Goal: Feedback & Contribution: Contribute content

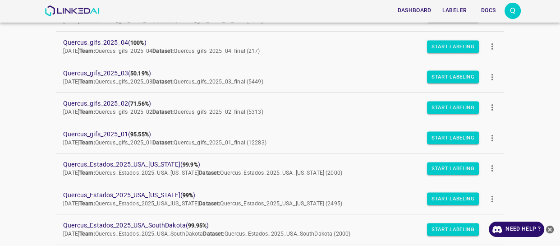
scroll to position [123, 0]
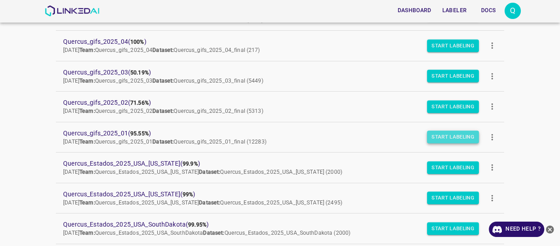
click at [443, 136] on button "Start Labeling" at bounding box center [453, 137] width 52 height 13
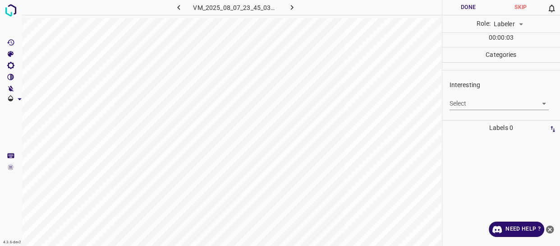
click at [460, 102] on body "4.3.6-dev2 VM_2025_08_07_23_45_03_319_09.gif Done Skip 0 Role: Labeler labeler …" at bounding box center [280, 123] width 560 height 246
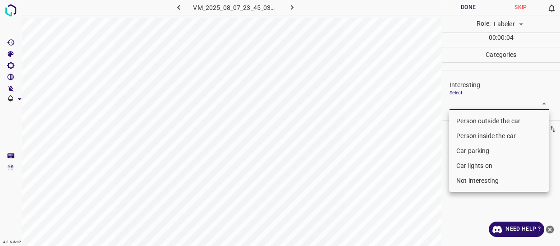
click at [465, 134] on li "Person inside the car" at bounding box center [499, 136] width 100 height 15
type input "Person inside the car"
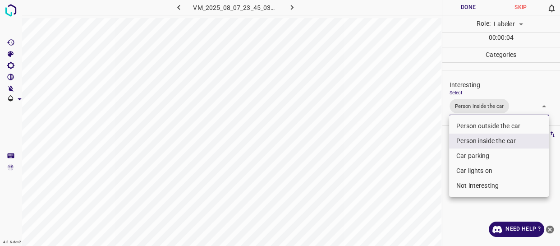
click at [431, 164] on div at bounding box center [280, 123] width 560 height 246
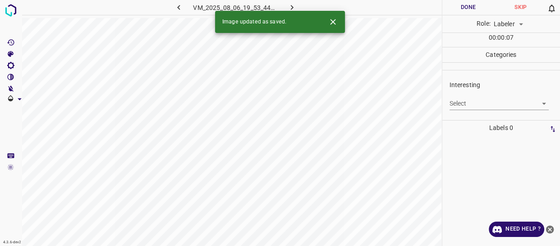
click at [468, 100] on body "4.3.6-dev2 VM_2025_08_06_19_53_44_672_06.gif Done Skip 0 Role: Labeler labeler …" at bounding box center [280, 123] width 560 height 246
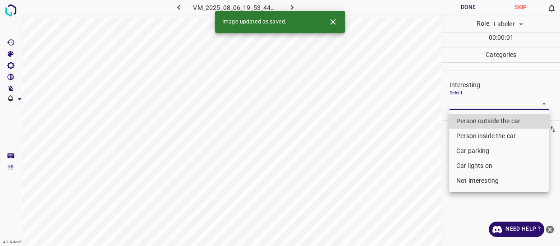
drag, startPoint x: 461, startPoint y: 117, endPoint x: 452, endPoint y: 132, distance: 16.8
click at [461, 117] on li "Person outside the car" at bounding box center [499, 121] width 100 height 15
type input "Person outside the car"
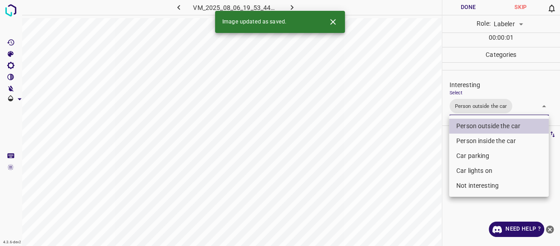
drag, startPoint x: 434, startPoint y: 148, endPoint x: 430, endPoint y: 156, distance: 9.5
click at [433, 152] on div at bounding box center [280, 123] width 560 height 246
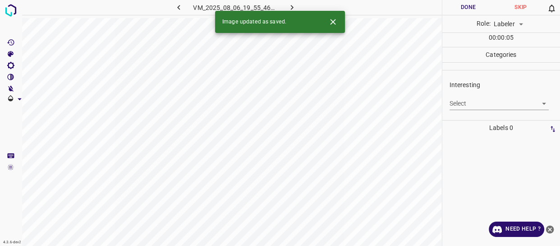
click at [465, 103] on body "4.3.6-dev2 VM_2025_08_06_19_55_46_766_02.gif Done Skip 0 Role: Labeler labeler …" at bounding box center [280, 123] width 560 height 246
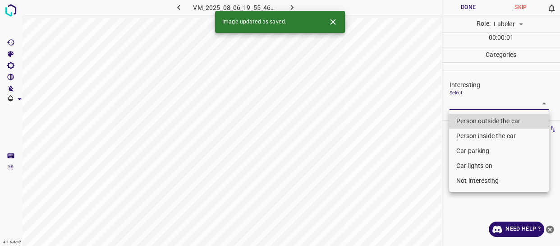
click at [465, 117] on li "Person outside the car" at bounding box center [499, 121] width 100 height 15
type input "Person outside the car"
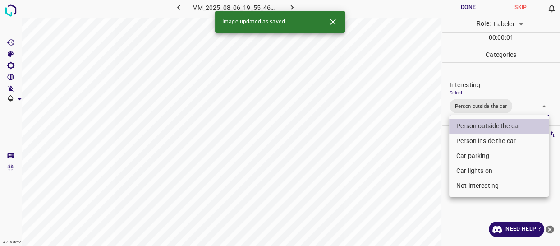
click at [408, 167] on div at bounding box center [280, 123] width 560 height 246
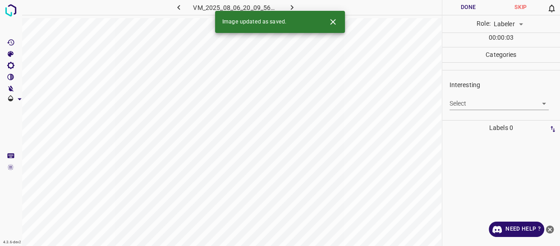
click at [461, 105] on body "4.3.6-dev2 VM_2025_08_06_20_09_56_290_06.gif Done Skip 0 Role: Labeler labeler …" at bounding box center [280, 123] width 560 height 246
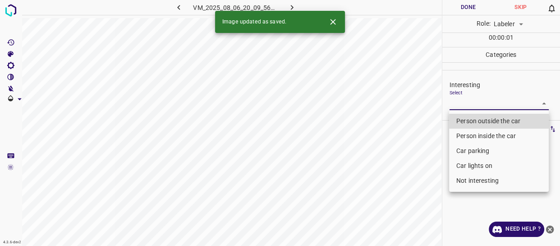
click at [464, 121] on li "Person outside the car" at bounding box center [499, 121] width 100 height 15
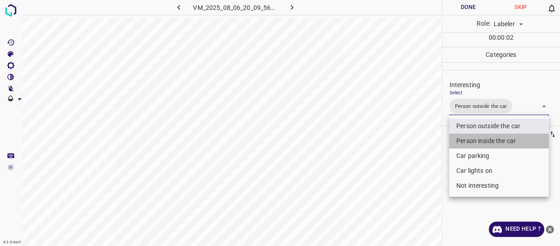
click at [466, 140] on li "Person inside the car" at bounding box center [499, 141] width 100 height 15
type input "Person outside the car,Person inside the car"
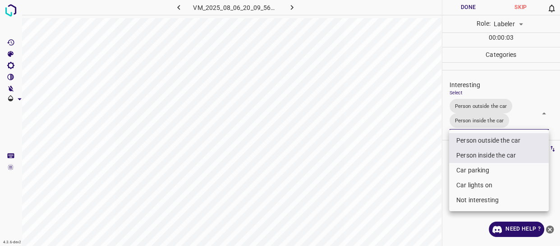
click at [428, 173] on div at bounding box center [280, 123] width 560 height 246
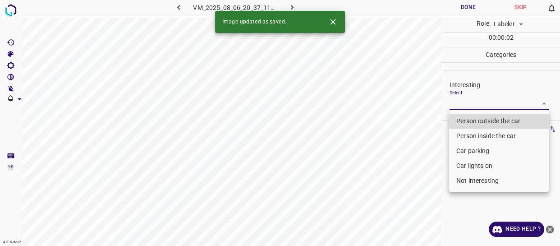
click at [461, 103] on body "4.3.6-dev2 VM_2025_08_06_20_37_11_602_00.gif Done Skip 0 Role: Labeler labeler …" at bounding box center [280, 123] width 560 height 246
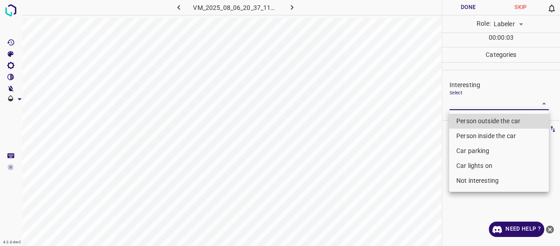
drag, startPoint x: 465, startPoint y: 144, endPoint x: 463, endPoint y: 177, distance: 32.5
click at [465, 147] on li "Car parking" at bounding box center [499, 150] width 100 height 15
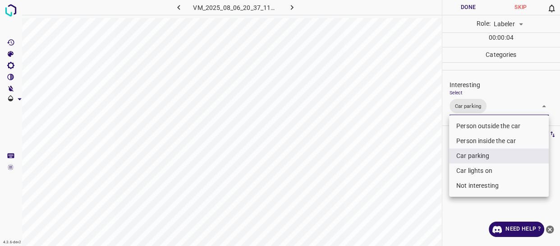
click at [462, 171] on li "Car lights on" at bounding box center [499, 170] width 100 height 15
type input "Car parking,Car lights on"
drag, startPoint x: 425, startPoint y: 184, endPoint x: 406, endPoint y: 194, distance: 22.0
click at [415, 190] on div at bounding box center [280, 123] width 560 height 246
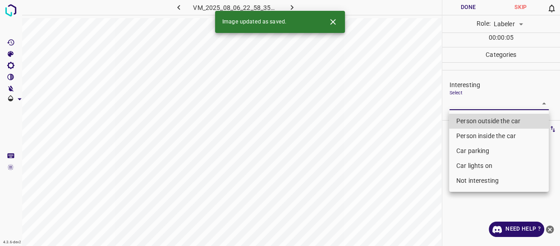
click at [474, 103] on body "4.3.6-dev2 VM_2025_08_06_22_58_35_351_04.gif Done Skip 0 Role: Labeler labeler …" at bounding box center [280, 123] width 560 height 246
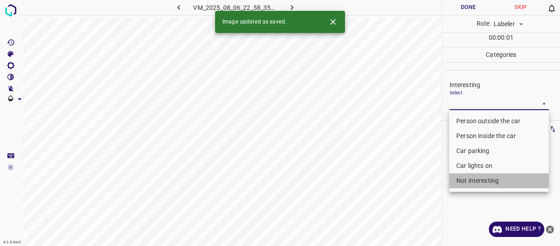
click at [474, 180] on li "Not interesting" at bounding box center [499, 180] width 100 height 15
type input "Not interesting"
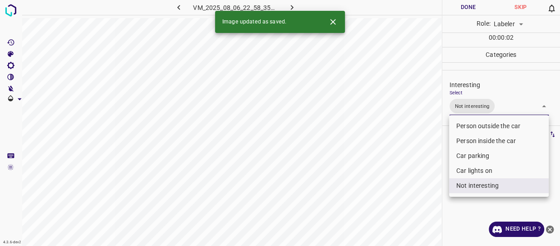
drag, startPoint x: 395, startPoint y: 192, endPoint x: 394, endPoint y: 196, distance: 4.6
click at [395, 194] on div at bounding box center [280, 123] width 560 height 246
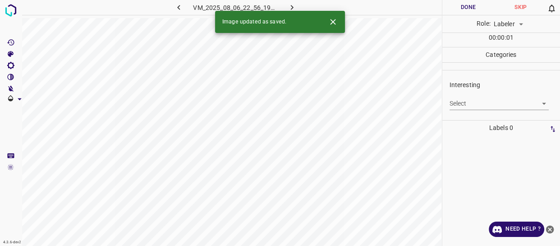
click at [464, 102] on body "4.3.6-dev2 VM_2025_08_06_22_56_19_486_04.gif Done Skip 0 Role: Labeler labeler …" at bounding box center [280, 123] width 560 height 246
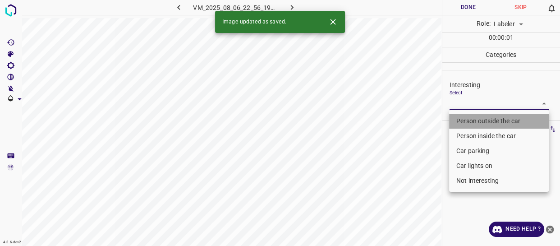
click at [468, 124] on li "Person outside the car" at bounding box center [499, 121] width 100 height 15
type input "Person outside the car"
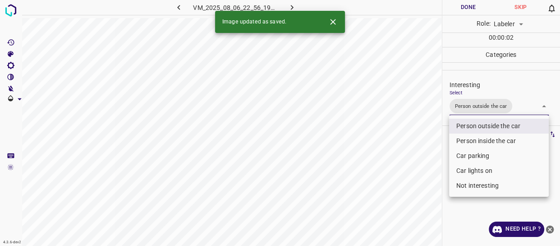
drag, startPoint x: 407, startPoint y: 177, endPoint x: 402, endPoint y: 186, distance: 10.3
click at [407, 178] on div at bounding box center [280, 123] width 560 height 246
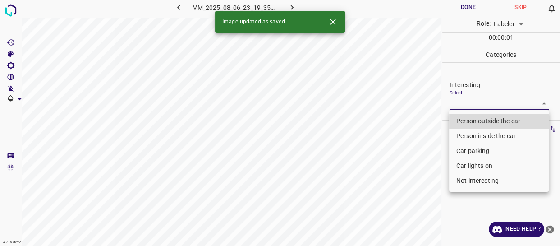
click at [457, 105] on body "4.3.6-dev2 VM_2025_08_06_23_19_35_776_06.gif Done Skip 0 Role: Labeler labeler …" at bounding box center [280, 123] width 560 height 246
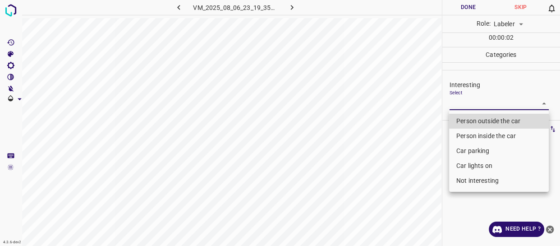
click at [461, 121] on li "Person outside the car" at bounding box center [499, 121] width 100 height 15
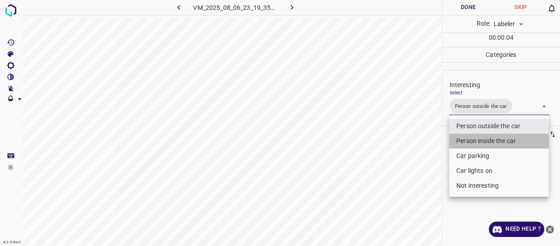
click at [462, 141] on li "Person inside the car" at bounding box center [499, 141] width 100 height 15
type input "Person outside the car,Person inside the car"
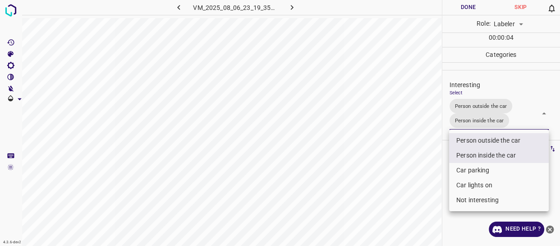
drag, startPoint x: 430, startPoint y: 167, endPoint x: 420, endPoint y: 186, distance: 21.8
click at [430, 175] on div at bounding box center [280, 123] width 560 height 246
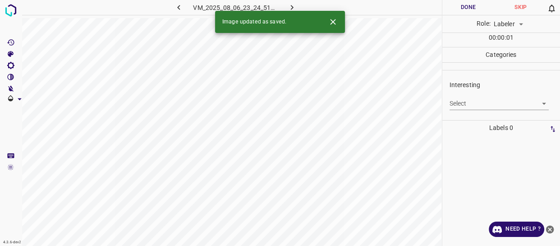
click at [464, 103] on body "4.3.6-dev2 VM_2025_08_06_23_24_51_084_04.gif Done Skip 0 Role: Labeler labeler …" at bounding box center [280, 123] width 560 height 246
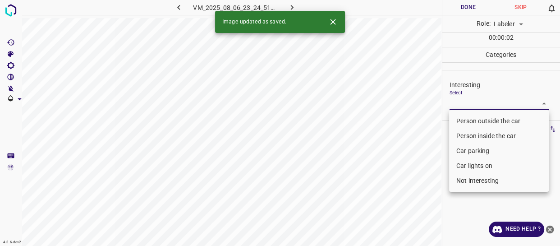
click at [465, 134] on li "Person inside the car" at bounding box center [499, 136] width 100 height 15
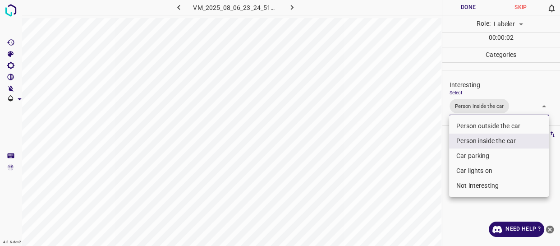
click at [462, 169] on li "Car lights on" at bounding box center [499, 170] width 100 height 15
type input "Person inside the car,Car lights on"
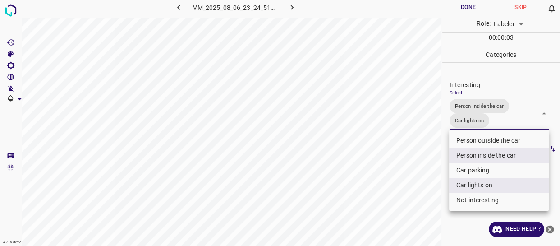
click at [406, 180] on div at bounding box center [280, 123] width 560 height 246
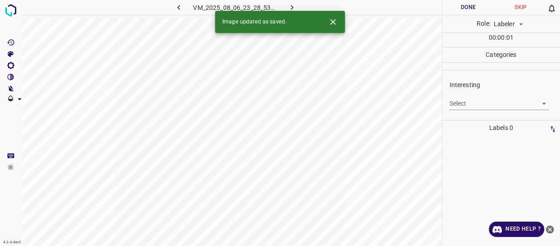
click at [468, 103] on body "4.3.6-dev2 VM_2025_08_06_23_28_53_558_03.gif Done Skip 0 Role: Labeler labeler …" at bounding box center [280, 123] width 560 height 246
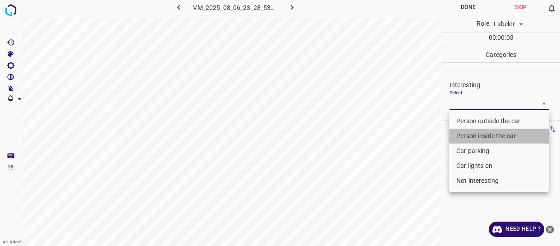
click at [460, 134] on li "Person inside the car" at bounding box center [499, 136] width 100 height 15
type input "Person inside the car"
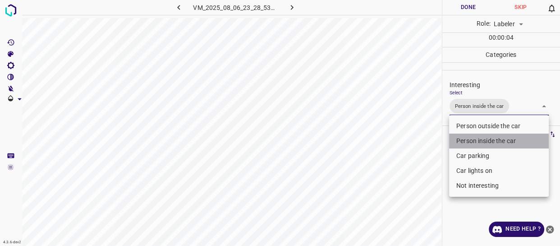
click at [460, 135] on li "Person inside the car" at bounding box center [499, 141] width 100 height 15
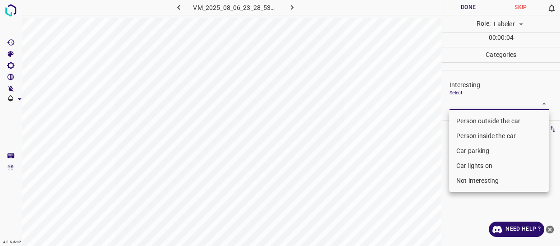
drag, startPoint x: 460, startPoint y: 152, endPoint x: 461, endPoint y: 160, distance: 8.2
click at [461, 152] on li "Car parking" at bounding box center [499, 150] width 100 height 15
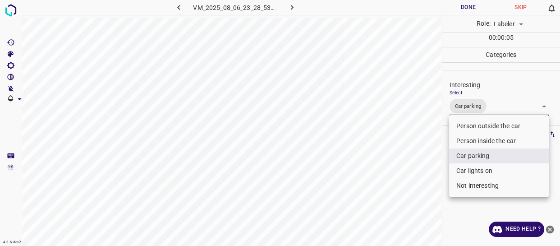
click at [462, 167] on li "Car lights on" at bounding box center [499, 170] width 100 height 15
type input "Car parking,Car lights on"
click at [424, 185] on div at bounding box center [280, 123] width 560 height 246
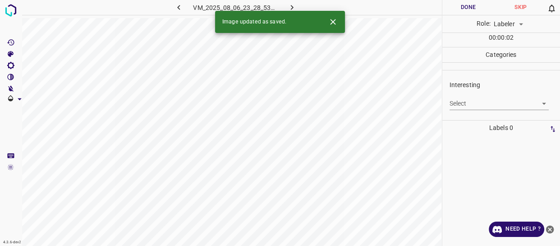
click at [472, 104] on body "4.3.6-dev2 VM_2025_08_06_23_28_53_558_02.gif Done Skip 0 Role: Labeler labeler …" at bounding box center [280, 123] width 560 height 246
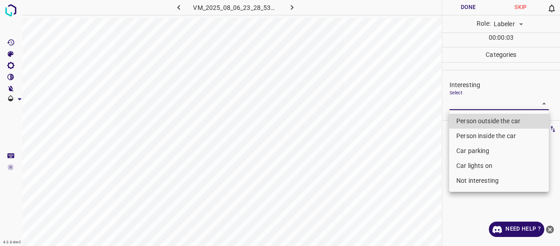
drag, startPoint x: 474, startPoint y: 147, endPoint x: 474, endPoint y: 153, distance: 5.9
click at [473, 148] on li "Car parking" at bounding box center [499, 150] width 100 height 15
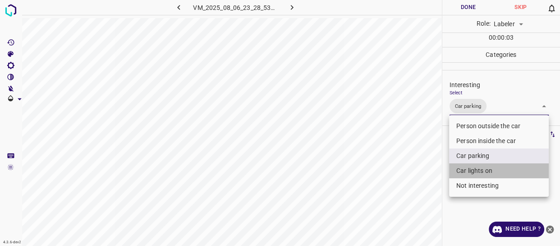
drag, startPoint x: 474, startPoint y: 170, endPoint x: 460, endPoint y: 171, distance: 14.0
click at [474, 170] on li "Car lights on" at bounding box center [499, 170] width 100 height 15
type input "Car parking,Car lights on"
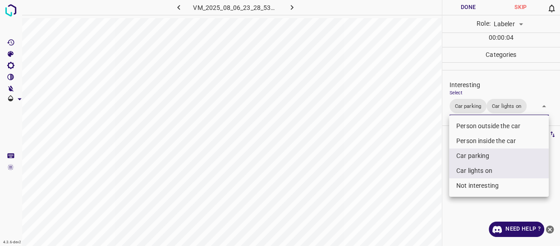
drag, startPoint x: 437, startPoint y: 180, endPoint x: 433, endPoint y: 187, distance: 8.1
click at [435, 185] on div at bounding box center [280, 123] width 560 height 246
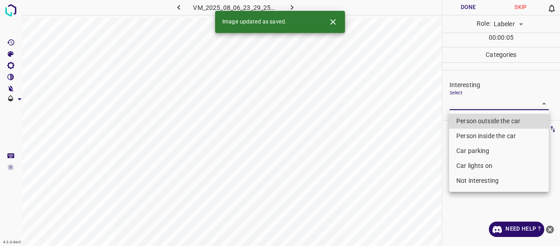
click at [466, 103] on body "4.3.6-dev2 VM_2025_08_06_23_29_25_005_02.gif Done Skip 0 Role: Labeler labeler …" at bounding box center [280, 123] width 560 height 246
click at [471, 118] on li "Person outside the car" at bounding box center [499, 121] width 100 height 15
type input "Person outside the car"
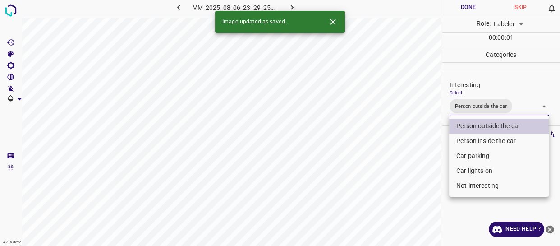
drag, startPoint x: 446, startPoint y: 157, endPoint x: 435, endPoint y: 175, distance: 20.7
click at [438, 171] on div at bounding box center [280, 123] width 560 height 246
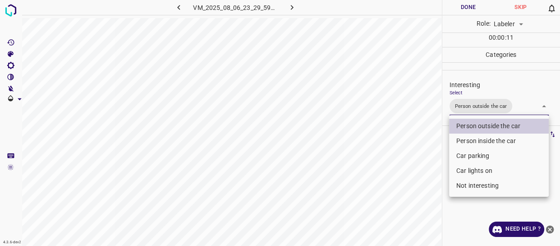
click at [482, 107] on body "4.3.6-dev2 VM_2025_08_06_23_29_59_328_04.gif Done Skip 0 Role: Labeler labeler …" at bounding box center [280, 123] width 560 height 246
drag, startPoint x: 479, startPoint y: 124, endPoint x: 424, endPoint y: 143, distance: 58.8
click at [479, 124] on li "Person outside the car" at bounding box center [499, 126] width 100 height 15
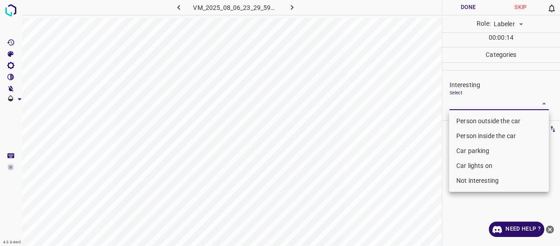
drag, startPoint x: 384, startPoint y: 177, endPoint x: 383, endPoint y: 183, distance: 5.6
click at [384, 179] on div at bounding box center [280, 123] width 560 height 246
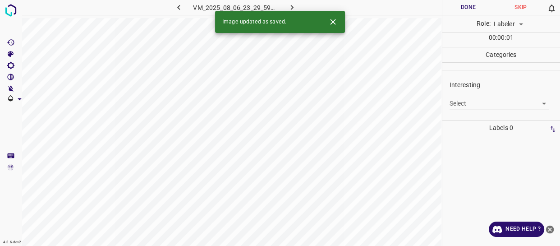
drag, startPoint x: 480, startPoint y: 95, endPoint x: 482, endPoint y: 102, distance: 7.4
click at [481, 101] on div "Select ​" at bounding box center [500, 100] width 100 height 20
click at [483, 102] on body "4.3.6-dev2 VM_2025_08_06_23_29_59_328_00.gif Done Skip 0 Role: Labeler labeler …" at bounding box center [280, 123] width 560 height 246
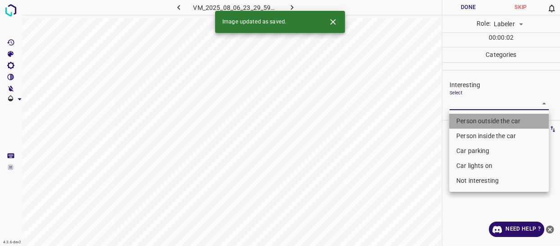
drag, startPoint x: 469, startPoint y: 118, endPoint x: 437, endPoint y: 143, distance: 40.2
click at [468, 119] on li "Person outside the car" at bounding box center [499, 121] width 100 height 15
type input "Person outside the car"
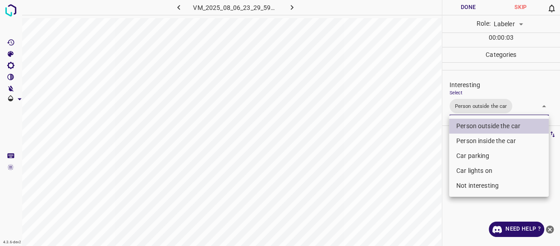
drag, startPoint x: 415, startPoint y: 156, endPoint x: 406, endPoint y: 176, distance: 22.2
click at [411, 165] on div at bounding box center [280, 123] width 560 height 246
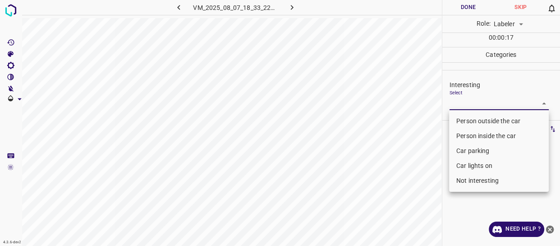
click at [483, 102] on body "4.3.6-dev2 VM_2025_08_07_18_33_22_426_09.gif Done Skip 0 Role: Labeler labeler …" at bounding box center [280, 123] width 560 height 246
click at [467, 120] on li "Person outside the car" at bounding box center [499, 121] width 100 height 15
type input "Person outside the car"
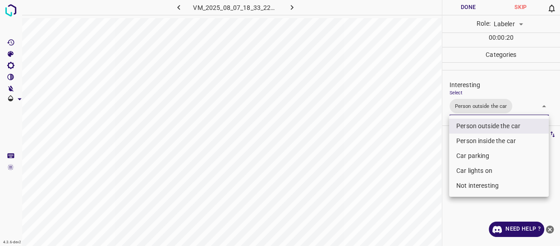
drag, startPoint x: 415, startPoint y: 156, endPoint x: 390, endPoint y: 165, distance: 26.6
click at [405, 159] on div at bounding box center [280, 123] width 560 height 246
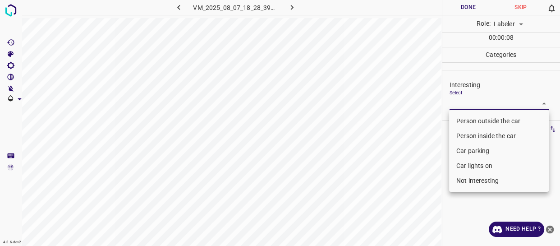
click at [460, 104] on body "4.3.6-dev2 VM_2025_08_07_18_28_39_682_05.gif Done Skip 0 Role: Labeler labeler …" at bounding box center [280, 123] width 560 height 246
drag, startPoint x: 465, startPoint y: 152, endPoint x: 437, endPoint y: 184, distance: 42.2
click at [465, 154] on li "Car parking" at bounding box center [499, 150] width 100 height 15
type input "Car parking"
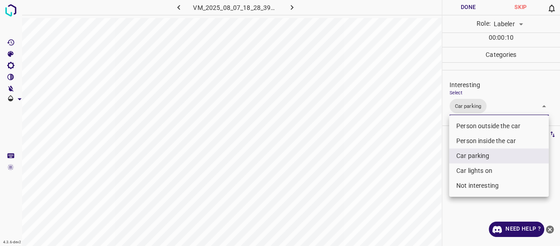
drag, startPoint x: 436, startPoint y: 185, endPoint x: 432, endPoint y: 192, distance: 7.9
click at [433, 191] on div at bounding box center [280, 123] width 560 height 246
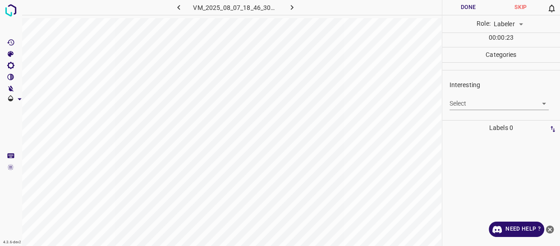
click at [472, 99] on body "4.3.6-dev2 VM_2025_08_07_18_46_30_173_05.gif Done Skip 0 Role: Labeler labeler …" at bounding box center [280, 123] width 560 height 246
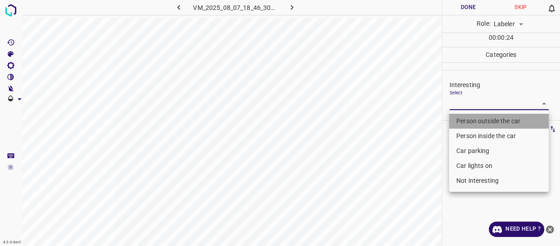
click at [469, 120] on li "Person outside the car" at bounding box center [499, 121] width 100 height 15
type input "Person outside the car"
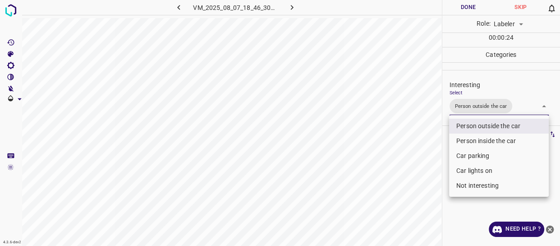
drag, startPoint x: 381, startPoint y: 149, endPoint x: 374, endPoint y: 161, distance: 13.3
click at [378, 157] on div at bounding box center [280, 123] width 560 height 246
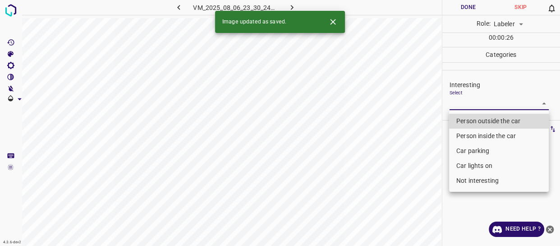
drag, startPoint x: 460, startPoint y: 100, endPoint x: 463, endPoint y: 112, distance: 13.1
click at [460, 100] on body "4.3.6-dev2 VM_2025_08_06_23_30_24_693_01.gif Done Skip 0 Role: Labeler labeler …" at bounding box center [280, 123] width 560 height 246
click at [463, 121] on li "Person outside the car" at bounding box center [499, 121] width 100 height 15
type input "Person outside the car"
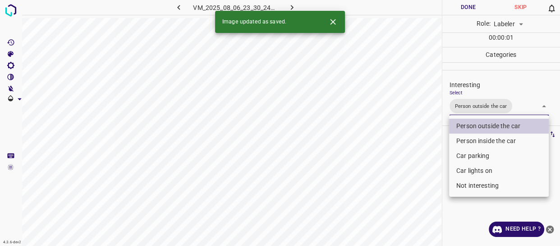
drag, startPoint x: 389, startPoint y: 159, endPoint x: 389, endPoint y: 166, distance: 6.8
click at [390, 164] on div at bounding box center [280, 123] width 560 height 246
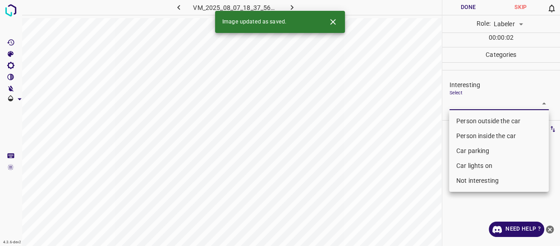
click at [467, 103] on body "4.3.6-dev2 VM_2025_08_07_18_37_56_884_02.gif Done Skip 0 Role: Labeler labeler …" at bounding box center [280, 123] width 560 height 246
click at [463, 120] on li "Person outside the car" at bounding box center [499, 121] width 100 height 15
type input "Person outside the car"
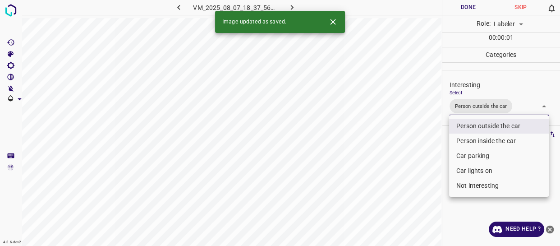
click at [431, 173] on div at bounding box center [280, 123] width 560 height 246
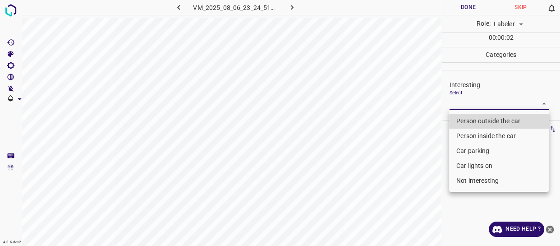
click at [480, 99] on body "4.3.6-dev2 VM_2025_08_06_23_24_51_084_03.gif Done Skip 0 Role: Labeler labeler …" at bounding box center [280, 123] width 560 height 246
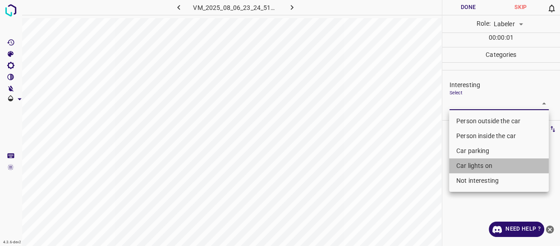
drag, startPoint x: 476, startPoint y: 169, endPoint x: 428, endPoint y: 184, distance: 50.6
click at [475, 168] on li "Car lights on" at bounding box center [499, 165] width 100 height 15
type input "Car lights on"
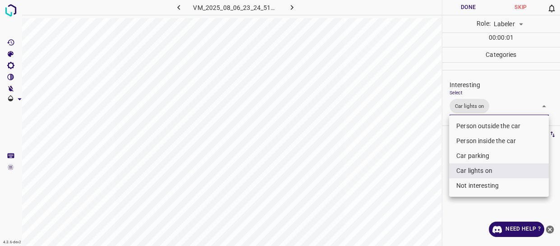
click at [427, 193] on div at bounding box center [280, 123] width 560 height 246
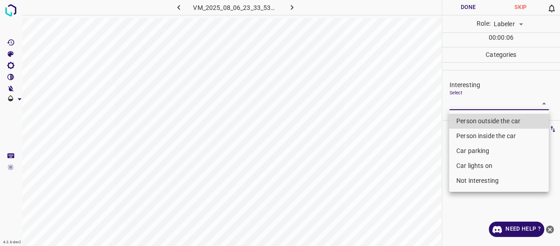
drag, startPoint x: 471, startPoint y: 103, endPoint x: 473, endPoint y: 116, distance: 12.8
click at [471, 104] on body "4.3.6-dev2 VM_2025_08_06_23_33_53_304_03.gif Done Skip 0 Role: Labeler labeler …" at bounding box center [280, 123] width 560 height 246
click at [473, 116] on li "Person outside the car" at bounding box center [499, 121] width 100 height 15
type input "Person outside the car"
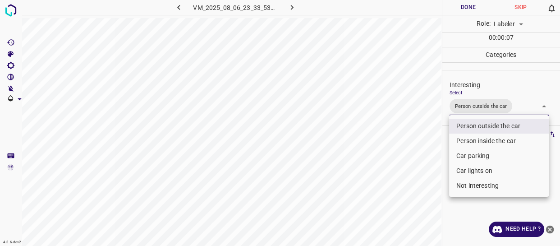
drag, startPoint x: 422, startPoint y: 175, endPoint x: 417, endPoint y: 192, distance: 17.8
click at [417, 192] on div at bounding box center [280, 123] width 560 height 246
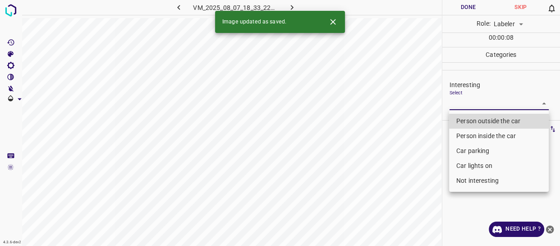
click at [463, 102] on body "4.3.6-dev2 VM_2025_08_07_18_33_22_426_01.gif Done Skip 0 Role: Labeler labeler …" at bounding box center [280, 123] width 560 height 246
drag, startPoint x: 464, startPoint y: 119, endPoint x: 443, endPoint y: 136, distance: 27.0
click at [464, 119] on li "Person outside the car" at bounding box center [499, 121] width 100 height 15
type input "Person outside the car"
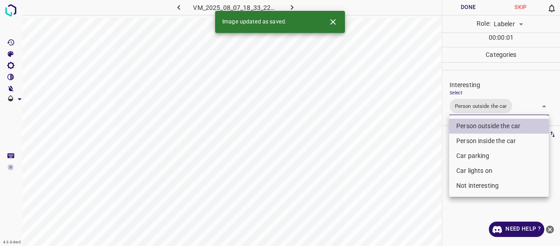
click at [398, 171] on div at bounding box center [280, 123] width 560 height 246
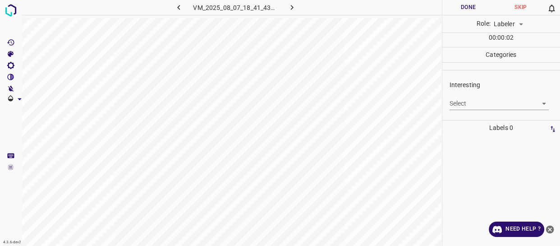
click at [471, 102] on body "4.3.6-dev2 VM_2025_08_07_18_41_43_420_01.gif Done Skip 0 Role: Labeler labeler …" at bounding box center [280, 123] width 560 height 246
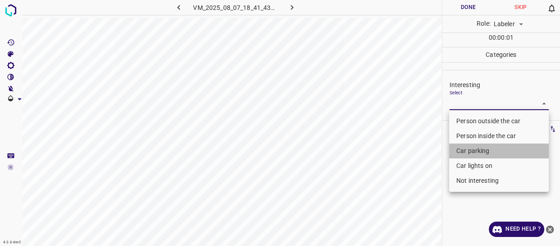
click at [469, 150] on li "Car parking" at bounding box center [499, 150] width 100 height 15
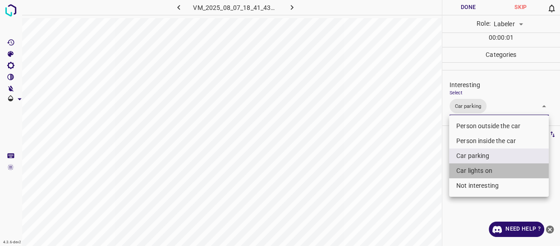
drag, startPoint x: 467, startPoint y: 167, endPoint x: 397, endPoint y: 198, distance: 77.0
click at [467, 167] on li "Car lights on" at bounding box center [499, 170] width 100 height 15
type input "Car parking,Car lights on"
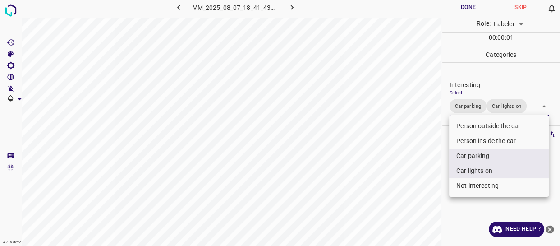
click at [399, 199] on div at bounding box center [280, 123] width 560 height 246
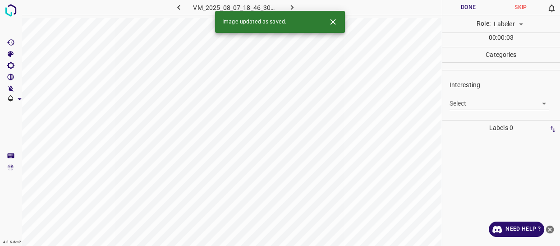
click at [465, 102] on body "4.3.6-dev2 VM_2025_08_07_18_46_30_173_02.gif Done Skip 0 Role: Labeler labeler …" at bounding box center [280, 123] width 560 height 246
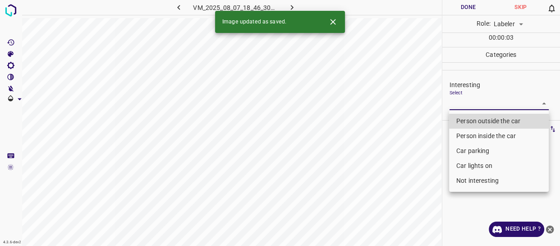
drag, startPoint x: 469, startPoint y: 121, endPoint x: 464, endPoint y: 127, distance: 7.7
click at [469, 121] on li "Person outside the car" at bounding box center [499, 121] width 100 height 15
type input "Person outside the car"
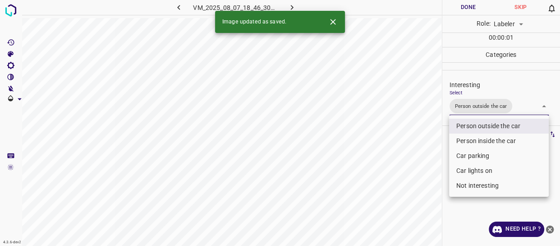
drag, startPoint x: 401, startPoint y: 200, endPoint x: 400, endPoint y: 204, distance: 4.9
click at [401, 200] on div at bounding box center [280, 123] width 560 height 246
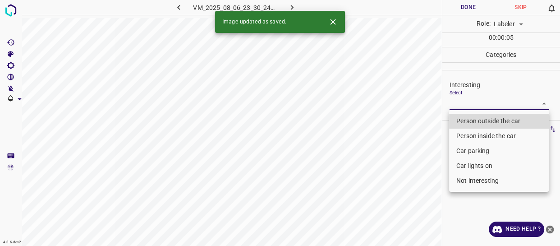
drag, startPoint x: 465, startPoint y: 100, endPoint x: 462, endPoint y: 119, distance: 19.1
click at [465, 101] on body "4.3.6-dev2 VM_2025_08_06_23_30_24_693_00.gif Done Skip 0 Role: Labeler labeler …" at bounding box center [280, 123] width 560 height 246
click at [461, 119] on li "Person outside the car" at bounding box center [499, 121] width 100 height 15
type input "Person outside the car"
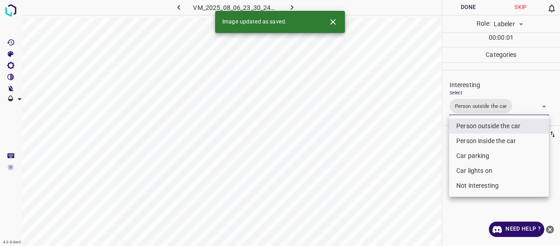
drag, startPoint x: 399, startPoint y: 163, endPoint x: 397, endPoint y: 172, distance: 9.3
click at [400, 169] on div at bounding box center [280, 123] width 560 height 246
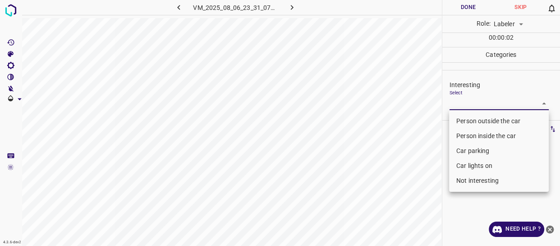
click at [474, 99] on body "4.3.6-dev2 VM_2025_08_06_23_31_07_341_08.gif Done Skip 0 Role: Labeler labeler …" at bounding box center [280, 123] width 560 height 246
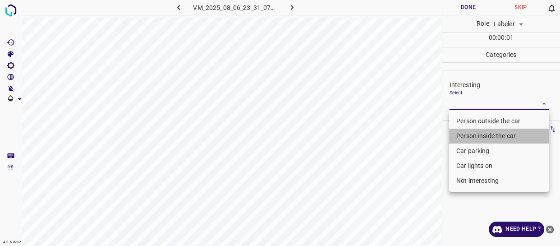
click at [476, 137] on li "Person inside the car" at bounding box center [499, 136] width 100 height 15
type input "Person inside the car"
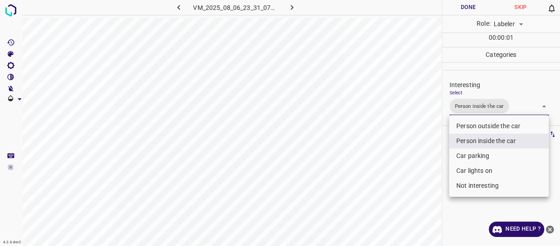
click at [416, 172] on div at bounding box center [280, 123] width 560 height 246
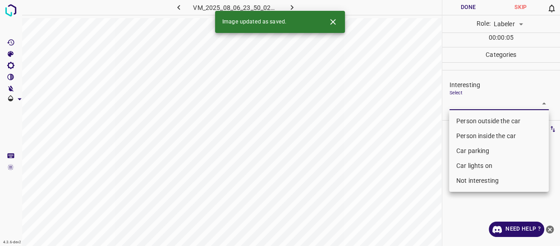
drag, startPoint x: 463, startPoint y: 100, endPoint x: 468, endPoint y: 119, distance: 19.3
click at [464, 102] on body "4.3.6-dev2 VM_2025_08_06_23_50_02_767_03.gif Done Skip 0 Role: Labeler labeler …" at bounding box center [280, 123] width 560 height 246
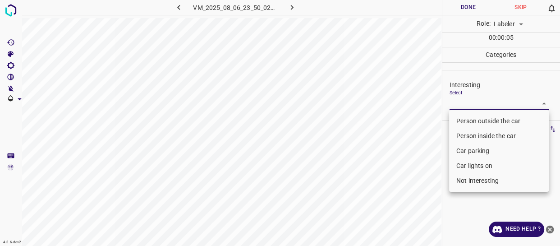
click at [468, 119] on li "Person outside the car" at bounding box center [499, 121] width 100 height 15
type input "Person outside the car"
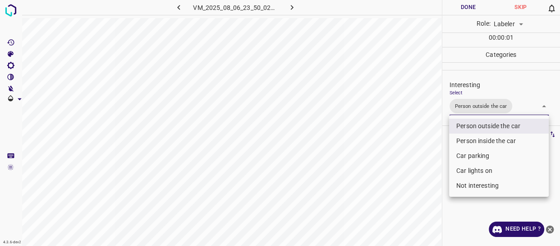
drag, startPoint x: 411, startPoint y: 162, endPoint x: 387, endPoint y: 198, distance: 42.7
click at [408, 171] on div at bounding box center [280, 123] width 560 height 246
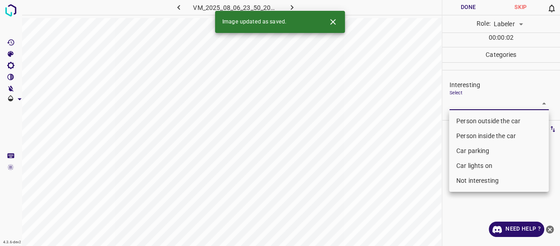
drag, startPoint x: 478, startPoint y: 103, endPoint x: 482, endPoint y: 108, distance: 6.4
click at [478, 103] on body "4.3.6-dev2 VM_2025_08_06_23_50_20_255_08.gif Done Skip 0 Role: Labeler labeler …" at bounding box center [280, 123] width 560 height 246
click at [479, 122] on li "Person outside the car" at bounding box center [499, 121] width 100 height 15
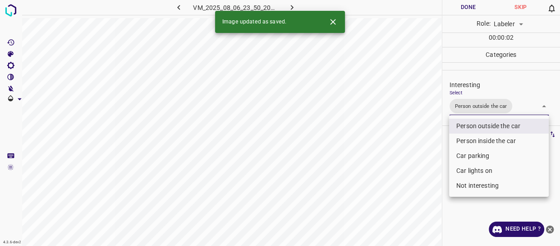
drag, startPoint x: 396, startPoint y: 183, endPoint x: 369, endPoint y: 220, distance: 46.1
click at [396, 186] on div at bounding box center [280, 123] width 560 height 246
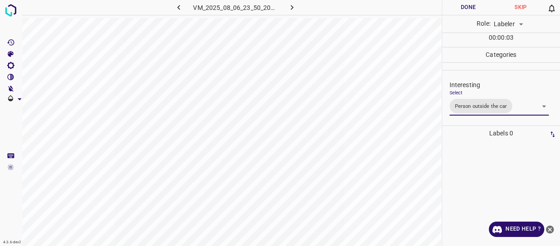
click at [517, 109] on body "4.3.6-dev2 VM_2025_08_06_23_50_20_255_08.gif Done Skip 0 Role: Labeler labeler …" at bounding box center [280, 123] width 560 height 246
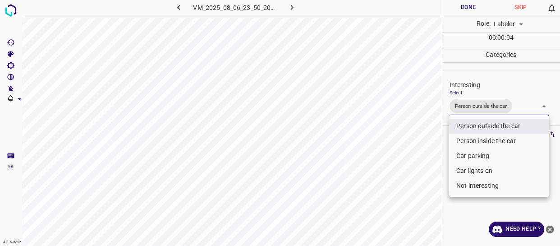
drag, startPoint x: 491, startPoint y: 169, endPoint x: 471, endPoint y: 172, distance: 20.6
click at [490, 168] on li "Car lights on" at bounding box center [499, 170] width 100 height 15
type input "Person outside the car,Car lights on"
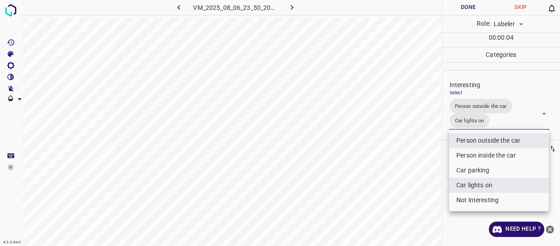
drag, startPoint x: 405, startPoint y: 186, endPoint x: 386, endPoint y: 198, distance: 22.5
click at [402, 189] on div at bounding box center [280, 123] width 560 height 246
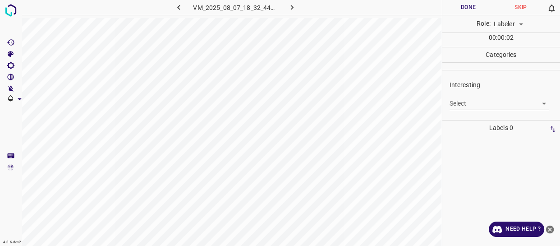
click at [461, 103] on body "4.3.6-dev2 VM_2025_08_07_18_32_44_376_03.gif Done Skip 0 Role: Labeler labeler …" at bounding box center [280, 123] width 560 height 246
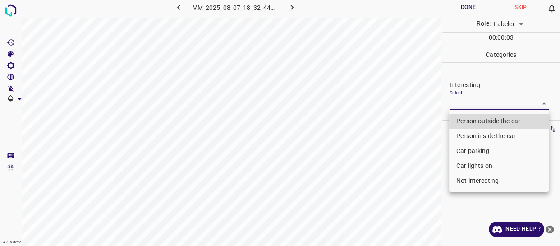
click at [460, 182] on li "Not interesting" at bounding box center [499, 180] width 100 height 15
type input "Not interesting"
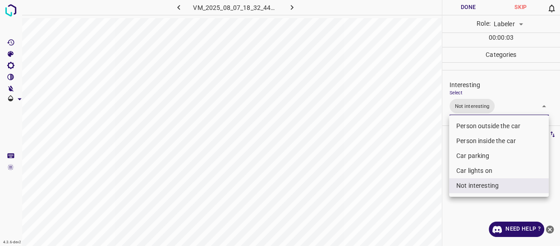
click at [410, 197] on div at bounding box center [280, 123] width 560 height 246
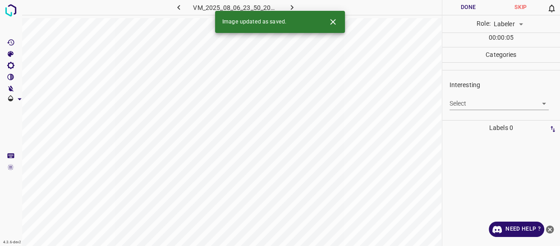
click at [458, 101] on body "4.3.6-dev2 VM_2025_08_06_23_50_20_255_02.gif Done Skip 0 Role: Labeler labeler …" at bounding box center [280, 123] width 560 height 246
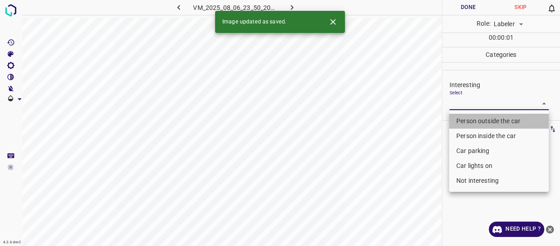
click at [466, 122] on li "Person outside the car" at bounding box center [499, 121] width 100 height 15
type input "Person outside the car"
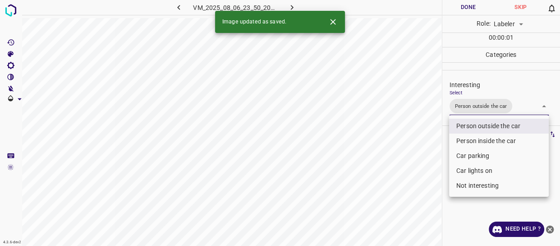
drag, startPoint x: 417, startPoint y: 175, endPoint x: 416, endPoint y: 180, distance: 4.6
click at [416, 178] on div at bounding box center [280, 123] width 560 height 246
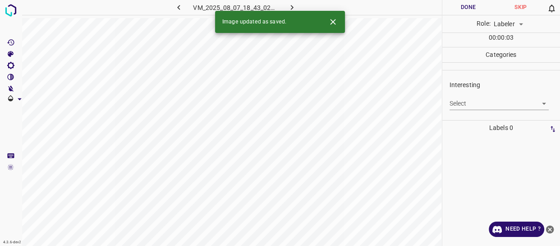
click at [474, 103] on body "4.3.6-dev2 VM_2025_08_07_18_43_02_813_04.gif Done Skip 0 Role: Labeler labeler …" at bounding box center [280, 123] width 560 height 246
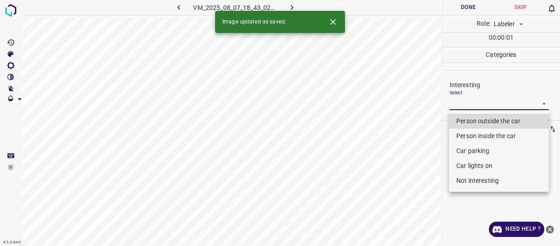
click at [471, 151] on li "Car parking" at bounding box center [499, 150] width 100 height 15
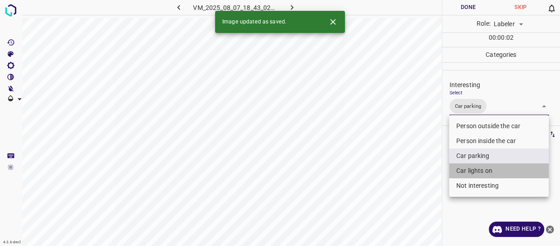
click at [474, 168] on li "Car lights on" at bounding box center [499, 170] width 100 height 15
type input "Car parking,Car lights on"
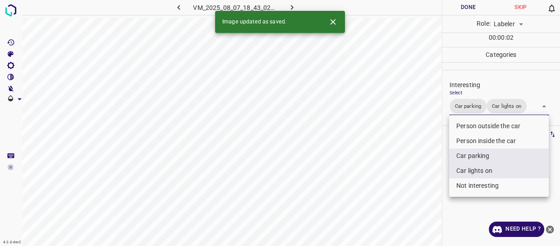
drag, startPoint x: 433, startPoint y: 183, endPoint x: 414, endPoint y: 195, distance: 22.8
click at [428, 189] on div at bounding box center [280, 123] width 560 height 246
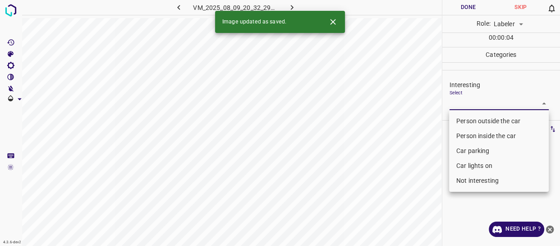
click at [469, 103] on body "4.3.6-dev2 VM_2025_08_09_20_32_29_614_01.gif Done Skip 0 Role: Labeler labeler …" at bounding box center [280, 123] width 560 height 246
drag, startPoint x: 472, startPoint y: 182, endPoint x: 467, endPoint y: 183, distance: 5.6
click at [472, 181] on li "Not interesting" at bounding box center [499, 180] width 100 height 15
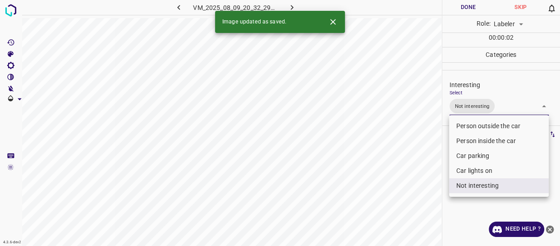
type input "Not interesting"
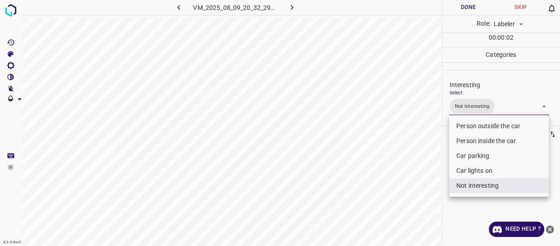
drag, startPoint x: 406, startPoint y: 199, endPoint x: 385, endPoint y: 219, distance: 29.0
click at [401, 208] on div at bounding box center [280, 123] width 560 height 246
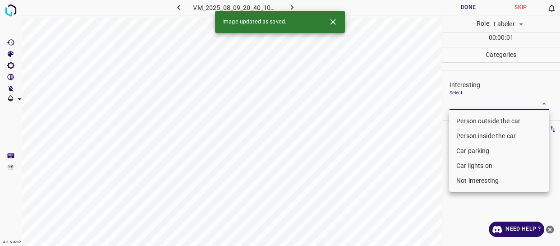
drag, startPoint x: 459, startPoint y: 102, endPoint x: 461, endPoint y: 140, distance: 38.4
click at [459, 103] on body "4.3.6-dev2 VM_2025_08_09_20_40_10_580_00.gif Done Skip 0 Role: Labeler labeler …" at bounding box center [280, 123] width 560 height 246
click at [465, 148] on li "Car parking" at bounding box center [499, 150] width 100 height 15
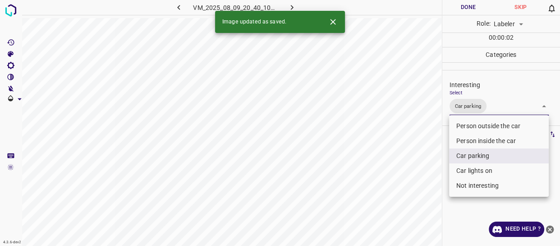
drag, startPoint x: 465, startPoint y: 170, endPoint x: 422, endPoint y: 194, distance: 49.5
click at [465, 170] on li "Car lights on" at bounding box center [499, 170] width 100 height 15
type input "Car parking,Car lights on"
drag, startPoint x: 410, startPoint y: 202, endPoint x: 411, endPoint y: 208, distance: 6.0
click at [411, 208] on div at bounding box center [280, 123] width 560 height 246
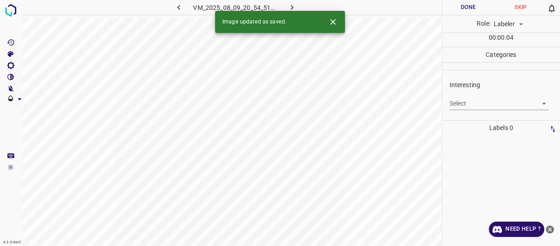
click at [471, 101] on body "4.3.6-dev2 VM_2025_08_09_20_54_51_659_01.gif Done Skip 0 Role: Labeler labeler …" at bounding box center [280, 123] width 560 height 246
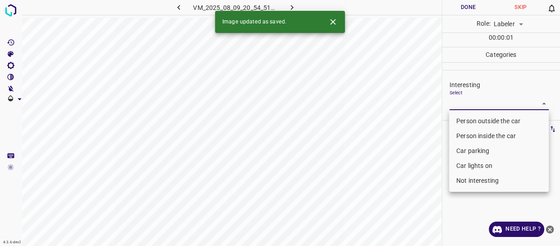
click at [470, 119] on li "Person outside the car" at bounding box center [499, 121] width 100 height 15
type input "Person outside the car"
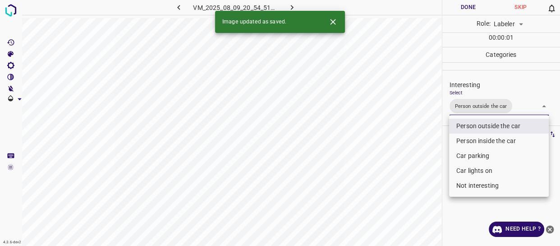
drag, startPoint x: 426, startPoint y: 171, endPoint x: 412, endPoint y: 196, distance: 28.7
click at [422, 180] on div at bounding box center [280, 123] width 560 height 246
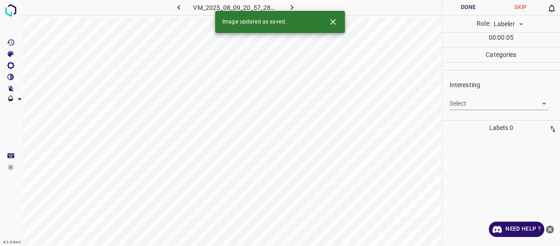
click at [457, 108] on body "4.3.6-dev2 VM_2025_08_09_20_57_28_893_08.gif Done Skip 0 Role: Labeler labeler …" at bounding box center [280, 123] width 560 height 246
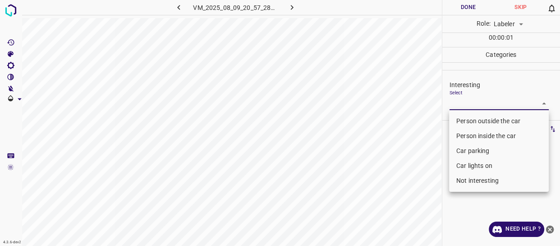
click at [464, 149] on li "Car parking" at bounding box center [499, 150] width 100 height 15
type input "Car parking"
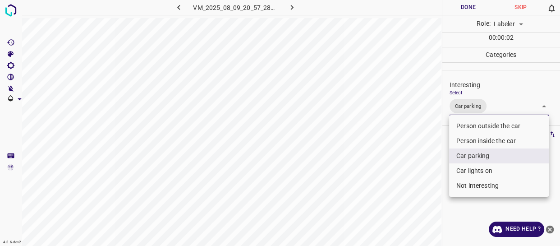
click at [429, 176] on div at bounding box center [280, 123] width 560 height 246
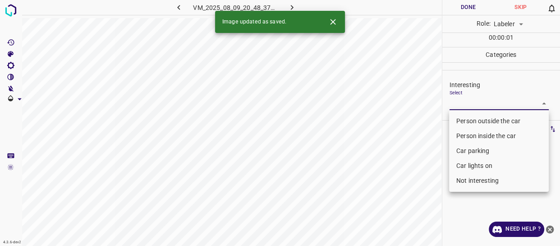
click at [460, 101] on body "4.3.6-dev2 VM_2025_08_09_20_48_37_248_00.gif Done Skip 0 Role: Labeler labeler …" at bounding box center [280, 123] width 560 height 246
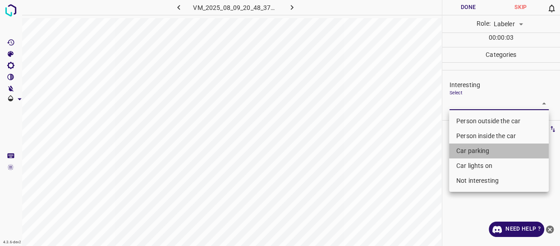
click at [473, 145] on li "Car parking" at bounding box center [499, 150] width 100 height 15
type input "Car parking"
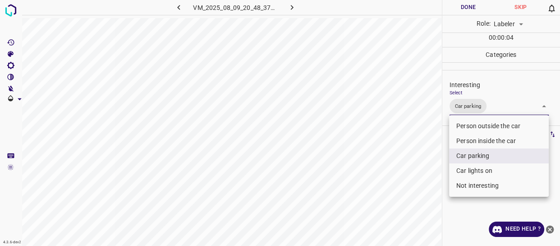
click at [468, 169] on li "Car lights on" at bounding box center [499, 170] width 100 height 15
type input "Car parking,Car lights on"
drag, startPoint x: 431, startPoint y: 184, endPoint x: 426, endPoint y: 191, distance: 9.0
click at [429, 187] on div at bounding box center [280, 123] width 560 height 246
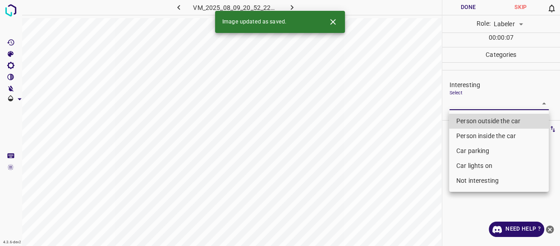
drag, startPoint x: 457, startPoint y: 101, endPoint x: 461, endPoint y: 120, distance: 19.8
click at [457, 102] on body "4.3.6-dev2 VM_2025_08_09_20_52_22_339_05.gif Done Skip 0 Role: Labeler labeler …" at bounding box center [280, 123] width 560 height 246
click at [461, 121] on li "Person outside the car" at bounding box center [499, 121] width 100 height 15
type input "Person outside the car"
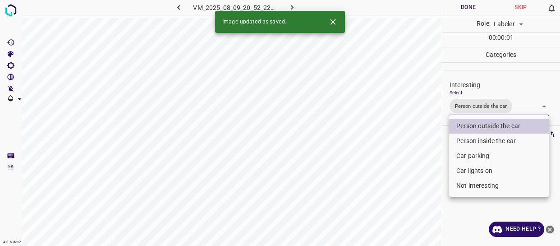
drag, startPoint x: 426, startPoint y: 170, endPoint x: 413, endPoint y: 195, distance: 28.9
click at [423, 185] on div at bounding box center [280, 123] width 560 height 246
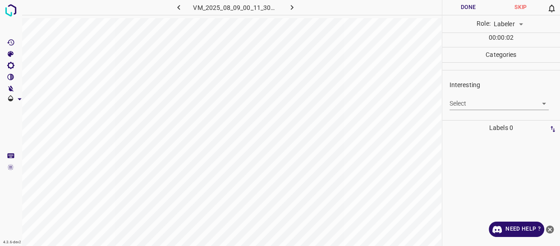
click at [461, 101] on body "4.3.6-dev2 VM_2025_08_09_00_11_30_369_14.gif Done Skip 0 Role: Labeler labeler …" at bounding box center [280, 123] width 560 height 246
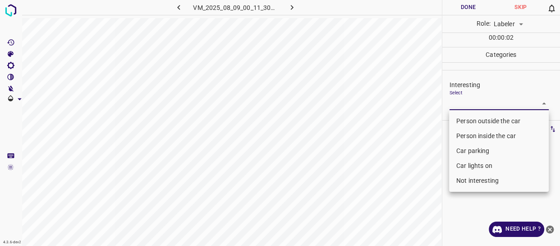
click at [464, 114] on li "Person outside the car" at bounding box center [499, 121] width 100 height 15
type input "Person outside the car"
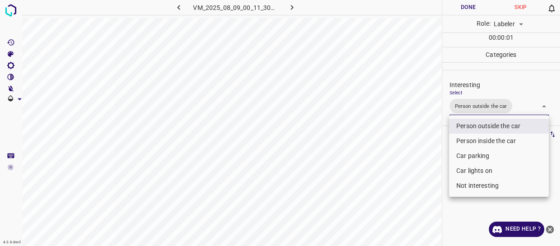
click at [461, 126] on li "Person outside the car" at bounding box center [499, 126] width 100 height 15
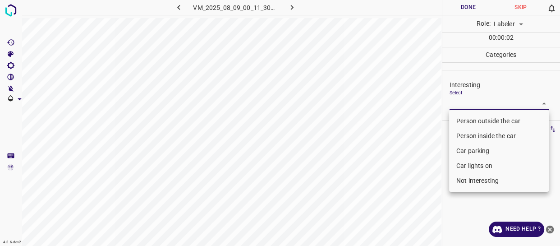
drag, startPoint x: 423, startPoint y: 159, endPoint x: 422, endPoint y: 165, distance: 5.9
click at [423, 164] on div at bounding box center [280, 123] width 560 height 246
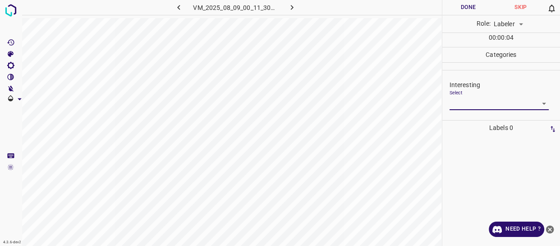
click at [464, 103] on body "4.3.6-dev2 VM_2025_08_09_00_11_30_369_14.gif Done Skip 0 Role: Labeler labeler …" at bounding box center [280, 123] width 560 height 246
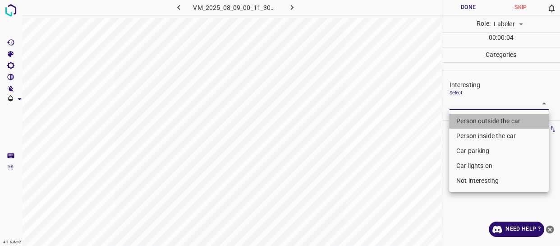
click at [466, 119] on li "Person outside the car" at bounding box center [499, 121] width 100 height 15
type input "Person outside the car"
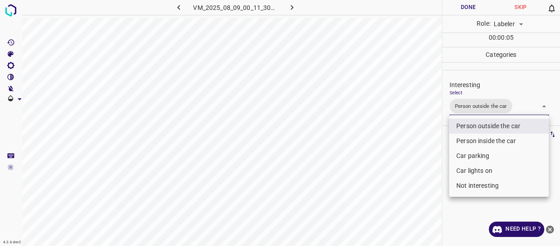
drag, startPoint x: 436, startPoint y: 148, endPoint x: 421, endPoint y: 171, distance: 26.9
click at [434, 152] on div at bounding box center [280, 123] width 560 height 246
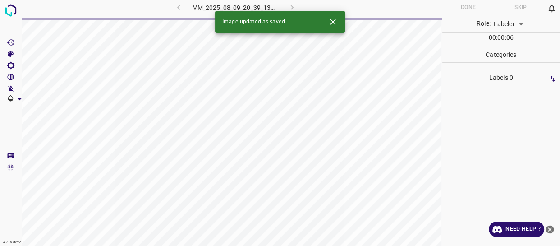
click at [180, 6] on div "VM_2025_08_09_20_39_13_266_04.gif" at bounding box center [235, 7] width 168 height 15
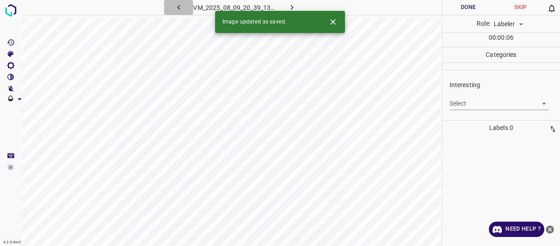
click at [180, 6] on icon "button" at bounding box center [178, 7] width 9 height 9
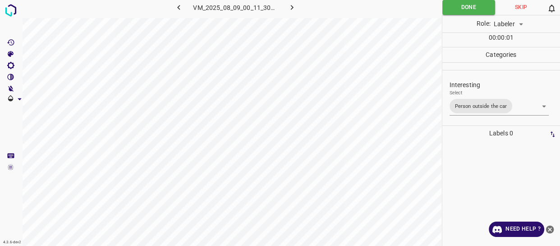
click at [510, 106] on body "4.3.6-dev2 VM_2025_08_09_00_11_30_369_14.gif Done Skip 0 Role: Labeler labeler …" at bounding box center [280, 123] width 560 height 246
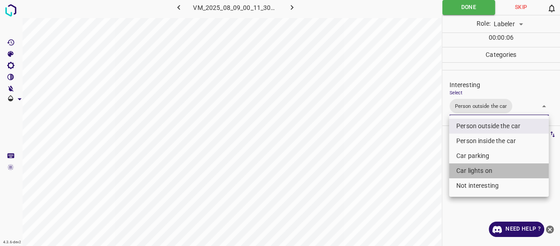
drag, startPoint x: 484, startPoint y: 171, endPoint x: 424, endPoint y: 176, distance: 60.2
click at [483, 171] on li "Car lights on" at bounding box center [499, 170] width 100 height 15
type input "Person outside the car,Car lights on"
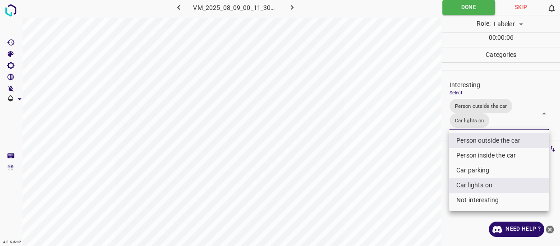
drag, startPoint x: 421, startPoint y: 176, endPoint x: 410, endPoint y: 184, distance: 13.6
click at [421, 176] on div at bounding box center [280, 123] width 560 height 246
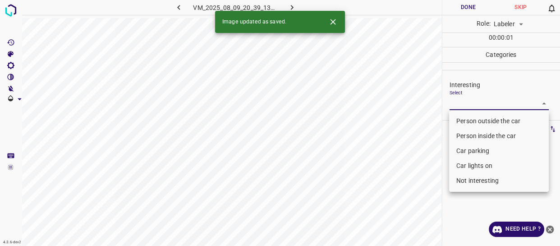
click at [471, 104] on body "4.3.6-dev2 VM_2025_08_09_20_39_13_266_04.gif Done Skip 0 Role: Labeler labeler …" at bounding box center [280, 123] width 560 height 246
click at [463, 122] on li "Person outside the car" at bounding box center [499, 121] width 100 height 15
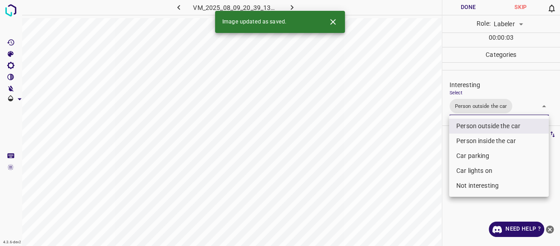
type input "Person outside the car"
drag, startPoint x: 415, startPoint y: 156, endPoint x: 414, endPoint y: 161, distance: 4.5
click at [415, 157] on div at bounding box center [280, 123] width 560 height 246
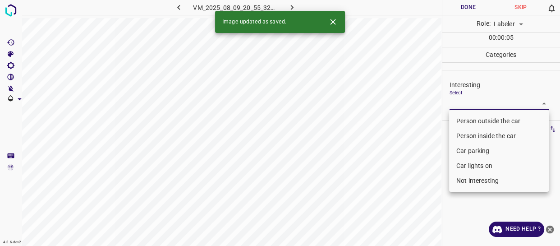
drag, startPoint x: 457, startPoint y: 105, endPoint x: 459, endPoint y: 118, distance: 13.3
click at [457, 105] on body "4.3.6-dev2 VM_2025_08_09_20_55_32_017_06.gif Done Skip 0 Role: Labeler labeler …" at bounding box center [280, 123] width 560 height 246
click at [461, 119] on li "Person outside the car" at bounding box center [499, 121] width 100 height 15
type input "Person outside the car"
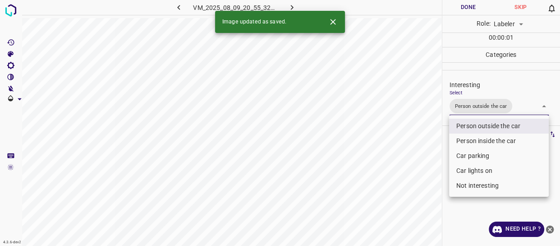
drag, startPoint x: 405, startPoint y: 158, endPoint x: 403, endPoint y: 175, distance: 17.2
click at [404, 169] on div at bounding box center [280, 123] width 560 height 246
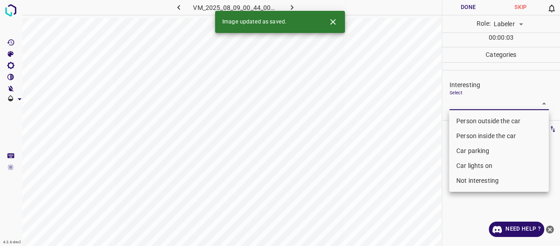
click at [453, 104] on body "4.3.6-dev2 VM_2025_08_09_00_44_00_038_02.gif Done Skip 0 Role: Labeler labeler …" at bounding box center [280, 123] width 560 height 246
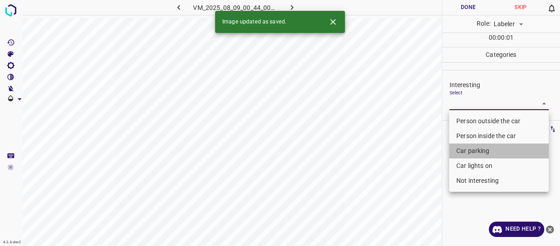
click at [468, 149] on li "Car parking" at bounding box center [499, 150] width 100 height 15
type input "Car parking"
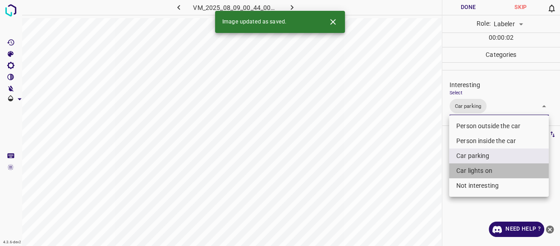
click at [469, 170] on li "Car lights on" at bounding box center [499, 170] width 100 height 15
type input "Car parking,Car lights on"
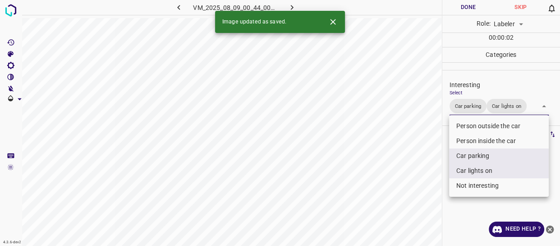
drag, startPoint x: 406, startPoint y: 198, endPoint x: 395, endPoint y: 213, distance: 19.0
click at [400, 210] on div at bounding box center [280, 123] width 560 height 246
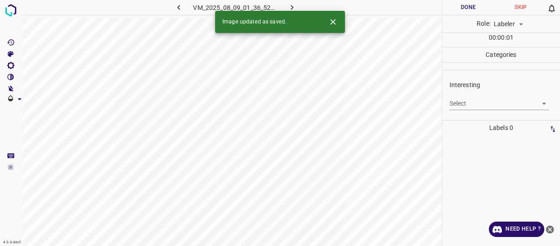
click at [476, 103] on body "4.3.6-dev2 VM_2025_08_09_01_36_52_237_02.gif Done Skip 0 Role: Labeler labeler …" at bounding box center [280, 123] width 560 height 246
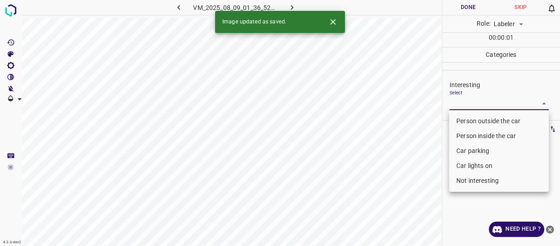
drag, startPoint x: 471, startPoint y: 120, endPoint x: 433, endPoint y: 144, distance: 44.8
click at [471, 120] on li "Person outside the car" at bounding box center [499, 121] width 100 height 15
type input "Person outside the car"
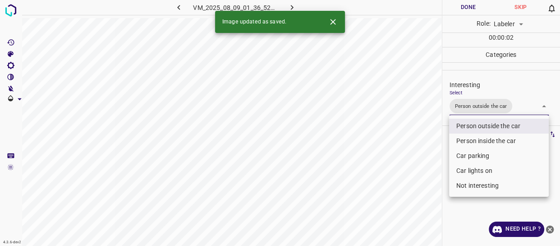
drag, startPoint x: 410, startPoint y: 158, endPoint x: 398, endPoint y: 171, distance: 17.6
click at [406, 165] on div at bounding box center [280, 123] width 560 height 246
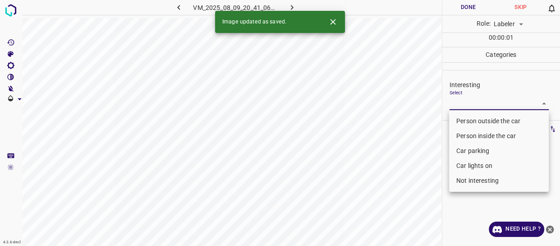
click at [470, 106] on body "4.3.6-dev2 VM_2025_08_09_20_41_06_524_03.gif Done Skip 0 Role: Labeler labeler …" at bounding box center [280, 123] width 560 height 246
drag, startPoint x: 469, startPoint y: 179, endPoint x: 443, endPoint y: 189, distance: 28.0
click at [469, 179] on li "Not interesting" at bounding box center [499, 180] width 100 height 15
type input "Not interesting"
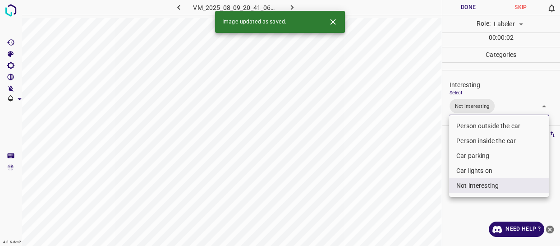
click at [397, 202] on div at bounding box center [280, 123] width 560 height 246
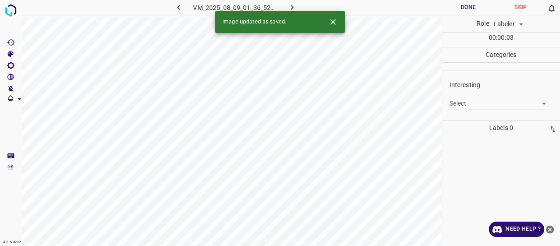
click at [468, 104] on body "4.3.6-dev2 VM_2025_08_09_01_36_52_237_12.gif Done Skip 0 Role: Labeler labeler …" at bounding box center [280, 123] width 560 height 246
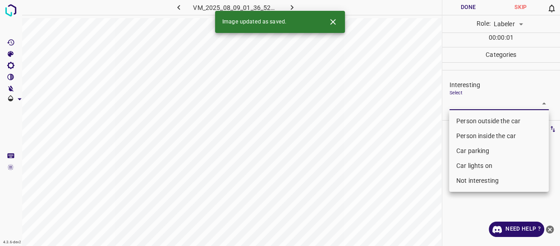
click at [461, 117] on li "Person outside the car" at bounding box center [499, 121] width 100 height 15
type input "Person outside the car"
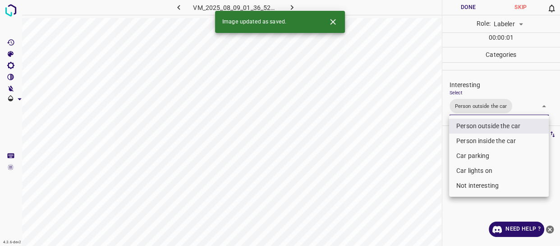
click at [413, 146] on div at bounding box center [280, 123] width 560 height 246
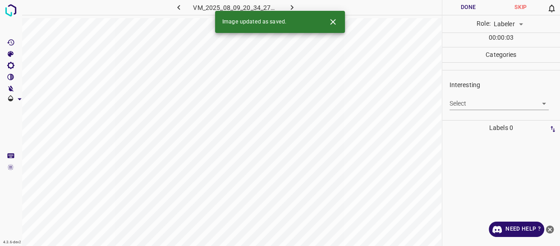
click at [461, 102] on body "4.3.6-dev2 VM_2025_08_09_20_34_27_683_12.gif Done Skip 0 Role: Labeler labeler …" at bounding box center [280, 123] width 560 height 246
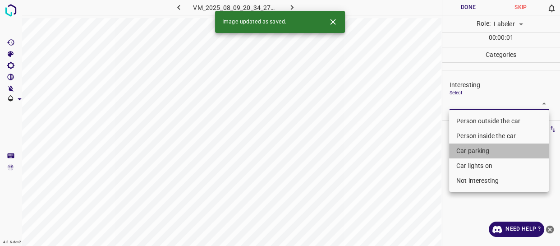
drag, startPoint x: 460, startPoint y: 152, endPoint x: 455, endPoint y: 171, distance: 19.6
click at [460, 153] on li "Car parking" at bounding box center [499, 150] width 100 height 15
type input "Car parking"
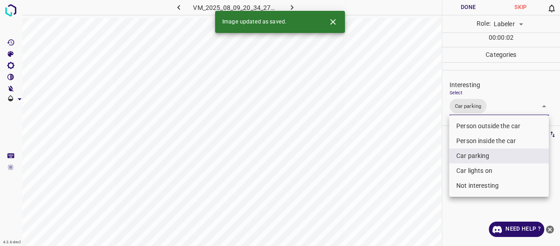
click at [456, 173] on li "Car lights on" at bounding box center [499, 170] width 100 height 15
type input "Car parking,Car lights on"
click at [420, 198] on div at bounding box center [280, 123] width 560 height 246
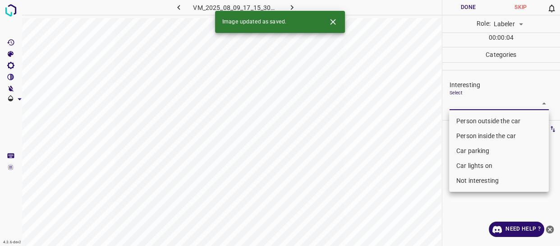
click at [471, 100] on body "4.3.6-dev2 VM_2025_08_09_17_15_30_621_04.gif Done Skip 0 Role: Labeler labeler …" at bounding box center [280, 123] width 560 height 246
drag, startPoint x: 477, startPoint y: 122, endPoint x: 444, endPoint y: 142, distance: 37.8
click at [476, 123] on li "Person outside the car" at bounding box center [499, 121] width 100 height 15
type input "Person outside the car"
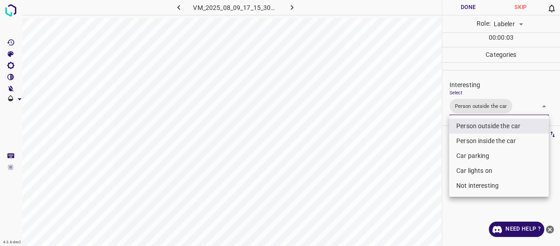
drag, startPoint x: 433, startPoint y: 151, endPoint x: 429, endPoint y: 156, distance: 6.4
click at [432, 154] on div at bounding box center [280, 123] width 560 height 246
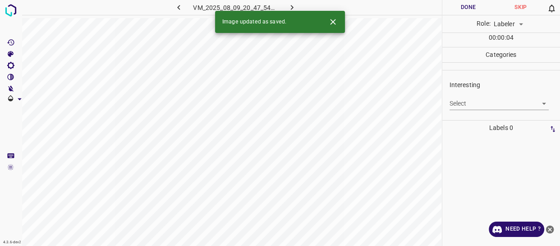
click at [488, 102] on body "4.3.6-dev2 VM_2025_08_09_20_47_54_586_04.gif Done Skip 0 Role: Labeler labeler …" at bounding box center [280, 123] width 560 height 246
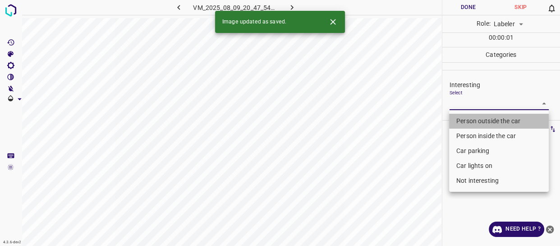
click at [480, 120] on li "Person outside the car" at bounding box center [499, 121] width 100 height 15
type input "Person outside the car"
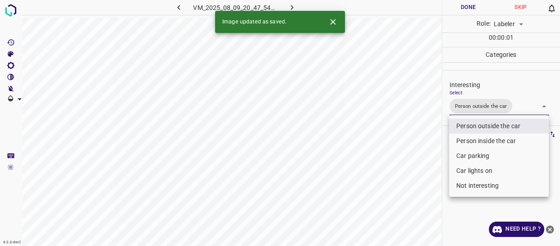
click at [412, 157] on div at bounding box center [280, 123] width 560 height 246
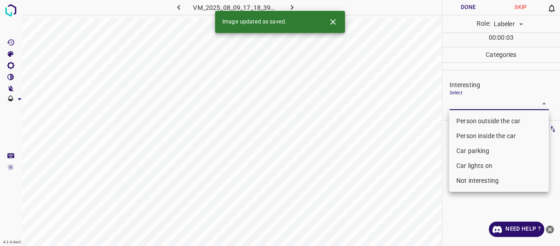
click at [461, 100] on body "4.3.6-dev2 VM_2025_08_09_17_18_39_916_00.gif Done Skip 0 Role: Labeler labeler …" at bounding box center [280, 123] width 560 height 246
drag, startPoint x: 462, startPoint y: 118, endPoint x: 416, endPoint y: 146, distance: 53.8
click at [462, 117] on li "Person outside the car" at bounding box center [499, 121] width 100 height 15
type input "Person outside the car"
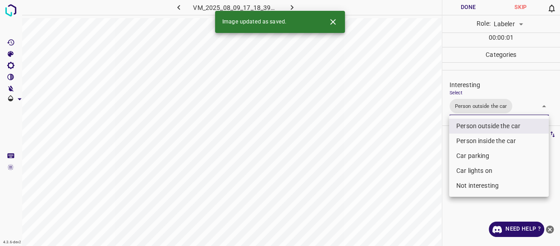
drag, startPoint x: 405, startPoint y: 153, endPoint x: 378, endPoint y: 178, distance: 36.1
click at [393, 169] on div at bounding box center [280, 123] width 560 height 246
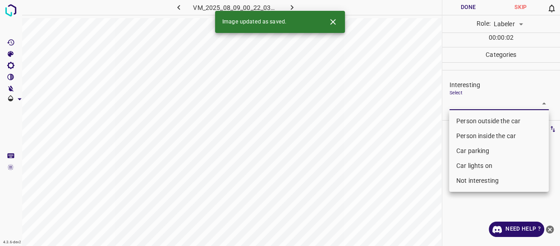
click at [465, 104] on body "4.3.6-dev2 VM_2025_08_09_00_22_03_381_04.gif Done Skip 0 Role: Labeler labeler …" at bounding box center [280, 123] width 560 height 246
click at [466, 117] on li "Person outside the car" at bounding box center [499, 121] width 100 height 15
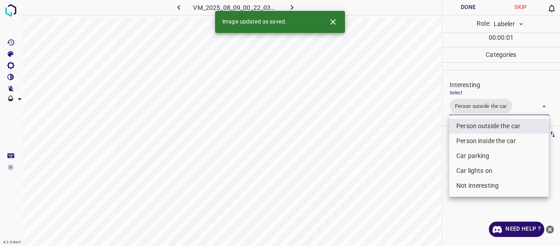
click at [464, 164] on li "Car lights on" at bounding box center [499, 170] width 100 height 15
type input "Person outside the car,Car lights on"
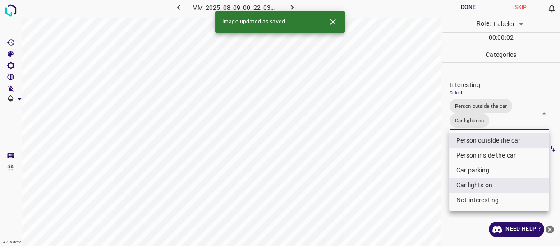
click at [424, 182] on div at bounding box center [280, 123] width 560 height 246
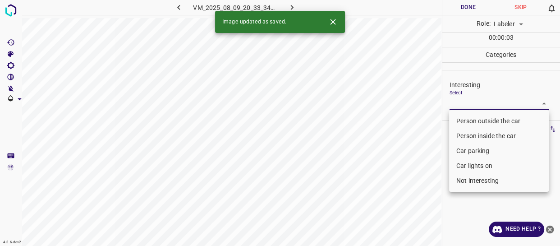
click at [462, 100] on body "4.3.6-dev2 VM_2025_08_09_20_33_34_295_04.gif Done Skip 0 Role: Labeler labeler …" at bounding box center [280, 123] width 560 height 246
click at [463, 134] on li "Person inside the car" at bounding box center [499, 136] width 100 height 15
type input "Person inside the car"
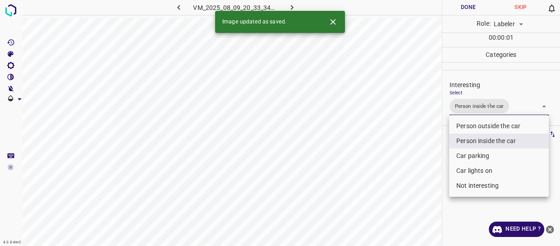
drag, startPoint x: 422, startPoint y: 162, endPoint x: 411, endPoint y: 175, distance: 16.6
click at [419, 166] on div at bounding box center [280, 123] width 560 height 246
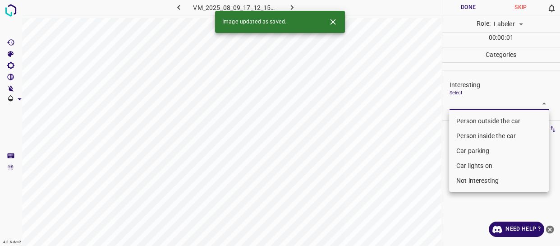
click at [481, 103] on body "4.3.6-dev2 VM_2025_08_09_17_12_15_978_06.gif Done Skip 0 Role: Labeler labeler …" at bounding box center [280, 123] width 560 height 246
drag, startPoint x: 475, startPoint y: 180, endPoint x: 436, endPoint y: 182, distance: 38.8
click at [474, 180] on li "Not interesting" at bounding box center [499, 180] width 100 height 15
type input "Not interesting"
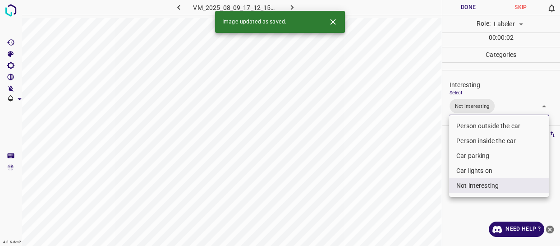
drag, startPoint x: 415, startPoint y: 187, endPoint x: 403, endPoint y: 194, distance: 13.7
click at [412, 189] on div at bounding box center [280, 123] width 560 height 246
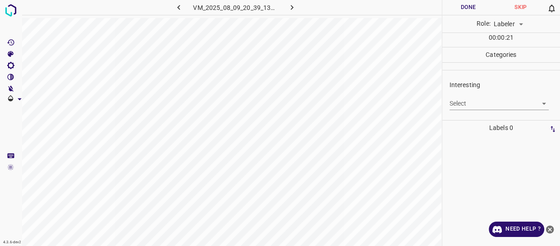
click at [462, 104] on body "4.3.6-dev2 VM_2025_08_09_20_39_13_266_06.gif Done Skip 0 Role: Labeler labeler …" at bounding box center [280, 123] width 560 height 246
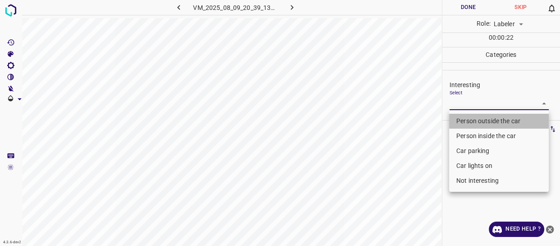
drag, startPoint x: 462, startPoint y: 121, endPoint x: 457, endPoint y: 161, distance: 40.9
click at [462, 122] on li "Person outside the car" at bounding box center [499, 121] width 100 height 15
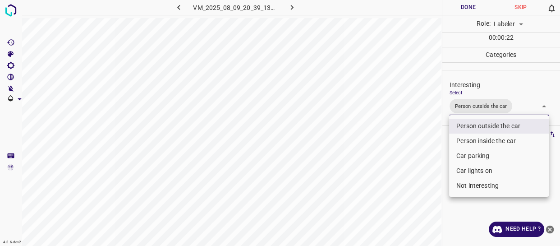
click at [464, 172] on li "Car lights on" at bounding box center [499, 170] width 100 height 15
type input "Person outside the car,Car lights on"
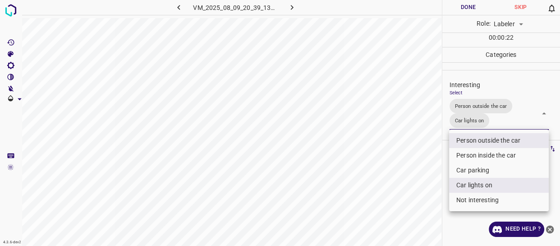
click at [405, 183] on div at bounding box center [280, 123] width 560 height 246
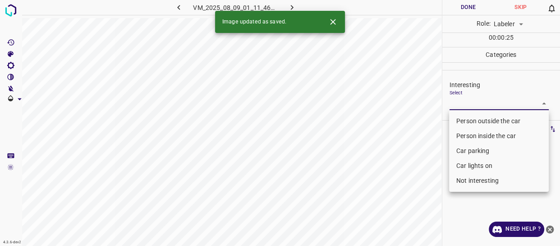
drag, startPoint x: 476, startPoint y: 103, endPoint x: 479, endPoint y: 126, distance: 22.8
click at [476, 106] on body "4.3.6-dev2 VM_2025_08_09_01_11_46_197_07.gif Done Skip 0 Role: Labeler labeler …" at bounding box center [280, 123] width 560 height 246
drag, startPoint x: 478, startPoint y: 122, endPoint x: 472, endPoint y: 147, distance: 25.6
click at [478, 124] on li "Person outside the car" at bounding box center [499, 121] width 100 height 15
type input "Person outside the car"
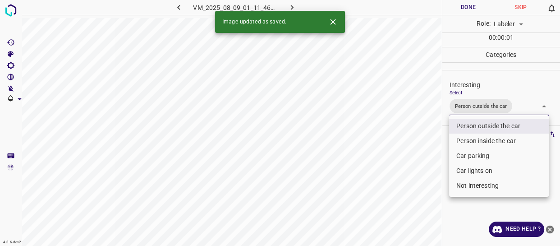
drag, startPoint x: 421, startPoint y: 197, endPoint x: 412, endPoint y: 205, distance: 12.1
click at [420, 199] on div at bounding box center [280, 123] width 560 height 246
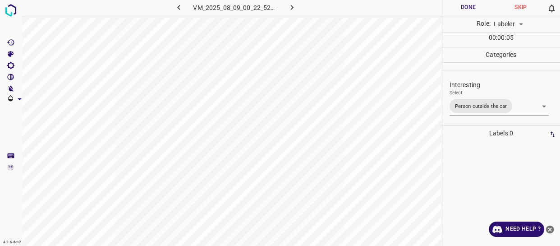
click at [464, 106] on body "4.3.6-dev2 VM_2025_08_09_00_22_52_238_03.gif Done Skip 0 Role: Labeler labeler …" at bounding box center [280, 123] width 560 height 246
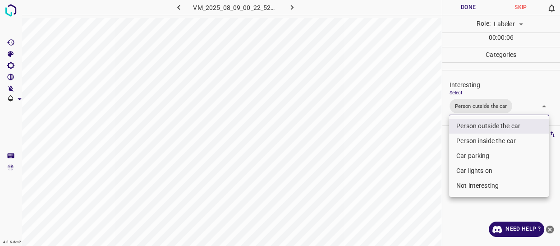
drag, startPoint x: 405, startPoint y: 138, endPoint x: 406, endPoint y: 150, distance: 11.9
click at [406, 143] on div at bounding box center [280, 123] width 560 height 246
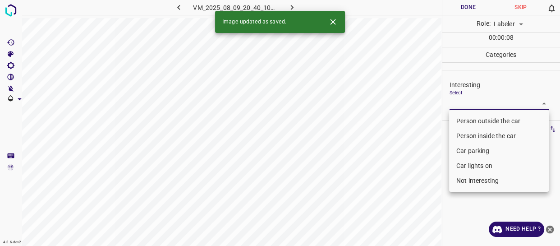
drag, startPoint x: 479, startPoint y: 101, endPoint x: 469, endPoint y: 158, distance: 57.7
click at [479, 102] on body "4.3.6-dev2 VM_2025_08_09_20_40_10_580_03.gif Done Skip 0 Role: Labeler labeler …" at bounding box center [280, 123] width 560 height 246
drag, startPoint x: 467, startPoint y: 180, endPoint x: 447, endPoint y: 193, distance: 24.5
click at [467, 180] on li "Not interesting" at bounding box center [499, 180] width 100 height 15
type input "Not interesting"
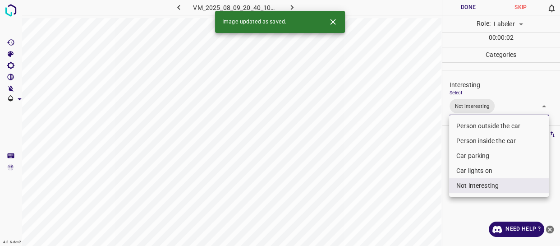
drag, startPoint x: 413, startPoint y: 199, endPoint x: 407, endPoint y: 208, distance: 11.4
click at [410, 206] on div at bounding box center [280, 123] width 560 height 246
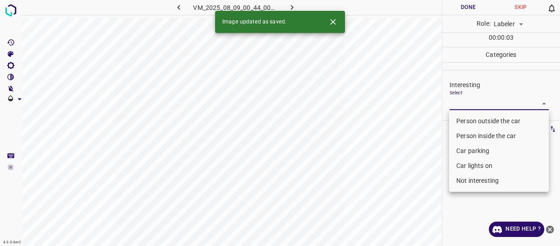
click at [467, 102] on body "4.3.6-dev2 VM_2025_08_09_00_44_00_038_06.gif Done Skip 0 Role: Labeler labeler …" at bounding box center [280, 123] width 560 height 246
click at [466, 145] on li "Car parking" at bounding box center [499, 150] width 100 height 15
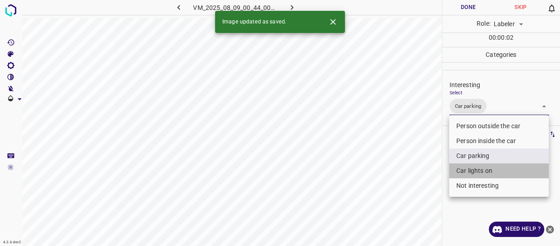
drag, startPoint x: 465, startPoint y: 168, endPoint x: 414, endPoint y: 200, distance: 60.4
click at [464, 168] on li "Car lights on" at bounding box center [499, 170] width 100 height 15
type input "Car parking,Car lights on"
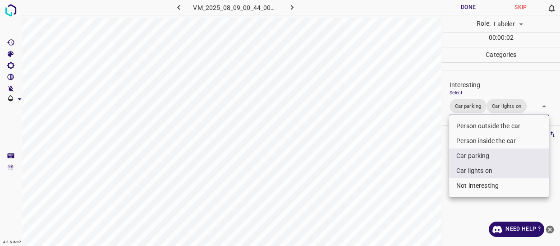
click at [413, 200] on div at bounding box center [280, 123] width 560 height 246
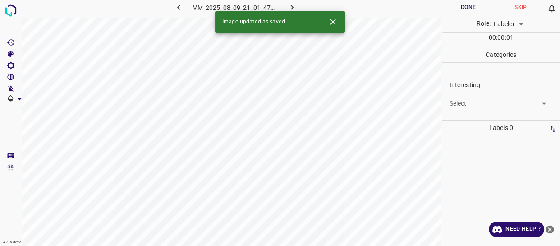
click at [466, 104] on body "4.3.6-dev2 VM_2025_08_09_21_01_47_944_06.gif Done Skip 0 Role: Labeler labeler …" at bounding box center [280, 123] width 560 height 246
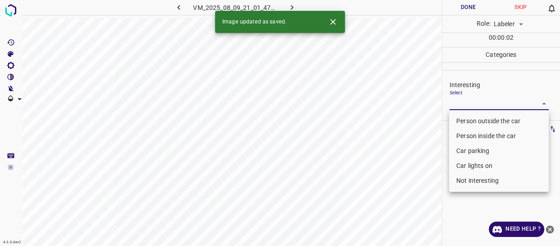
click at [466, 120] on li "Person outside the car" at bounding box center [499, 121] width 100 height 15
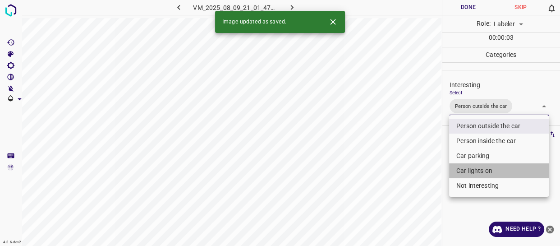
click at [471, 171] on li "Car lights on" at bounding box center [499, 170] width 100 height 15
type input "Person outside the car,Car lights on"
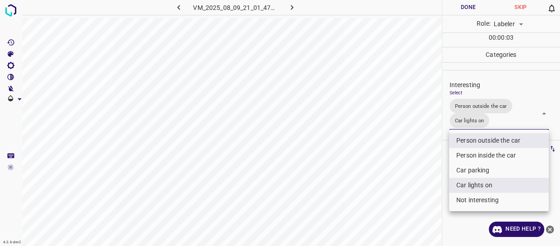
drag, startPoint x: 419, startPoint y: 178, endPoint x: 401, endPoint y: 189, distance: 21.9
click at [415, 181] on div at bounding box center [280, 123] width 560 height 246
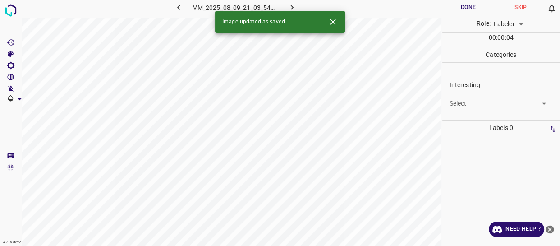
click at [478, 104] on body "4.3.6-dev2 VM_2025_08_09_21_03_54_117_01.gif Done Skip 0 Role: Labeler labeler …" at bounding box center [280, 123] width 560 height 246
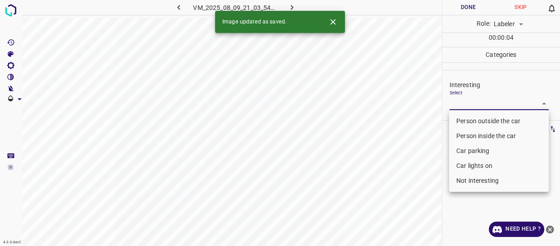
click at [478, 122] on li "Person outside the car" at bounding box center [499, 121] width 100 height 15
type input "Person outside the car"
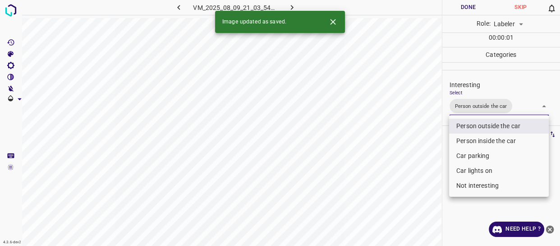
drag, startPoint x: 426, startPoint y: 168, endPoint x: 407, endPoint y: 186, distance: 26.2
click at [419, 178] on div at bounding box center [280, 123] width 560 height 246
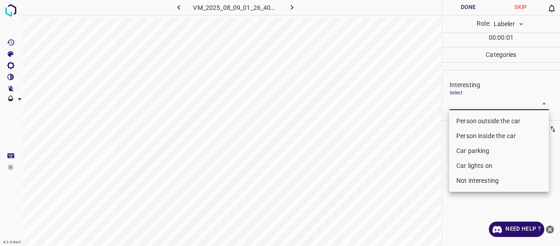
drag, startPoint x: 479, startPoint y: 99, endPoint x: 479, endPoint y: 126, distance: 27.5
click at [480, 99] on body "4.3.6-dev2 VM_2025_08_09_01_26_40_470_02.gif Done Skip 0 Role: Labeler labeler …" at bounding box center [280, 123] width 560 height 246
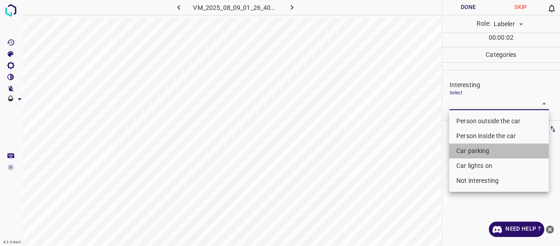
drag, startPoint x: 471, startPoint y: 144, endPoint x: 470, endPoint y: 166, distance: 22.1
click at [471, 146] on li "Car parking" at bounding box center [499, 150] width 100 height 15
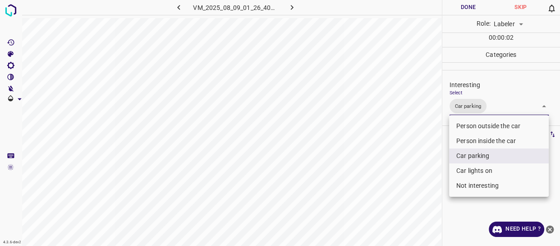
click at [469, 170] on li "Car lights on" at bounding box center [499, 170] width 100 height 15
type input "Car parking,Car lights on"
drag, startPoint x: 414, startPoint y: 193, endPoint x: 410, endPoint y: 194, distance: 4.6
click at [413, 193] on div at bounding box center [280, 123] width 560 height 246
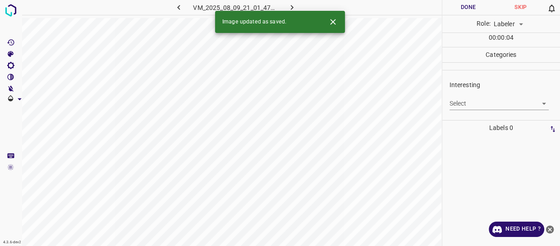
click at [179, 8] on icon "button" at bounding box center [178, 7] width 9 height 9
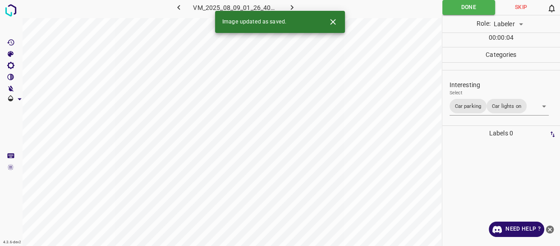
click at [489, 113] on body "4.3.6-dev2 VM_2025_08_09_01_26_40_470_02.gif Done Skip 0 Role: Labeler labeler …" at bounding box center [280, 123] width 560 height 246
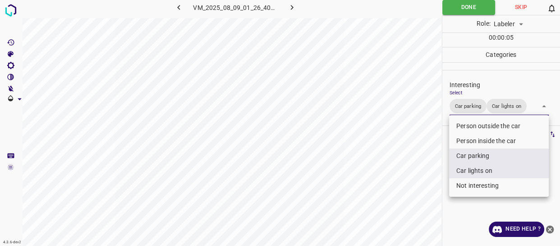
drag, startPoint x: 479, startPoint y: 126, endPoint x: 404, endPoint y: 169, distance: 86.3
click at [477, 126] on li "Person outside the car" at bounding box center [499, 126] width 100 height 15
type input "Car parking,Car lights on,Person outside the car"
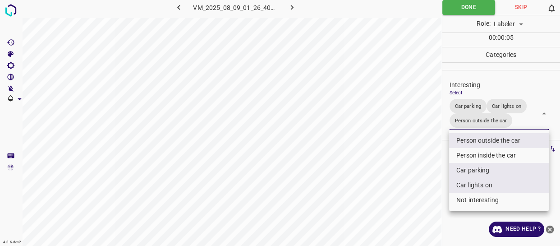
drag, startPoint x: 397, startPoint y: 172, endPoint x: 389, endPoint y: 187, distance: 17.1
click at [393, 179] on div at bounding box center [280, 123] width 560 height 246
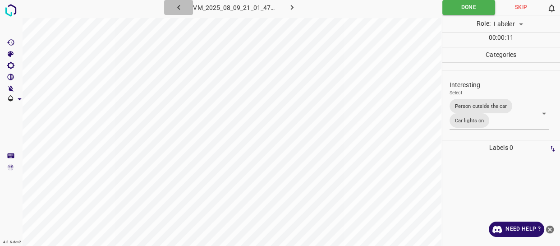
click at [180, 7] on icon "button" at bounding box center [178, 7] width 9 height 9
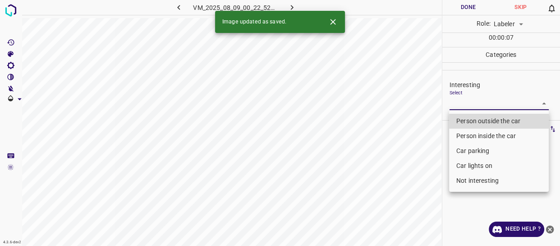
click at [472, 104] on body "4.3.6-dev2 VM_2025_08_09_00_22_52_238_00.gif Done Skip 0 Role: Labeler labeler …" at bounding box center [280, 123] width 560 height 246
click at [466, 119] on li "Person outside the car" at bounding box center [499, 121] width 100 height 15
type input "Person outside the car"
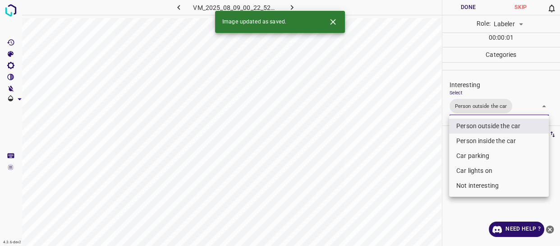
drag, startPoint x: 376, startPoint y: 163, endPoint x: 376, endPoint y: 170, distance: 6.3
click at [376, 164] on div at bounding box center [280, 123] width 560 height 246
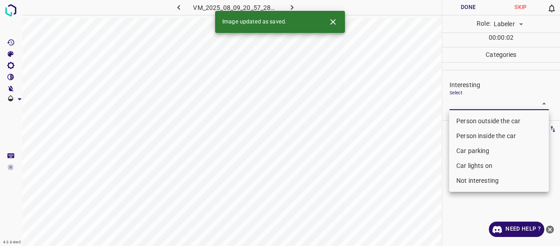
click at [466, 103] on body "4.3.6-dev2 VM_2025_08_09_20_57_28_893_11.gif Done Skip 0 Role: Labeler labeler …" at bounding box center [280, 123] width 560 height 246
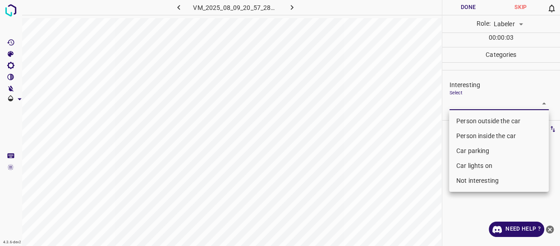
drag, startPoint x: 473, startPoint y: 186, endPoint x: 424, endPoint y: 192, distance: 49.1
click at [473, 184] on li "Not interesting" at bounding box center [499, 180] width 100 height 15
type input "Not interesting"
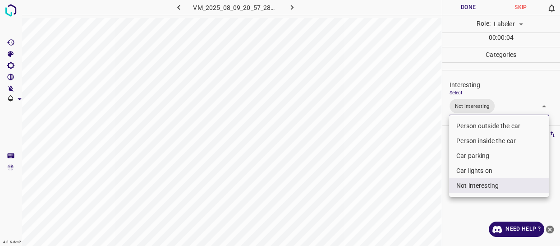
drag, startPoint x: 374, startPoint y: 202, endPoint x: 369, endPoint y: 199, distance: 4.9
click at [373, 202] on div at bounding box center [280, 123] width 560 height 246
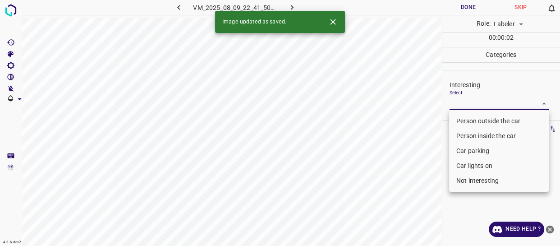
click at [496, 108] on body "4.3.6-dev2 VM_2025_08_09_22_41_50_183_00.gif Done Skip 0 Role: Labeler labeler …" at bounding box center [280, 123] width 560 height 246
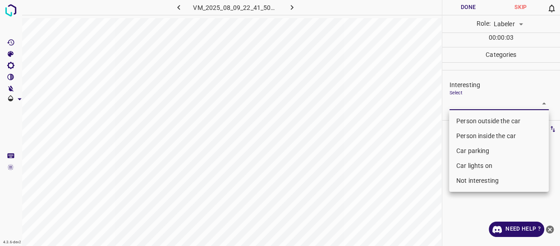
click at [478, 121] on li "Person outside the car" at bounding box center [499, 121] width 100 height 15
type input "Person outside the car"
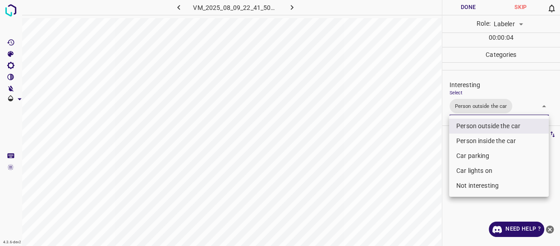
drag, startPoint x: 440, startPoint y: 165, endPoint x: 406, endPoint y: 185, distance: 40.0
click at [436, 170] on div at bounding box center [280, 123] width 560 height 246
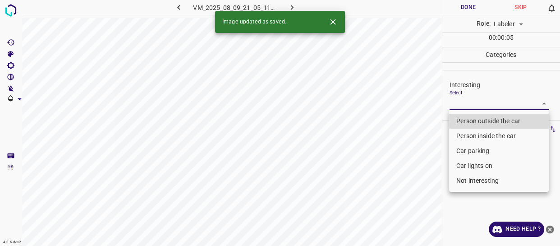
click at [489, 103] on body "4.3.6-dev2 VM_2025_08_09_21_05_11_318_07.gif Done Skip 0 Role: Labeler labeler …" at bounding box center [280, 123] width 560 height 246
click at [486, 121] on li "Person outside the car" at bounding box center [499, 121] width 100 height 15
type input "Person outside the car"
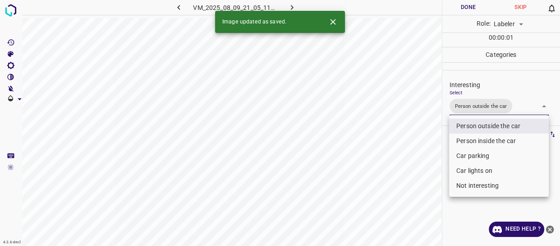
drag, startPoint x: 419, startPoint y: 160, endPoint x: 419, endPoint y: 167, distance: 6.8
click at [419, 166] on div at bounding box center [280, 123] width 560 height 246
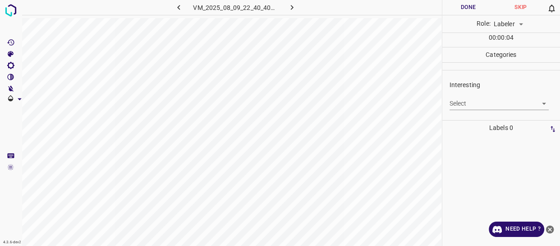
click at [476, 97] on body "4.3.6-dev2 VM_2025_08_09_22_40_40_499_04.gif Done Skip 0 Role: Labeler labeler …" at bounding box center [280, 123] width 560 height 246
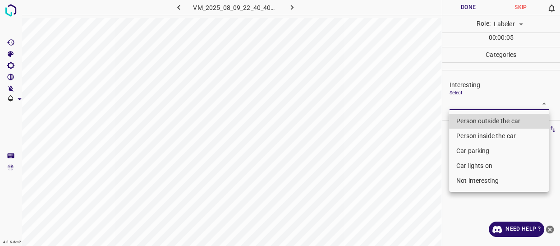
click at [476, 177] on li "Not interesting" at bounding box center [499, 180] width 100 height 15
type input "Not interesting"
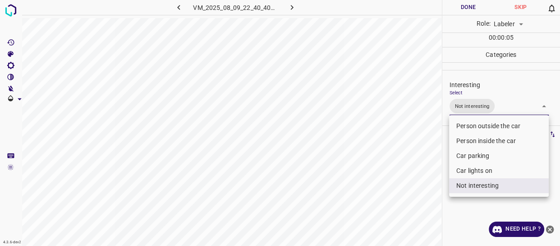
drag, startPoint x: 409, startPoint y: 198, endPoint x: 393, endPoint y: 213, distance: 22.3
click at [403, 207] on div at bounding box center [280, 123] width 560 height 246
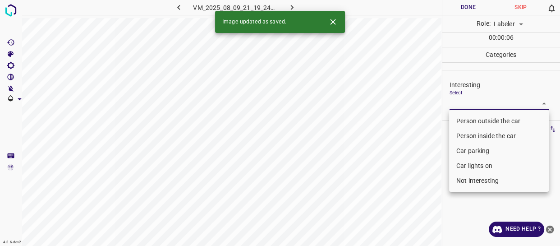
click at [478, 101] on body "4.3.6-dev2 VM_2025_08_09_21_19_24_841_03.gif Done Skip 0 Role: Labeler labeler …" at bounding box center [280, 123] width 560 height 246
click at [478, 118] on li "Person outside the car" at bounding box center [499, 121] width 100 height 15
type input "Person outside the car"
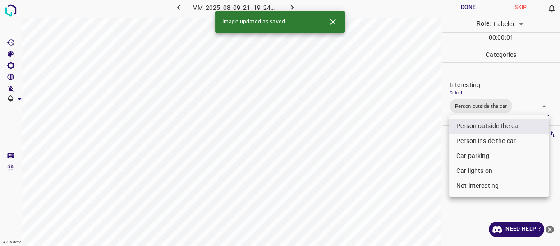
drag, startPoint x: 418, startPoint y: 173, endPoint x: 407, endPoint y: 181, distance: 13.8
click at [415, 178] on div at bounding box center [280, 123] width 560 height 246
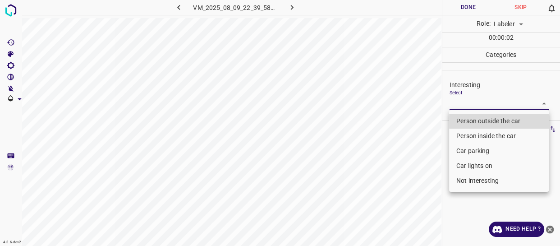
click at [462, 103] on body "4.3.6-dev2 VM_2025_08_09_22_39_58_280_03.gif Done Skip 0 Role: Labeler labeler …" at bounding box center [280, 123] width 560 height 246
drag, startPoint x: 466, startPoint y: 120, endPoint x: 460, endPoint y: 131, distance: 12.9
click at [466, 120] on li "Person outside the car" at bounding box center [499, 121] width 100 height 15
type input "Person outside the car"
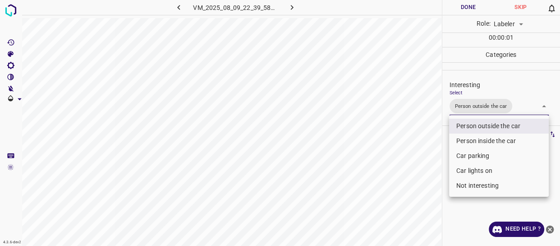
drag, startPoint x: 430, startPoint y: 168, endPoint x: 425, endPoint y: 176, distance: 9.5
click at [429, 170] on div at bounding box center [280, 123] width 560 height 246
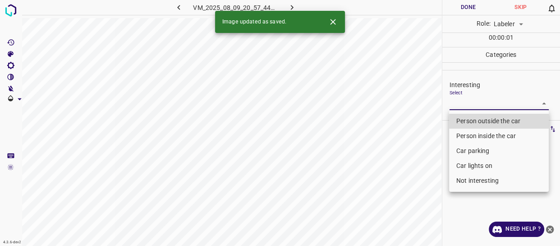
drag, startPoint x: 472, startPoint y: 101, endPoint x: 472, endPoint y: 134, distance: 32.5
click at [472, 102] on body "4.3.6-dev2 VM_2025_08_09_20_57_44_225_04.gif Done Skip 0 Role: Labeler labeler …" at bounding box center [280, 123] width 560 height 246
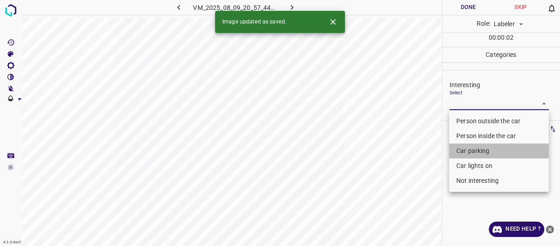
click at [470, 153] on li "Car parking" at bounding box center [499, 150] width 100 height 15
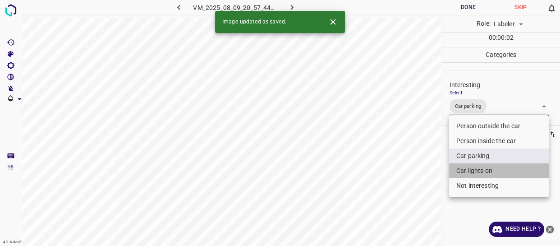
drag, startPoint x: 467, startPoint y: 168, endPoint x: 412, endPoint y: 201, distance: 64.1
click at [466, 168] on li "Car lights on" at bounding box center [499, 170] width 100 height 15
type input "Car parking,Car lights on"
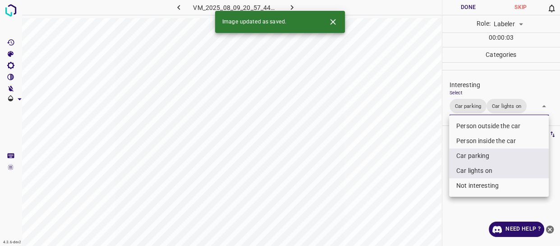
click at [411, 201] on div at bounding box center [280, 123] width 560 height 246
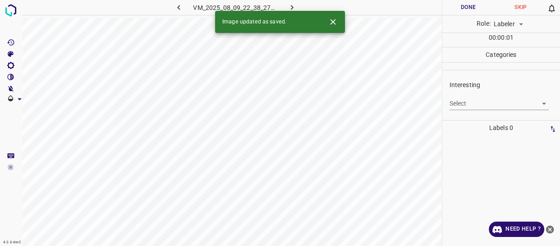
click at [469, 101] on body "4.3.6-dev2 VM_2025_08_09_22_38_27_114_04.gif Done Skip 0 Role: Labeler labeler …" at bounding box center [280, 123] width 560 height 246
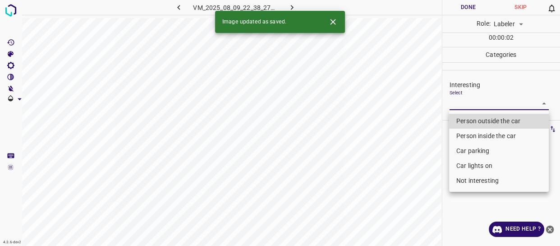
drag, startPoint x: 468, startPoint y: 165, endPoint x: 464, endPoint y: 168, distance: 5.1
click at [467, 165] on li "Car lights on" at bounding box center [499, 165] width 100 height 15
type input "Car lights on"
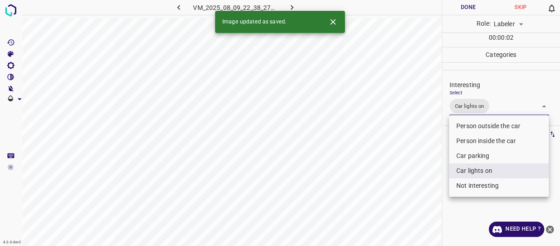
drag, startPoint x: 423, startPoint y: 194, endPoint x: 418, endPoint y: 203, distance: 10.9
click at [420, 200] on div at bounding box center [280, 123] width 560 height 246
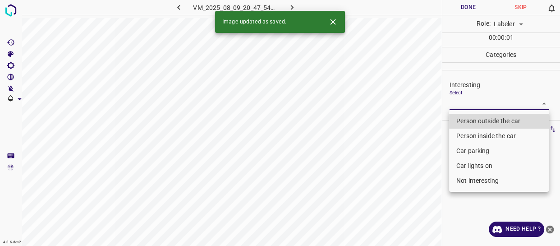
click at [482, 104] on body "4.3.6-dev2 VM_2025_08_09_20_47_54_586_08.gif Done Skip 0 Role: Labeler labeler …" at bounding box center [280, 123] width 560 height 246
click at [480, 122] on li "Person outside the car" at bounding box center [499, 121] width 100 height 15
type input "Person outside the car"
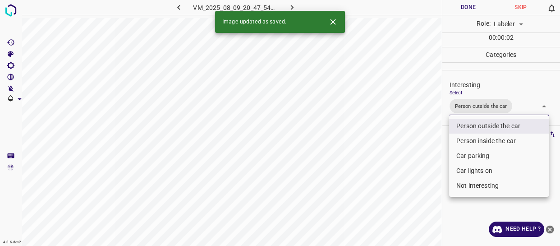
drag, startPoint x: 421, startPoint y: 185, endPoint x: 405, endPoint y: 200, distance: 21.7
click at [418, 190] on div at bounding box center [280, 123] width 560 height 246
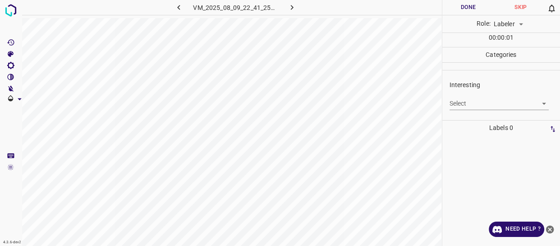
click at [467, 102] on body "4.3.6-dev2 VM_2025_08_09_22_41_25_840_00.gif Done Skip 0 Role: Labeler labeler …" at bounding box center [280, 123] width 560 height 246
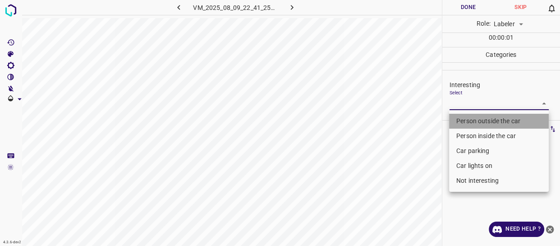
click at [465, 124] on li "Person outside the car" at bounding box center [499, 121] width 100 height 15
type input "Person outside the car"
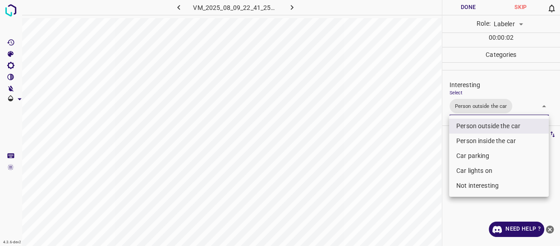
drag, startPoint x: 386, startPoint y: 208, endPoint x: 388, endPoint y: 215, distance: 8.0
click at [388, 215] on div at bounding box center [280, 123] width 560 height 246
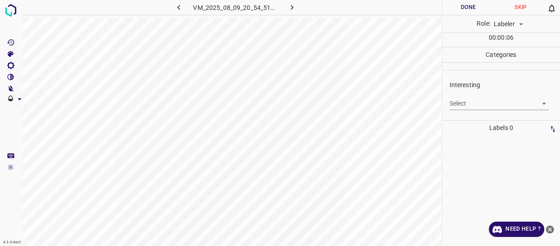
click at [478, 101] on body "4.3.6-dev2 VM_2025_08_09_20_54_51_659_00.gif Done Skip 0 Role: Labeler labeler …" at bounding box center [280, 123] width 560 height 246
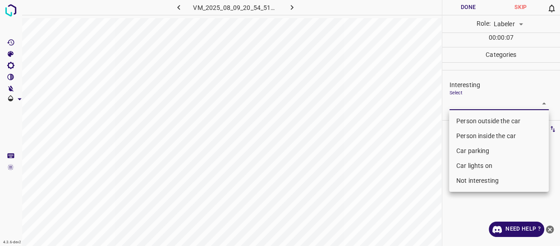
click at [478, 120] on li "Person outside the car" at bounding box center [499, 121] width 100 height 15
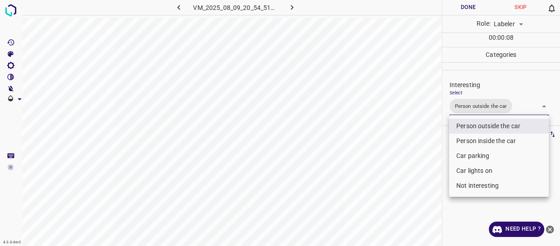
click at [471, 152] on li "Car parking" at bounding box center [499, 155] width 100 height 15
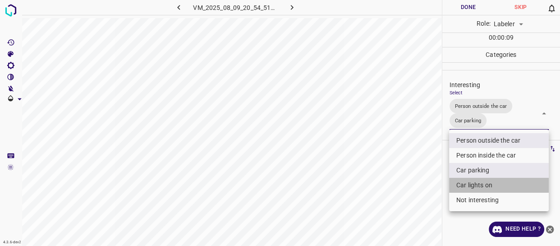
click at [467, 184] on li "Car lights on" at bounding box center [499, 185] width 100 height 15
type input "Person outside the car,Car parking,Car lights on"
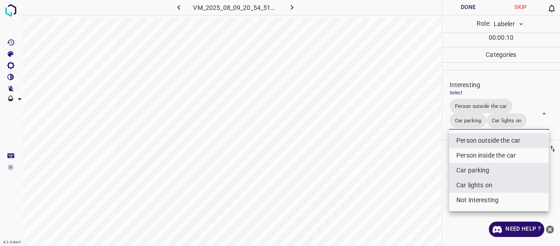
drag, startPoint x: 415, startPoint y: 203, endPoint x: 407, endPoint y: 209, distance: 9.9
click at [414, 204] on div at bounding box center [280, 123] width 560 height 246
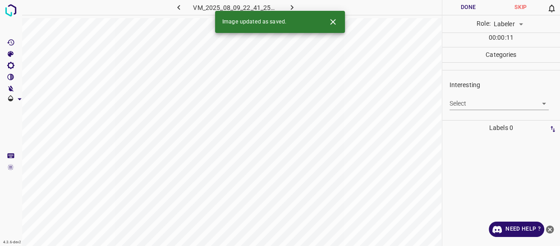
click at [492, 106] on body "4.3.6-dev2 VM_2025_08_09_22_41_25_840_05.gif Done Skip 0 Role: Labeler labeler …" at bounding box center [280, 123] width 560 height 246
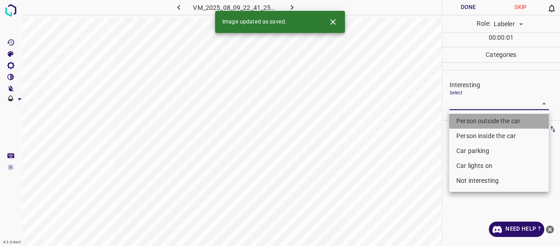
click at [487, 120] on li "Person outside the car" at bounding box center [499, 121] width 100 height 15
type input "Person outside the car"
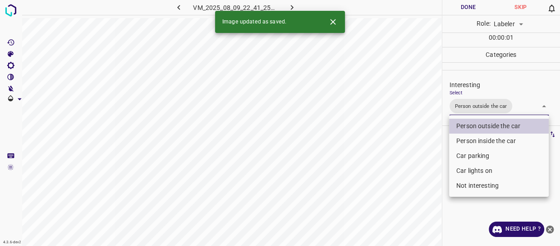
drag, startPoint x: 406, startPoint y: 170, endPoint x: 397, endPoint y: 180, distance: 13.4
click at [401, 176] on div at bounding box center [280, 123] width 560 height 246
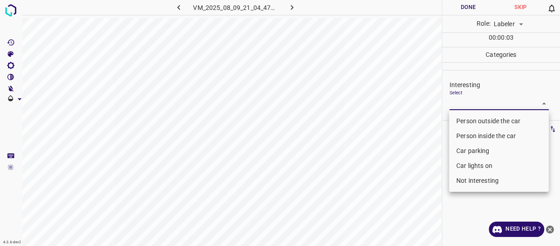
click at [464, 100] on body "4.3.6-dev2 VM_2025_08_09_21_04_47_075_00.gif Done Skip 0 Role: Labeler labeler …" at bounding box center [280, 123] width 560 height 246
click at [462, 121] on li "Person outside the car" at bounding box center [499, 121] width 100 height 15
type input "Person outside the car"
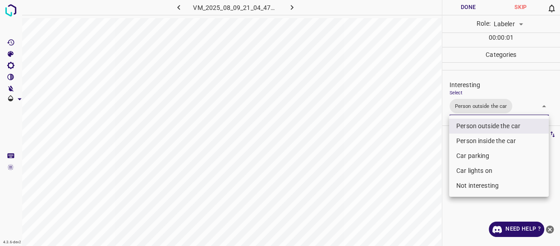
drag, startPoint x: 411, startPoint y: 161, endPoint x: 406, endPoint y: 171, distance: 11.1
click at [409, 166] on div at bounding box center [280, 123] width 560 height 246
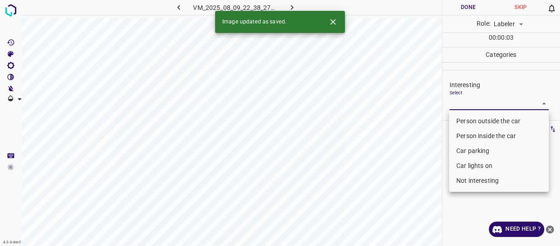
click at [474, 105] on body "4.3.6-dev2 VM_2025_08_09_22_38_27_114_02.gif Done Skip 0 Role: Labeler labeler …" at bounding box center [280, 123] width 560 height 246
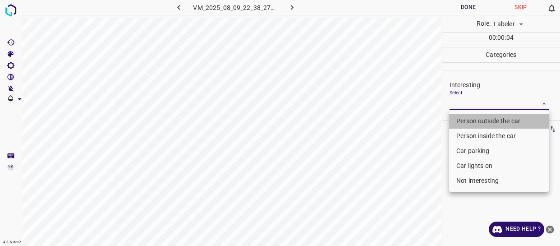
click at [461, 122] on li "Person outside the car" at bounding box center [499, 121] width 100 height 15
type input "Person outside the car"
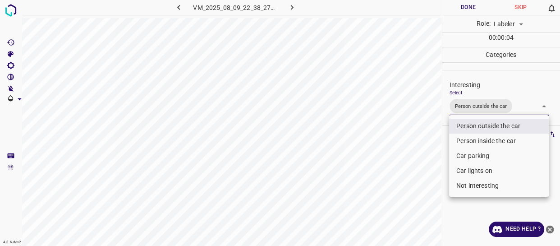
click at [415, 180] on div at bounding box center [280, 123] width 560 height 246
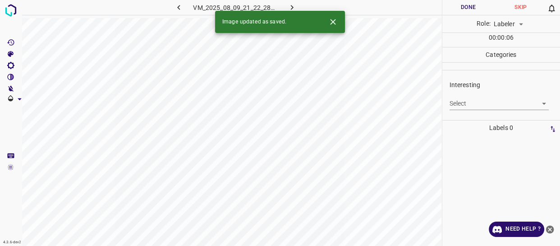
click at [178, 6] on icon "button" at bounding box center [178, 7] width 9 height 9
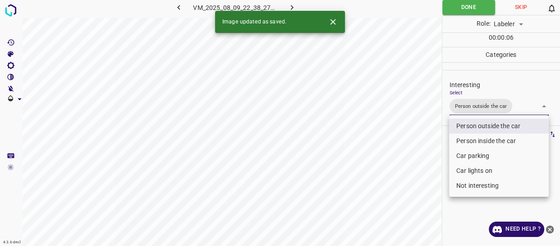
click at [515, 111] on body "4.3.6-dev2 VM_2025_08_09_22_38_27_114_02.gif Done Skip 0 Role: Labeler labeler …" at bounding box center [280, 123] width 560 height 246
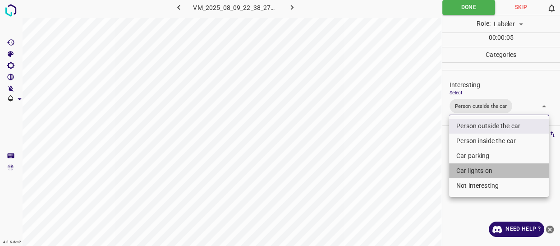
drag, startPoint x: 471, startPoint y: 170, endPoint x: 406, endPoint y: 183, distance: 66.6
click at [467, 170] on li "Car lights on" at bounding box center [499, 170] width 100 height 15
type input "Person outside the car,Car lights on"
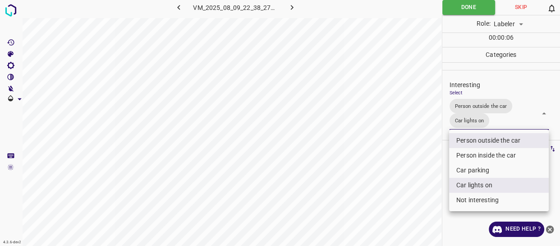
drag, startPoint x: 406, startPoint y: 183, endPoint x: 397, endPoint y: 189, distance: 10.4
click at [406, 183] on div at bounding box center [280, 123] width 560 height 246
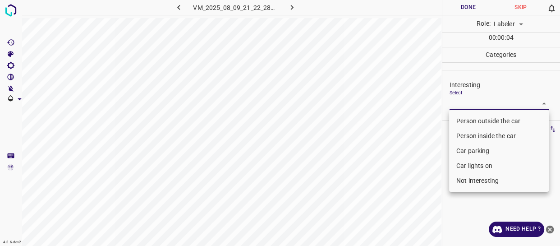
drag, startPoint x: 466, startPoint y: 99, endPoint x: 470, endPoint y: 118, distance: 19.9
click at [466, 99] on body "4.3.6-dev2 VM_2025_08_09_21_22_28_739_02.gif Done Skip 0 Role: Labeler labeler …" at bounding box center [280, 123] width 560 height 246
click at [470, 118] on li "Person outside the car" at bounding box center [499, 121] width 100 height 15
type input "Person outside the car"
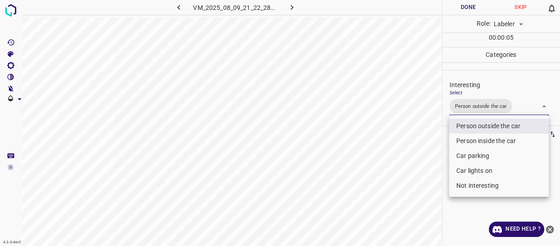
drag, startPoint x: 426, startPoint y: 152, endPoint x: 415, endPoint y: 171, distance: 22.0
click at [420, 165] on div at bounding box center [280, 123] width 560 height 246
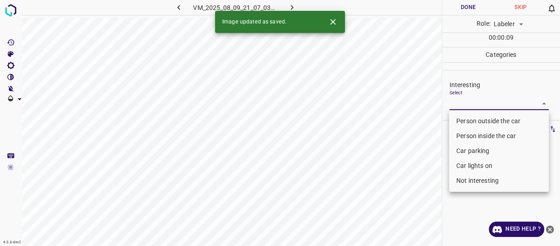
click at [466, 100] on body "4.3.6-dev2 VM_2025_08_09_21_07_03_077_02.gif Done Skip 0 Role: Labeler labeler …" at bounding box center [280, 123] width 560 height 246
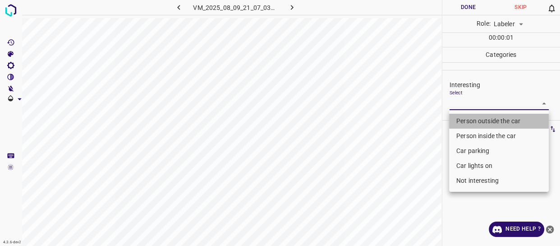
click at [465, 121] on li "Person outside the car" at bounding box center [499, 121] width 100 height 15
type input "Person outside the car"
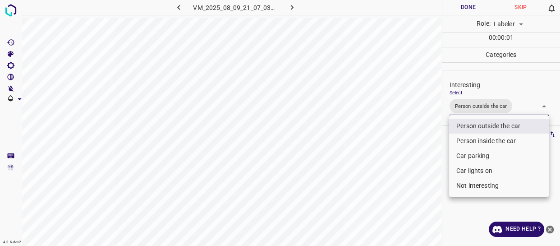
drag, startPoint x: 420, startPoint y: 166, endPoint x: 410, endPoint y: 198, distance: 33.7
click at [420, 172] on div at bounding box center [280, 123] width 560 height 246
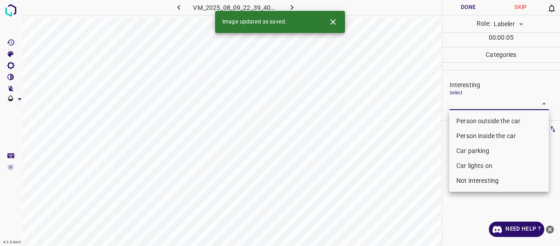
click at [463, 100] on body "4.3.6-dev2 VM_2025_08_09_22_39_40_728_06.gif Done Skip 0 Role: Labeler labeler …" at bounding box center [280, 123] width 560 height 246
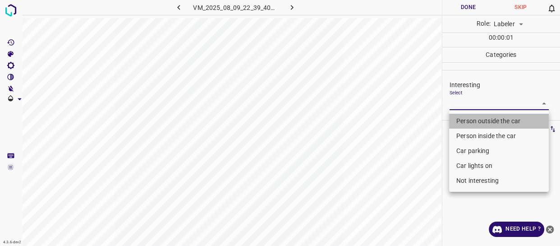
click at [466, 119] on li "Person outside the car" at bounding box center [499, 121] width 100 height 15
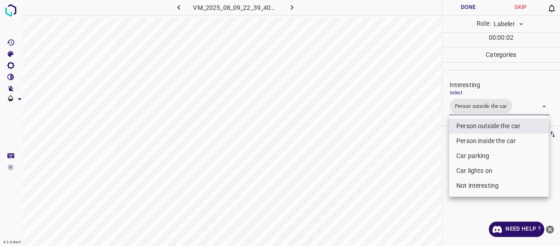
click at [466, 172] on li "Car lights on" at bounding box center [499, 170] width 100 height 15
type input "Person outside the car,Car lights on"
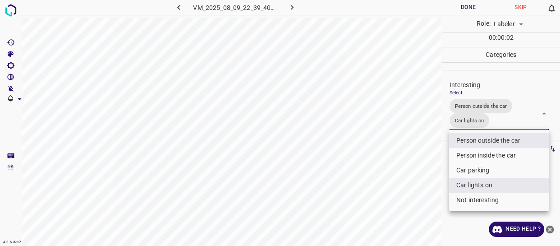
drag, startPoint x: 414, startPoint y: 194, endPoint x: 390, endPoint y: 219, distance: 34.1
click at [409, 207] on div at bounding box center [280, 123] width 560 height 246
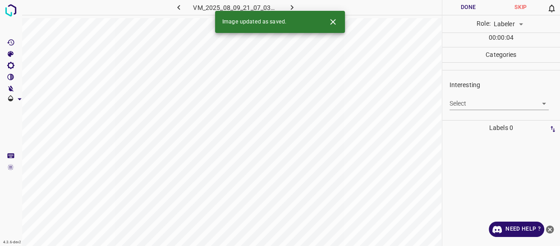
click at [474, 100] on body "4.3.6-dev2 VM_2025_08_09_21_07_03_077_03.gif Done Skip 0 Role: Labeler labeler …" at bounding box center [280, 123] width 560 height 246
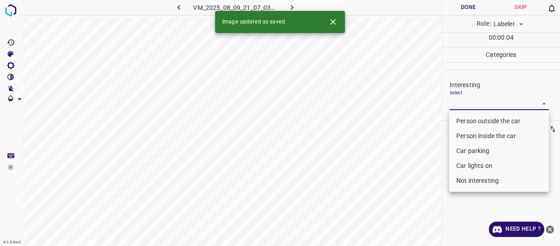
click at [471, 117] on li "Person outside the car" at bounding box center [499, 121] width 100 height 15
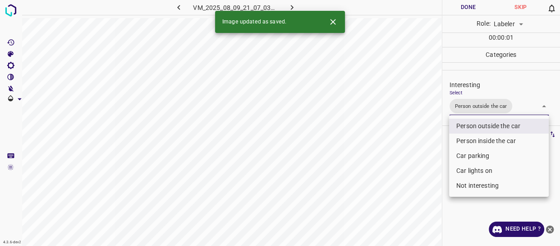
drag, startPoint x: 461, startPoint y: 169, endPoint x: 446, endPoint y: 179, distance: 17.9
click at [459, 171] on li "Car lights on" at bounding box center [499, 170] width 100 height 15
type input "Person outside the car,Car lights on"
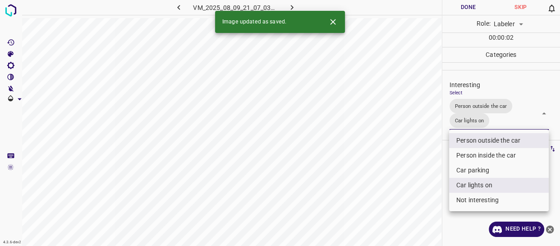
drag, startPoint x: 411, startPoint y: 191, endPoint x: 407, endPoint y: 198, distance: 8.7
click at [411, 193] on div at bounding box center [280, 123] width 560 height 246
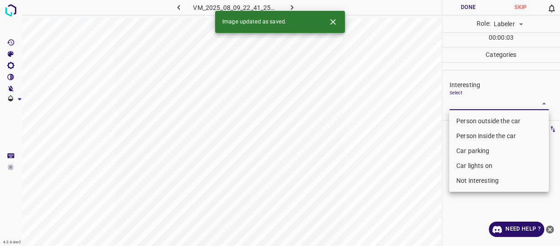
drag, startPoint x: 465, startPoint y: 101, endPoint x: 466, endPoint y: 116, distance: 15.8
click at [465, 101] on body "4.3.6-dev2 VM_2025_08_09_22_41_25_840_01.gif Done Skip 0 Role: Labeler labeler …" at bounding box center [280, 123] width 560 height 246
click at [466, 119] on li "Person outside the car" at bounding box center [499, 121] width 100 height 15
type input "Person outside the car"
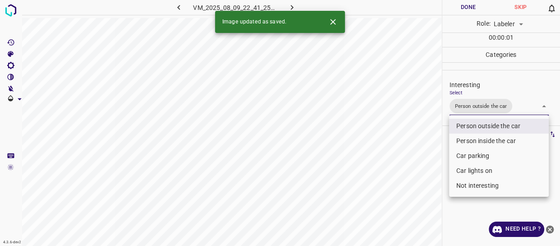
drag, startPoint x: 428, startPoint y: 158, endPoint x: 406, endPoint y: 184, distance: 33.9
click at [422, 166] on div at bounding box center [280, 123] width 560 height 246
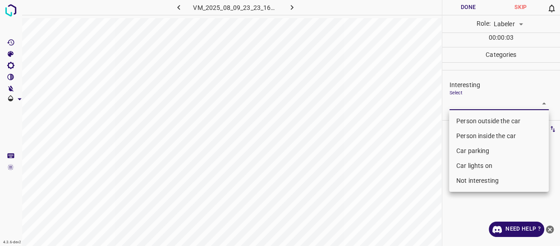
drag, startPoint x: 471, startPoint y: 100, endPoint x: 471, endPoint y: 118, distance: 17.6
click at [471, 101] on body "4.3.6-dev2 VM_2025_08_09_23_23_16_124_09.gif Done Skip 0 Role: Labeler labeler …" at bounding box center [280, 123] width 560 height 246
click at [471, 118] on li "Person outside the car" at bounding box center [499, 121] width 100 height 15
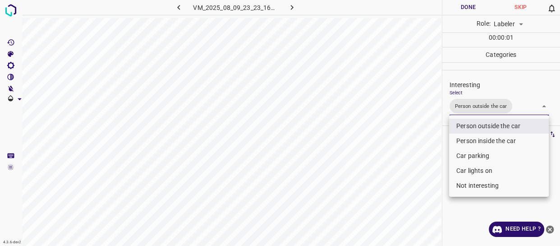
click at [466, 169] on li "Car lights on" at bounding box center [499, 170] width 100 height 15
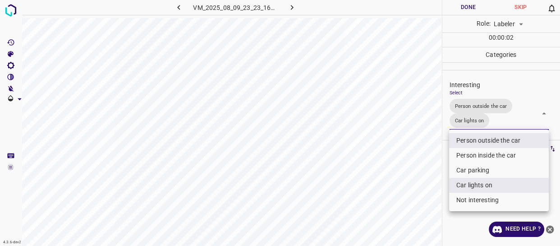
click at [480, 153] on li "Person inside the car" at bounding box center [499, 155] width 100 height 15
type input "Person outside the car,Car lights on,Person inside the car"
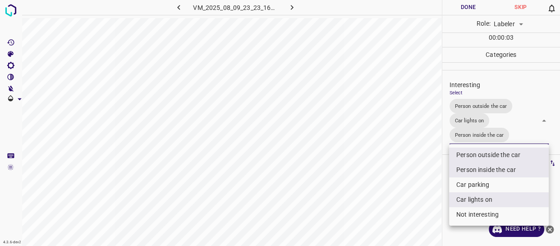
drag, startPoint x: 408, startPoint y: 180, endPoint x: 376, endPoint y: 204, distance: 40.0
click at [405, 188] on div at bounding box center [280, 123] width 560 height 246
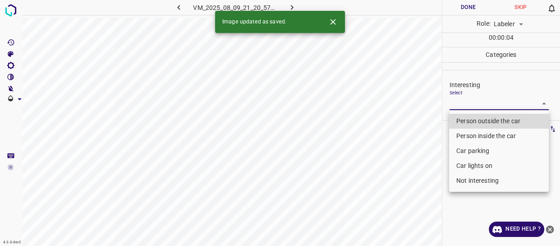
click at [463, 104] on body "4.3.6-dev2 VM_2025_08_09_21_20_57_369_01.gif Done Skip 0 Role: Labeler labeler …" at bounding box center [280, 123] width 560 height 246
click at [462, 120] on li "Person outside the car" at bounding box center [499, 121] width 100 height 15
type input "Person outside the car"
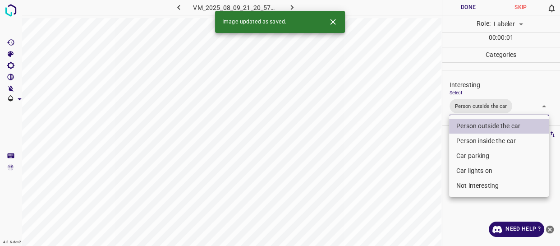
drag, startPoint x: 424, startPoint y: 166, endPoint x: 419, endPoint y: 188, distance: 21.9
click at [424, 172] on div at bounding box center [280, 123] width 560 height 246
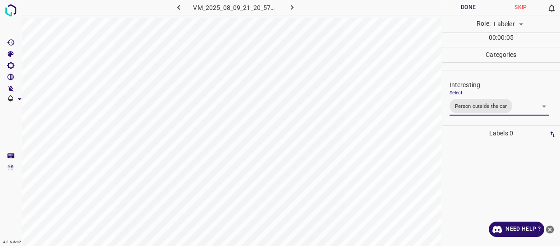
click at [518, 107] on body "4.3.6-dev2 VM_2025_08_09_21_20_57_369_01.gif Done Skip 0 Role: Labeler labeler …" at bounding box center [280, 123] width 560 height 246
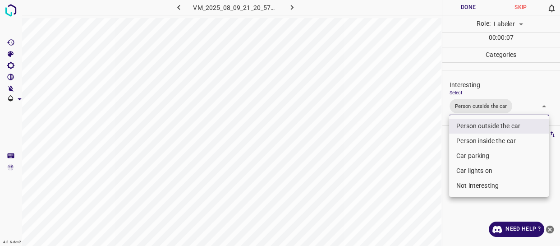
click at [494, 124] on li "Person outside the car" at bounding box center [499, 126] width 100 height 15
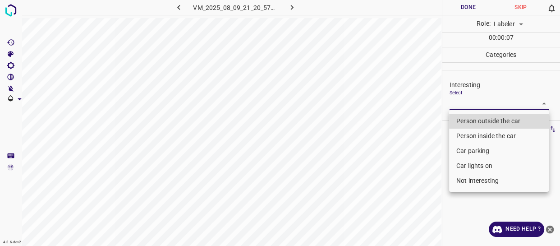
click at [474, 182] on li "Not interesting" at bounding box center [499, 180] width 100 height 15
type input "Not interesting"
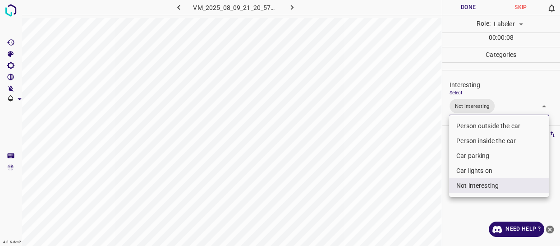
drag, startPoint x: 419, startPoint y: 205, endPoint x: 408, endPoint y: 208, distance: 11.7
click at [419, 204] on div at bounding box center [280, 123] width 560 height 246
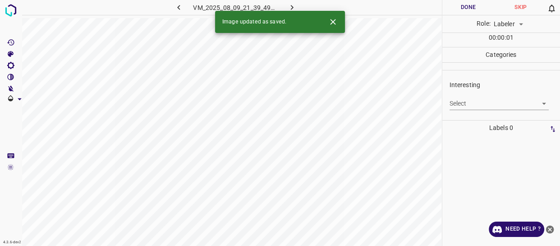
click at [477, 106] on body "4.3.6-dev2 VM_2025_08_09_21_39_49_856_03.gif Done Skip 0 Role: Labeler labeler …" at bounding box center [280, 123] width 560 height 246
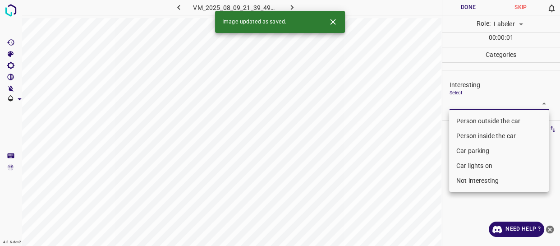
click at [475, 120] on li "Person outside the car" at bounding box center [499, 121] width 100 height 15
type input "Person outside the car"
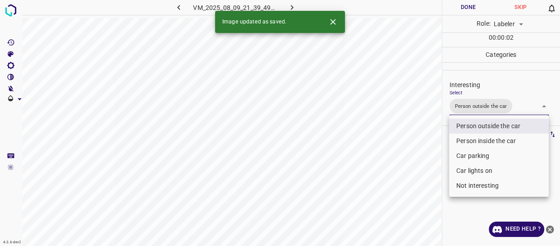
drag, startPoint x: 417, startPoint y: 182, endPoint x: 401, endPoint y: 209, distance: 30.7
click at [412, 196] on div at bounding box center [280, 123] width 560 height 246
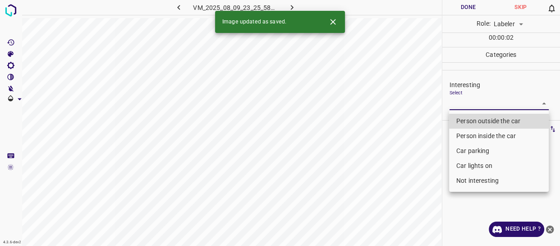
drag, startPoint x: 461, startPoint y: 104, endPoint x: 462, endPoint y: 127, distance: 23.5
click at [461, 105] on body "4.3.6-dev2 VM_2025_08_09_23_25_58_551_01.gif Done Skip 0 Role: Labeler labeler …" at bounding box center [280, 123] width 560 height 246
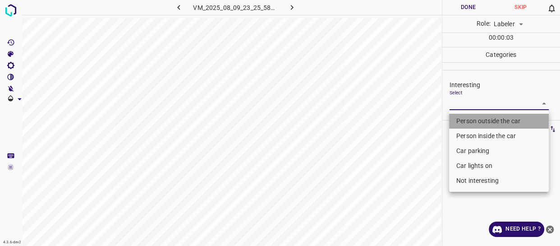
click at [462, 120] on li "Person outside the car" at bounding box center [499, 121] width 100 height 15
type input "Person outside the car"
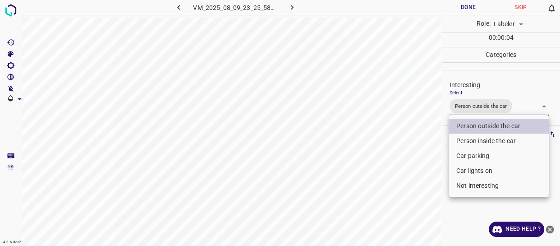
click at [424, 181] on div at bounding box center [280, 123] width 560 height 246
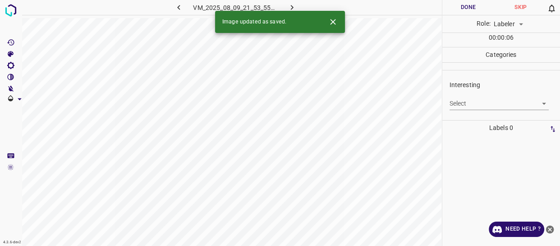
click at [460, 102] on body "4.3.6-dev2 VM_2025_08_09_21_53_55_433_05.gif Done Skip 0 Role: Labeler labeler …" at bounding box center [280, 123] width 560 height 246
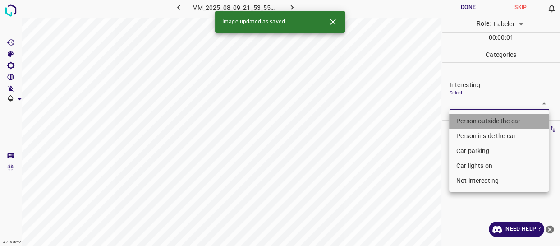
click at [460, 116] on li "Person outside the car" at bounding box center [499, 121] width 100 height 15
type input "Person outside the car"
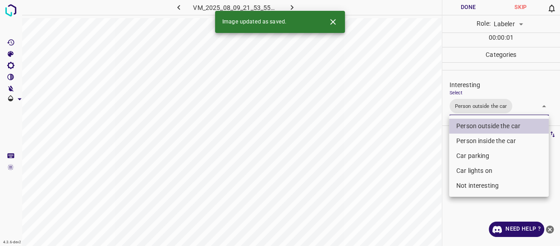
drag, startPoint x: 412, startPoint y: 166, endPoint x: 410, endPoint y: 180, distance: 15.1
click at [412, 169] on div at bounding box center [280, 123] width 560 height 246
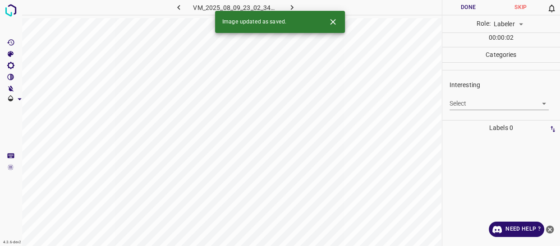
click at [463, 102] on body "4.3.6-dev2 VM_2025_08_09_23_02_34_260_07.gif Done Skip 0 Role: Labeler labeler …" at bounding box center [280, 123] width 560 height 246
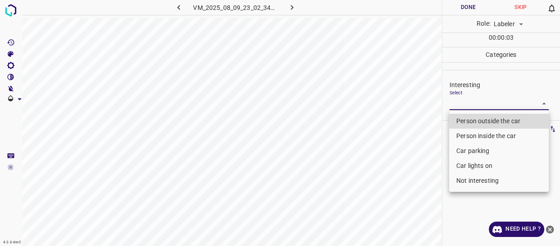
drag, startPoint x: 470, startPoint y: 182, endPoint x: 445, endPoint y: 186, distance: 25.1
click at [471, 182] on li "Not interesting" at bounding box center [499, 180] width 100 height 15
type input "Not interesting"
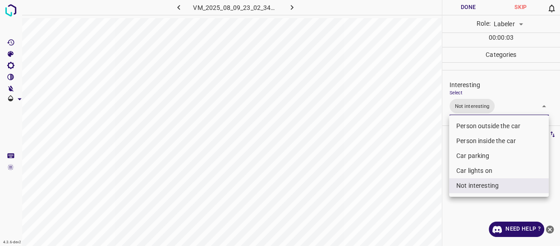
drag, startPoint x: 380, startPoint y: 188, endPoint x: 364, endPoint y: 202, distance: 21.1
click at [376, 197] on div at bounding box center [280, 123] width 560 height 246
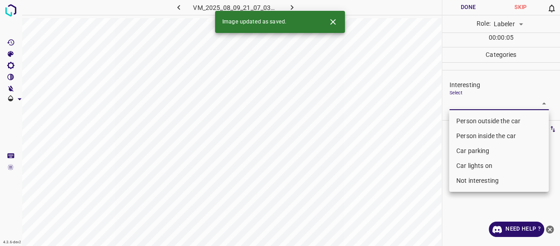
click at [466, 102] on body "4.3.6-dev2 VM_2025_08_09_21_07_03_077_00.gif Done Skip 0 Role: Labeler labeler …" at bounding box center [280, 123] width 560 height 246
click at [461, 122] on li "Person outside the car" at bounding box center [499, 121] width 100 height 15
type input "Person outside the car"
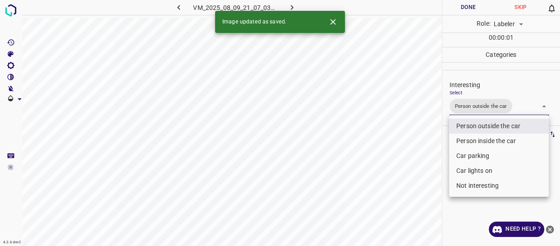
drag, startPoint x: 424, startPoint y: 176, endPoint x: 418, endPoint y: 191, distance: 15.8
click at [421, 185] on div at bounding box center [280, 123] width 560 height 246
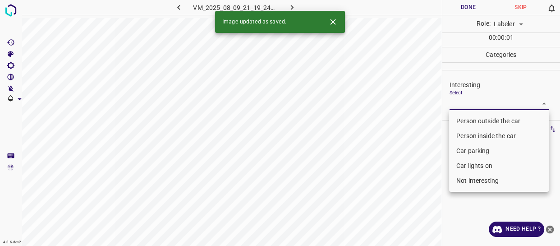
drag, startPoint x: 460, startPoint y: 100, endPoint x: 465, endPoint y: 123, distance: 23.5
click at [460, 100] on body "4.3.6-dev2 VM_2025_08_09_21_19_24_841_06.gif Done Skip 0 Role: Labeler labeler …" at bounding box center [280, 123] width 560 height 246
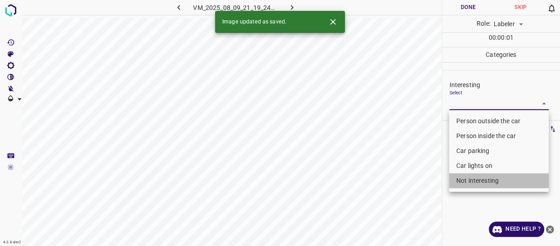
click at [482, 178] on li "Not interesting" at bounding box center [499, 180] width 100 height 15
type input "Not interesting"
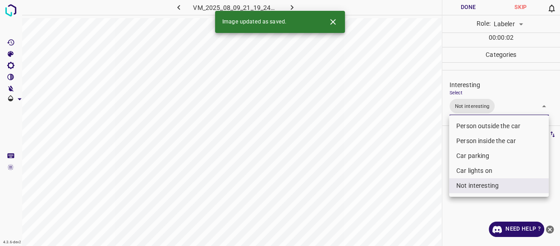
drag, startPoint x: 410, startPoint y: 198, endPoint x: 395, endPoint y: 207, distance: 17.4
click at [408, 203] on div at bounding box center [280, 123] width 560 height 246
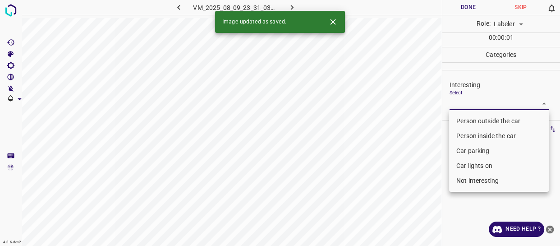
click at [483, 105] on body "4.3.6-dev2 VM_2025_08_09_23_31_03_515_00.gif Done Skip 0 Role: Labeler labeler …" at bounding box center [280, 123] width 560 height 246
click at [462, 124] on li "Person outside the car" at bounding box center [499, 121] width 100 height 15
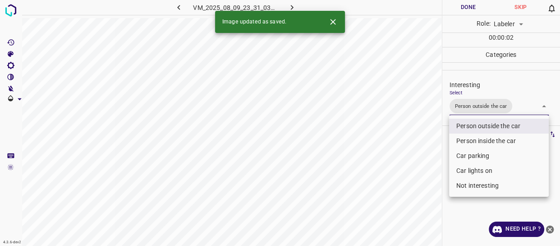
click at [409, 215] on div at bounding box center [280, 123] width 560 height 246
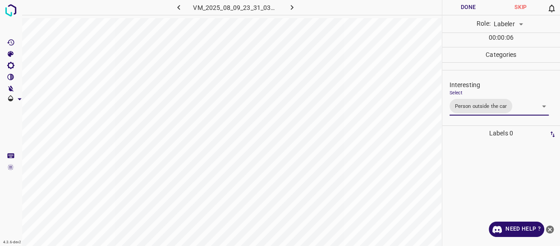
click at [524, 108] on body "4.3.6-dev2 VM_2025_08_09_23_31_03_515_00.gif Done Skip 0 Role: Labeler labeler …" at bounding box center [280, 123] width 560 height 246
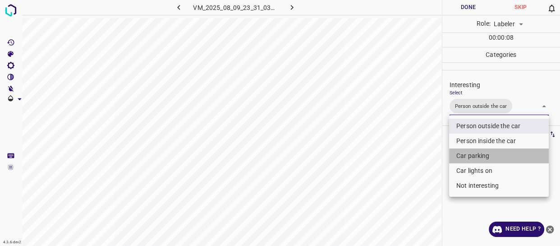
click at [487, 157] on li "Car parking" at bounding box center [499, 155] width 100 height 15
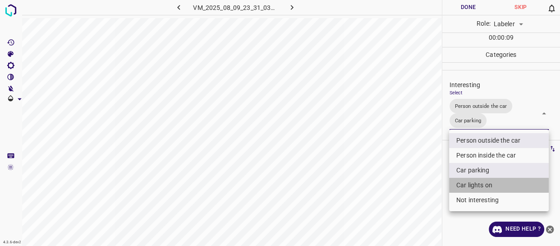
drag, startPoint x: 474, startPoint y: 185, endPoint x: 377, endPoint y: 221, distance: 103.1
click at [473, 184] on li "Car lights on" at bounding box center [499, 185] width 100 height 15
type input "Person outside the car,Car parking,Car lights on"
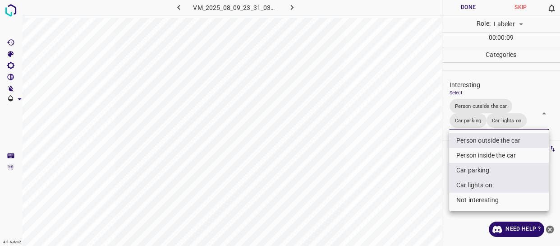
drag, startPoint x: 374, startPoint y: 221, endPoint x: 367, endPoint y: 229, distance: 10.8
click at [371, 226] on div at bounding box center [280, 123] width 560 height 246
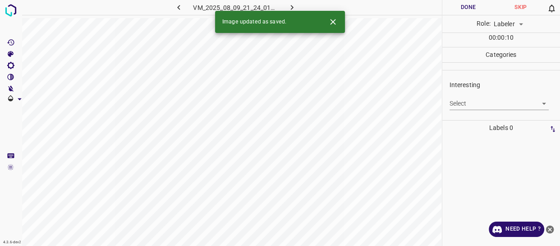
click at [478, 104] on body "4.3.6-dev2 VM_2025_08_09_21_24_01_301_00.gif Done Skip 0 Role: Labeler labeler …" at bounding box center [280, 123] width 560 height 246
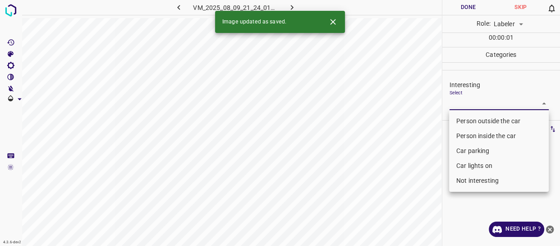
click at [478, 121] on li "Person outside the car" at bounding box center [499, 121] width 100 height 15
type input "Person outside the car"
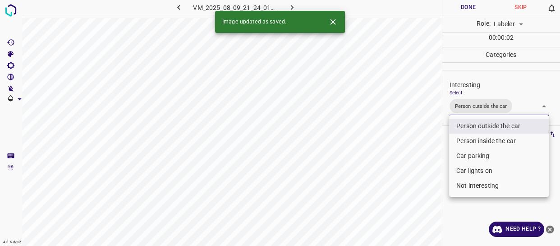
drag, startPoint x: 420, startPoint y: 189, endPoint x: 410, endPoint y: 199, distance: 14.4
click at [419, 191] on div at bounding box center [280, 123] width 560 height 246
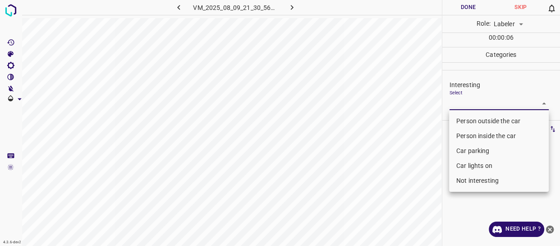
click at [469, 107] on body "4.3.6-dev2 VM_2025_08_09_21_30_56_175_03.gif Done Skip 0 Role: Labeler labeler …" at bounding box center [280, 123] width 560 height 246
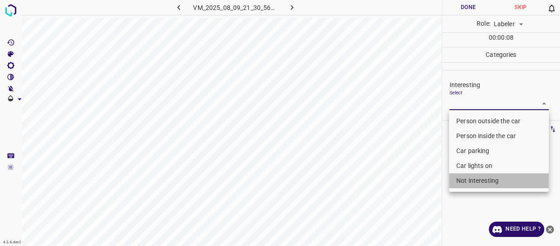
click at [468, 180] on li "Not interesting" at bounding box center [499, 180] width 100 height 15
type input "Not interesting"
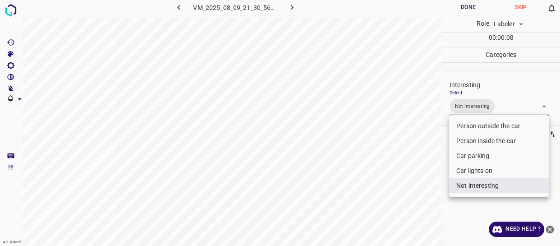
drag, startPoint x: 434, startPoint y: 213, endPoint x: 428, endPoint y: 220, distance: 9.3
click at [431, 217] on div at bounding box center [280, 123] width 560 height 246
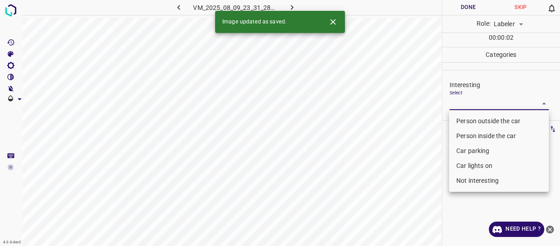
drag, startPoint x: 467, startPoint y: 100, endPoint x: 465, endPoint y: 143, distance: 42.5
click at [466, 103] on body "4.3.6-dev2 VM_2025_08_09_23_31_28_408_08.gif Done Skip 0 Role: Labeler labeler …" at bounding box center [280, 123] width 560 height 246
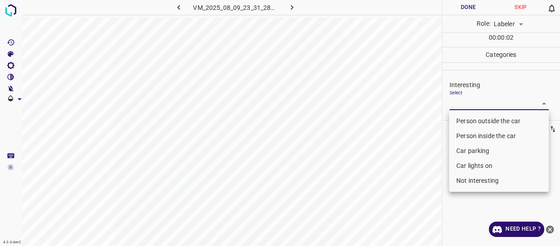
click at [468, 149] on li "Car parking" at bounding box center [499, 150] width 100 height 15
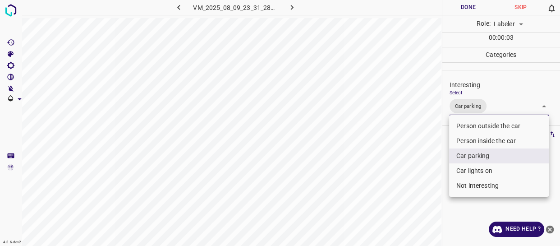
click at [468, 170] on li "Car lights on" at bounding box center [499, 170] width 100 height 15
type input "Car parking,Car lights on"
drag, startPoint x: 384, startPoint y: 234, endPoint x: 383, endPoint y: 248, distance: 13.6
click at [383, 245] on html "4.3.6-dev2 VM_2025_08_09_23_31_28_408_08.gif Done Skip 0 Role: Labeler labeler …" at bounding box center [280, 123] width 560 height 246
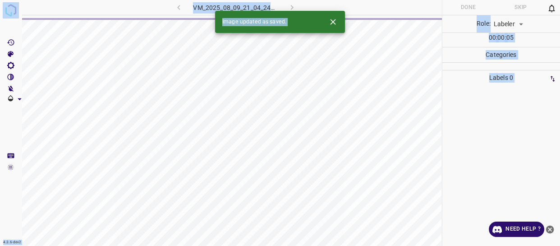
click at [475, 80] on p "Labels 0" at bounding box center [501, 77] width 113 height 15
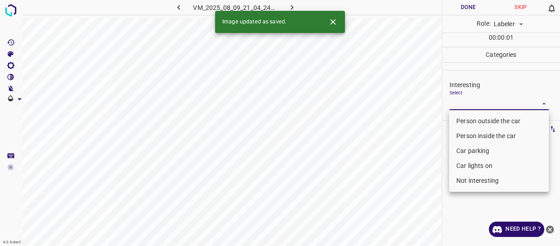
click at [480, 100] on body "4.3.6-dev2 VM_2025_08_09_21_04_24_539_01.gif Done Skip 0 Role: Labeler labeler …" at bounding box center [280, 123] width 560 height 246
click at [477, 120] on li "Person outside the car" at bounding box center [499, 121] width 100 height 15
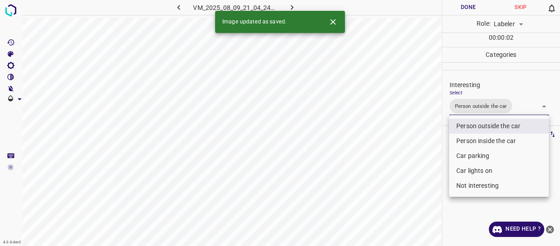
type input "Person outside the car"
drag, startPoint x: 444, startPoint y: 168, endPoint x: 425, endPoint y: 203, distance: 39.4
click at [438, 181] on div at bounding box center [280, 123] width 560 height 246
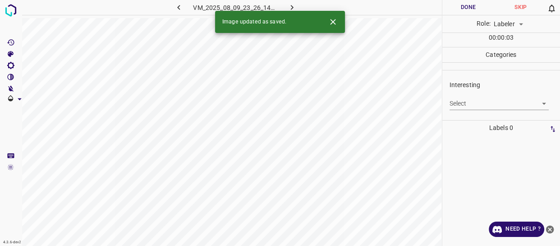
click at [473, 105] on body "4.3.6-dev2 VM_2025_08_09_23_26_14_458_01.gif Done Skip 0 Role: Labeler labeler …" at bounding box center [280, 123] width 560 height 246
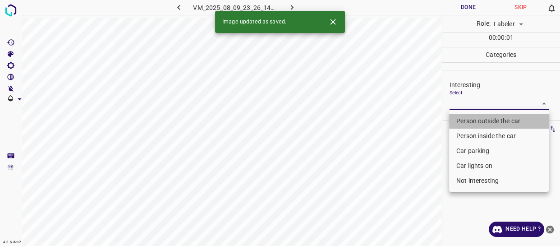
click at [472, 120] on li "Person outside the car" at bounding box center [499, 121] width 100 height 15
type input "Person outside the car"
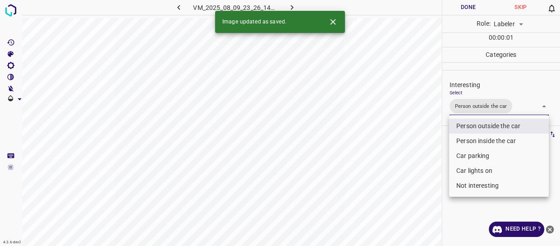
drag, startPoint x: 385, startPoint y: 192, endPoint x: 383, endPoint y: 234, distance: 42.0
click at [387, 214] on div at bounding box center [280, 123] width 560 height 246
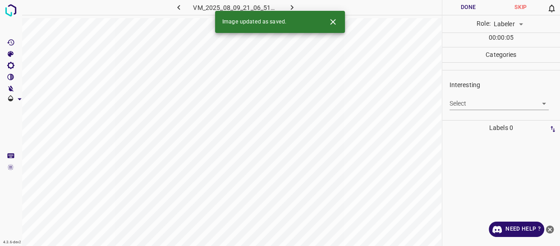
click at [473, 97] on body "4.3.6-dev2 VM_2025_08_09_21_06_51_947_12.gif Done Skip 0 Role: Labeler labeler …" at bounding box center [280, 123] width 560 height 246
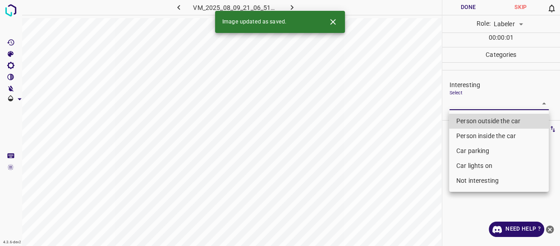
click at [467, 121] on li "Person outside the car" at bounding box center [499, 121] width 100 height 15
type input "Person outside the car"
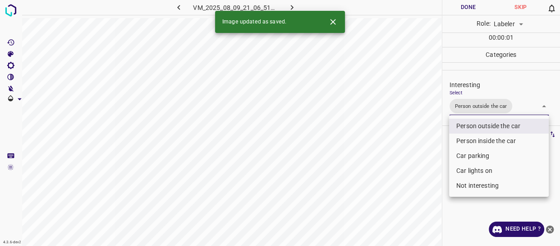
drag, startPoint x: 433, startPoint y: 144, endPoint x: 422, endPoint y: 161, distance: 20.0
click at [429, 152] on div at bounding box center [280, 123] width 560 height 246
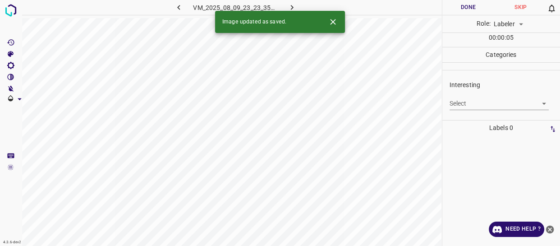
click at [495, 105] on body "4.3.6-dev2 VM_2025_08_09_23_23_35_905_05.gif Done Skip 0 Role: Labeler labeler …" at bounding box center [280, 123] width 560 height 246
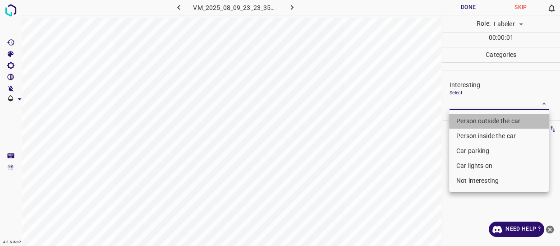
click at [477, 119] on li "Person outside the car" at bounding box center [499, 121] width 100 height 15
type input "Person outside the car"
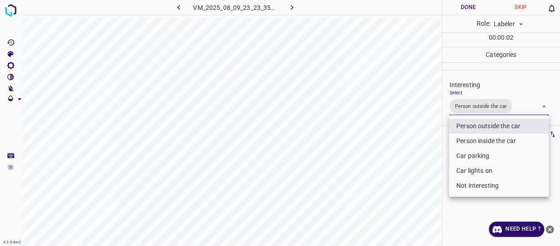
drag, startPoint x: 437, startPoint y: 160, endPoint x: 413, endPoint y: 195, distance: 42.9
click at [433, 168] on div at bounding box center [280, 123] width 560 height 246
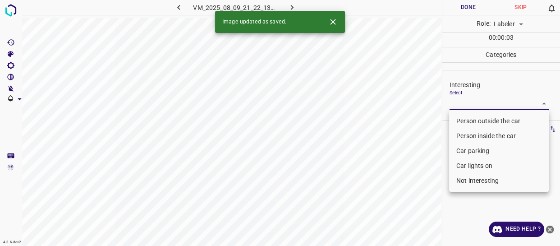
click at [493, 103] on body "4.3.6-dev2 VM_2025_08_09_21_22_13_766_02.gif Done Skip 0 Role: Labeler labeler …" at bounding box center [280, 123] width 560 height 246
click at [473, 120] on li "Person outside the car" at bounding box center [499, 121] width 100 height 15
type input "Person outside the car"
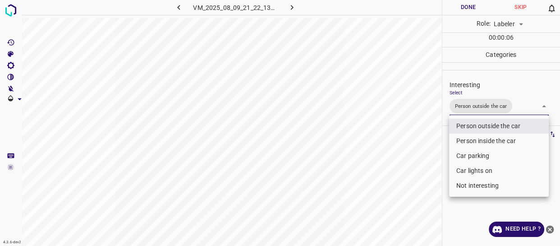
click at [432, 175] on div at bounding box center [280, 123] width 560 height 246
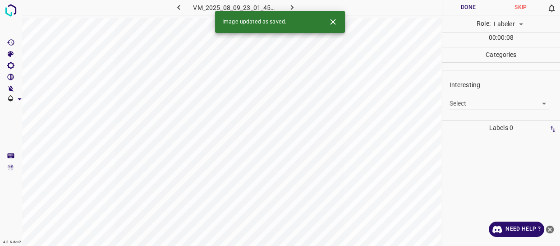
click at [465, 102] on body "4.3.6-dev2 VM_2025_08_09_23_01_45_073_02.gif Done Skip 0 Role: Labeler labeler …" at bounding box center [280, 123] width 560 height 246
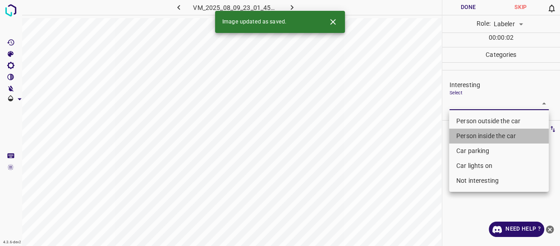
click at [468, 137] on li "Person inside the car" at bounding box center [499, 136] width 100 height 15
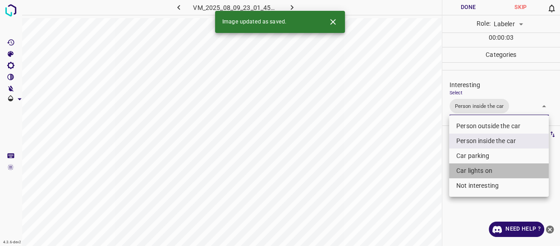
drag, startPoint x: 470, startPoint y: 172, endPoint x: 396, endPoint y: 191, distance: 76.3
click at [470, 171] on li "Car lights on" at bounding box center [499, 170] width 100 height 15
type input "Person inside the car,Car lights on"
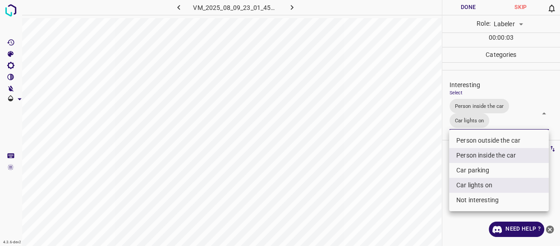
drag, startPoint x: 392, startPoint y: 192, endPoint x: 385, endPoint y: 203, distance: 12.8
click at [391, 193] on div at bounding box center [280, 123] width 560 height 246
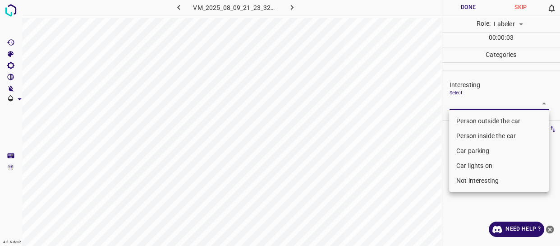
click at [473, 105] on body "4.3.6-dev2 VM_2025_08_09_21_23_32_146_01.gif Done Skip 0 Role: Labeler labeler …" at bounding box center [280, 123] width 560 height 246
click at [472, 121] on li "Person outside the car" at bounding box center [499, 121] width 100 height 15
type input "Person outside the car"
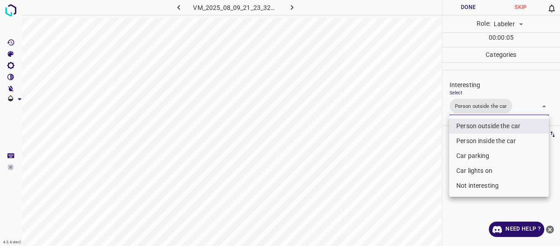
drag, startPoint x: 415, startPoint y: 181, endPoint x: 413, endPoint y: 189, distance: 7.8
click at [415, 182] on div at bounding box center [280, 123] width 560 height 246
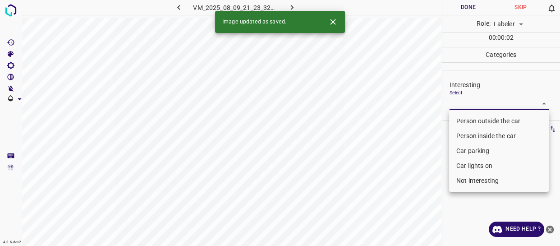
drag, startPoint x: 474, startPoint y: 100, endPoint x: 471, endPoint y: 108, distance: 8.1
click at [473, 101] on body "4.3.6-dev2 VM_2025_08_09_21_23_32_146_04.gif Done Skip 0 Role: Labeler labeler …" at bounding box center [280, 123] width 560 height 246
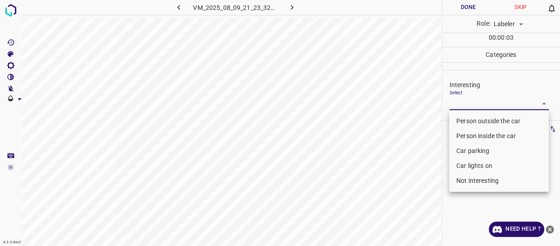
drag, startPoint x: 462, startPoint y: 120, endPoint x: 435, endPoint y: 143, distance: 36.1
click at [460, 121] on li "Person outside the car" at bounding box center [499, 121] width 100 height 15
type input "Person outside the car"
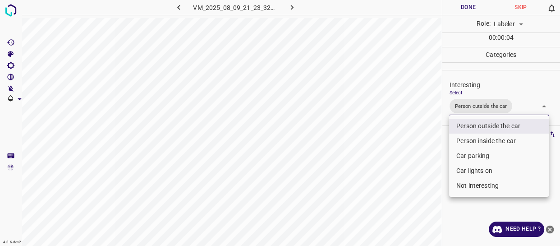
click at [415, 178] on div at bounding box center [280, 123] width 560 height 246
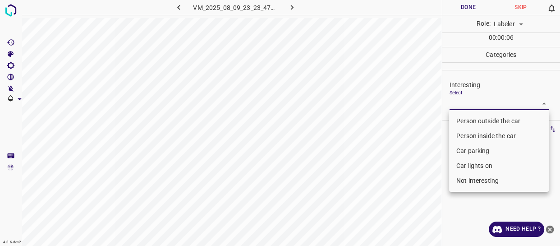
click at [462, 103] on body "4.3.6-dev2 VM_2025_08_09_23_23_47_576_06.gif Done Skip 0 Role: Labeler labeler …" at bounding box center [280, 123] width 560 height 246
click at [465, 120] on li "Person outside the car" at bounding box center [499, 121] width 100 height 15
type input "Person outside the car"
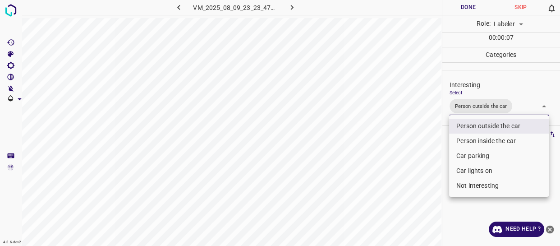
drag, startPoint x: 408, startPoint y: 173, endPoint x: 406, endPoint y: 187, distance: 14.2
click at [409, 180] on div at bounding box center [280, 123] width 560 height 246
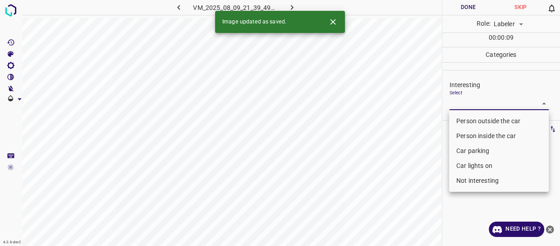
click at [460, 96] on body "4.3.6-dev2 VM_2025_08_09_21_39_49_856_08.gif Done Skip 0 Role: Labeler labeler …" at bounding box center [280, 123] width 560 height 246
click at [464, 123] on li "Person outside the car" at bounding box center [499, 121] width 100 height 15
type input "Person outside the car"
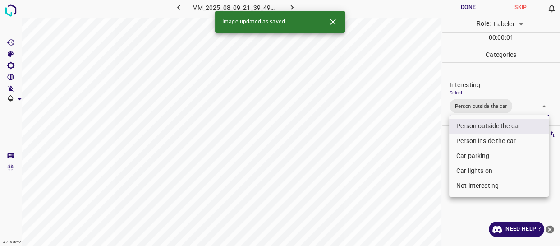
drag, startPoint x: 428, startPoint y: 166, endPoint x: 419, endPoint y: 185, distance: 21.2
click at [427, 173] on div at bounding box center [280, 123] width 560 height 246
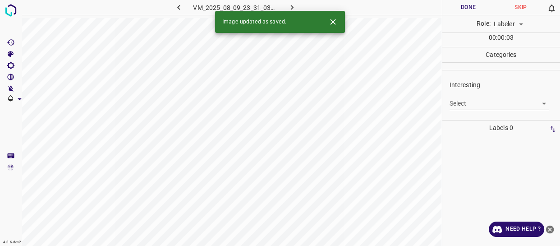
click at [479, 102] on body "4.3.6-dev2 VM_2025_08_09_23_31_03_515_07.gif Done Skip 0 Role: Labeler labeler …" at bounding box center [280, 123] width 560 height 246
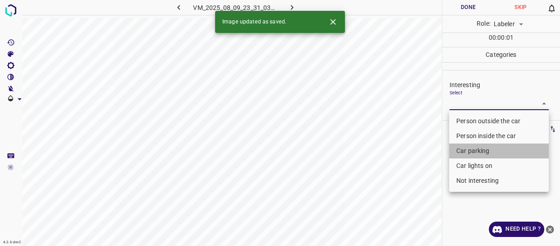
click at [469, 150] on li "Car parking" at bounding box center [499, 150] width 100 height 15
type input "Car parking"
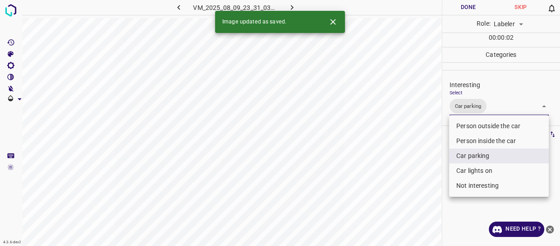
drag, startPoint x: 410, startPoint y: 183, endPoint x: 399, endPoint y: 189, distance: 12.3
click at [409, 183] on div at bounding box center [280, 123] width 560 height 246
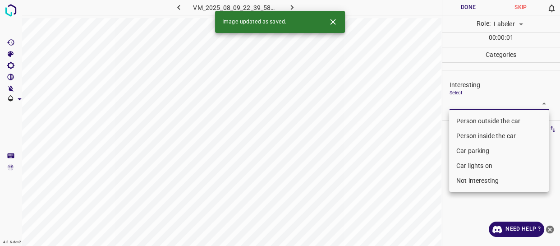
click at [464, 99] on body "4.3.6-dev2 VM_2025_08_09_22_39_58_280_04.gif Done Skip 0 Role: Labeler labeler …" at bounding box center [280, 123] width 560 height 246
click at [466, 119] on li "Person outside the car" at bounding box center [499, 121] width 100 height 15
type input "Person outside the car"
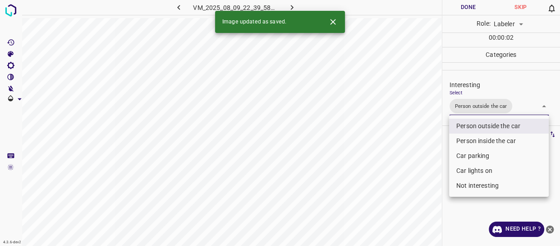
drag, startPoint x: 404, startPoint y: 161, endPoint x: 396, endPoint y: 182, distance: 22.1
click at [403, 168] on div at bounding box center [280, 123] width 560 height 246
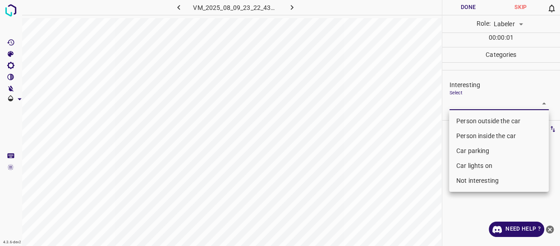
drag, startPoint x: 461, startPoint y: 102, endPoint x: 469, endPoint y: 137, distance: 35.3
click at [461, 104] on body "4.3.6-dev2 VM_2025_08_09_23_22_43_124_02.gif Done Skip 0 Role: Labeler labeler …" at bounding box center [280, 123] width 560 height 246
click at [468, 149] on li "Car parking" at bounding box center [499, 150] width 100 height 15
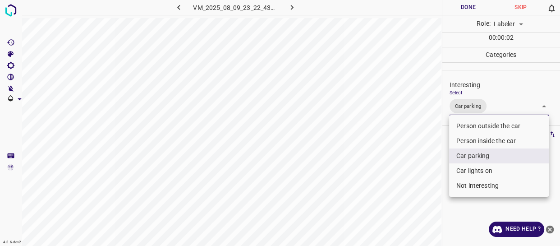
drag, startPoint x: 465, startPoint y: 166, endPoint x: 442, endPoint y: 178, distance: 25.4
click at [465, 166] on li "Car lights on" at bounding box center [499, 170] width 100 height 15
type input "Car parking,Car lights on"
click at [413, 193] on div at bounding box center [280, 123] width 560 height 246
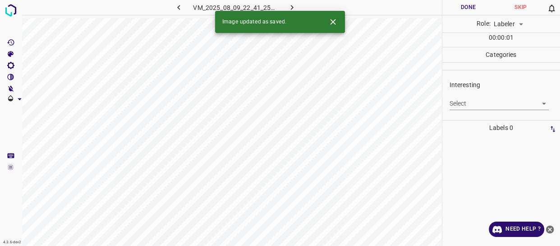
click at [479, 104] on body "4.3.6-dev2 VM_2025_08_09_22_41_25_840_06.gif Done Skip 0 Role: Labeler labeler …" at bounding box center [280, 123] width 560 height 246
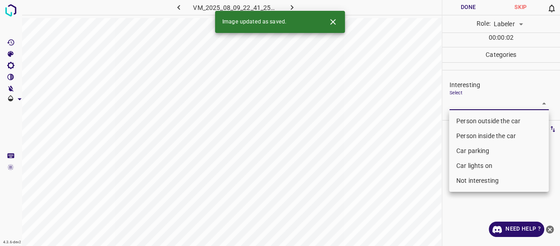
drag, startPoint x: 473, startPoint y: 181, endPoint x: 461, endPoint y: 181, distance: 12.2
click at [473, 181] on li "Not interesting" at bounding box center [499, 180] width 100 height 15
type input "Not interesting"
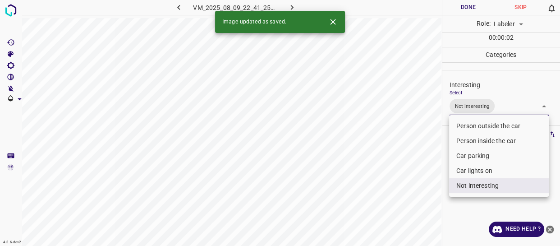
drag, startPoint x: 383, startPoint y: 196, endPoint x: 371, endPoint y: 207, distance: 16.0
click at [379, 201] on div at bounding box center [280, 123] width 560 height 246
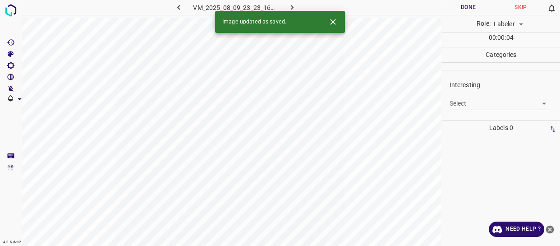
click at [469, 105] on body "4.3.6-dev2 VM_2025_08_09_23_23_16_124_06.gif Done Skip 0 Role: Labeler labeler …" at bounding box center [280, 123] width 560 height 246
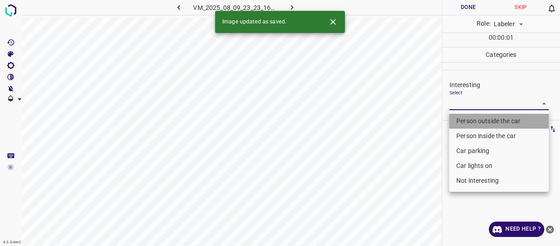
drag, startPoint x: 468, startPoint y: 119, endPoint x: 464, endPoint y: 145, distance: 26.9
click at [468, 120] on li "Person outside the car" at bounding box center [499, 121] width 100 height 15
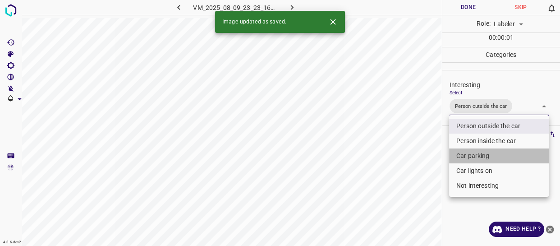
click at [461, 156] on li "Car parking" at bounding box center [499, 155] width 100 height 15
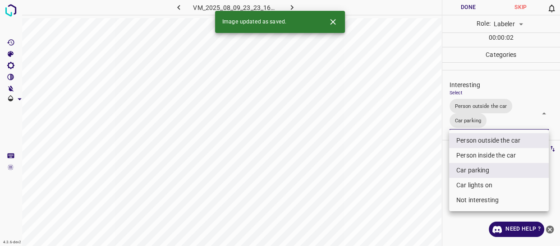
click at [458, 183] on li "Car lights on" at bounding box center [499, 185] width 100 height 15
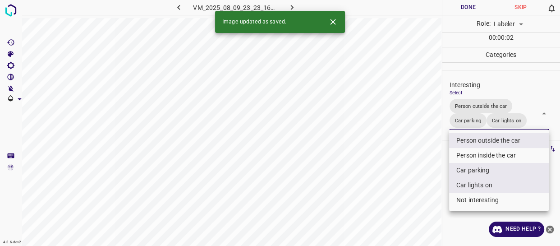
type input "Person outside the car,Car parking,Car lights on"
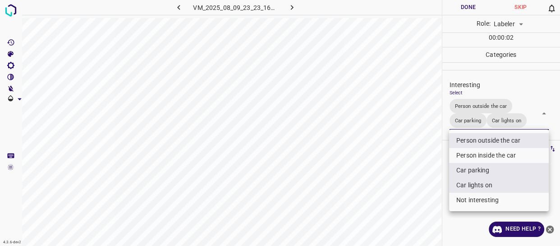
drag, startPoint x: 405, startPoint y: 188, endPoint x: 390, endPoint y: 218, distance: 34.3
click at [398, 208] on div at bounding box center [280, 123] width 560 height 246
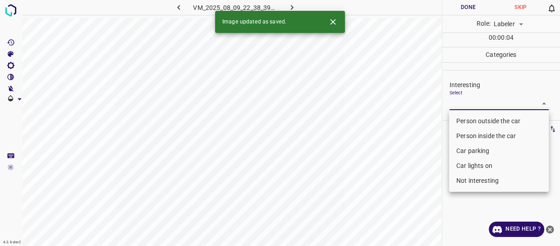
click at [475, 102] on body "4.3.6-dev2 VM_2025_08_09_22_38_39_242_04.gif Done Skip 0 Role: Labeler labeler …" at bounding box center [280, 123] width 560 height 246
click at [479, 147] on li "Car parking" at bounding box center [499, 150] width 100 height 15
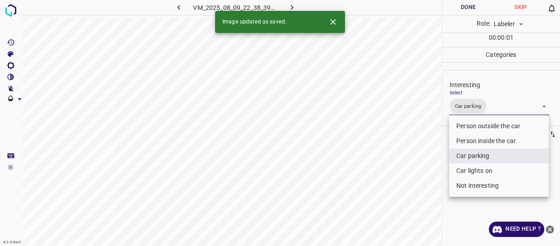
drag, startPoint x: 475, startPoint y: 171, endPoint x: 464, endPoint y: 173, distance: 11.2
click at [474, 171] on li "Car lights on" at bounding box center [499, 170] width 100 height 15
type input "Car parking,Car lights on"
drag, startPoint x: 411, startPoint y: 194, endPoint x: 409, endPoint y: 203, distance: 9.3
click at [410, 201] on div at bounding box center [280, 123] width 560 height 246
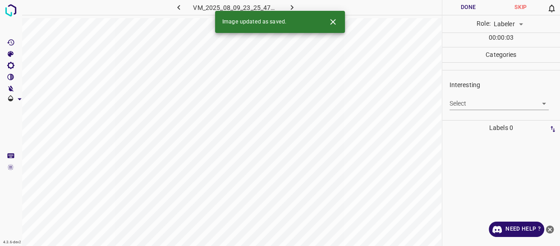
click at [466, 105] on body "4.3.6-dev2 VM_2025_08_09_23_25_47_495_00.gif Done Skip 0 Role: Labeler labeler …" at bounding box center [280, 123] width 560 height 246
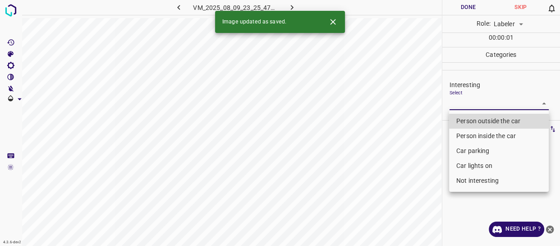
drag, startPoint x: 464, startPoint y: 120, endPoint x: 458, endPoint y: 131, distance: 13.3
click at [464, 119] on li "Person outside the car" at bounding box center [499, 121] width 100 height 15
type input "Person outside the car"
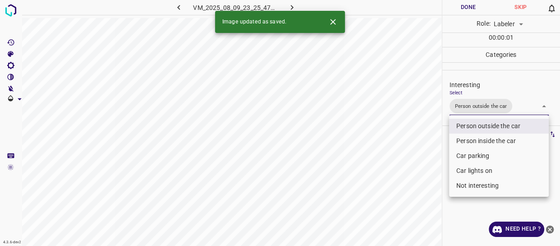
drag, startPoint x: 424, startPoint y: 180, endPoint x: 424, endPoint y: 202, distance: 22.1
click at [425, 195] on div at bounding box center [280, 123] width 560 height 246
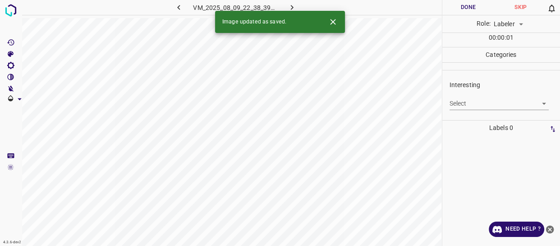
click at [475, 102] on body "4.3.6-dev2 VM_2025_08_09_22_38_39_242_00.gif Done Skip 0 Role: Labeler labeler …" at bounding box center [280, 123] width 560 height 246
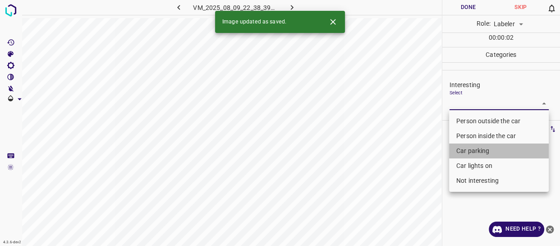
click at [469, 149] on li "Car parking" at bounding box center [499, 150] width 100 height 15
type input "Car parking"
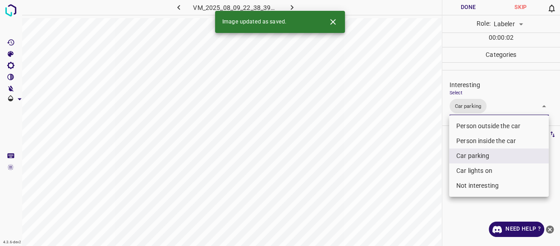
drag, startPoint x: 416, startPoint y: 180, endPoint x: 411, endPoint y: 188, distance: 9.1
click at [413, 186] on div at bounding box center [280, 123] width 560 height 246
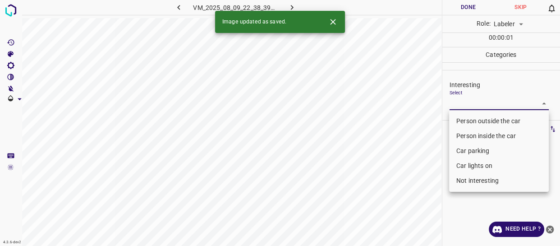
click at [473, 100] on body "4.3.6-dev2 VM_2025_08_09_22_38_39_242_06.gif Done Skip 0 Role: Labeler labeler …" at bounding box center [280, 123] width 560 height 246
click at [471, 149] on li "Car parking" at bounding box center [499, 150] width 100 height 15
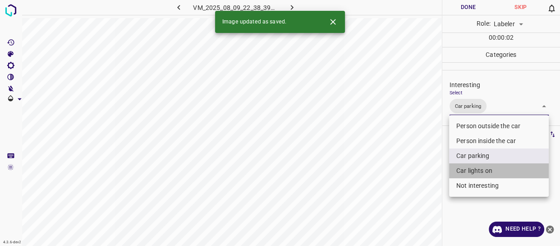
drag, startPoint x: 471, startPoint y: 171, endPoint x: 411, endPoint y: 186, distance: 61.4
click at [469, 170] on li "Car lights on" at bounding box center [499, 170] width 100 height 15
type input "Car parking,Car lights on"
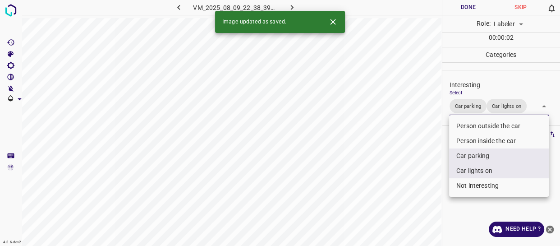
drag, startPoint x: 409, startPoint y: 188, endPoint x: 402, endPoint y: 198, distance: 12.4
click at [408, 192] on div at bounding box center [280, 123] width 560 height 246
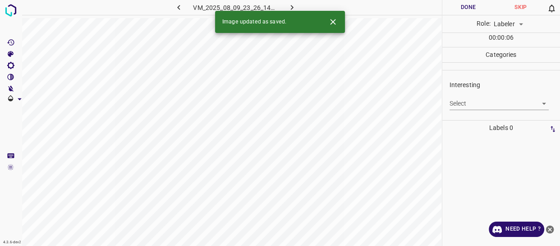
click at [469, 104] on body "4.3.6-dev2 VM_2025_08_09_23_26_14_458_00.gif Done Skip 0 Role: Labeler labeler …" at bounding box center [280, 123] width 560 height 246
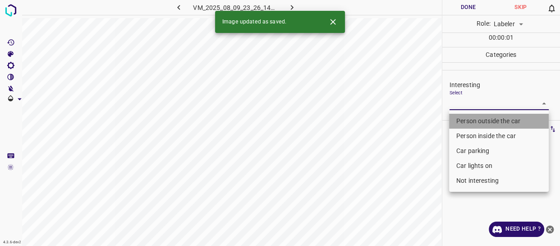
click at [473, 122] on li "Person outside the car" at bounding box center [499, 121] width 100 height 15
type input "Person outside the car"
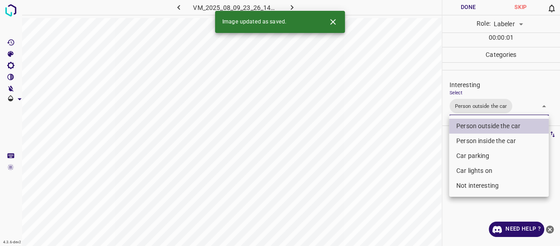
drag, startPoint x: 414, startPoint y: 176, endPoint x: 401, endPoint y: 197, distance: 24.3
click at [403, 194] on div at bounding box center [280, 123] width 560 height 246
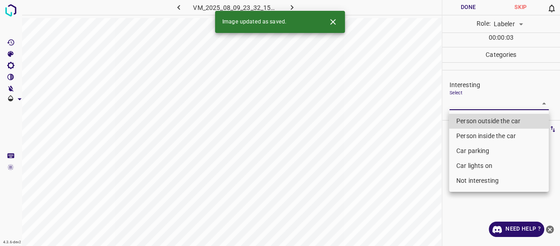
click at [459, 103] on body "4.3.6-dev2 VM_2025_08_09_23_32_15_823_03.gif Done Skip 0 Role: Labeler labeler …" at bounding box center [280, 123] width 560 height 246
drag, startPoint x: 468, startPoint y: 119, endPoint x: 462, endPoint y: 125, distance: 7.7
click at [468, 119] on li "Person outside the car" at bounding box center [499, 121] width 100 height 15
type input "Person outside the car"
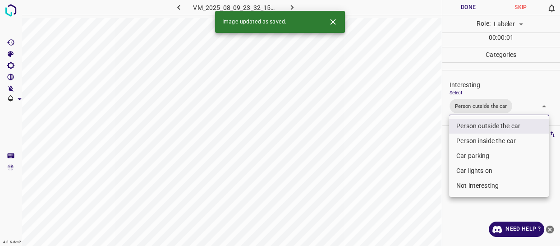
drag, startPoint x: 416, startPoint y: 170, endPoint x: 402, endPoint y: 185, distance: 20.4
click at [416, 176] on div at bounding box center [280, 123] width 560 height 246
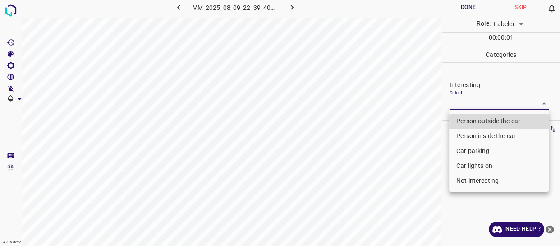
click at [470, 101] on body "4.3.6-dev2 VM_2025_08_09_22_39_40_728_02.gif Done Skip 0 Role: Labeler labeler …" at bounding box center [280, 123] width 560 height 246
click at [470, 119] on li "Person outside the car" at bounding box center [499, 121] width 100 height 15
type input "Person outside the car"
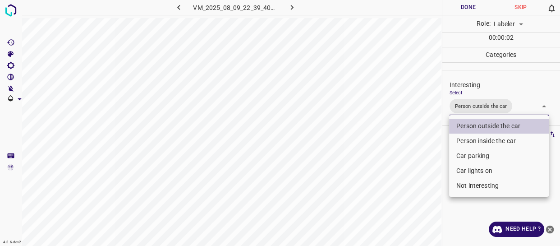
drag, startPoint x: 420, startPoint y: 179, endPoint x: 414, endPoint y: 193, distance: 15.1
click at [419, 185] on div at bounding box center [280, 123] width 560 height 246
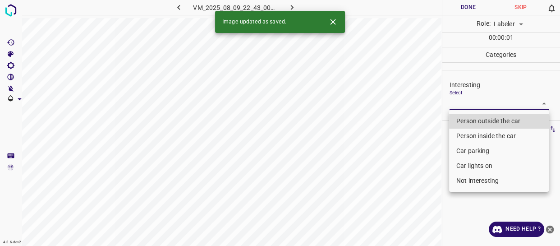
click at [459, 106] on body "4.3.6-dev2 VM_2025_08_09_22_43_00_389_05.gif Done Skip 0 Role: Labeler labeler …" at bounding box center [280, 123] width 560 height 246
drag, startPoint x: 459, startPoint y: 122, endPoint x: 438, endPoint y: 149, distance: 34.1
click at [457, 125] on li "Person outside the car" at bounding box center [499, 121] width 100 height 15
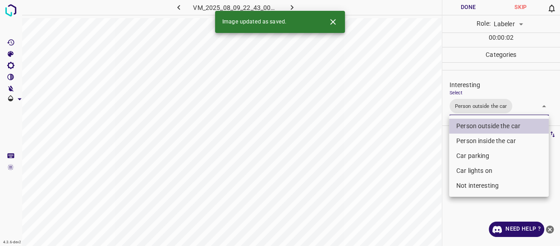
type input "Person outside the car"
drag, startPoint x: 419, startPoint y: 178, endPoint x: 395, endPoint y: 205, distance: 36.1
click at [416, 194] on div at bounding box center [280, 123] width 560 height 246
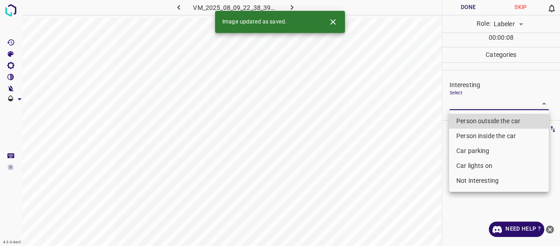
drag, startPoint x: 477, startPoint y: 100, endPoint x: 474, endPoint y: 128, distance: 28.1
click at [477, 101] on body "4.3.6-dev2 VM_2025_08_09_22_38_39_242_07.gif Done Skip 0 Role: Labeler labeler …" at bounding box center [280, 123] width 560 height 246
click at [474, 150] on li "Car parking" at bounding box center [499, 150] width 100 height 15
type input "Car parking"
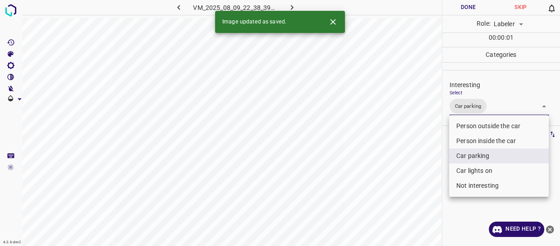
drag, startPoint x: 468, startPoint y: 167, endPoint x: 457, endPoint y: 176, distance: 14.1
click at [468, 166] on li "Car lights on" at bounding box center [499, 170] width 100 height 15
type input "Car parking,Car lights on"
drag, startPoint x: 414, startPoint y: 198, endPoint x: 404, endPoint y: 212, distance: 16.8
click at [413, 202] on div at bounding box center [280, 123] width 560 height 246
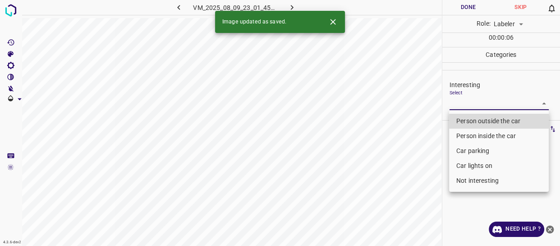
click at [481, 104] on body "4.3.6-dev2 VM_2025_08_09_23_01_45_073_04.gif Done Skip 0 Role: Labeler labeler …" at bounding box center [280, 123] width 560 height 246
click at [471, 135] on li "Person inside the car" at bounding box center [499, 136] width 100 height 15
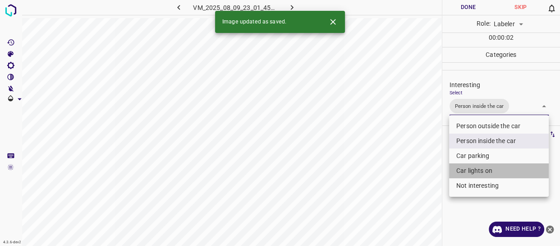
click at [467, 170] on li "Car lights on" at bounding box center [499, 170] width 100 height 15
type input "Person inside the car,Car lights on"
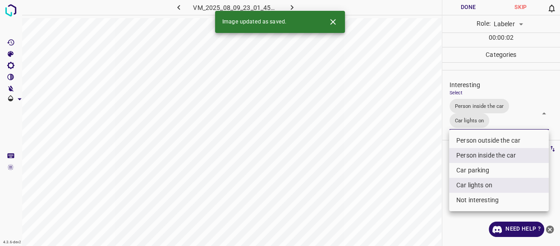
click at [410, 192] on div at bounding box center [280, 123] width 560 height 246
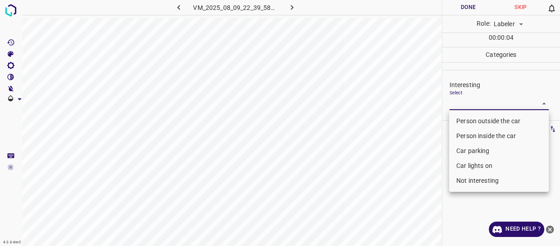
click at [466, 104] on body "4.3.6-dev2 VM_2025_08_09_22_39_58_280_01.gif Done Skip 0 Role: Labeler labeler …" at bounding box center [280, 123] width 560 height 246
click at [469, 120] on li "Person outside the car" at bounding box center [499, 121] width 100 height 15
type input "Person outside the car"
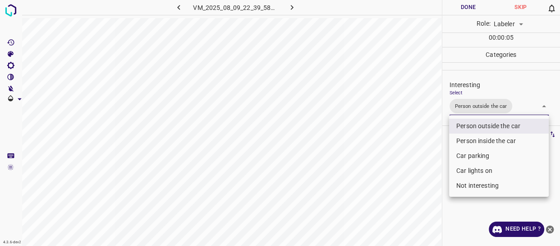
drag, startPoint x: 407, startPoint y: 171, endPoint x: 396, endPoint y: 194, distance: 25.2
click at [408, 180] on div at bounding box center [280, 123] width 560 height 246
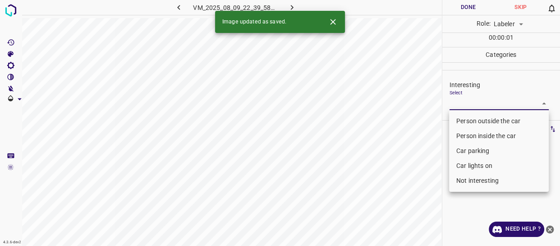
click at [472, 105] on body "4.3.6-dev2 VM_2025_08_09_22_39_58_280_05.gif Done Skip 0 Role: Labeler labeler …" at bounding box center [280, 123] width 560 height 246
click at [469, 120] on li "Person outside the car" at bounding box center [499, 121] width 100 height 15
type input "Person outside the car"
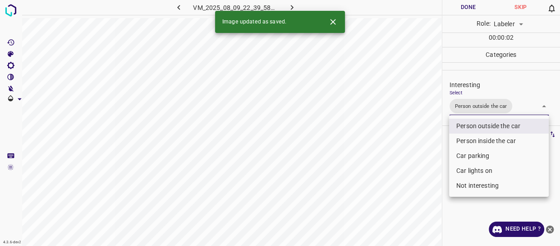
drag, startPoint x: 410, startPoint y: 171, endPoint x: 383, endPoint y: 190, distance: 32.8
click at [399, 181] on div at bounding box center [280, 123] width 560 height 246
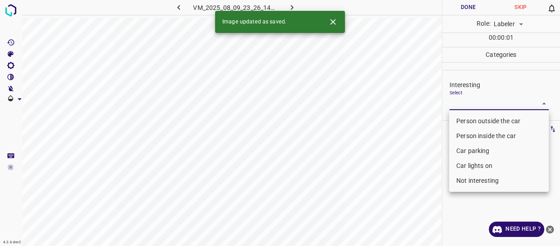
click at [451, 102] on body "4.3.6-dev2 VM_2025_08_09_23_26_14_458_04.gif Done Skip 0 Role: Labeler labeler …" at bounding box center [280, 123] width 560 height 246
click at [482, 119] on li "Person outside the car" at bounding box center [499, 121] width 100 height 15
type input "Person outside the car"
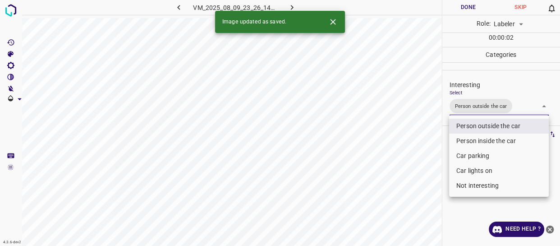
click at [417, 162] on div at bounding box center [280, 123] width 560 height 246
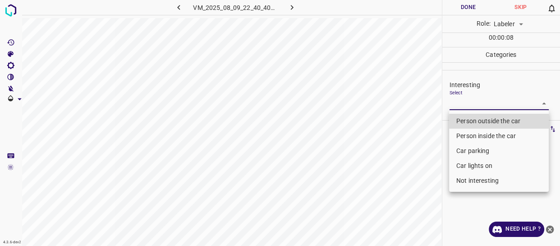
click at [474, 102] on body "4.3.6-dev2 VM_2025_08_09_22_40_40_499_03.gif Done Skip 0 Role: Labeler labeler …" at bounding box center [280, 123] width 560 height 246
click at [468, 120] on li "Person outside the car" at bounding box center [499, 121] width 100 height 15
type input "Person outside the car"
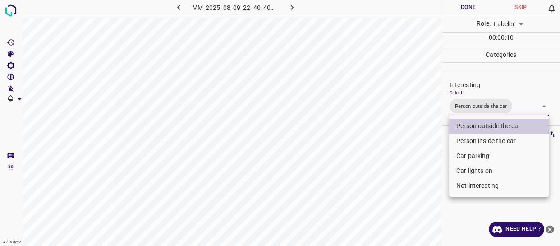
click at [402, 179] on div at bounding box center [280, 123] width 560 height 246
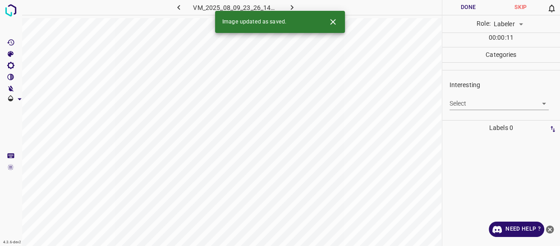
click at [471, 103] on body "4.3.6-dev2 VM_2025_08_09_23_26_14_458_06.gif Done Skip 0 Role: Labeler labeler …" at bounding box center [280, 123] width 560 height 246
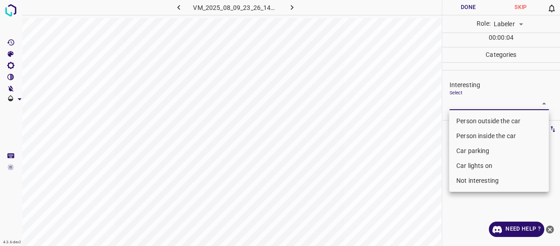
click at [466, 120] on li "Person outside the car" at bounding box center [499, 121] width 100 height 15
type input "Person outside the car"
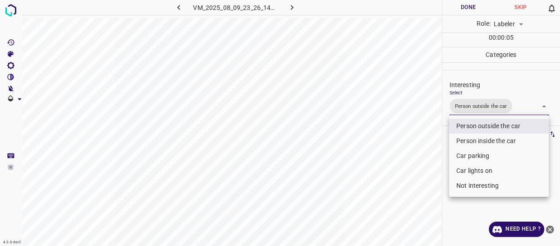
drag, startPoint x: 377, startPoint y: 166, endPoint x: 356, endPoint y: 185, distance: 28.4
click at [373, 172] on div at bounding box center [280, 123] width 560 height 246
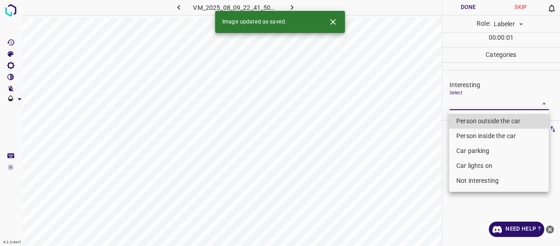
click at [478, 100] on body "4.3.6-dev2 VM_2025_08_09_22_41_50_183_02.gif Done Skip 0 Role: Labeler labeler …" at bounding box center [280, 123] width 560 height 246
click at [474, 121] on li "Person outside the car" at bounding box center [499, 121] width 100 height 15
type input "Person outside the car"
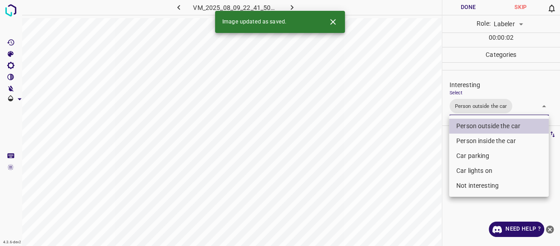
drag, startPoint x: 410, startPoint y: 159, endPoint x: 388, endPoint y: 185, distance: 34.3
click at [401, 172] on div at bounding box center [280, 123] width 560 height 246
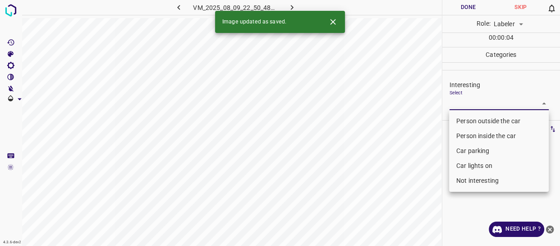
click at [465, 102] on body "4.3.6-dev2 VM_2025_08_09_22_50_48_236_00.gif Done Skip 0 Role: Labeler labeler …" at bounding box center [280, 123] width 560 height 246
click at [465, 119] on li "Person outside the car" at bounding box center [499, 121] width 100 height 15
type input "Person outside the car"
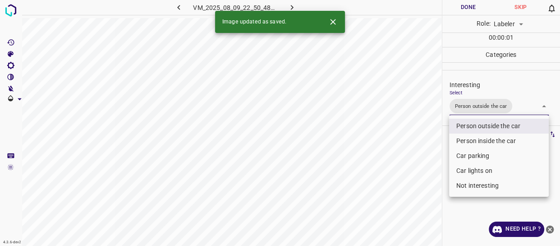
drag, startPoint x: 419, startPoint y: 146, endPoint x: 371, endPoint y: 183, distance: 60.7
click at [411, 159] on div at bounding box center [280, 123] width 560 height 246
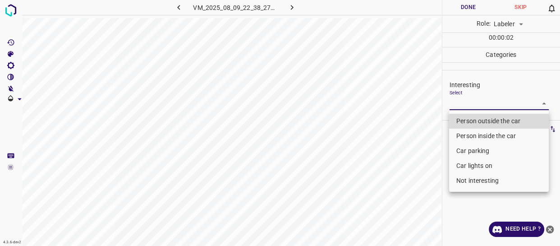
click at [472, 103] on body "4.3.6-dev2 VM_2025_08_09_22_38_27_114_00.gif Done Skip 0 Role: Labeler labeler …" at bounding box center [280, 123] width 560 height 246
click at [464, 124] on li "Person outside the car" at bounding box center [499, 121] width 100 height 15
type input "Person outside the car"
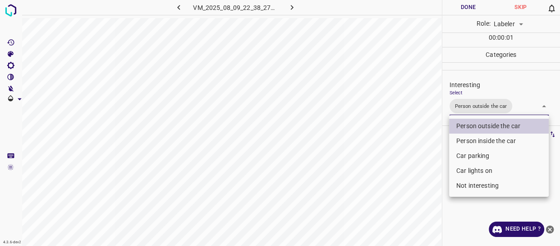
drag, startPoint x: 406, startPoint y: 156, endPoint x: 393, endPoint y: 174, distance: 21.8
click at [403, 162] on div at bounding box center [280, 123] width 560 height 246
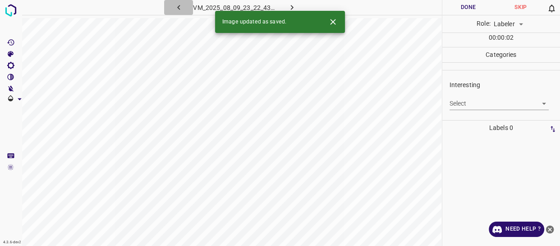
click at [180, 8] on icon "button" at bounding box center [178, 7] width 9 height 9
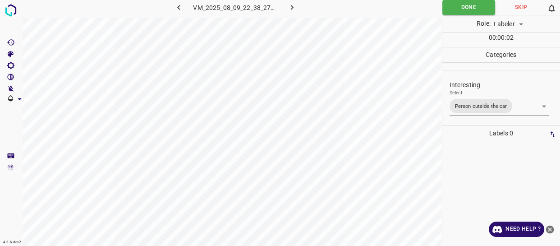
click at [514, 107] on body "4.3.6-dev2 VM_2025_08_09_22_38_27_114_00.gif Done Skip 0 Role: Labeler labeler …" at bounding box center [280, 123] width 560 height 246
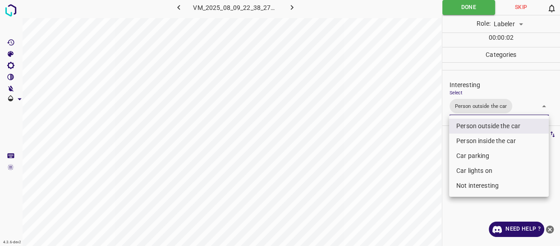
click at [488, 171] on li "Car lights on" at bounding box center [499, 170] width 100 height 15
type input "Person outside the car,Car lights on"
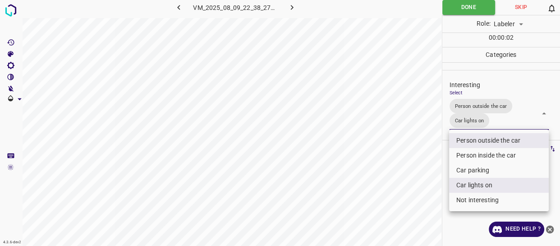
drag, startPoint x: 372, startPoint y: 187, endPoint x: 375, endPoint y: 192, distance: 6.3
click at [372, 187] on div at bounding box center [280, 123] width 560 height 246
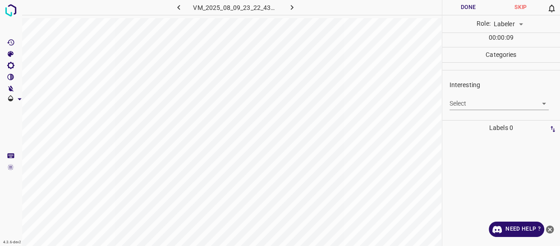
click at [458, 103] on body "4.3.6-dev2 VM_2025_08_09_23_22_43_124_04.gif Done Skip 0 Role: Labeler labeler …" at bounding box center [280, 123] width 560 height 246
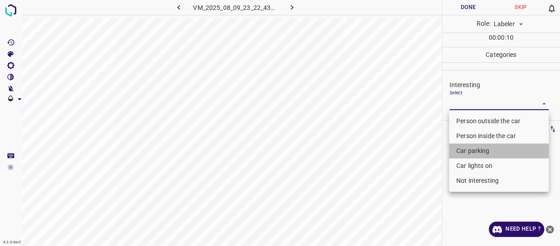
click at [465, 153] on li "Car parking" at bounding box center [499, 150] width 100 height 15
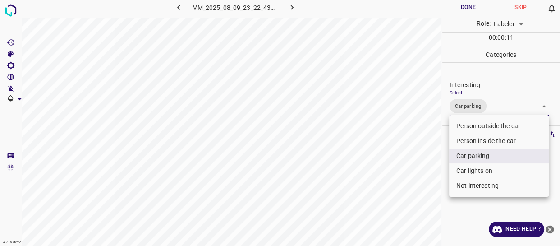
drag, startPoint x: 465, startPoint y: 172, endPoint x: 457, endPoint y: 173, distance: 8.6
click at [465, 172] on li "Car lights on" at bounding box center [499, 170] width 100 height 15
type input "Car parking,Car lights on"
drag, startPoint x: 388, startPoint y: 181, endPoint x: 381, endPoint y: 182, distance: 6.9
click at [387, 181] on div at bounding box center [280, 123] width 560 height 246
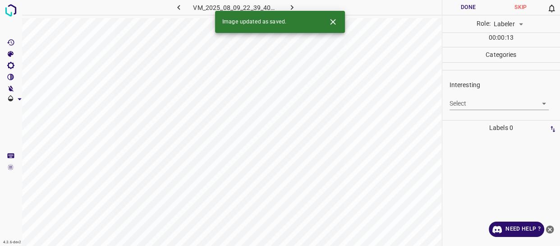
click at [457, 101] on body "4.3.6-dev2 VM_2025_08_09_22_39_40_728_01.gif Done Skip 0 Role: Labeler labeler …" at bounding box center [280, 123] width 560 height 246
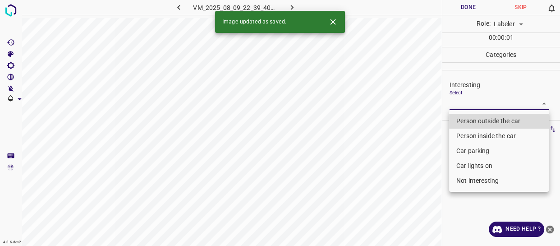
click at [462, 122] on li "Person outside the car" at bounding box center [499, 121] width 100 height 15
type input "Person outside the car"
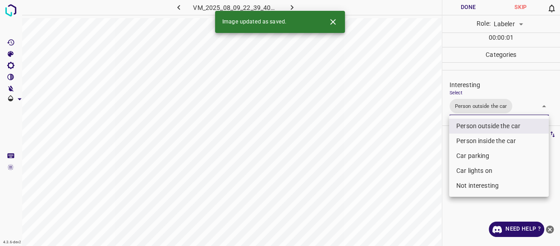
drag, startPoint x: 420, startPoint y: 160, endPoint x: 407, endPoint y: 170, distance: 15.7
click at [419, 162] on div at bounding box center [280, 123] width 560 height 246
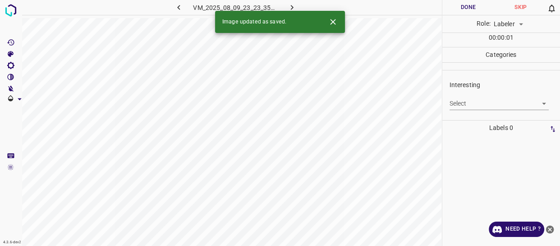
click at [462, 102] on body "4.3.6-dev2 VM_2025_08_09_23_23_35_905_01.gif Done Skip 0 Role: Labeler labeler …" at bounding box center [280, 123] width 560 height 246
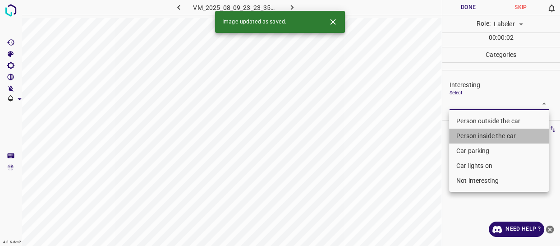
click at [462, 134] on li "Person inside the car" at bounding box center [499, 136] width 100 height 15
type input "Person inside the car"
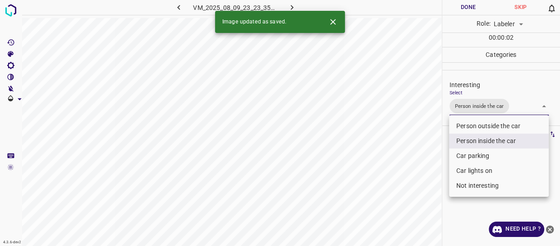
drag, startPoint x: 424, startPoint y: 161, endPoint x: 373, endPoint y: 218, distance: 77.0
click at [415, 176] on div at bounding box center [280, 123] width 560 height 246
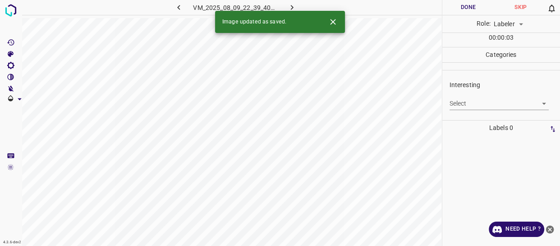
click at [483, 106] on body "4.3.6-dev2 VM_2025_08_09_22_39_40_728_08.gif Done Skip 0 Role: Labeler labeler …" at bounding box center [280, 123] width 560 height 246
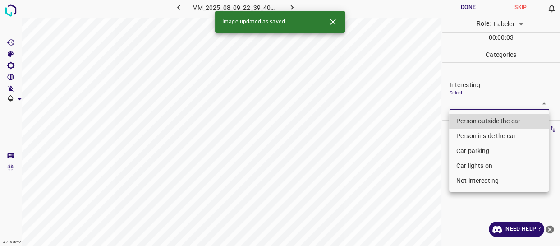
drag, startPoint x: 475, startPoint y: 121, endPoint x: 465, endPoint y: 131, distance: 14.0
click at [474, 122] on li "Person outside the car" at bounding box center [499, 121] width 100 height 15
type input "Person outside the car"
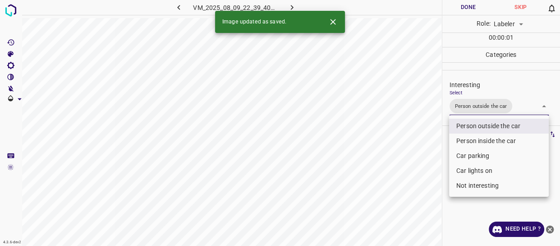
drag, startPoint x: 400, startPoint y: 172, endPoint x: 385, endPoint y: 208, distance: 39.6
click at [398, 179] on div at bounding box center [280, 123] width 560 height 246
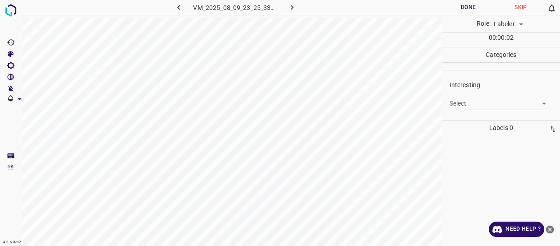
click at [472, 102] on body "4.3.6-dev2 VM_2025_08_09_23_25_33_538_04.gif Done Skip 0 Role: Labeler labeler …" at bounding box center [280, 123] width 560 height 246
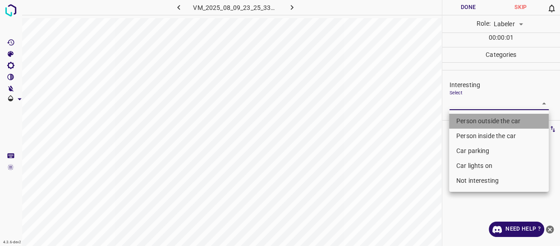
click at [469, 120] on li "Person outside the car" at bounding box center [499, 121] width 100 height 15
type input "Person outside the car"
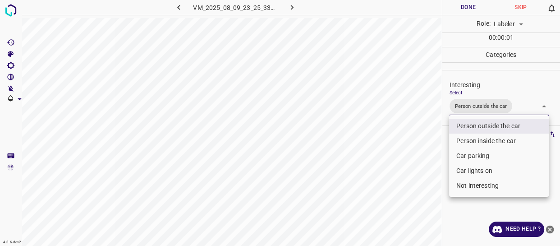
drag, startPoint x: 418, startPoint y: 161, endPoint x: 404, endPoint y: 189, distance: 30.3
click at [413, 169] on div at bounding box center [280, 123] width 560 height 246
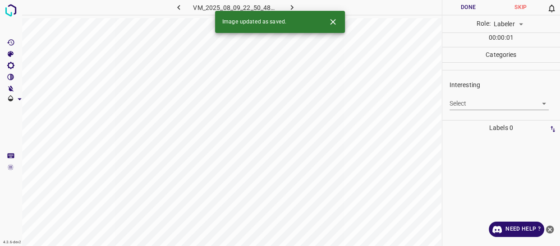
click at [474, 100] on body "4.3.6-dev2 VM_2025_08_09_22_50_48_236_05.gif Done Skip 0 Role: Labeler labeler …" at bounding box center [280, 123] width 560 height 246
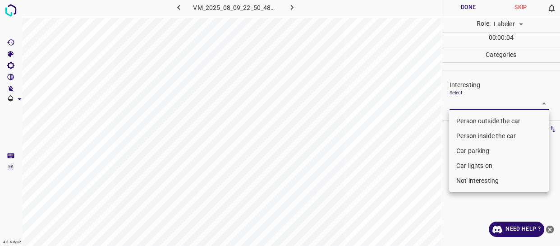
drag, startPoint x: 471, startPoint y: 119, endPoint x: 459, endPoint y: 127, distance: 14.0
click at [470, 120] on li "Person outside the car" at bounding box center [499, 121] width 100 height 15
type input "Person outside the car"
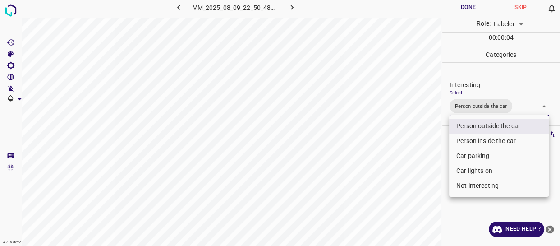
drag, startPoint x: 383, startPoint y: 176, endPoint x: 348, endPoint y: 193, distance: 38.9
click at [382, 181] on div at bounding box center [280, 123] width 560 height 246
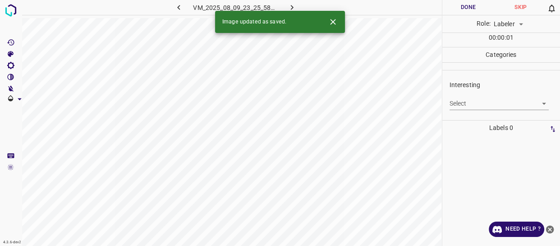
click at [472, 104] on body "4.3.6-dev2 VM_2025_08_09_23_25_58_551_09.gif Done Skip 0 Role: Labeler labeler …" at bounding box center [280, 123] width 560 height 246
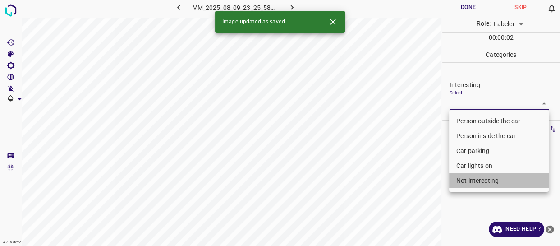
click at [478, 180] on li "Not interesting" at bounding box center [499, 180] width 100 height 15
type input "Not interesting"
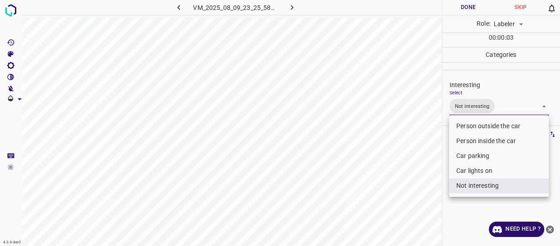
drag, startPoint x: 347, startPoint y: 187, endPoint x: 339, endPoint y: 197, distance: 12.8
click at [343, 194] on div at bounding box center [280, 123] width 560 height 246
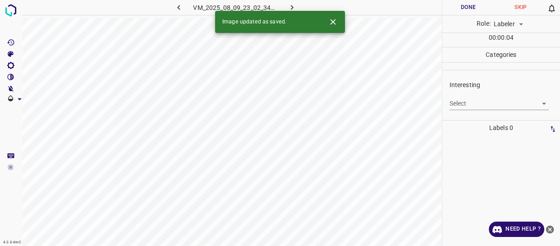
click at [465, 102] on body "4.3.6-dev2 VM_2025_08_09_23_02_34_260_04.gif Done Skip 0 Role: Labeler labeler …" at bounding box center [280, 123] width 560 height 246
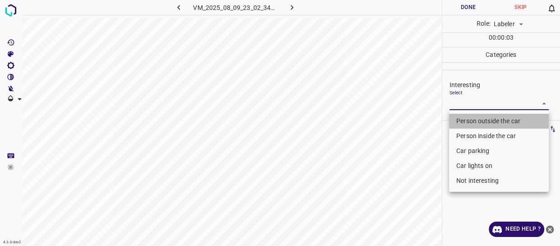
drag, startPoint x: 465, startPoint y: 119, endPoint x: 408, endPoint y: 153, distance: 66.4
click at [462, 121] on li "Person outside the car" at bounding box center [499, 121] width 100 height 15
type input "Person outside the car"
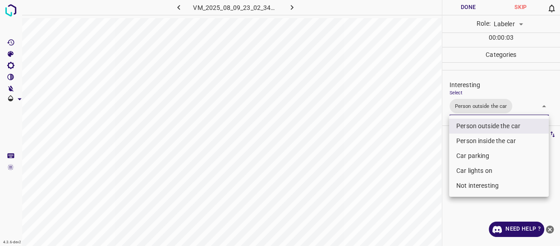
drag, startPoint x: 408, startPoint y: 153, endPoint x: 397, endPoint y: 162, distance: 14.4
click at [406, 157] on div at bounding box center [280, 123] width 560 height 246
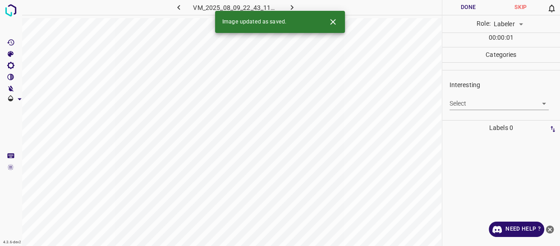
click at [461, 109] on body "4.3.6-dev2 VM_2025_08_09_22_43_11_705_01.gif Done Skip 0 Role: Labeler labeler …" at bounding box center [280, 123] width 560 height 246
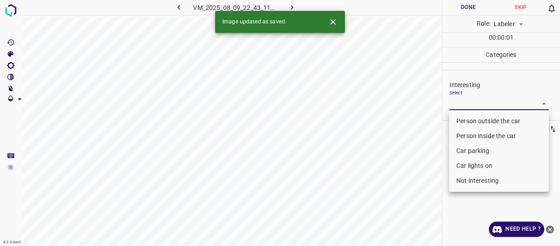
drag, startPoint x: 469, startPoint y: 180, endPoint x: 421, endPoint y: 183, distance: 47.9
click at [468, 180] on li "Not interesting" at bounding box center [499, 180] width 100 height 15
type input "Not interesting"
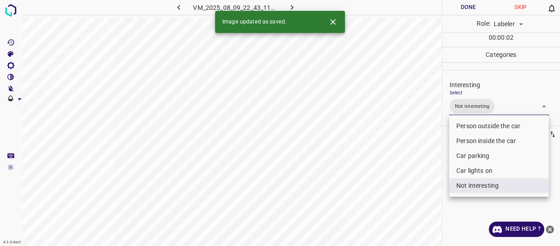
click at [402, 184] on div at bounding box center [280, 123] width 560 height 246
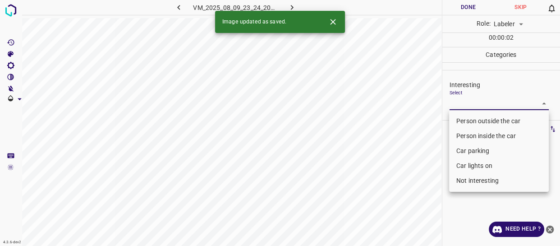
drag, startPoint x: 474, startPoint y: 107, endPoint x: 471, endPoint y: 113, distance: 6.5
click at [473, 107] on body "4.3.6-dev2 VM_2025_08_09_23_24_20_869_00.gif Done Skip 0 Role: Labeler labeler …" at bounding box center [280, 123] width 560 height 246
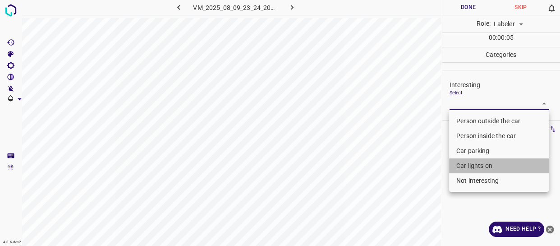
drag, startPoint x: 471, startPoint y: 164, endPoint x: 425, endPoint y: 180, distance: 48.4
click at [471, 164] on li "Car lights on" at bounding box center [499, 165] width 100 height 15
type input "Car lights on"
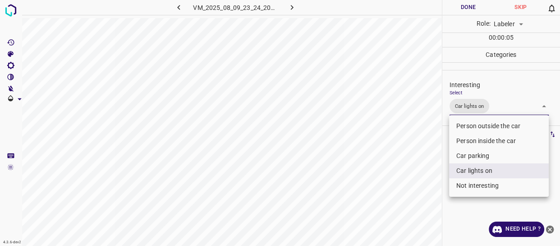
click at [423, 183] on div at bounding box center [280, 123] width 560 height 246
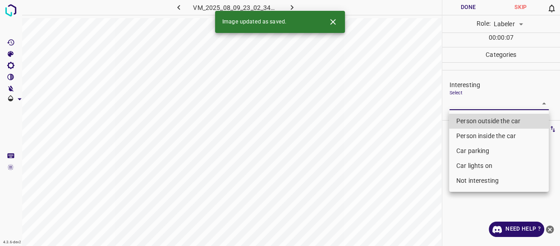
click at [462, 105] on body "4.3.6-dev2 VM_2025_08_09_23_02_34_260_02.gif Done Skip 0 Role: Labeler labeler …" at bounding box center [280, 123] width 560 height 246
click at [462, 120] on li "Person outside the car" at bounding box center [499, 121] width 100 height 15
type input "Person outside the car"
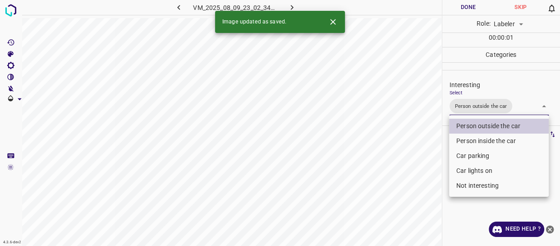
drag, startPoint x: 427, startPoint y: 159, endPoint x: 421, endPoint y: 169, distance: 11.8
click at [422, 167] on div at bounding box center [280, 123] width 560 height 246
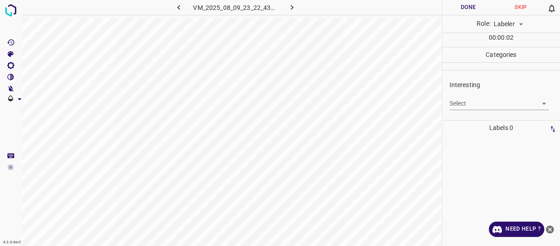
click at [476, 100] on body "4.3.6-dev2 VM_2025_08_09_23_22_43_124_11.gif Done Skip 0 Role: Labeler labeler …" at bounding box center [280, 123] width 560 height 246
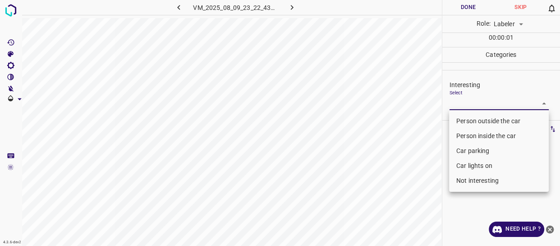
click at [481, 161] on li "Car lights on" at bounding box center [499, 165] width 100 height 15
type input "Car lights on"
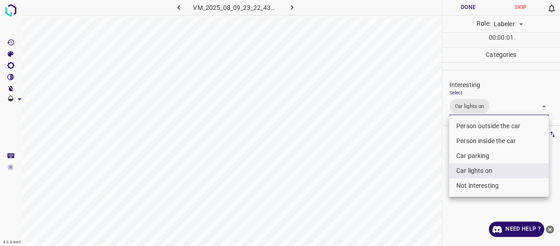
drag, startPoint x: 415, startPoint y: 182, endPoint x: 400, endPoint y: 191, distance: 17.8
click at [410, 188] on div at bounding box center [280, 123] width 560 height 246
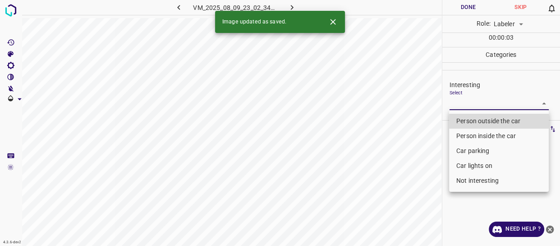
click at [472, 106] on body "4.3.6-dev2 VM_2025_08_09_23_02_34_260_05.gif Done Skip 0 Role: Labeler labeler …" at bounding box center [280, 123] width 560 height 246
click at [472, 120] on li "Person outside the car" at bounding box center [499, 121] width 100 height 15
type input "Person outside the car"
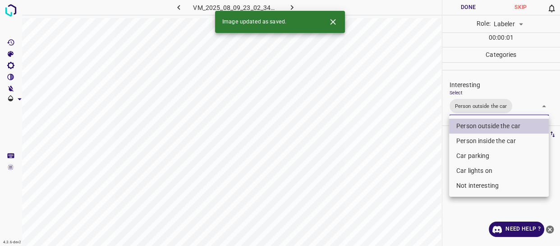
drag, startPoint x: 417, startPoint y: 174, endPoint x: 410, endPoint y: 192, distance: 19.0
click at [415, 183] on div at bounding box center [280, 123] width 560 height 246
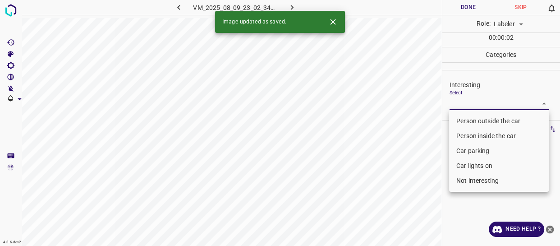
click at [475, 103] on body "4.3.6-dev2 VM_2025_08_09_23_02_34_260_01.gif Done Skip 0 Role: Labeler labeler …" at bounding box center [280, 123] width 560 height 246
click at [471, 120] on li "Person outside the car" at bounding box center [499, 121] width 100 height 15
type input "Person outside the car"
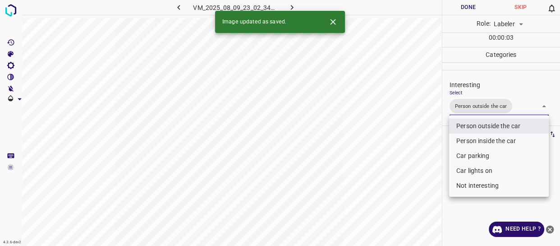
drag, startPoint x: 401, startPoint y: 166, endPoint x: 365, endPoint y: 194, distance: 45.5
click at [397, 175] on div at bounding box center [280, 123] width 560 height 246
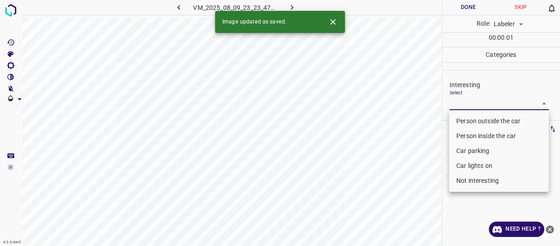
click at [456, 104] on body "4.3.6-dev2 VM_2025_08_09_23_23_47_576_00.gif Done Skip 0 Role: Labeler labeler …" at bounding box center [280, 123] width 560 height 246
click at [460, 122] on li "Person outside the car" at bounding box center [499, 121] width 100 height 15
type input "Person outside the car"
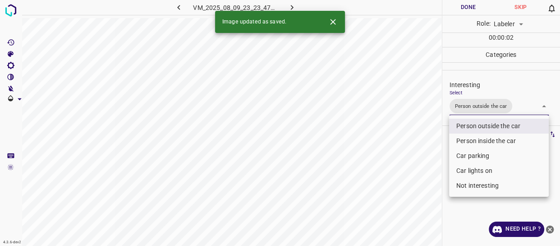
drag, startPoint x: 422, startPoint y: 157, endPoint x: 412, endPoint y: 173, distance: 18.8
click at [417, 169] on div at bounding box center [280, 123] width 560 height 246
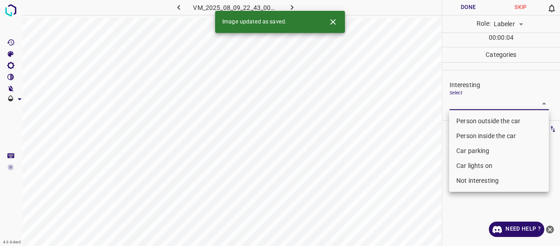
click at [468, 100] on body "4.3.6-dev2 VM_2025_08_09_22_43_00_389_00.gif Done Skip 0 Role: Labeler labeler …" at bounding box center [280, 123] width 560 height 246
click at [465, 121] on li "Person outside the car" at bounding box center [499, 121] width 100 height 15
type input "Person outside the car"
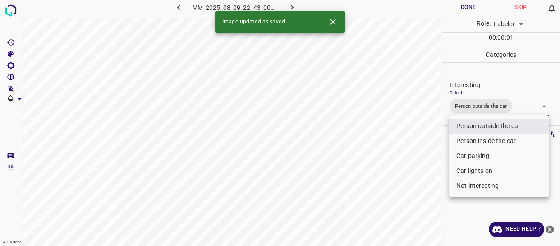
drag, startPoint x: 394, startPoint y: 161, endPoint x: 386, endPoint y: 167, distance: 9.9
click at [392, 162] on div at bounding box center [280, 123] width 560 height 246
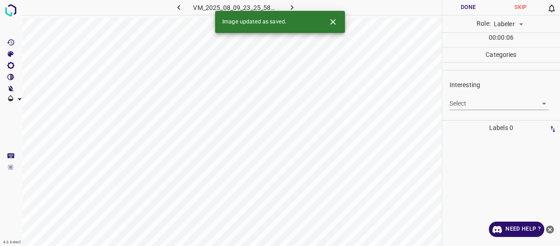
click at [463, 105] on body "4.3.6-dev2 VM_2025_08_09_23_25_58_551_08.gif Done Skip 0 Role: Labeler labeler …" at bounding box center [280, 123] width 560 height 246
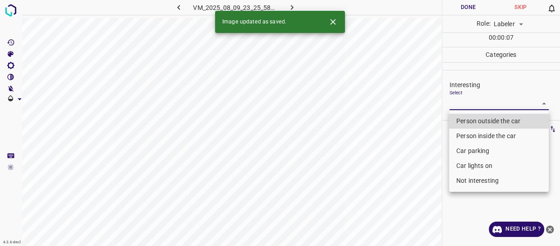
drag, startPoint x: 473, startPoint y: 183, endPoint x: 455, endPoint y: 185, distance: 18.7
click at [473, 182] on li "Not interesting" at bounding box center [499, 180] width 100 height 15
type input "Not interesting"
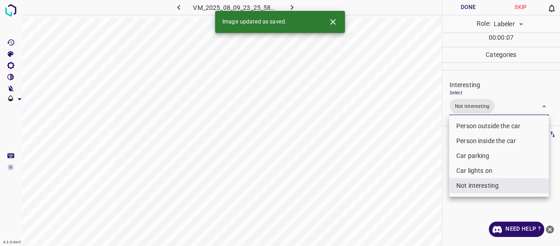
click at [365, 212] on div at bounding box center [280, 123] width 560 height 246
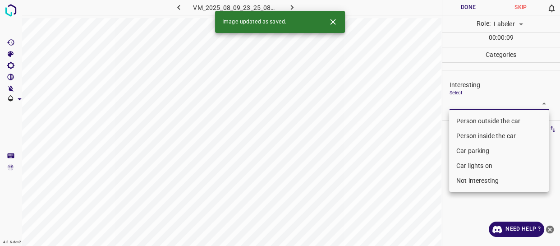
click at [455, 105] on body "4.3.6-dev2 VM_2025_08_09_23_25_08_732_09.gif Done Skip 0 Role: Labeler labeler …" at bounding box center [280, 123] width 560 height 246
click at [462, 147] on li "Car parking" at bounding box center [499, 150] width 100 height 15
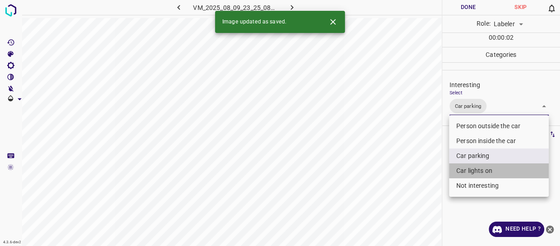
click at [467, 168] on li "Car lights on" at bounding box center [499, 170] width 100 height 15
type input "Car parking,Car lights on"
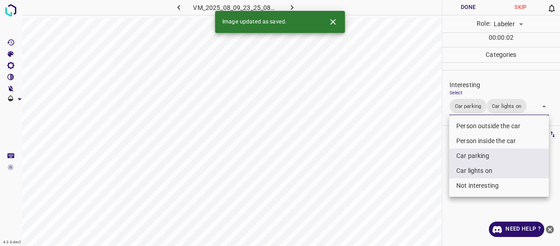
drag, startPoint x: 402, startPoint y: 193, endPoint x: 397, endPoint y: 197, distance: 6.8
click at [401, 194] on div at bounding box center [280, 123] width 560 height 246
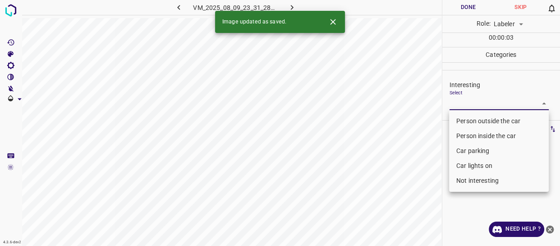
click at [487, 105] on body "4.3.6-dev2 VM_2025_08_09_23_31_28_408_03.gif Done Skip 0 Role: Labeler labeler …" at bounding box center [280, 123] width 560 height 246
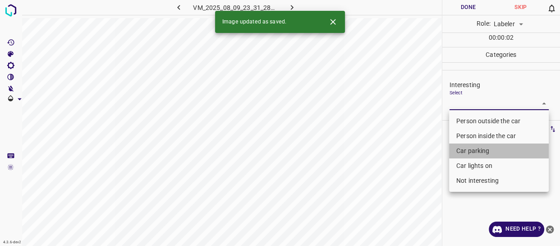
click at [467, 152] on li "Car parking" at bounding box center [499, 150] width 100 height 15
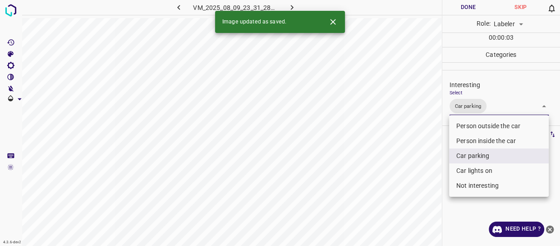
click at [466, 172] on li "Car lights on" at bounding box center [499, 170] width 100 height 15
type input "Car parking,Car lights on"
drag, startPoint x: 414, startPoint y: 188, endPoint x: 404, endPoint y: 202, distance: 16.8
click at [406, 201] on div at bounding box center [280, 123] width 560 height 246
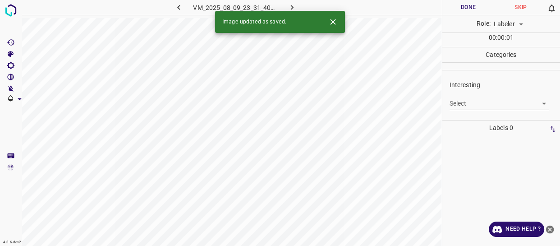
click at [483, 99] on body "4.3.6-dev2 VM_2025_08_09_23_31_40_296_05.gif Done Skip 0 Role: Labeler labeler …" at bounding box center [280, 123] width 560 height 246
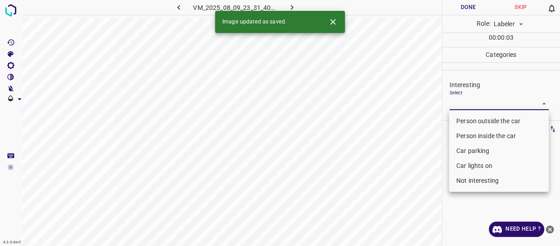
click at [471, 152] on li "Car parking" at bounding box center [499, 150] width 100 height 15
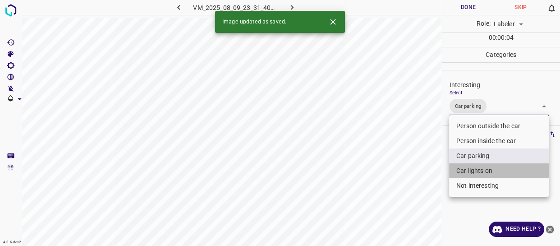
click at [467, 170] on li "Car lights on" at bounding box center [499, 170] width 100 height 15
type input "Car parking,Car lights on"
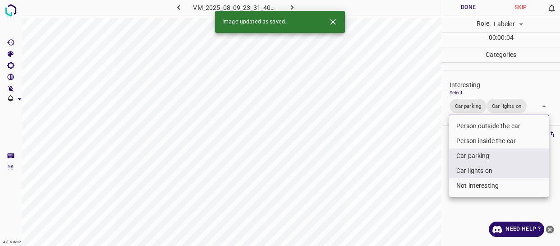
drag, startPoint x: 421, startPoint y: 180, endPoint x: 413, endPoint y: 189, distance: 11.2
click at [417, 185] on div at bounding box center [280, 123] width 560 height 246
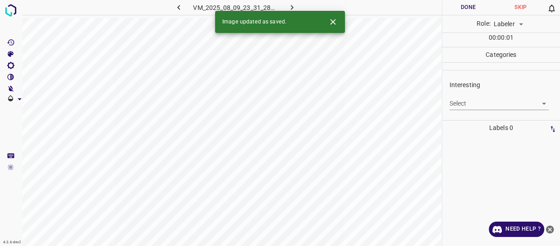
click at [465, 105] on body "4.3.6-dev2 VM_2025_08_09_23_31_28_408_04.gif Done Skip 0 Role: Labeler labeler …" at bounding box center [280, 123] width 560 height 246
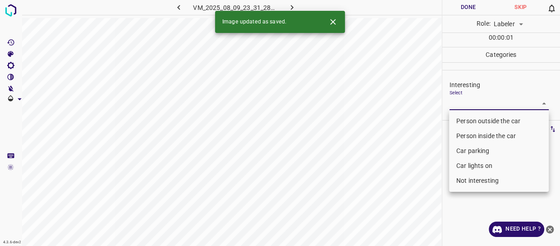
click at [469, 162] on li "Car lights on" at bounding box center [499, 165] width 100 height 15
type input "Car lights on"
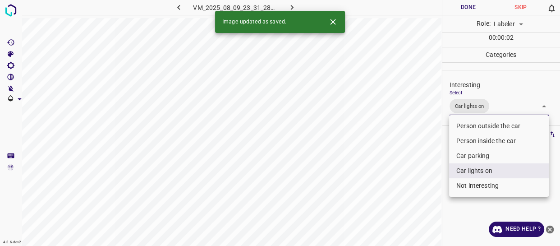
drag, startPoint x: 429, startPoint y: 168, endPoint x: 415, endPoint y: 173, distance: 15.1
click at [427, 170] on div at bounding box center [280, 123] width 560 height 246
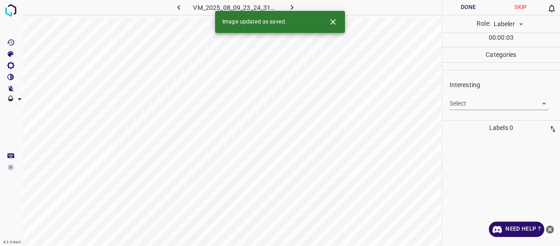
click at [461, 101] on body "4.3.6-dev2 VM_2025_08_09_23_24_31_233_01.gif Done Skip 0 Role: Labeler labeler …" at bounding box center [280, 123] width 560 height 246
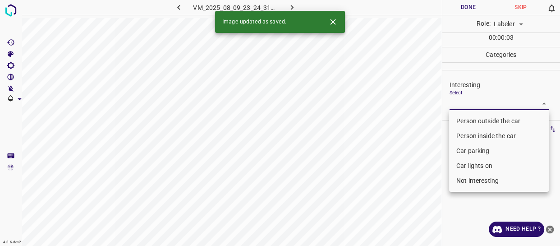
click at [460, 119] on li "Person outside the car" at bounding box center [499, 121] width 100 height 15
type input "Person outside the car"
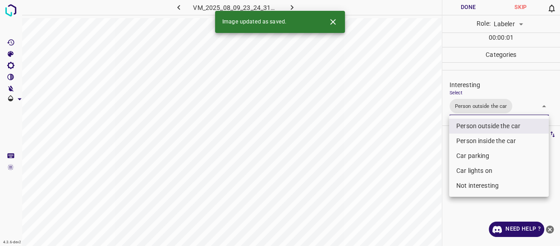
drag, startPoint x: 414, startPoint y: 153, endPoint x: 414, endPoint y: 167, distance: 14.0
click at [416, 163] on div at bounding box center [280, 123] width 560 height 246
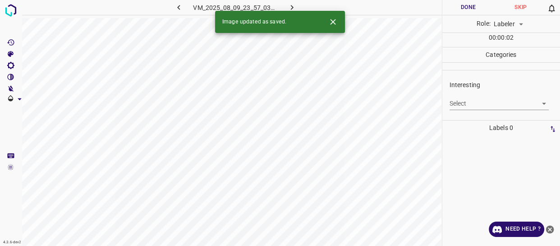
click at [465, 103] on body "4.3.6-dev2 VM_2025_08_09_23_57_03_628_07.gif Done Skip 0 Role: Labeler labeler …" at bounding box center [280, 123] width 560 height 246
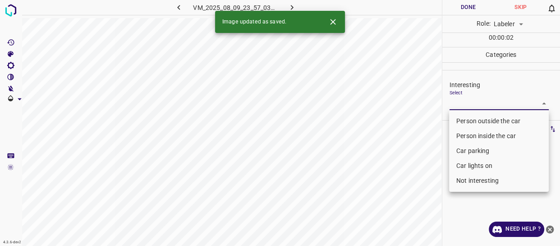
drag, startPoint x: 466, startPoint y: 178, endPoint x: 449, endPoint y: 180, distance: 17.3
click at [466, 178] on li "Not interesting" at bounding box center [499, 180] width 100 height 15
type input "Not interesting"
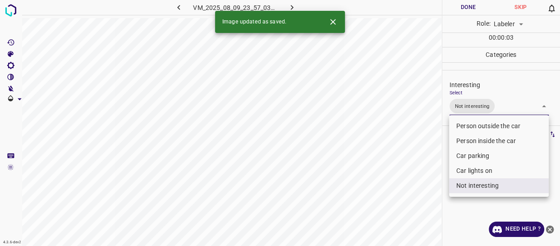
drag, startPoint x: 406, startPoint y: 191, endPoint x: 394, endPoint y: 197, distance: 13.3
click at [404, 193] on div at bounding box center [280, 123] width 560 height 246
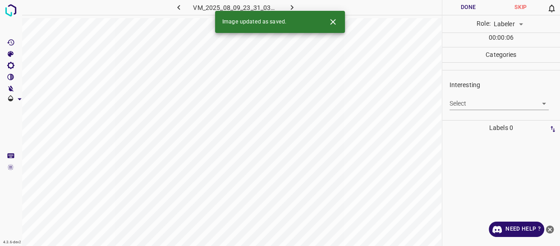
click at [469, 106] on body "4.3.6-dev2 VM_2025_08_09_23_31_03_515_05.gif Done Skip 0 Role: Labeler labeler …" at bounding box center [280, 123] width 560 height 246
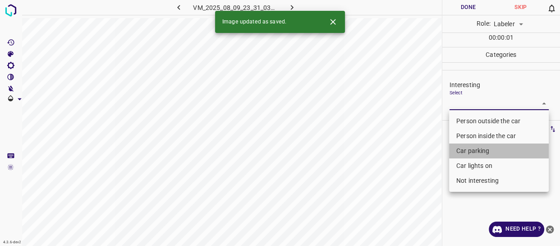
click at [465, 148] on li "Car parking" at bounding box center [499, 150] width 100 height 15
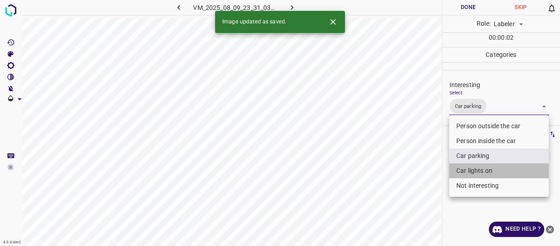
click at [469, 173] on li "Car lights on" at bounding box center [499, 170] width 100 height 15
type input "Car parking,Car lights on"
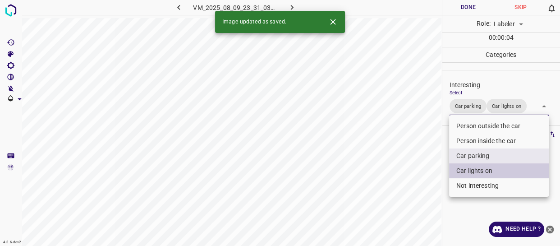
click at [397, 161] on div at bounding box center [280, 123] width 560 height 246
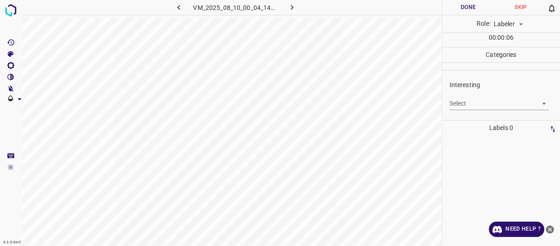
click at [465, 103] on body "4.3.6-dev2 VM_2025_08_10_00_04_14_623_00.gif Done Skip 0 Role: Labeler labeler …" at bounding box center [280, 123] width 560 height 246
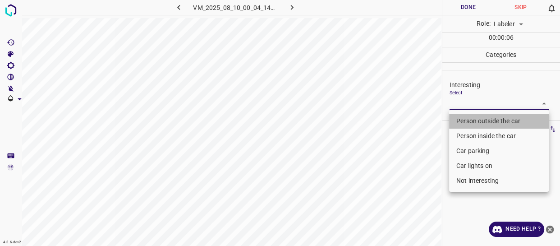
click at [458, 120] on li "Person outside the car" at bounding box center [499, 121] width 100 height 15
type input "Person outside the car"
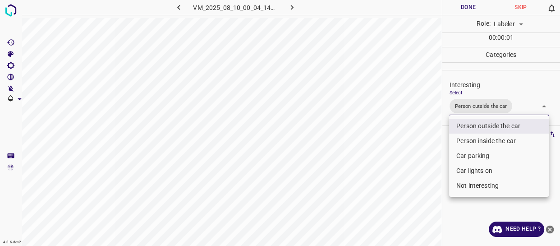
drag, startPoint x: 405, startPoint y: 156, endPoint x: 403, endPoint y: 161, distance: 5.1
click at [404, 158] on div at bounding box center [280, 123] width 560 height 246
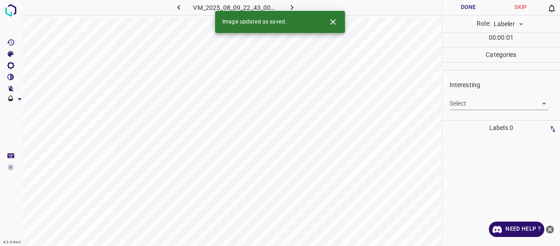
click at [474, 99] on body "4.3.6-dev2 VM_2025_08_09_22_43_00_389_06.gif Done Skip 0 Role: Labeler labeler …" at bounding box center [280, 123] width 560 height 246
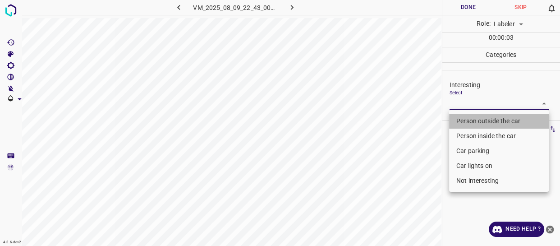
click at [461, 117] on li "Person outside the car" at bounding box center [499, 121] width 100 height 15
type input "Person outside the car"
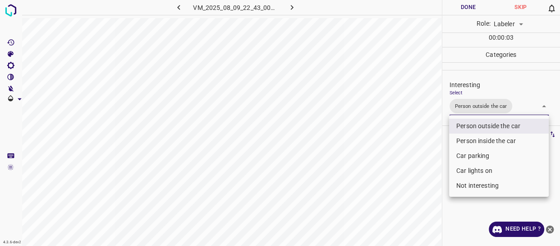
click at [461, 117] on ul "Person outside the car Person inside the car Car parking Car lights on Not inte…" at bounding box center [499, 156] width 100 height 82
click at [473, 124] on li "Person outside the car" at bounding box center [499, 126] width 100 height 15
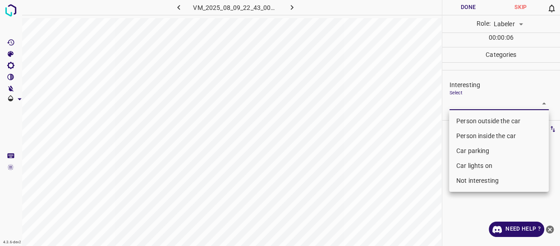
drag, startPoint x: 472, startPoint y: 180, endPoint x: 461, endPoint y: 185, distance: 11.9
click at [472, 180] on li "Not interesting" at bounding box center [499, 180] width 100 height 15
type input "Not interesting"
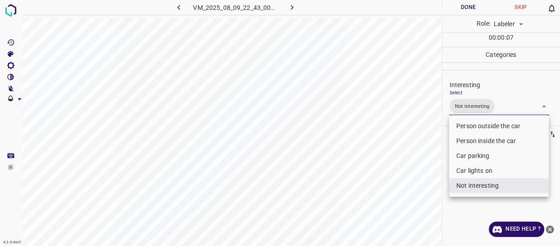
click at [410, 199] on div at bounding box center [280, 123] width 560 height 246
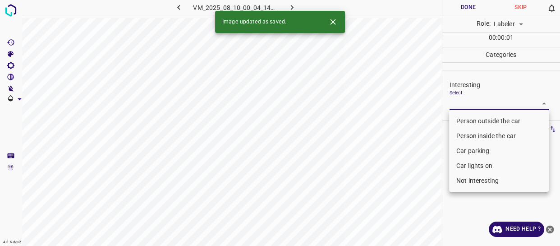
click at [468, 104] on body "4.3.6-dev2 VM_2025_08_10_00_04_14_623_03.gif Done Skip 0 Role: Labeler labeler …" at bounding box center [280, 123] width 560 height 246
click at [472, 115] on li "Person outside the car" at bounding box center [499, 121] width 100 height 15
type input "Person outside the car"
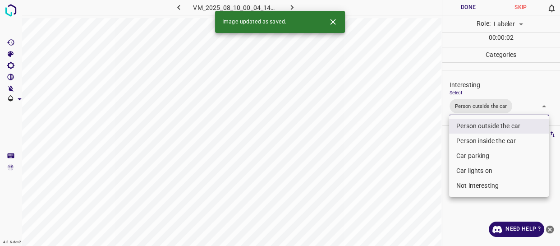
drag, startPoint x: 419, startPoint y: 154, endPoint x: 410, endPoint y: 171, distance: 19.4
click at [417, 163] on div at bounding box center [280, 123] width 560 height 246
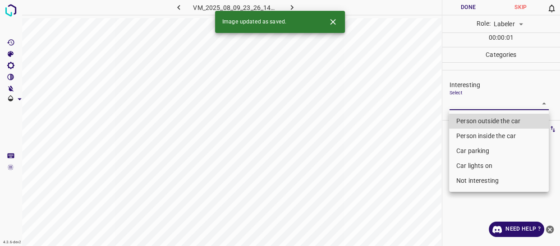
click at [489, 104] on body "4.3.6-dev2 VM_2025_08_09_23_26_14_458_08.gif Done Skip 0 Role: Labeler labeler …" at bounding box center [280, 123] width 560 height 246
click at [487, 118] on li "Person outside the car" at bounding box center [499, 121] width 100 height 15
type input "Person outside the car"
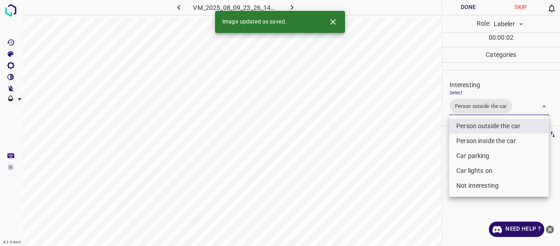
click at [403, 162] on div at bounding box center [280, 123] width 560 height 246
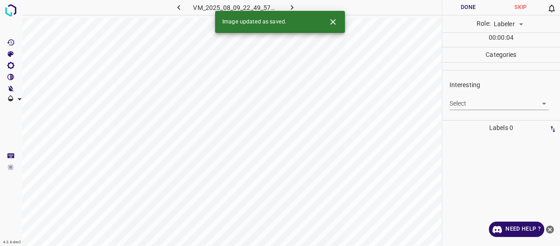
click at [467, 106] on body "4.3.6-dev2 VM_2025_08_09_22_49_57_632_00.gif Done Skip 0 Role: Labeler labeler …" at bounding box center [280, 123] width 560 height 246
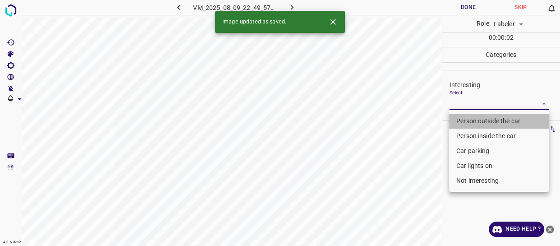
drag, startPoint x: 466, startPoint y: 121, endPoint x: 445, endPoint y: 140, distance: 28.4
click at [466, 121] on li "Person outside the car" at bounding box center [499, 121] width 100 height 15
type input "Person outside the car"
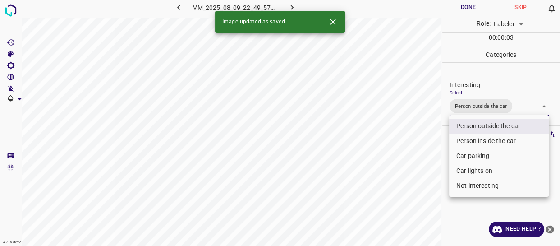
click at [402, 168] on div at bounding box center [280, 123] width 560 height 246
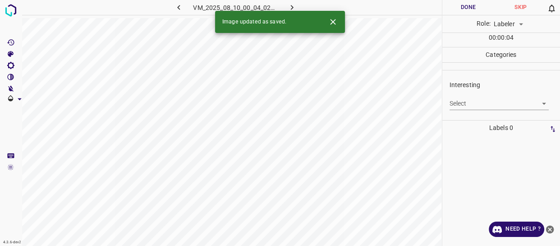
click at [480, 104] on body "4.3.6-dev2 VM_2025_08_10_00_04_02_660_00.gif Done Skip 0 Role: Labeler labeler …" at bounding box center [280, 123] width 560 height 246
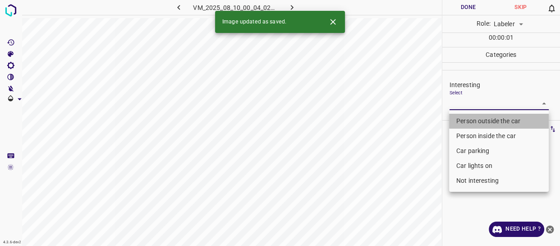
click at [478, 118] on li "Person outside the car" at bounding box center [499, 121] width 100 height 15
type input "Person outside the car"
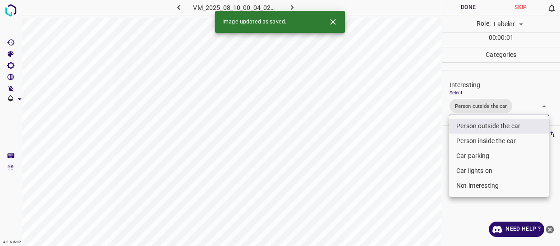
click at [410, 177] on div at bounding box center [280, 123] width 560 height 246
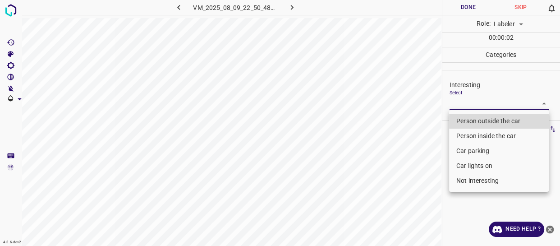
click at [492, 103] on body "4.3.6-dev2 VM_2025_08_09_22_50_48_236_01.gif Done Skip 0 Role: Labeler labeler …" at bounding box center [280, 123] width 560 height 246
click at [482, 116] on li "Person outside the car" at bounding box center [499, 121] width 100 height 15
type input "Person outside the car"
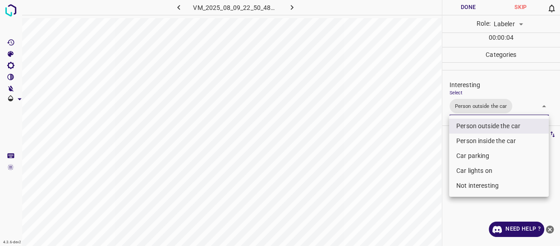
click at [426, 155] on div at bounding box center [280, 123] width 560 height 246
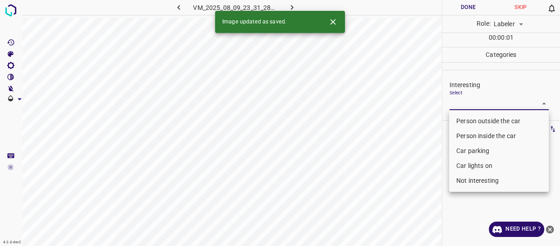
click at [474, 101] on body "4.3.6-dev2 VM_2025_08_09_23_31_28_408_05.gif Done Skip 0 Role: Labeler labeler …" at bounding box center [280, 123] width 560 height 246
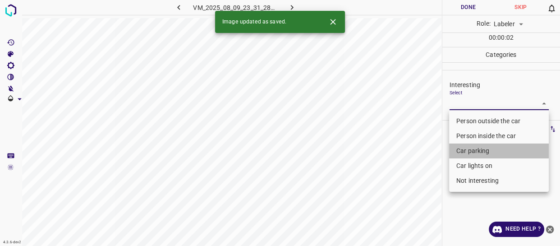
click at [467, 152] on li "Car parking" at bounding box center [499, 150] width 100 height 15
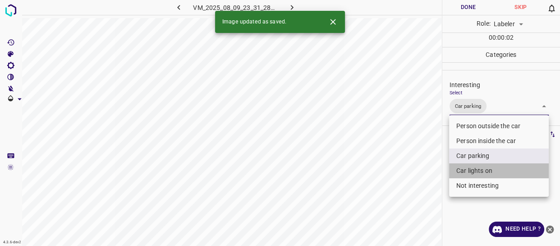
drag, startPoint x: 472, startPoint y: 171, endPoint x: 400, endPoint y: 180, distance: 72.4
click at [471, 168] on li "Car lights on" at bounding box center [499, 170] width 100 height 15
type input "Car parking,Car lights on"
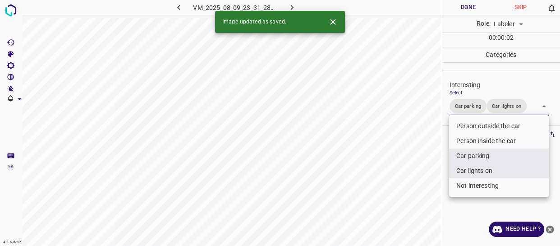
drag, startPoint x: 394, startPoint y: 182, endPoint x: 388, endPoint y: 187, distance: 7.7
click at [393, 182] on div at bounding box center [280, 123] width 560 height 246
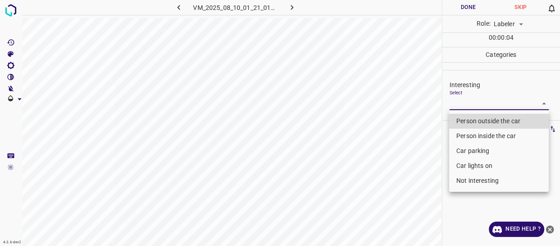
click at [486, 101] on body "4.3.6-dev2 VM_2025_08_10_01_21_01_643_10.gif Done Skip 0 Role: Labeler labeler …" at bounding box center [280, 123] width 560 height 246
click at [478, 120] on li "Person outside the car" at bounding box center [499, 121] width 100 height 15
type input "Person outside the car"
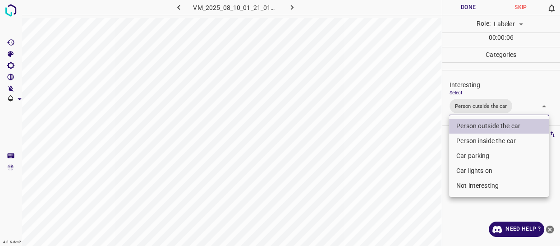
drag, startPoint x: 406, startPoint y: 166, endPoint x: 399, endPoint y: 172, distance: 10.2
click at [406, 166] on div at bounding box center [280, 123] width 560 height 246
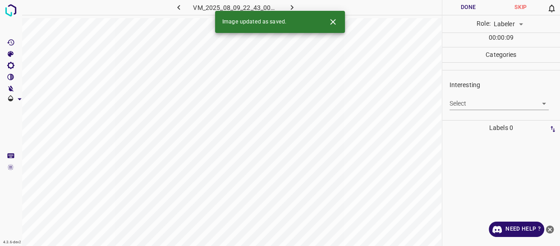
click at [482, 103] on body "4.3.6-dev2 VM_2025_08_09_22_43_00_389_03.gif Done Skip 0 Role: Labeler labeler …" at bounding box center [280, 123] width 560 height 246
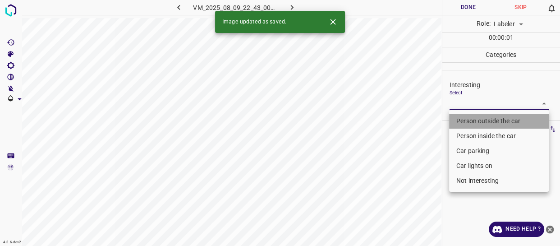
drag, startPoint x: 480, startPoint y: 119, endPoint x: 410, endPoint y: 153, distance: 78.1
click at [479, 117] on li "Person outside the car" at bounding box center [499, 121] width 100 height 15
type input "Person outside the car"
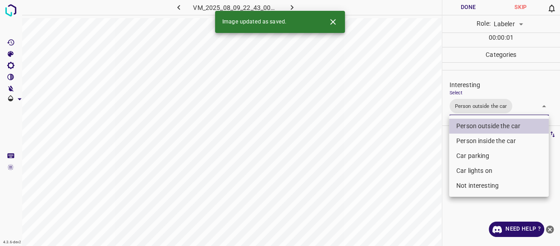
drag, startPoint x: 411, startPoint y: 154, endPoint x: 397, endPoint y: 164, distance: 16.9
click at [411, 154] on div at bounding box center [280, 123] width 560 height 246
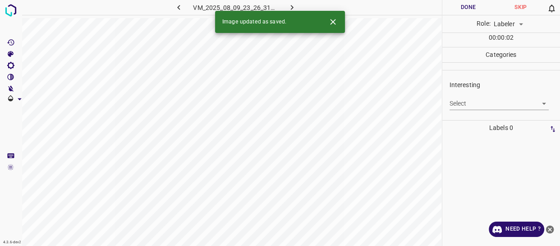
click at [488, 103] on body "4.3.6-dev2 VM_2025_08_09_23_26_31_917_00.gif Done Skip 0 Role: Labeler labeler …" at bounding box center [280, 123] width 560 height 246
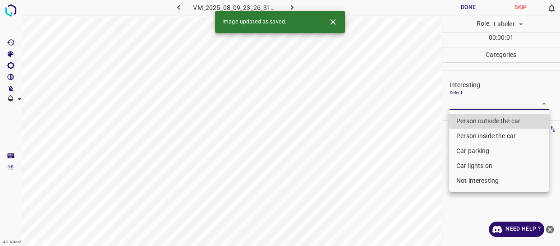
click at [484, 123] on li "Person outside the car" at bounding box center [499, 121] width 100 height 15
type input "Person outside the car"
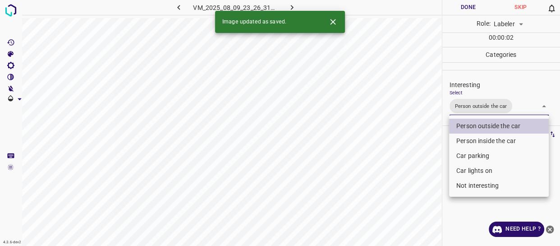
click at [408, 171] on div at bounding box center [280, 123] width 560 height 246
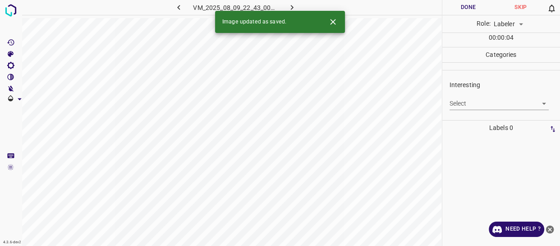
click at [481, 105] on body "4.3.6-dev2 VM_2025_08_09_22_43_00_389_04.gif Done Skip 0 Role: Labeler labeler …" at bounding box center [280, 123] width 560 height 246
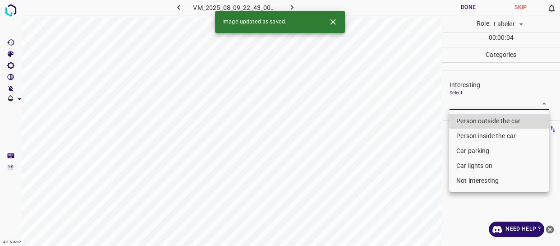
click at [478, 117] on li "Person outside the car" at bounding box center [499, 121] width 100 height 15
type input "Person outside the car"
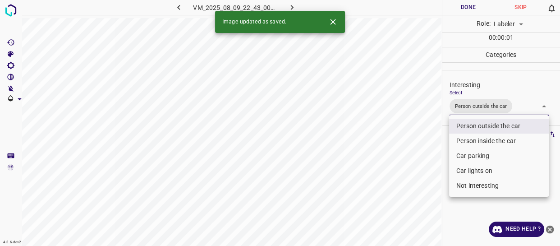
drag, startPoint x: 399, startPoint y: 162, endPoint x: 391, endPoint y: 184, distance: 23.3
click at [398, 171] on div at bounding box center [280, 123] width 560 height 246
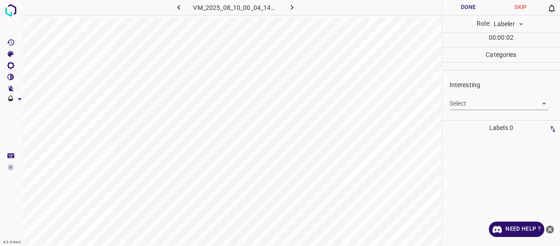
click at [472, 101] on body "4.3.6-dev2 VM_2025_08_10_00_04_14_623_01.gif Done Skip 0 Role: Labeler labeler …" at bounding box center [280, 123] width 560 height 246
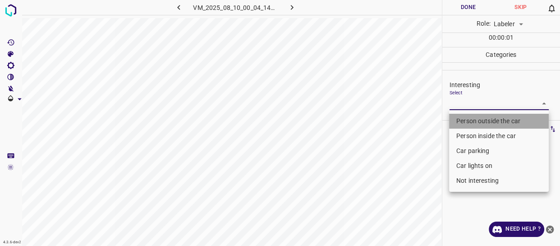
click at [471, 122] on li "Person outside the car" at bounding box center [499, 121] width 100 height 15
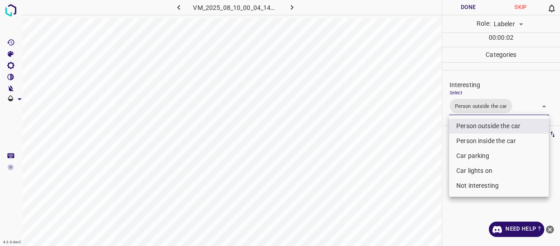
click at [406, 174] on div at bounding box center [280, 123] width 560 height 246
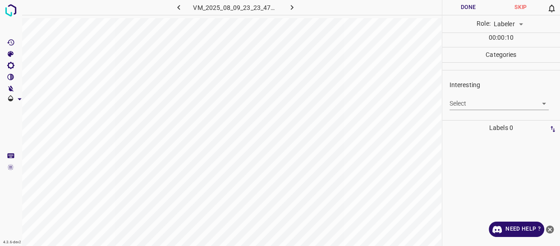
click at [486, 100] on body "4.3.6-dev2 VM_2025_08_09_23_23_47_576_05.gif Done Skip 0 Role: Labeler labeler …" at bounding box center [280, 123] width 560 height 246
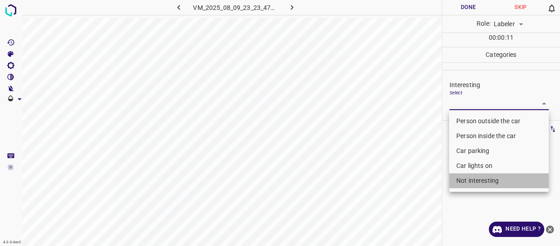
drag, startPoint x: 471, startPoint y: 178, endPoint x: 415, endPoint y: 193, distance: 57.3
click at [471, 179] on li "Not interesting" at bounding box center [499, 180] width 100 height 15
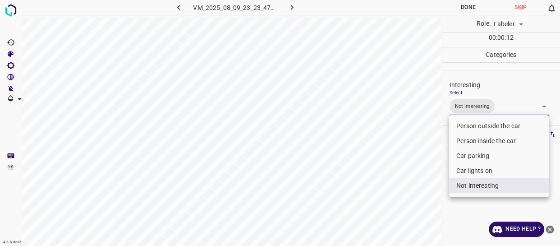
drag, startPoint x: 414, startPoint y: 193, endPoint x: 411, endPoint y: 197, distance: 5.3
click at [413, 194] on div at bounding box center [280, 123] width 560 height 246
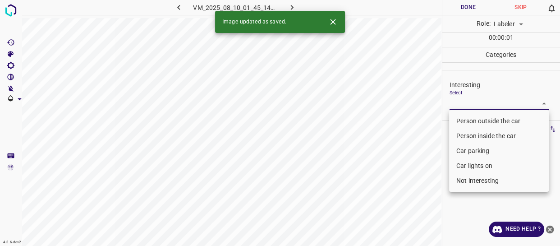
click at [465, 102] on body "4.3.6-dev2 VM_2025_08_10_01_45_14_965_04.gif Done Skip 0 Role: Labeler labeler …" at bounding box center [280, 123] width 560 height 246
click at [464, 151] on li "Car parking" at bounding box center [499, 150] width 100 height 15
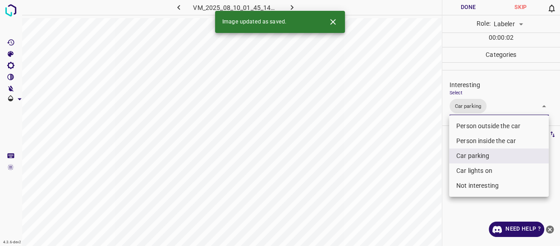
click at [466, 170] on li "Car lights on" at bounding box center [499, 170] width 100 height 15
click at [424, 186] on div at bounding box center [280, 123] width 560 height 246
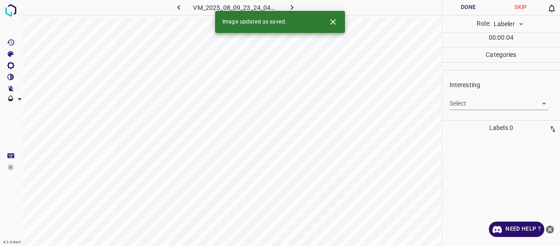
click at [467, 103] on body "4.3.6-dev2 VM_2025_08_09_23_24_04_883_03.gif Done Skip 0 Role: Labeler labeler …" at bounding box center [280, 123] width 560 height 246
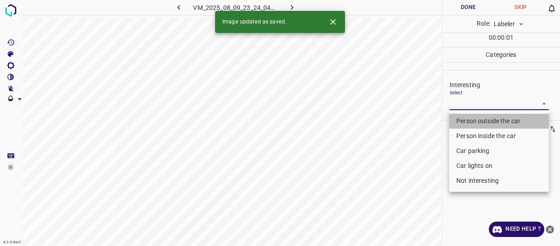
click at [472, 121] on li "Person outside the car" at bounding box center [499, 121] width 100 height 15
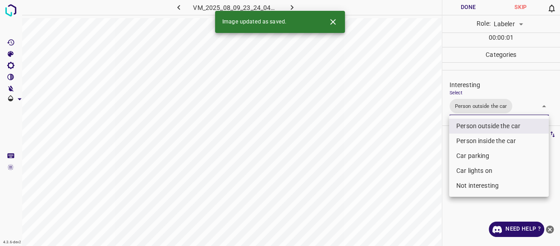
drag, startPoint x: 406, startPoint y: 157, endPoint x: 382, endPoint y: 182, distance: 34.5
click at [404, 165] on div at bounding box center [280, 123] width 560 height 246
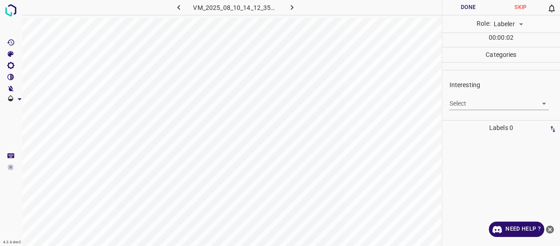
click at [476, 104] on body "4.3.6-dev2 VM_2025_08_10_14_12_35_477_02.gif Done Skip 0 Role: Labeler labeler …" at bounding box center [280, 123] width 560 height 246
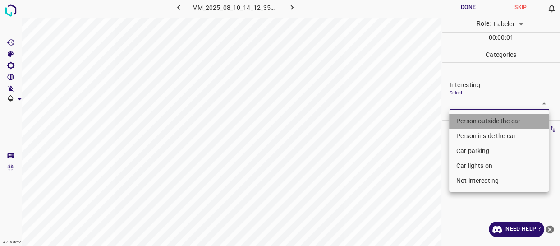
click at [477, 124] on li "Person outside the car" at bounding box center [499, 121] width 100 height 15
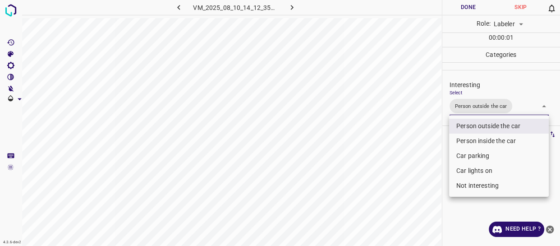
drag, startPoint x: 402, startPoint y: 189, endPoint x: 397, endPoint y: 199, distance: 11.9
click at [399, 197] on div at bounding box center [280, 123] width 560 height 246
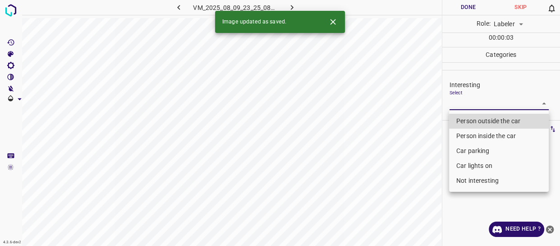
click at [462, 102] on body "4.3.6-dev2 VM_2025_08_09_23_25_08_732_05.gif Done Skip 0 Role: Labeler labeler …" at bounding box center [280, 123] width 560 height 246
click at [461, 149] on li "Car parking" at bounding box center [499, 150] width 100 height 15
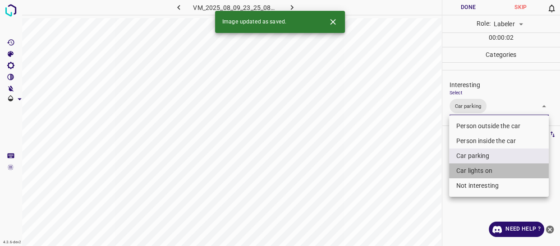
click at [461, 167] on li "Car lights on" at bounding box center [499, 170] width 100 height 15
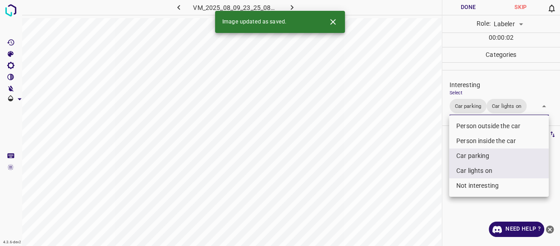
drag, startPoint x: 424, startPoint y: 183, endPoint x: 415, endPoint y: 190, distance: 10.6
click at [422, 185] on div at bounding box center [280, 123] width 560 height 246
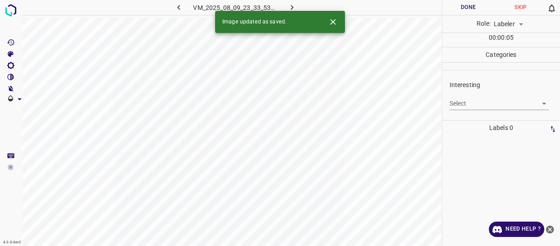
click at [478, 103] on body "4.3.6-dev2 VM_2025_08_09_23_33_53_143_10.gif Done Skip 0 Role: Labeler labeler …" at bounding box center [280, 123] width 560 height 246
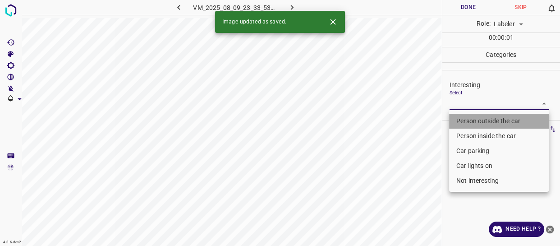
click at [476, 121] on li "Person outside the car" at bounding box center [499, 121] width 100 height 15
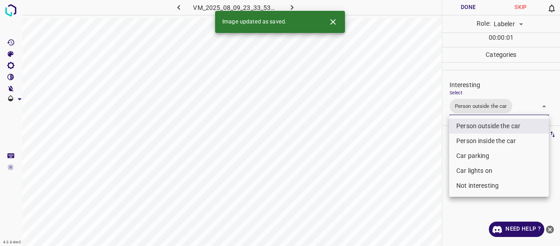
click at [405, 176] on div at bounding box center [280, 123] width 560 height 246
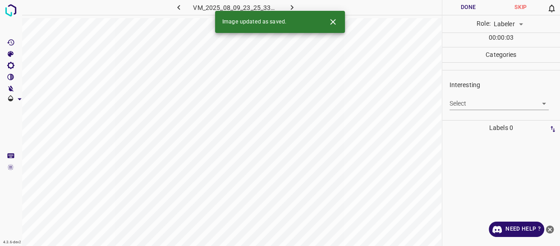
click at [461, 102] on body "4.3.6-dev2 VM_2025_08_09_23_25_33_538_00.gif Done Skip 0 Role: Labeler labeler …" at bounding box center [280, 123] width 560 height 246
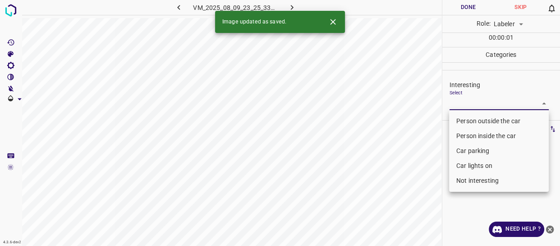
click at [462, 120] on li "Person outside the car" at bounding box center [499, 121] width 100 height 15
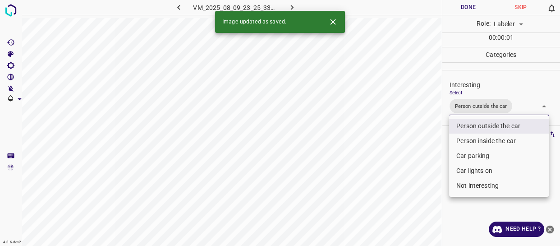
drag, startPoint x: 421, startPoint y: 171, endPoint x: 410, endPoint y: 189, distance: 21.3
click at [418, 178] on div at bounding box center [280, 123] width 560 height 246
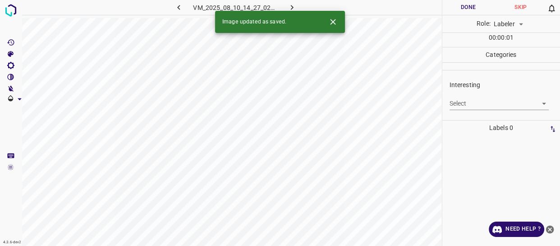
click at [477, 104] on body "4.3.6-dev2 VM_2025_08_10_14_27_02_864_02.gif Done Skip 0 Role: Labeler labeler …" at bounding box center [280, 123] width 560 height 246
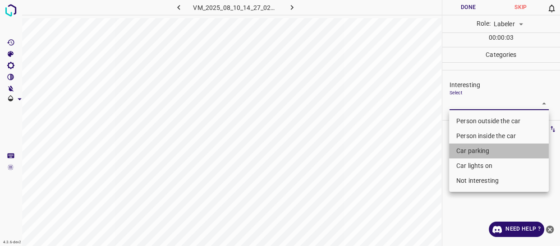
click at [464, 150] on li "Car parking" at bounding box center [499, 150] width 100 height 15
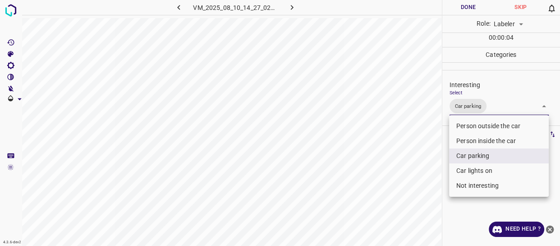
drag, startPoint x: 422, startPoint y: 179, endPoint x: 419, endPoint y: 185, distance: 6.7
click at [420, 184] on div at bounding box center [280, 123] width 560 height 246
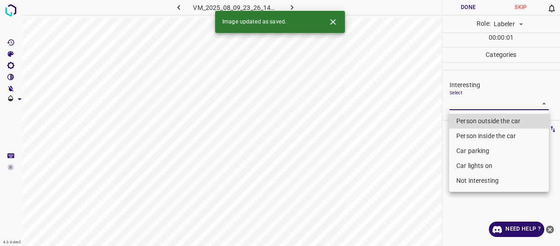
click at [472, 106] on body "4.3.6-dev2 VM_2025_08_09_23_26_14_458_03.gif Done Skip 0 Role: Labeler labeler …" at bounding box center [280, 123] width 560 height 246
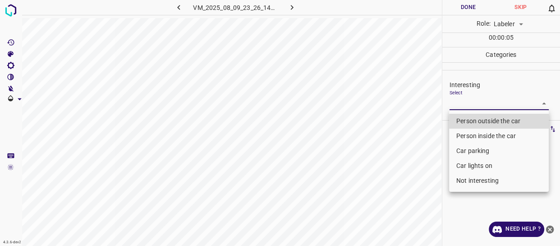
drag, startPoint x: 488, startPoint y: 117, endPoint x: 481, endPoint y: 129, distance: 14.2
click at [488, 117] on li "Person outside the car" at bounding box center [499, 121] width 100 height 15
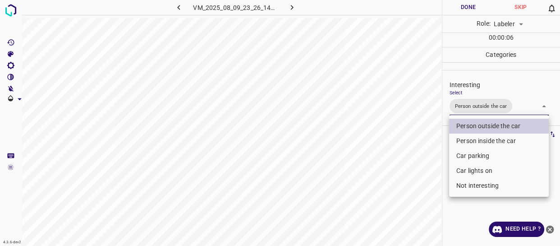
drag, startPoint x: 425, startPoint y: 158, endPoint x: 419, endPoint y: 162, distance: 7.8
click at [424, 158] on div at bounding box center [280, 123] width 560 height 246
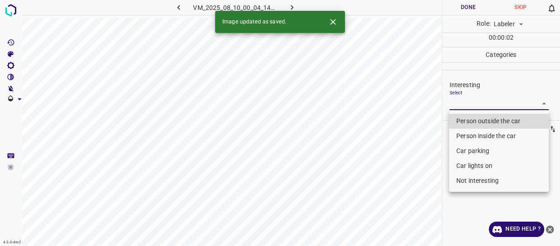
click at [460, 100] on body "4.3.6-dev2 VM_2025_08_10_00_04_14_623_05.gif Done Skip 0 Role: Labeler labeler …" at bounding box center [280, 123] width 560 height 246
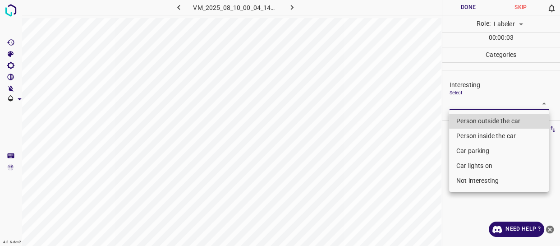
click at [461, 181] on li "Not interesting" at bounding box center [499, 180] width 100 height 15
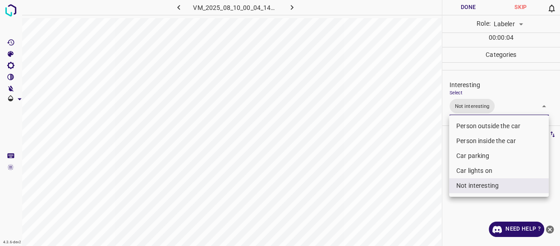
click at [409, 191] on div at bounding box center [280, 123] width 560 height 246
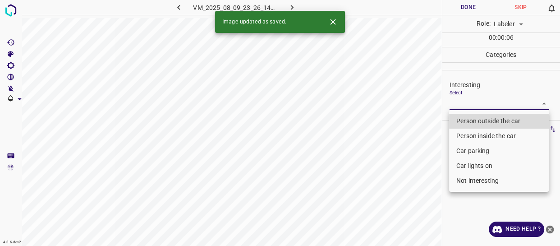
click at [458, 99] on body "4.3.6-dev2 VM_2025_08_09_23_26_14_458_02.gif Done Skip 0 Role: Labeler labeler …" at bounding box center [280, 123] width 560 height 246
click at [460, 118] on li "Person outside the car" at bounding box center [499, 121] width 100 height 15
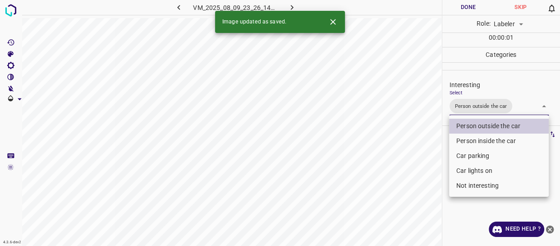
drag, startPoint x: 415, startPoint y: 153, endPoint x: 407, endPoint y: 171, distance: 19.6
click at [410, 167] on div at bounding box center [280, 123] width 560 height 246
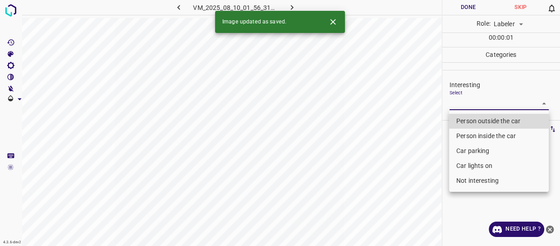
click at [468, 104] on body "4.3.6-dev2 VM_2025_08_10_01_56_31_476_05.gif Done Skip 0 Role: Labeler labeler …" at bounding box center [280, 123] width 560 height 246
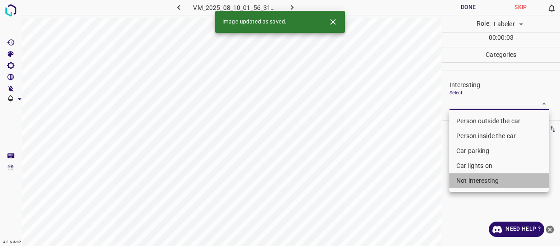
drag, startPoint x: 466, startPoint y: 180, endPoint x: 438, endPoint y: 184, distance: 29.2
click at [467, 180] on li "Not interesting" at bounding box center [499, 180] width 100 height 15
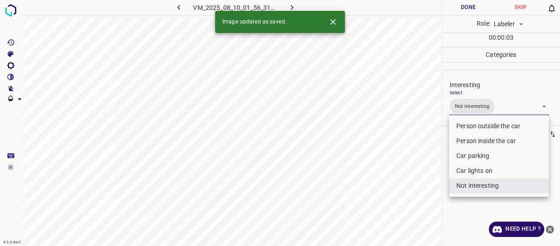
click at [381, 182] on div at bounding box center [280, 123] width 560 height 246
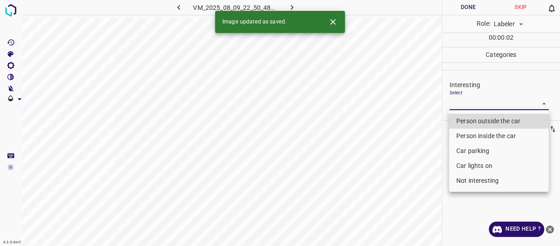
click at [473, 105] on body "4.3.6-dev2 VM_2025_08_09_22_50_48_236_03.gif Done Skip 0 Role: Labeler labeler …" at bounding box center [280, 123] width 560 height 246
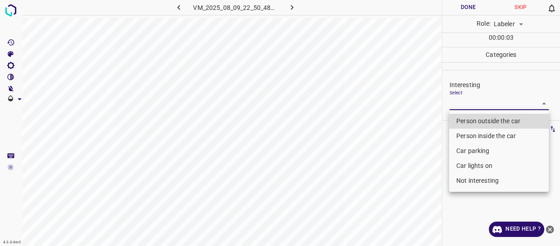
click at [465, 120] on li "Person outside the car" at bounding box center [499, 121] width 100 height 15
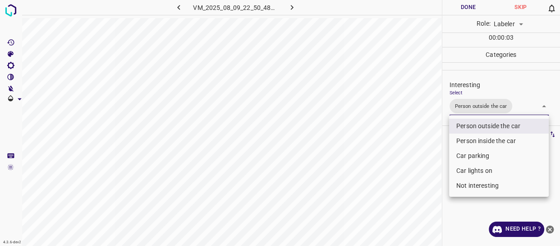
drag, startPoint x: 400, startPoint y: 158, endPoint x: 394, endPoint y: 167, distance: 11.4
click at [400, 158] on div at bounding box center [280, 123] width 560 height 246
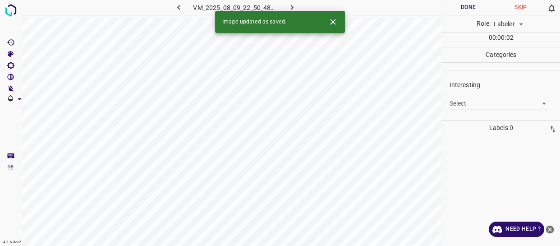
click at [463, 106] on body "4.3.6-dev2 VM_2025_08_09_22_50_48_236_04.gif Done Skip 0 Role: Labeler labeler …" at bounding box center [280, 123] width 560 height 246
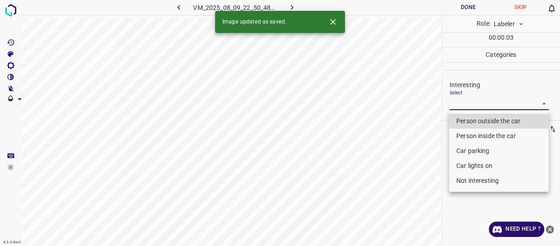
click at [461, 121] on li "Person outside the car" at bounding box center [499, 121] width 100 height 15
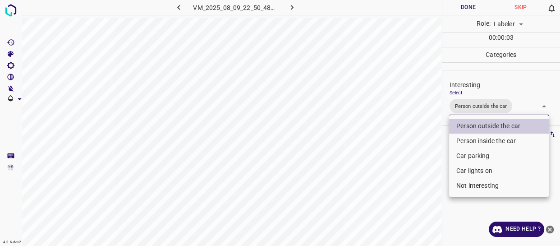
drag, startPoint x: 410, startPoint y: 167, endPoint x: 371, endPoint y: 214, distance: 61.2
click at [405, 179] on div at bounding box center [280, 123] width 560 height 246
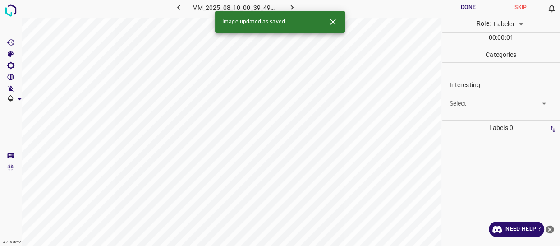
click at [471, 107] on body "4.3.6-dev2 VM_2025_08_10_00_39_49_471_04.gif Done Skip 0 Role: Labeler labeler …" at bounding box center [280, 123] width 560 height 246
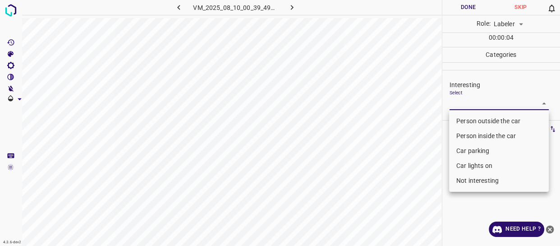
click at [462, 122] on li "Person outside the car" at bounding box center [499, 121] width 100 height 15
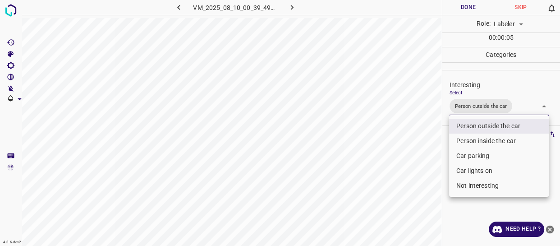
drag, startPoint x: 416, startPoint y: 171, endPoint x: 405, endPoint y: 176, distance: 12.3
click at [414, 172] on div at bounding box center [280, 123] width 560 height 246
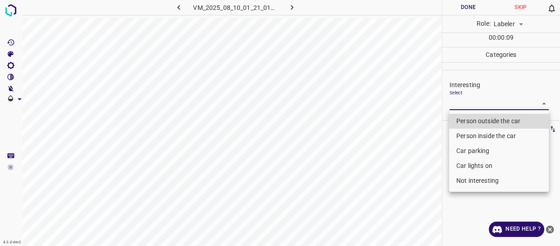
click at [474, 103] on body "4.3.6-dev2 VM_2025_08_10_01_21_01_643_01.gif Done Skip 0 Role: Labeler labeler …" at bounding box center [280, 123] width 560 height 246
drag, startPoint x: 468, startPoint y: 125, endPoint x: 427, endPoint y: 143, distance: 45.0
click at [468, 124] on li "Person outside the car" at bounding box center [499, 121] width 100 height 15
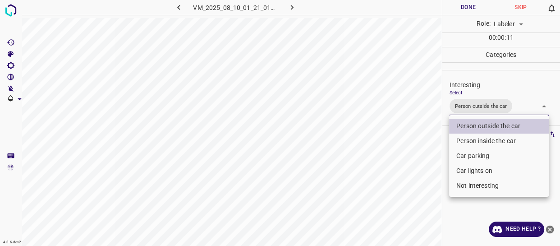
drag, startPoint x: 402, startPoint y: 153, endPoint x: 379, endPoint y: 182, distance: 36.6
click at [397, 162] on div at bounding box center [280, 123] width 560 height 246
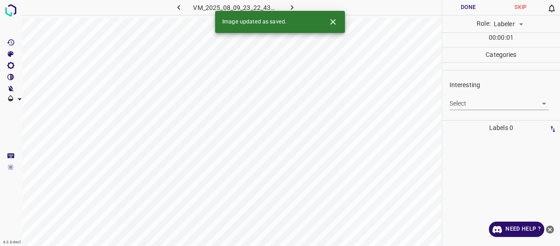
click at [460, 102] on body "4.3.6-dev2 VM_2025_08_09_23_22_43_124_10.gif Done Skip 0 Role: Labeler labeler …" at bounding box center [280, 123] width 560 height 246
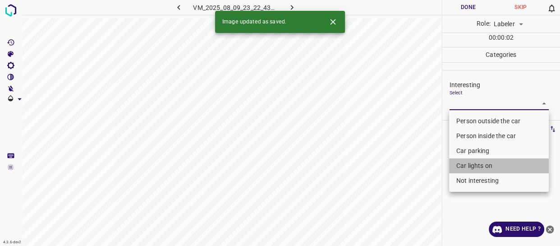
click at [464, 162] on li "Car lights on" at bounding box center [499, 165] width 100 height 15
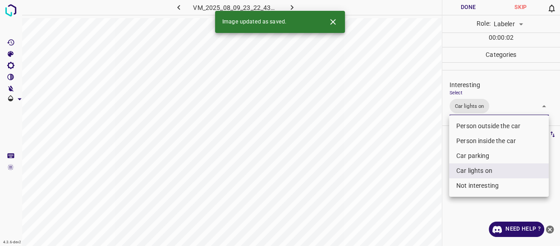
drag, startPoint x: 417, startPoint y: 178, endPoint x: 411, endPoint y: 179, distance: 6.8
click at [414, 179] on div at bounding box center [280, 123] width 560 height 246
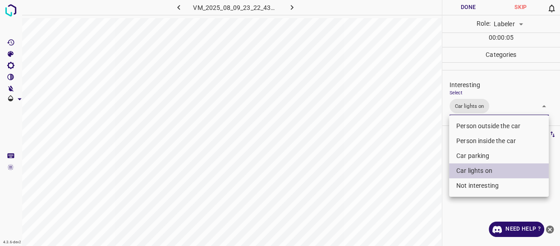
click at [498, 109] on body "4.3.6-dev2 VM_2025_08_09_23_22_43_124_10.gif Done Skip 0 Role: Labeler labeler …" at bounding box center [280, 123] width 560 height 246
drag, startPoint x: 479, startPoint y: 152, endPoint x: 458, endPoint y: 158, distance: 21.6
click at [479, 152] on li "Car parking" at bounding box center [499, 155] width 100 height 15
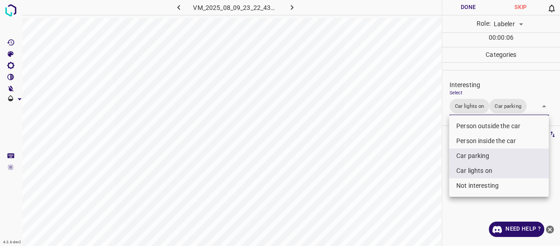
drag, startPoint x: 416, startPoint y: 172, endPoint x: 344, endPoint y: 191, distance: 74.2
click at [415, 172] on div at bounding box center [280, 123] width 560 height 246
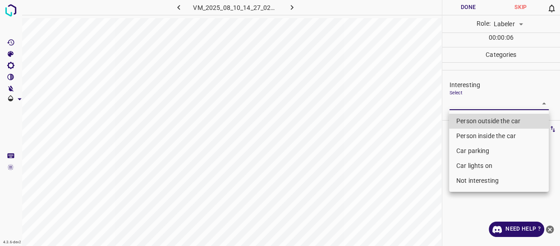
click at [475, 102] on body "4.3.6-dev2 VM_2025_08_10_14_27_02_864_01.gif Done Skip 0 Role: Labeler labeler …" at bounding box center [280, 123] width 560 height 246
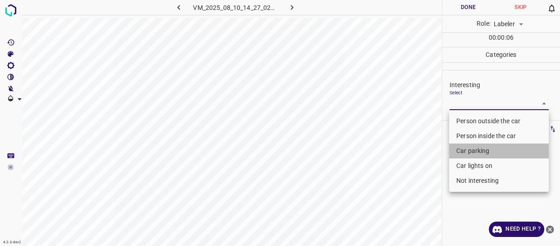
click at [473, 149] on li "Car parking" at bounding box center [499, 150] width 100 height 15
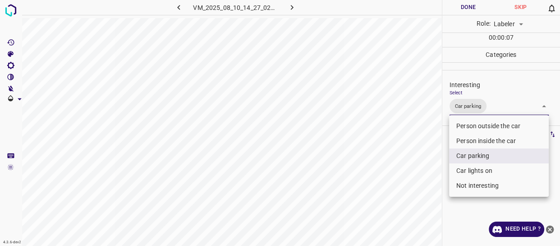
drag, startPoint x: 420, startPoint y: 172, endPoint x: 402, endPoint y: 187, distance: 23.0
click at [418, 176] on div at bounding box center [280, 123] width 560 height 246
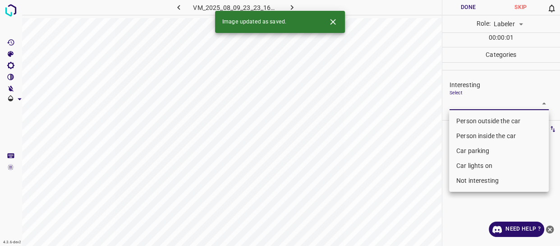
click at [478, 107] on body "4.3.6-dev2 VM_2025_08_09_23_23_16_124_10.gif Done Skip 0 Role: Labeler labeler …" at bounding box center [280, 123] width 560 height 246
click at [480, 123] on li "Person outside the car" at bounding box center [499, 121] width 100 height 15
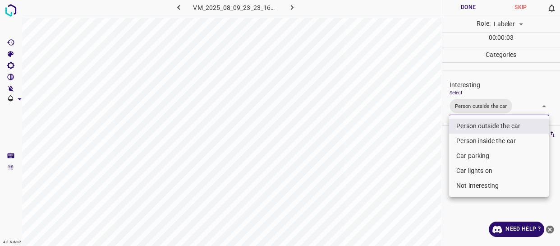
drag, startPoint x: 469, startPoint y: 171, endPoint x: 452, endPoint y: 172, distance: 17.6
click at [469, 170] on li "Car lights on" at bounding box center [499, 170] width 100 height 15
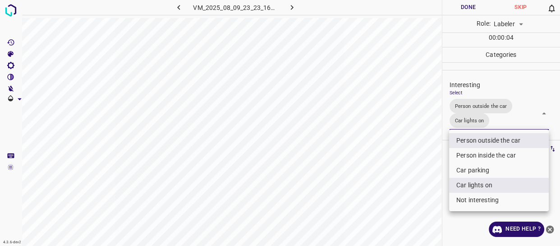
drag, startPoint x: 427, startPoint y: 176, endPoint x: 415, endPoint y: 189, distance: 17.6
click at [425, 176] on div at bounding box center [280, 123] width 560 height 246
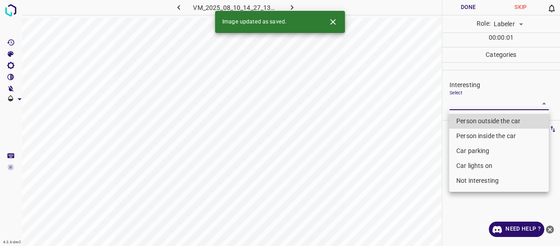
click at [494, 105] on body "4.3.6-dev2 VM_2025_08_10_14_27_13_693_07.gif Done Skip 0 Role: Labeler labeler …" at bounding box center [280, 123] width 560 height 246
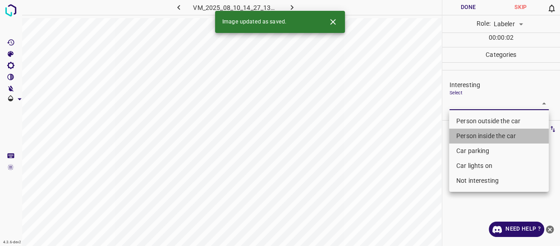
drag, startPoint x: 476, startPoint y: 136, endPoint x: 480, endPoint y: 154, distance: 18.2
click at [476, 136] on li "Person inside the car" at bounding box center [499, 136] width 100 height 15
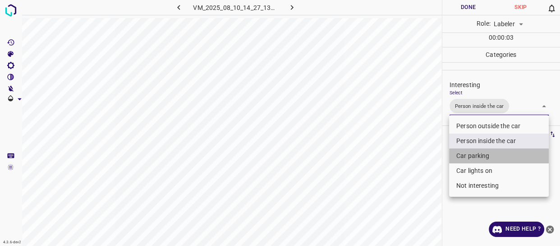
click at [480, 156] on li "Car parking" at bounding box center [499, 155] width 100 height 15
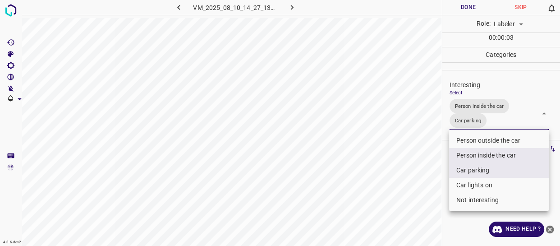
drag, startPoint x: 415, startPoint y: 179, endPoint x: 397, endPoint y: 189, distance: 20.8
click at [413, 183] on div at bounding box center [280, 123] width 560 height 246
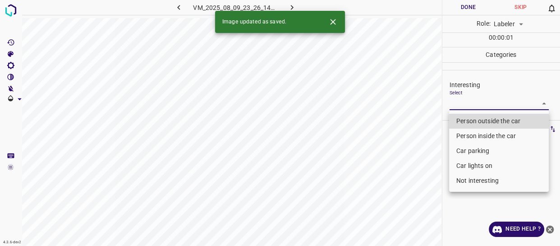
click at [463, 100] on body "4.3.6-dev2 VM_2025_08_09_23_26_14_458_09.gif Done Skip 0 Role: Labeler labeler …" at bounding box center [280, 123] width 560 height 246
click at [467, 118] on li "Person outside the car" at bounding box center [499, 121] width 100 height 15
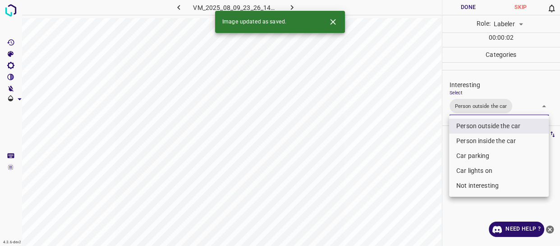
drag, startPoint x: 407, startPoint y: 162, endPoint x: 400, endPoint y: 175, distance: 14.2
click at [406, 162] on div at bounding box center [280, 123] width 560 height 246
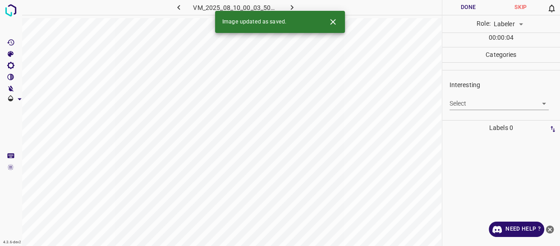
click at [463, 101] on body "4.3.6-dev2 VM_2025_08_10_00_03_50_186_03.gif Done Skip 0 Role: Labeler labeler …" at bounding box center [280, 123] width 560 height 246
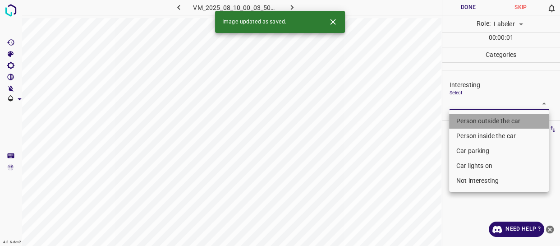
click at [463, 117] on li "Person outside the car" at bounding box center [499, 121] width 100 height 15
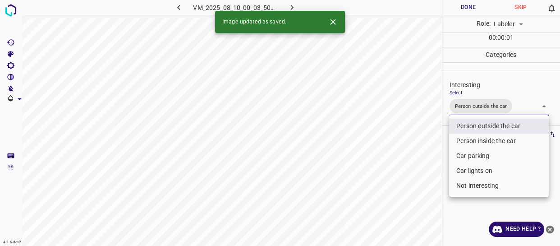
drag, startPoint x: 406, startPoint y: 171, endPoint x: 407, endPoint y: 190, distance: 18.5
click at [406, 172] on div at bounding box center [280, 123] width 560 height 246
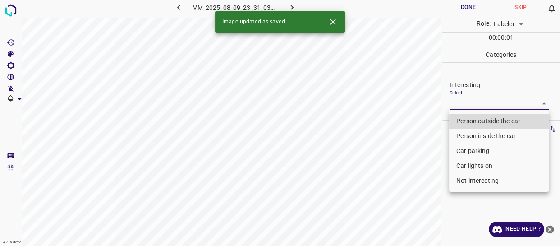
click at [476, 104] on body "4.3.6-dev2 VM_2025_08_09_23_31_03_515_04.gif Done Skip 0 Role: Labeler labeler …" at bounding box center [280, 123] width 560 height 246
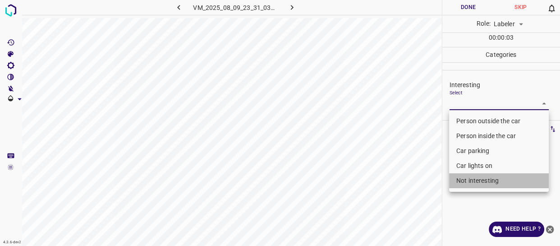
click at [474, 181] on li "Not interesting" at bounding box center [499, 180] width 100 height 15
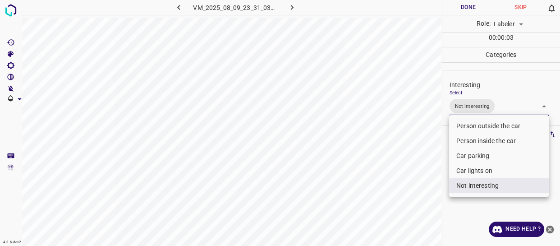
click at [418, 203] on div at bounding box center [280, 123] width 560 height 246
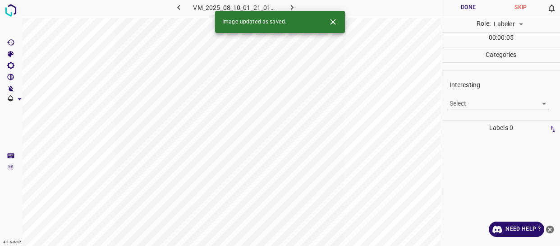
click at [487, 108] on body "4.3.6-dev2 VM_2025_08_10_01_21_01_643_09.gif Done Skip 0 Role: Labeler labeler …" at bounding box center [280, 123] width 560 height 246
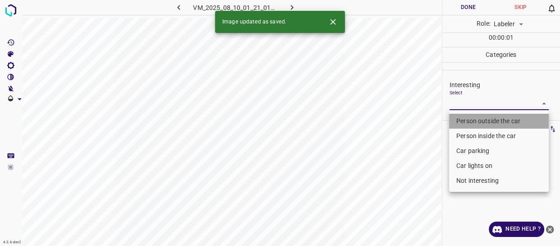
click at [488, 122] on li "Person outside the car" at bounding box center [499, 121] width 100 height 15
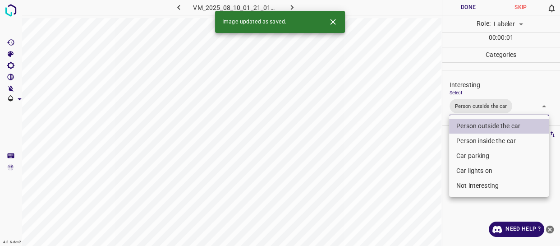
click at [420, 189] on div at bounding box center [280, 123] width 560 height 246
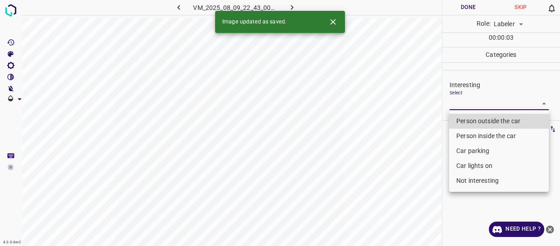
drag, startPoint x: 468, startPoint y: 103, endPoint x: 466, endPoint y: 119, distance: 15.4
click at [468, 104] on body "4.3.6-dev2 VM_2025_08_09_22_43_00_389_02.gif Done Skip 0 Role: Labeler labeler …" at bounding box center [280, 123] width 560 height 246
click at [466, 119] on li "Person outside the car" at bounding box center [499, 121] width 100 height 15
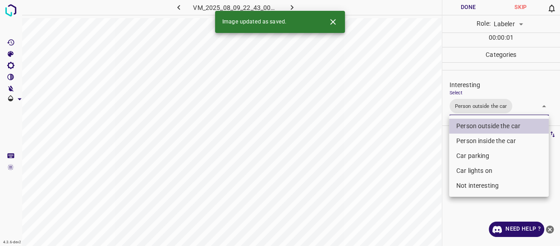
drag, startPoint x: 420, startPoint y: 160, endPoint x: 416, endPoint y: 167, distance: 7.7
click at [419, 164] on div at bounding box center [280, 123] width 560 height 246
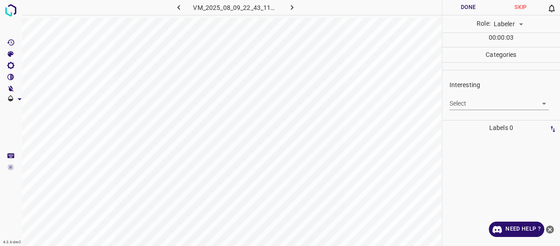
click at [479, 104] on body "4.3.6-dev2 VM_2025_08_09_22_43_11_705_00.gif Done Skip 0 Role: Labeler labeler …" at bounding box center [280, 123] width 560 height 246
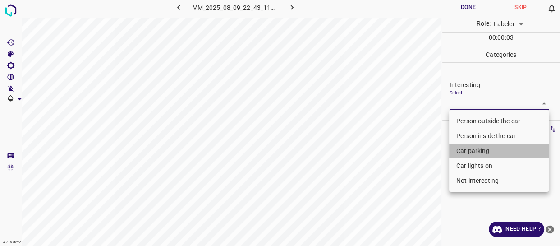
drag, startPoint x: 469, startPoint y: 153, endPoint x: 432, endPoint y: 172, distance: 41.4
click at [469, 152] on li "Car parking" at bounding box center [499, 150] width 100 height 15
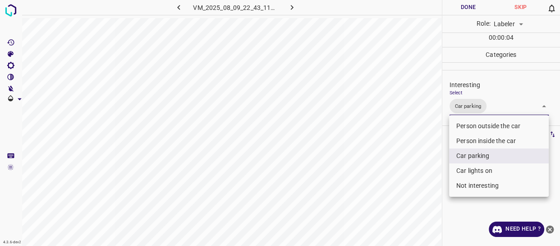
drag, startPoint x: 409, startPoint y: 182, endPoint x: 393, endPoint y: 194, distance: 19.9
click at [404, 189] on div at bounding box center [280, 123] width 560 height 246
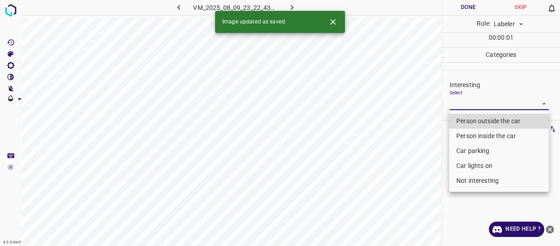
click at [464, 104] on body "4.3.6-dev2 VM_2025_08_09_23_22_43_124_09.gif Done Skip 0 Role: Labeler labeler …" at bounding box center [280, 123] width 560 height 246
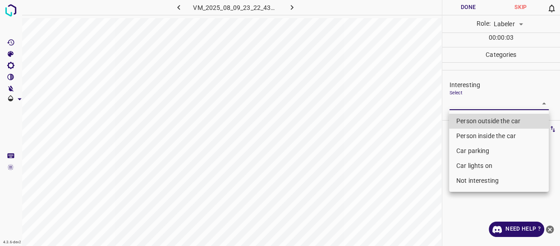
click at [466, 149] on li "Car parking" at bounding box center [499, 150] width 100 height 15
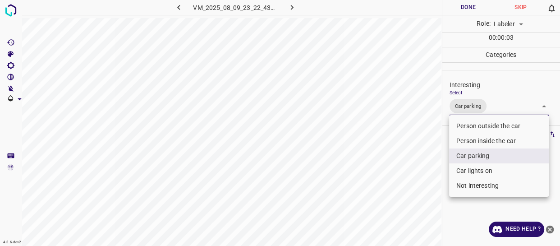
click at [414, 180] on div at bounding box center [280, 123] width 560 height 246
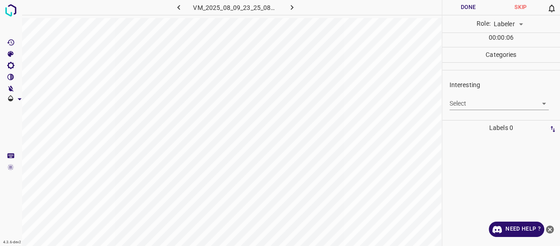
click at [460, 104] on body "4.3.6-dev2 VM_2025_08_09_23_25_08_732_04.gif Done Skip 0 Role: Labeler labeler …" at bounding box center [280, 123] width 560 height 246
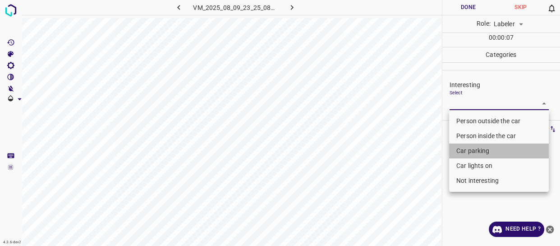
click at [466, 149] on li "Car parking" at bounding box center [499, 150] width 100 height 15
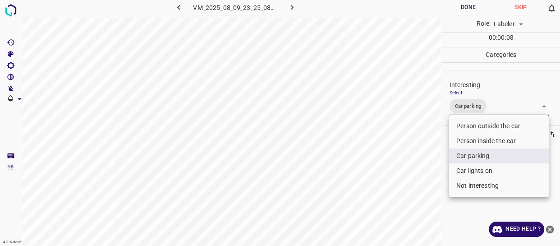
click at [466, 171] on li "Car lights on" at bounding box center [499, 170] width 100 height 15
drag, startPoint x: 369, startPoint y: 202, endPoint x: 353, endPoint y: 245, distance: 45.8
click at [369, 206] on div at bounding box center [280, 123] width 560 height 246
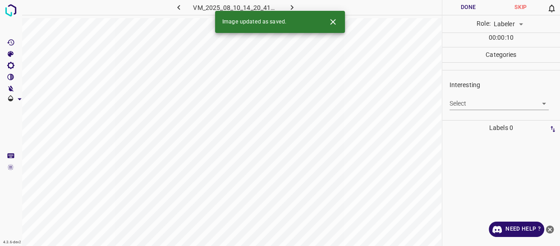
click at [471, 103] on body "4.3.6-dev2 VM_2025_08_10_14_20_41_531_00.gif Done Skip 0 Role: Labeler labeler …" at bounding box center [280, 123] width 560 height 246
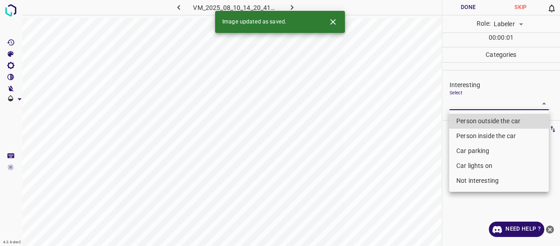
drag, startPoint x: 462, startPoint y: 120, endPoint x: 462, endPoint y: 125, distance: 5.0
click at [462, 119] on li "Person outside the car" at bounding box center [499, 121] width 100 height 15
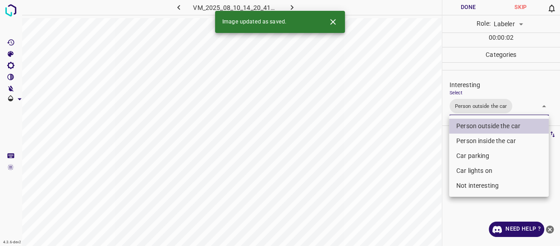
click at [462, 171] on li "Car lights on" at bounding box center [499, 170] width 100 height 15
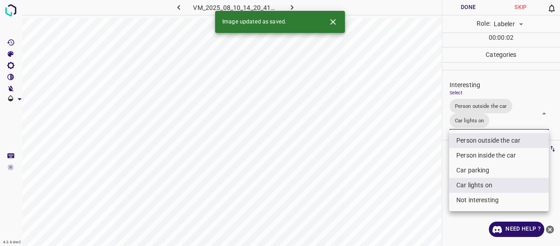
drag, startPoint x: 426, startPoint y: 188, endPoint x: 421, endPoint y: 203, distance: 15.8
click at [426, 191] on div at bounding box center [280, 123] width 560 height 246
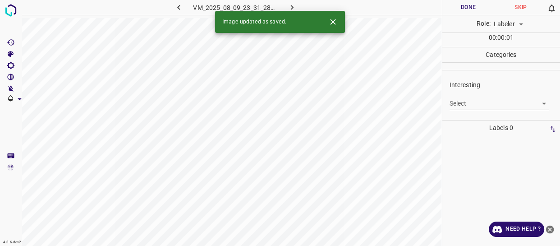
click at [460, 100] on body "4.3.6-dev2 VM_2025_08_09_23_31_28_408_02.gif Done Skip 0 Role: Labeler labeler …" at bounding box center [280, 123] width 560 height 246
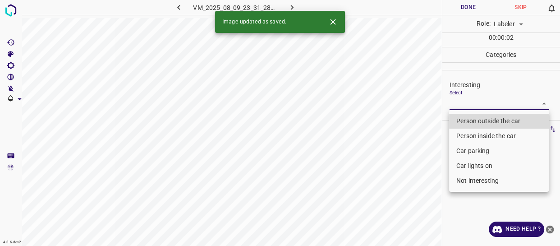
click at [464, 148] on li "Car parking" at bounding box center [499, 150] width 100 height 15
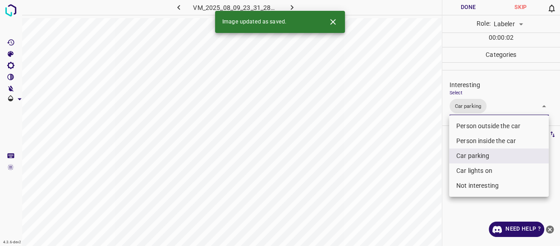
click at [465, 169] on li "Car lights on" at bounding box center [499, 170] width 100 height 15
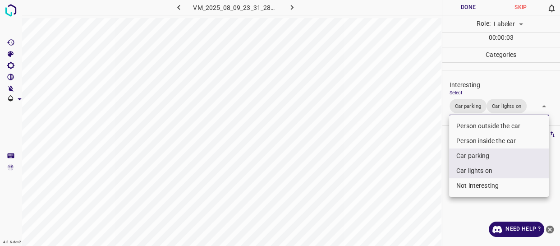
drag, startPoint x: 401, startPoint y: 194, endPoint x: 393, endPoint y: 201, distance: 10.5
click at [398, 197] on div at bounding box center [280, 123] width 560 height 246
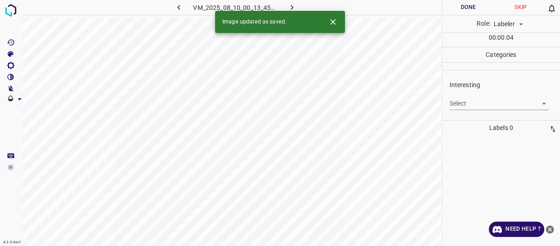
click at [473, 101] on body "4.3.6-dev2 VM_2025_08_10_00_13_45_199_05.gif Done Skip 0 Role: Labeler labeler …" at bounding box center [280, 123] width 560 height 246
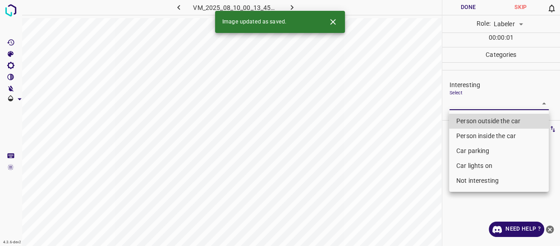
click at [473, 120] on li "Person outside the car" at bounding box center [499, 121] width 100 height 15
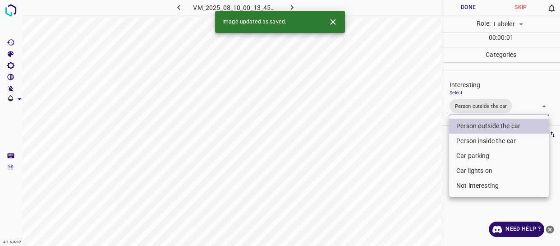
click at [458, 171] on li "Car lights on" at bounding box center [499, 170] width 100 height 15
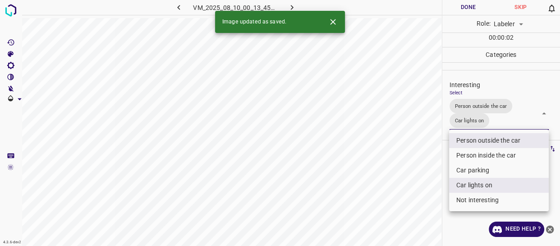
drag, startPoint x: 415, startPoint y: 194, endPoint x: 403, endPoint y: 205, distance: 15.7
click at [411, 199] on div at bounding box center [280, 123] width 560 height 246
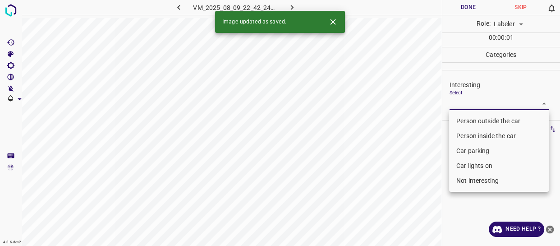
click at [472, 106] on body "4.3.6-dev2 VM_2025_08_09_22_42_24_044_00.gif Done Skip 0 Role: Labeler labeler …" at bounding box center [280, 123] width 560 height 246
click at [470, 120] on li "Person outside the car" at bounding box center [499, 121] width 100 height 15
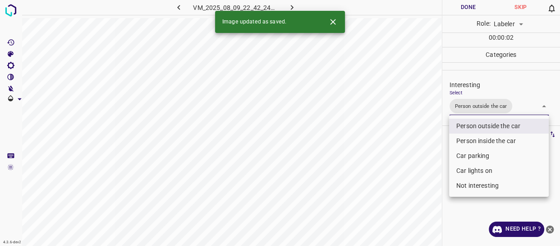
click at [382, 194] on div at bounding box center [280, 123] width 560 height 246
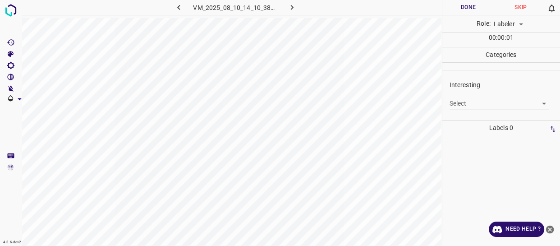
click at [472, 103] on body "4.3.6-dev2 VM_2025_08_10_14_10_38_470_06.gif Done Skip 0 Role: Labeler labeler …" at bounding box center [280, 123] width 560 height 246
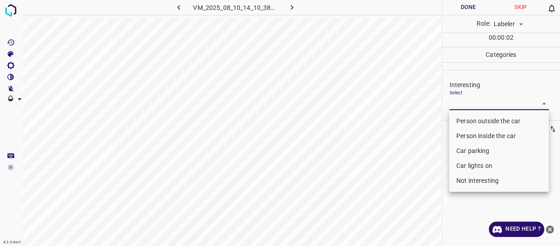
click at [469, 116] on li "Person outside the car" at bounding box center [499, 121] width 100 height 15
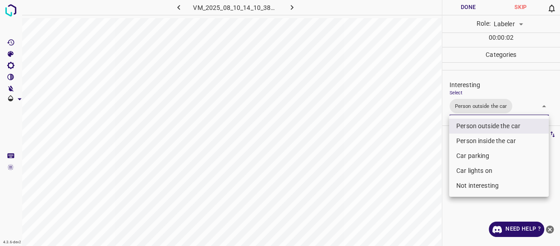
click at [434, 151] on div at bounding box center [280, 123] width 560 height 246
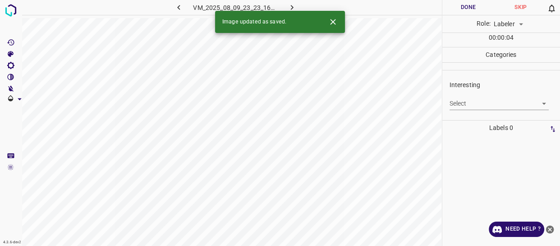
click at [472, 102] on body "4.3.6-dev2 VM_2025_08_09_23_23_16_124_01.gif Done Skip 0 Role: Labeler labeler …" at bounding box center [280, 123] width 560 height 246
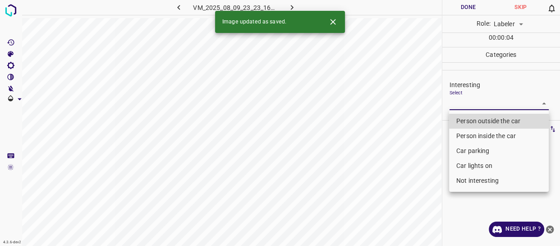
click at [465, 120] on li "Person outside the car" at bounding box center [499, 121] width 100 height 15
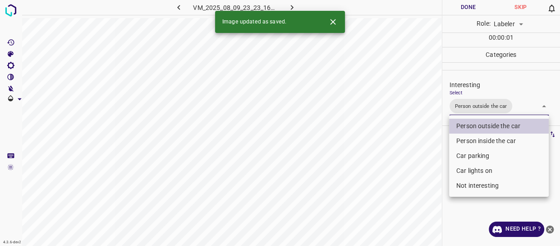
drag, startPoint x: 411, startPoint y: 175, endPoint x: 408, endPoint y: 184, distance: 10.0
click at [411, 175] on div at bounding box center [280, 123] width 560 height 246
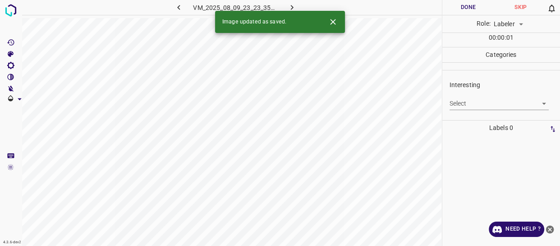
click at [482, 105] on body "4.3.6-dev2 VM_2025_08_09_23_23_35_905_02.gif Done Skip 0 Role: Labeler labeler …" at bounding box center [280, 123] width 560 height 246
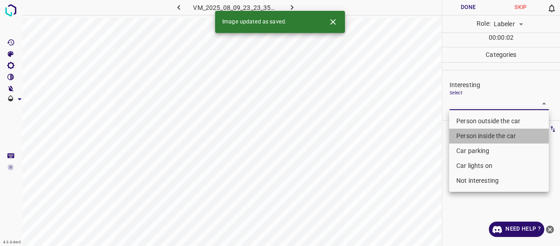
click at [473, 134] on li "Person inside the car" at bounding box center [499, 136] width 100 height 15
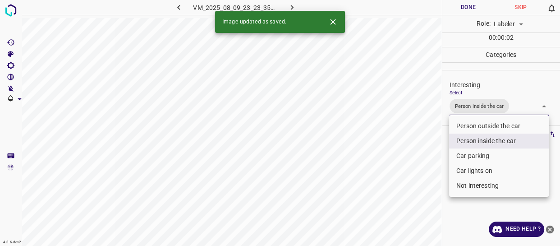
drag, startPoint x: 413, startPoint y: 167, endPoint x: 403, endPoint y: 189, distance: 24.6
click at [413, 169] on div at bounding box center [280, 123] width 560 height 246
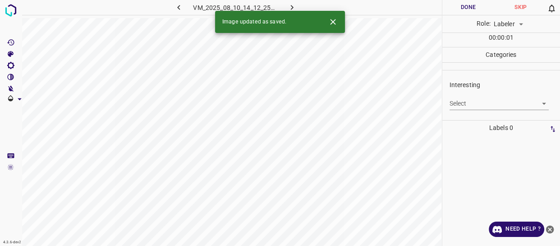
click at [487, 104] on body "4.3.6-dev2 VM_2025_08_10_14_12_25_190_05.gif Done Skip 0 Role: Labeler labeler …" at bounding box center [280, 123] width 560 height 246
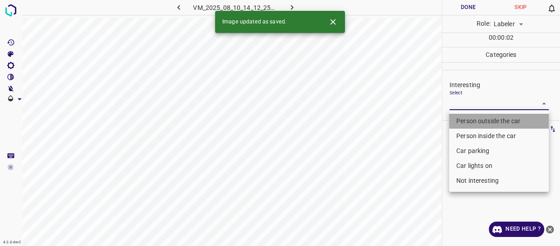
click at [484, 118] on li "Person outside the car" at bounding box center [499, 121] width 100 height 15
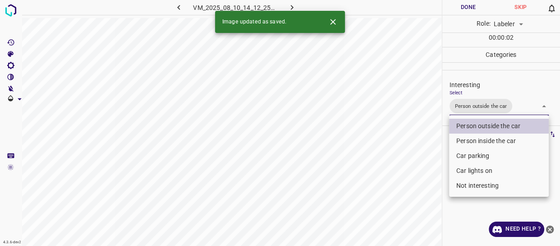
click at [381, 201] on div at bounding box center [280, 123] width 560 height 246
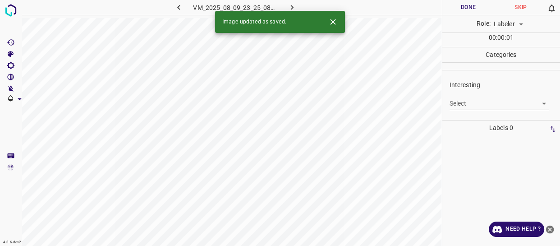
click at [485, 100] on body "4.3.6-dev2 VM_2025_08_09_23_25_08_732_11.gif Done Skip 0 Role: Labeler labeler …" at bounding box center [280, 123] width 560 height 246
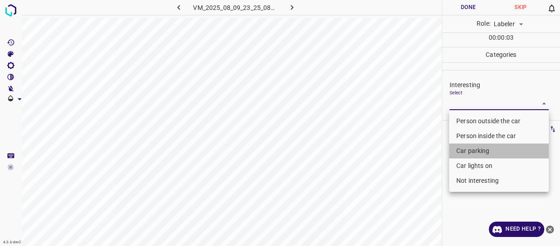
click at [467, 148] on li "Car parking" at bounding box center [499, 150] width 100 height 15
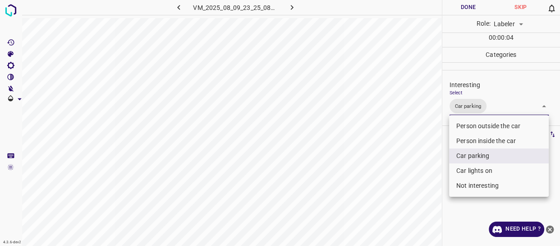
drag, startPoint x: 459, startPoint y: 176, endPoint x: 460, endPoint y: 169, distance: 7.7
click at [459, 172] on li "Car lights on" at bounding box center [499, 170] width 100 height 15
drag, startPoint x: 408, startPoint y: 184, endPoint x: 391, endPoint y: 193, distance: 19.2
click at [403, 189] on div at bounding box center [280, 123] width 560 height 246
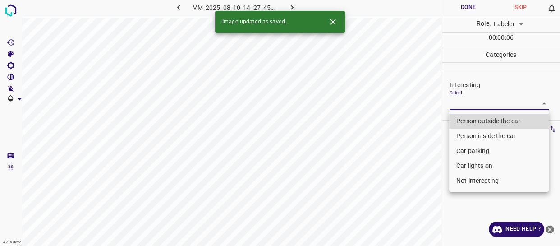
drag, startPoint x: 471, startPoint y: 103, endPoint x: 470, endPoint y: 120, distance: 17.1
click at [471, 104] on body "4.3.6-dev2 VM_2025_08_10_14_27_45_091_03.gif Done Skip 0 Role: Labeler labeler …" at bounding box center [280, 123] width 560 height 246
click at [470, 122] on li "Person outside the car" at bounding box center [499, 121] width 100 height 15
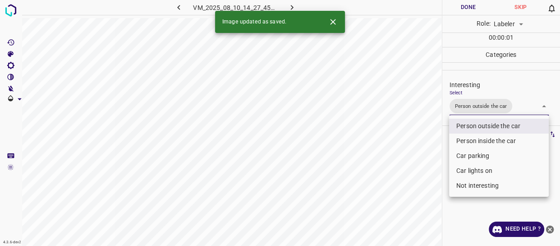
drag, startPoint x: 422, startPoint y: 162, endPoint x: 415, endPoint y: 180, distance: 19.3
click at [422, 163] on div at bounding box center [280, 123] width 560 height 246
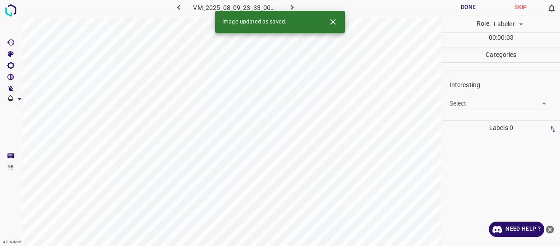
click at [486, 105] on body "4.3.6-dev2 VM_2025_08_09_23_33_00_772_04.gif Done Skip 0 Role: Labeler labeler …" at bounding box center [280, 123] width 560 height 246
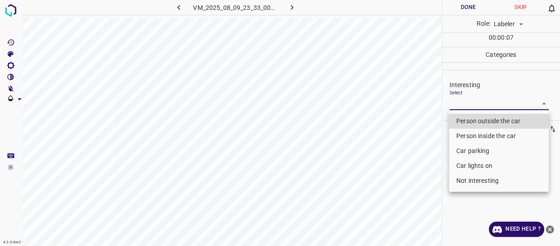
click at [464, 124] on li "Person outside the car" at bounding box center [499, 121] width 100 height 15
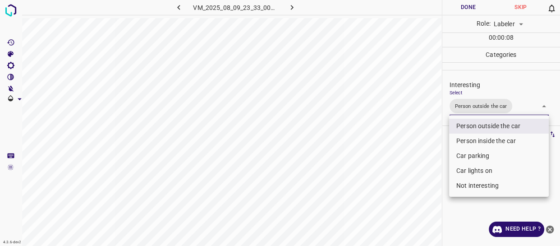
click at [406, 200] on div at bounding box center [280, 123] width 560 height 246
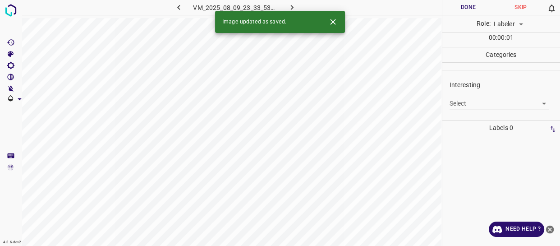
click at [475, 104] on body "4.3.6-dev2 VM_2025_08_09_23_33_53_143_06.gif Done Skip 0 Role: Labeler labeler …" at bounding box center [280, 123] width 560 height 246
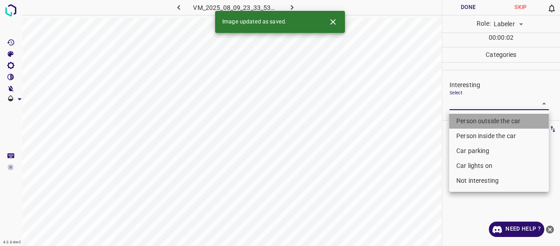
click at [478, 120] on li "Person outside the car" at bounding box center [499, 121] width 100 height 15
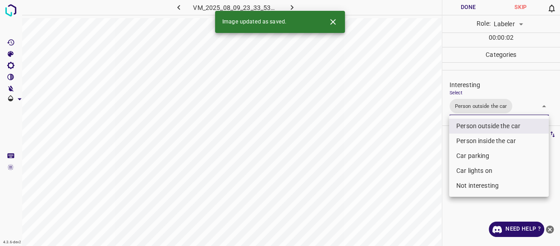
click at [404, 172] on div at bounding box center [280, 123] width 560 height 246
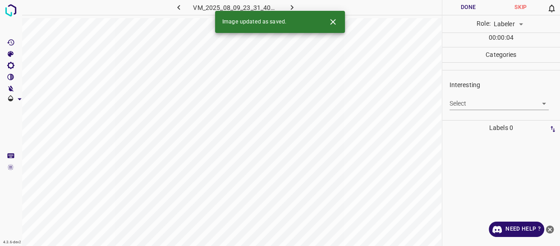
click at [467, 98] on body "4.3.6-dev2 VM_2025_08_09_23_31_40_296_00.gif Done Skip 0 Role: Labeler labeler …" at bounding box center [280, 123] width 560 height 246
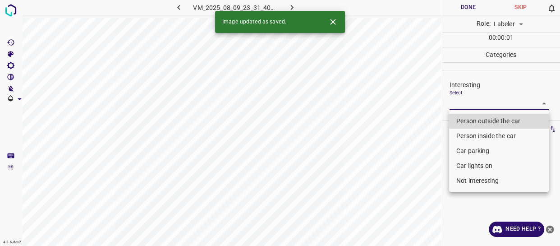
click at [466, 148] on li "Car parking" at bounding box center [499, 150] width 100 height 15
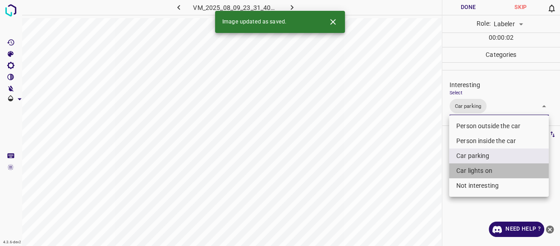
drag, startPoint x: 466, startPoint y: 169, endPoint x: 440, endPoint y: 170, distance: 26.6
click at [465, 169] on li "Car lights on" at bounding box center [499, 170] width 100 height 15
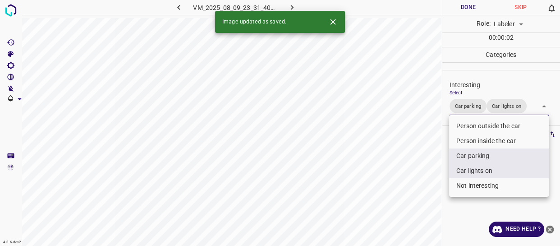
click at [421, 173] on div at bounding box center [280, 123] width 560 height 246
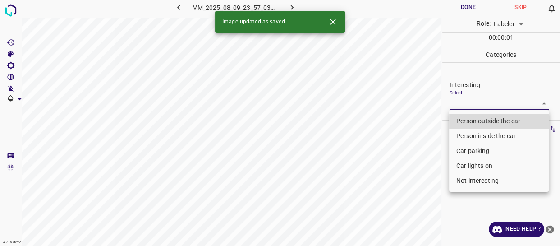
click at [479, 102] on body "4.3.6-dev2 VM_2025_08_09_23_57_03_628_03.gif Done Skip 0 Role: Labeler labeler …" at bounding box center [280, 123] width 560 height 246
drag, startPoint x: 473, startPoint y: 185, endPoint x: 455, endPoint y: 188, distance: 18.7
click at [472, 185] on li "Not interesting" at bounding box center [499, 180] width 100 height 15
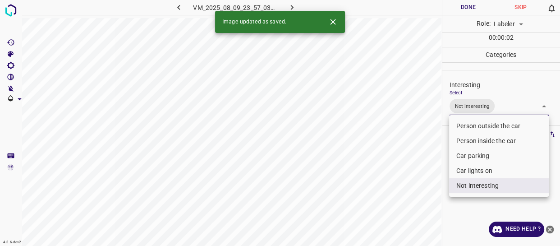
drag, startPoint x: 420, startPoint y: 194, endPoint x: 408, endPoint y: 203, distance: 14.9
click at [418, 196] on div at bounding box center [280, 123] width 560 height 246
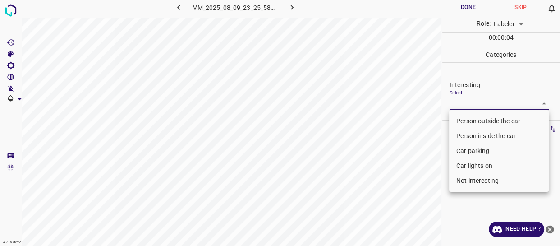
click at [488, 105] on body "4.3.6-dev2 VM_2025_08_09_23_25_58_551_02.gif Done Skip 0 Role: Labeler labeler …" at bounding box center [280, 123] width 560 height 246
click at [472, 120] on li "Person outside the car" at bounding box center [499, 121] width 100 height 15
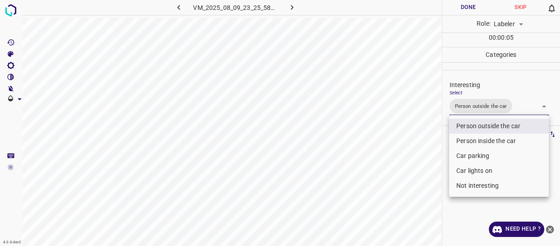
click at [424, 162] on div at bounding box center [280, 123] width 560 height 246
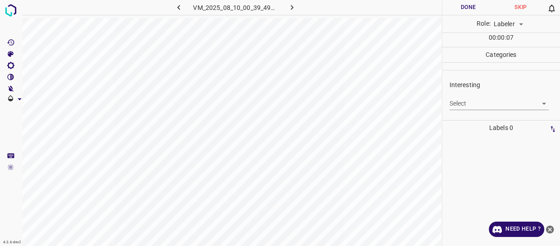
click at [475, 103] on body "4.3.6-dev2 VM_2025_08_10_00_39_49_471_07.gif Done Skip 0 Role: Labeler labeler …" at bounding box center [280, 123] width 560 height 246
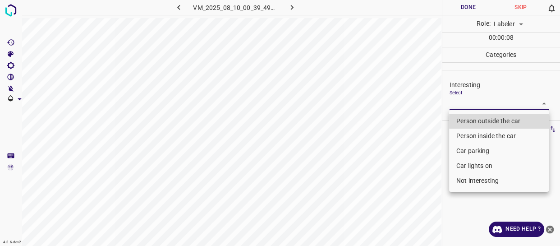
drag, startPoint x: 471, startPoint y: 134, endPoint x: 456, endPoint y: 147, distance: 20.5
click at [471, 134] on li "Person inside the car" at bounding box center [499, 136] width 100 height 15
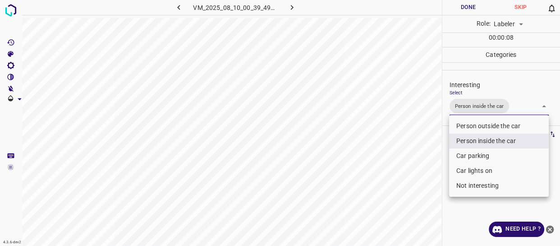
drag, startPoint x: 418, startPoint y: 169, endPoint x: 392, endPoint y: 186, distance: 31.4
click at [411, 175] on div at bounding box center [280, 123] width 560 height 246
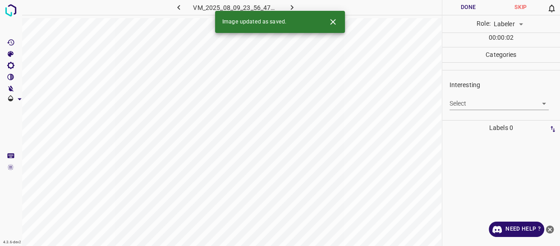
click at [178, 7] on icon "button" at bounding box center [178, 7] width 9 height 9
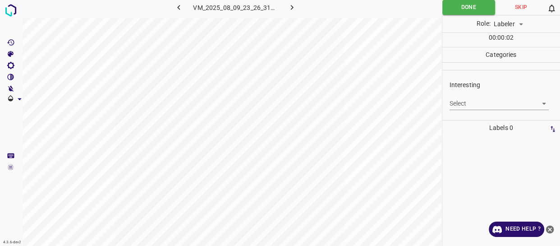
click at [478, 103] on body "4.3.6-dev2 VM_2025_08_09_23_26_31_917_03.gif Done Skip 0 Role: Labeler labeler …" at bounding box center [280, 123] width 560 height 246
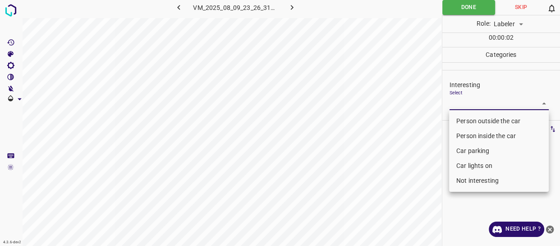
click at [477, 124] on li "Person outside the car" at bounding box center [499, 121] width 100 height 15
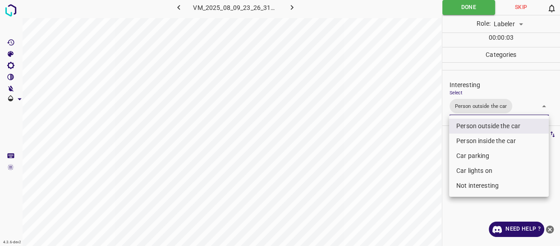
drag, startPoint x: 424, startPoint y: 158, endPoint x: 399, endPoint y: 170, distance: 27.9
click at [421, 161] on div at bounding box center [280, 123] width 560 height 246
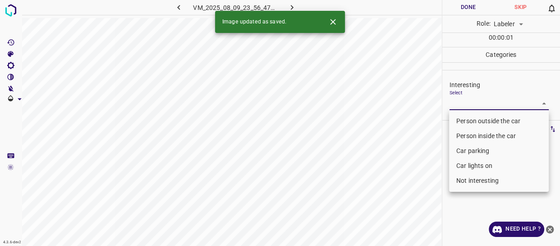
click at [491, 102] on body "4.3.6-dev2 VM_2025_08_09_23_56_47_275_03.gif Done Skip 0 Role: Labeler labeler …" at bounding box center [280, 123] width 560 height 246
click at [484, 122] on li "Person outside the car" at bounding box center [499, 121] width 100 height 15
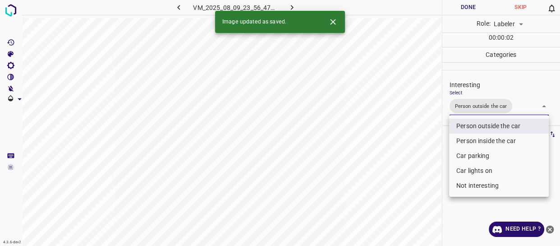
click at [424, 163] on div at bounding box center [280, 123] width 560 height 246
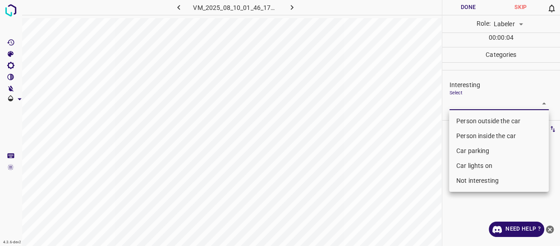
click at [486, 103] on body "4.3.6-dev2 VM_2025_08_10_01_46_17_143_12.gif Done Skip 0 Role: Labeler labeler …" at bounding box center [280, 123] width 560 height 246
click at [483, 120] on li "Person outside the car" at bounding box center [499, 121] width 100 height 15
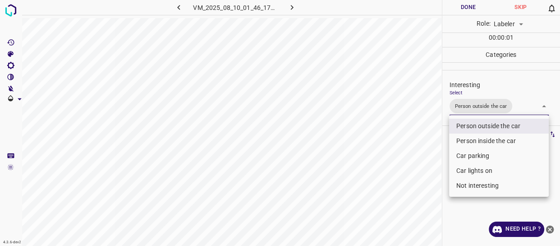
drag, startPoint x: 417, startPoint y: 167, endPoint x: 398, endPoint y: 185, distance: 25.5
click at [415, 171] on div at bounding box center [280, 123] width 560 height 246
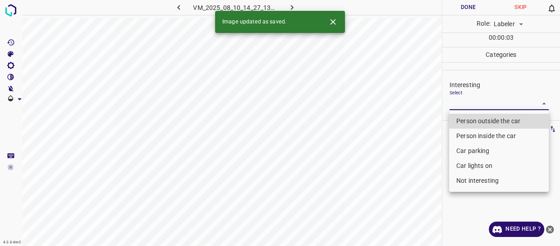
click at [468, 106] on body "4.3.6-dev2 VM_2025_08_10_14_27_13_693_02.gif Done Skip 0 Role: Labeler labeler …" at bounding box center [280, 123] width 560 height 246
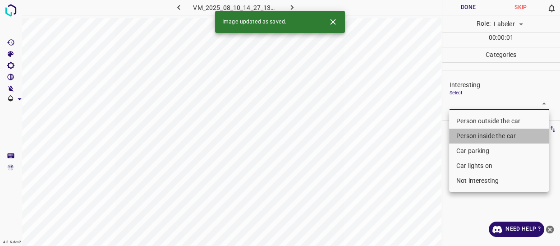
click at [463, 135] on li "Person inside the car" at bounding box center [499, 136] width 100 height 15
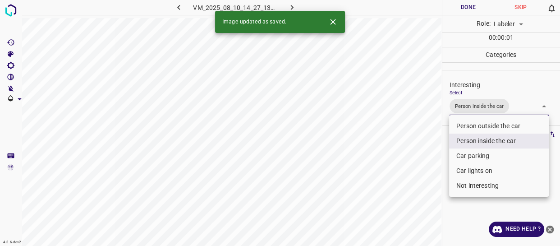
drag, startPoint x: 465, startPoint y: 171, endPoint x: 454, endPoint y: 170, distance: 10.9
click at [465, 170] on li "Car lights on" at bounding box center [499, 170] width 100 height 15
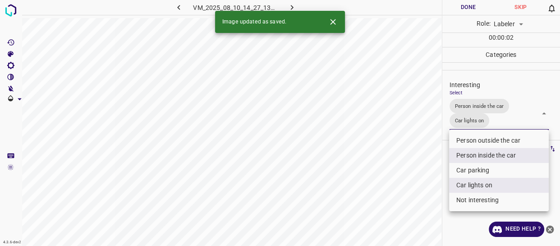
drag, startPoint x: 409, startPoint y: 187, endPoint x: 394, endPoint y: 195, distance: 17.0
click at [406, 189] on div at bounding box center [280, 123] width 560 height 246
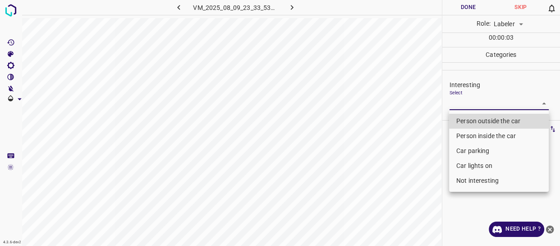
click at [485, 105] on body "4.3.6-dev2 VM_2025_08_09_23_33_53_143_01.gif Done Skip 0 Role: Labeler labeler …" at bounding box center [280, 123] width 560 height 246
click at [475, 123] on li "Person outside the car" at bounding box center [499, 121] width 100 height 15
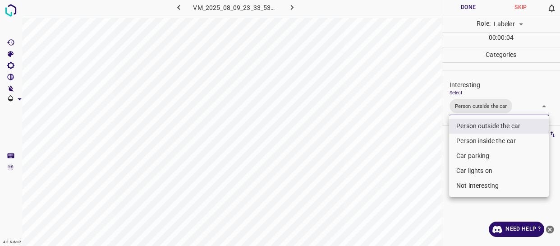
drag, startPoint x: 382, startPoint y: 196, endPoint x: 377, endPoint y: 200, distance: 6.1
click at [378, 198] on div at bounding box center [280, 123] width 560 height 246
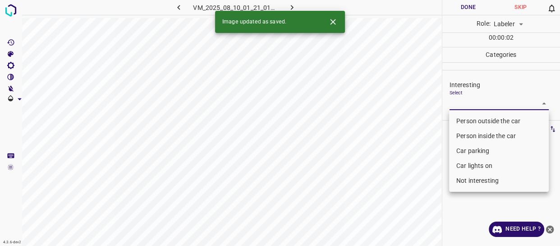
drag, startPoint x: 462, startPoint y: 99, endPoint x: 464, endPoint y: 107, distance: 7.9
click at [462, 99] on body "4.3.6-dev2 VM_2025_08_10_01_21_01_643_11.gif Done Skip 0 Role: Labeler labeler …" at bounding box center [280, 123] width 560 height 246
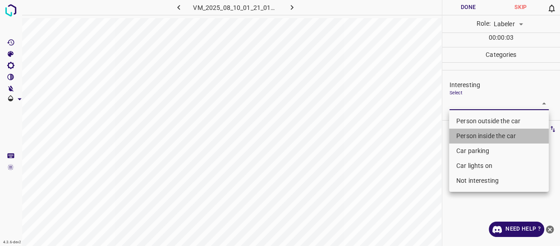
click at [465, 135] on li "Person inside the car" at bounding box center [499, 136] width 100 height 15
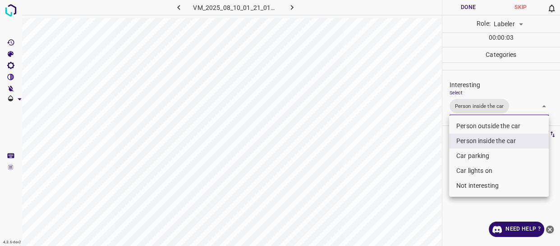
drag, startPoint x: 401, startPoint y: 174, endPoint x: 392, endPoint y: 184, distance: 13.1
click at [397, 179] on div at bounding box center [280, 123] width 560 height 246
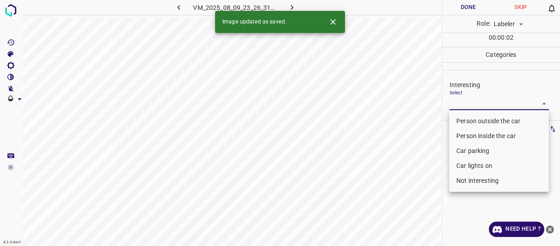
click at [474, 105] on body "4.3.6-dev2 VM_2025_08_09_23_26_31_917_01.gif Done Skip 0 Role: Labeler labeler …" at bounding box center [280, 123] width 560 height 246
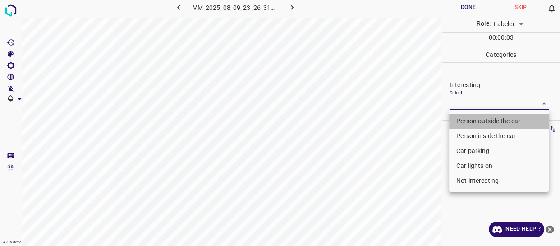
click at [475, 122] on li "Person outside the car" at bounding box center [499, 121] width 100 height 15
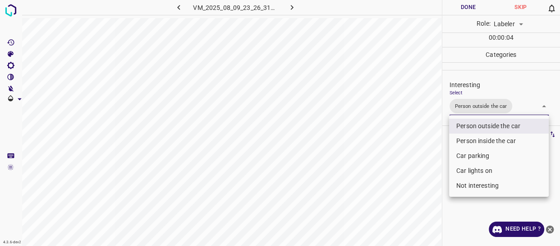
click at [420, 175] on div at bounding box center [280, 123] width 560 height 246
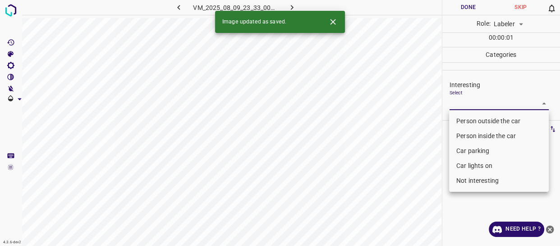
drag, startPoint x: 477, startPoint y: 96, endPoint x: 482, endPoint y: 117, distance: 21.3
click at [476, 96] on body "4.3.6-dev2 VM_2025_08_09_23_33_00_772_03.gif Done Skip 0 Role: Labeler labeler …" at bounding box center [280, 123] width 560 height 246
drag, startPoint x: 479, startPoint y: 120, endPoint x: 469, endPoint y: 135, distance: 17.9
click at [479, 120] on li "Person outside the car" at bounding box center [499, 121] width 100 height 15
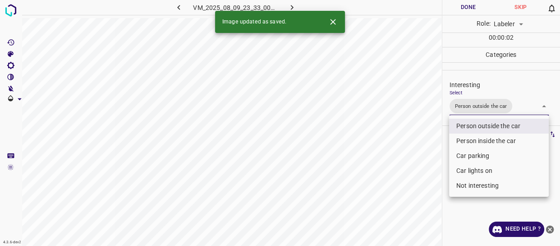
drag, startPoint x: 435, startPoint y: 161, endPoint x: 397, endPoint y: 190, distance: 47.6
click at [426, 167] on div at bounding box center [280, 123] width 560 height 246
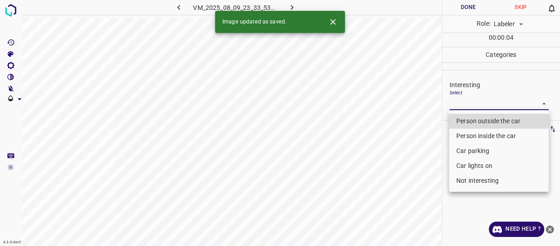
click at [464, 103] on body "4.3.6-dev2 VM_2025_08_09_23_33_53_143_08.gif Done Skip 0 Role: Labeler labeler …" at bounding box center [280, 123] width 560 height 246
click at [463, 122] on li "Person outside the car" at bounding box center [499, 121] width 100 height 15
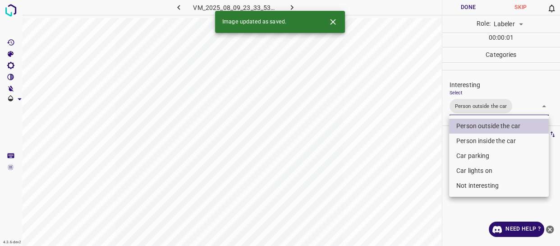
drag, startPoint x: 421, startPoint y: 178, endPoint x: 397, endPoint y: 203, distance: 35.1
click at [418, 185] on div at bounding box center [280, 123] width 560 height 246
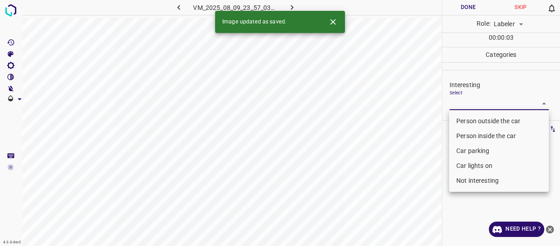
drag, startPoint x: 478, startPoint y: 104, endPoint x: 475, endPoint y: 127, distance: 23.6
click at [478, 104] on body "4.3.6-dev2 VM_2025_08_09_23_57_03_628_00.gif Done Skip 0 Role: Labeler labeler …" at bounding box center [280, 123] width 560 height 246
drag, startPoint x: 477, startPoint y: 121, endPoint x: 463, endPoint y: 131, distance: 16.5
click at [477, 121] on li "Person outside the car" at bounding box center [499, 121] width 100 height 15
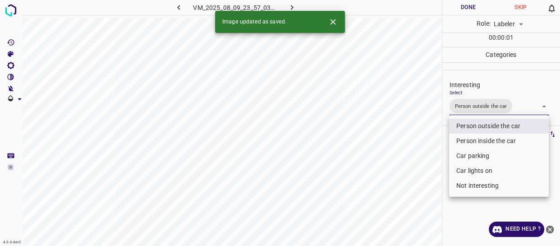
drag, startPoint x: 406, startPoint y: 171, endPoint x: 402, endPoint y: 198, distance: 26.8
click at [406, 178] on div at bounding box center [280, 123] width 560 height 246
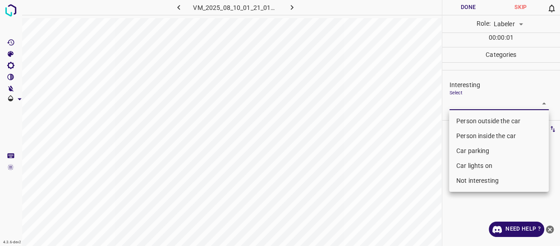
click at [484, 105] on body "4.3.6-dev2 VM_2025_08_10_01_21_01_643_06.gif Done Skip 0 Role: Labeler labeler …" at bounding box center [280, 123] width 560 height 246
click at [481, 121] on li "Person outside the car" at bounding box center [499, 121] width 100 height 15
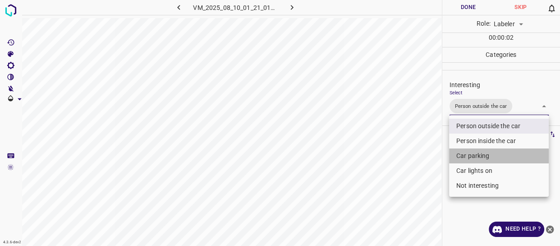
click at [475, 157] on li "Car parking" at bounding box center [499, 155] width 100 height 15
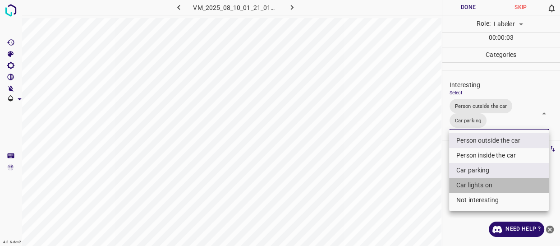
drag, startPoint x: 474, startPoint y: 181, endPoint x: 429, endPoint y: 192, distance: 46.4
click at [473, 181] on li "Car lights on" at bounding box center [499, 185] width 100 height 15
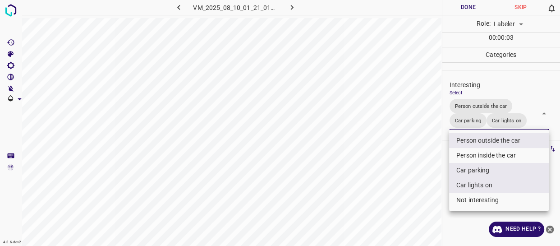
click at [400, 196] on div at bounding box center [280, 123] width 560 height 246
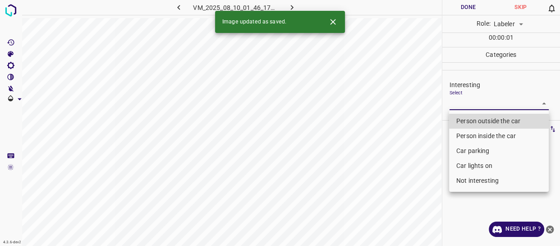
click at [461, 102] on body "4.3.6-dev2 VM_2025_08_10_01_46_17_143_07.gif Done Skip 0 Role: Labeler labeler …" at bounding box center [280, 123] width 560 height 246
click at [461, 122] on li "Person outside the car" at bounding box center [499, 121] width 100 height 15
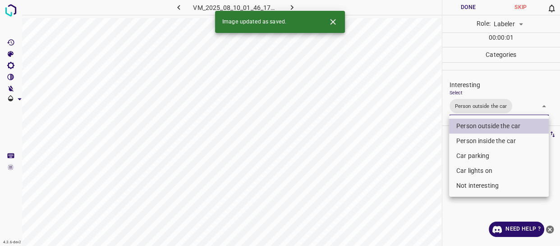
drag, startPoint x: 413, startPoint y: 173, endPoint x: 407, endPoint y: 182, distance: 10.8
click at [408, 180] on div at bounding box center [280, 123] width 560 height 246
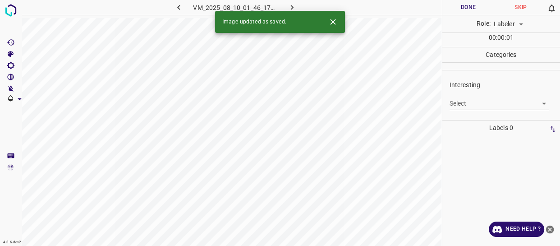
click at [484, 104] on body "4.3.6-dev2 VM_2025_08_10_01_46_17_143_05.gif Done Skip 0 Role: Labeler labeler …" at bounding box center [280, 123] width 560 height 246
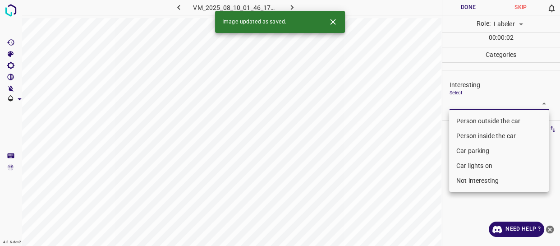
drag, startPoint x: 481, startPoint y: 121, endPoint x: 469, endPoint y: 134, distance: 17.6
click at [480, 121] on li "Person outside the car" at bounding box center [499, 121] width 100 height 15
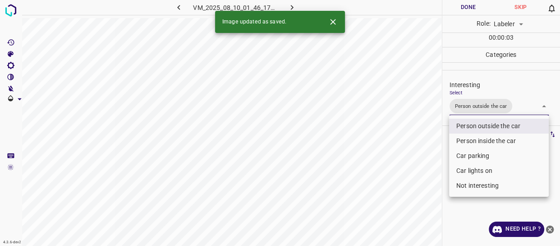
drag, startPoint x: 415, startPoint y: 175, endPoint x: 388, endPoint y: 221, distance: 53.2
click at [400, 200] on div at bounding box center [280, 123] width 560 height 246
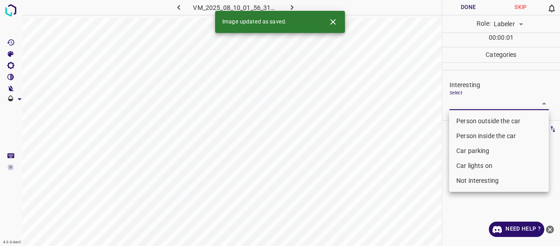
click at [470, 103] on body "4.3.6-dev2 VM_2025_08_10_01_56_31_476_13.gif Done Skip 0 Role: Labeler labeler …" at bounding box center [280, 123] width 560 height 246
click at [463, 151] on li "Car parking" at bounding box center [499, 150] width 100 height 15
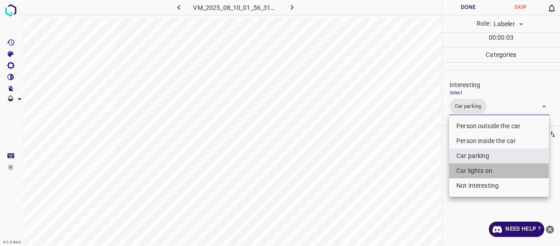
click at [468, 168] on li "Car lights on" at bounding box center [499, 170] width 100 height 15
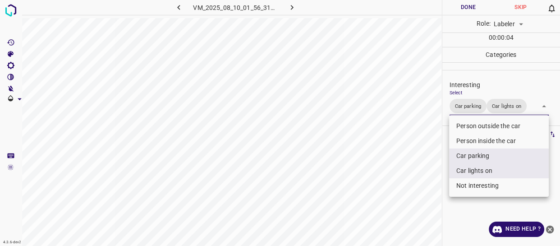
click at [416, 190] on div at bounding box center [280, 123] width 560 height 246
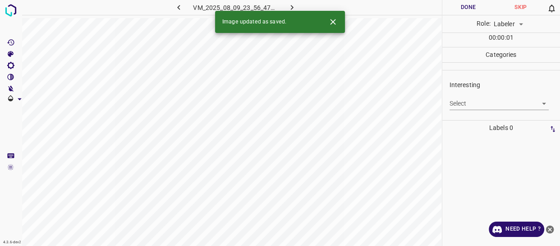
click at [484, 99] on body "4.3.6-dev2 VM_2025_08_09_23_56_47_275_05.gif Done Skip 0 Role: Labeler labeler …" at bounding box center [280, 123] width 560 height 246
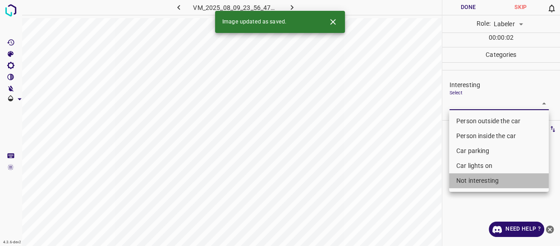
click at [483, 181] on li "Not interesting" at bounding box center [499, 180] width 100 height 15
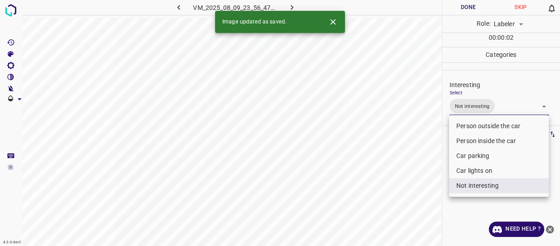
click at [393, 185] on div at bounding box center [280, 123] width 560 height 246
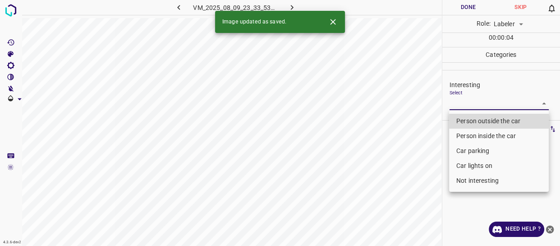
drag, startPoint x: 472, startPoint y: 103, endPoint x: 473, endPoint y: 118, distance: 14.9
click at [472, 102] on body "4.3.6-dev2 VM_2025_08_09_23_33_53_143_05.gif Done Skip 0 Role: Labeler labeler …" at bounding box center [280, 123] width 560 height 246
click at [473, 119] on li "Person outside the car" at bounding box center [499, 121] width 100 height 15
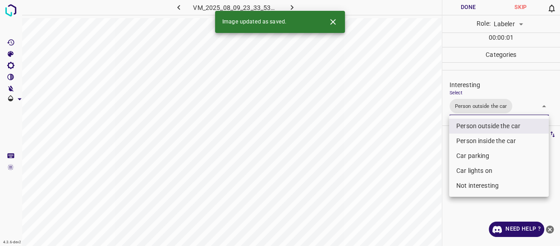
drag, startPoint x: 421, startPoint y: 152, endPoint x: 418, endPoint y: 157, distance: 5.7
click at [420, 153] on div at bounding box center [280, 123] width 560 height 246
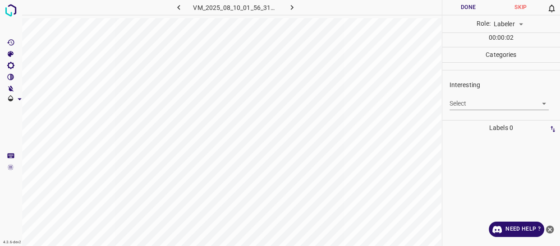
click at [496, 103] on body "4.3.6-dev2 VM_2025_08_10_01_56_31_476_10.gif Done Skip 0 Role: Labeler labeler …" at bounding box center [280, 123] width 560 height 246
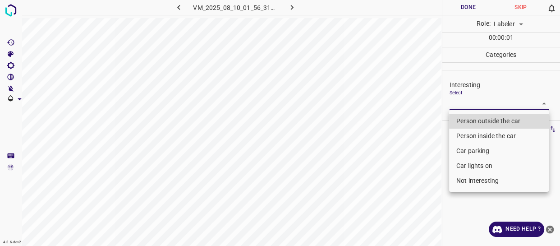
drag, startPoint x: 474, startPoint y: 151, endPoint x: 473, endPoint y: 168, distance: 17.2
click at [473, 152] on li "Car parking" at bounding box center [499, 150] width 100 height 15
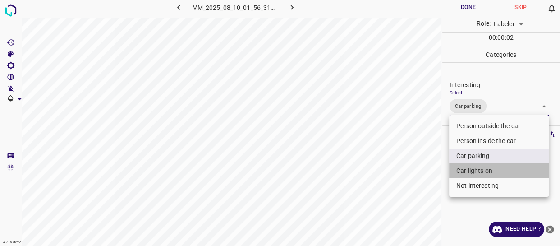
click at [473, 170] on li "Car lights on" at bounding box center [499, 170] width 100 height 15
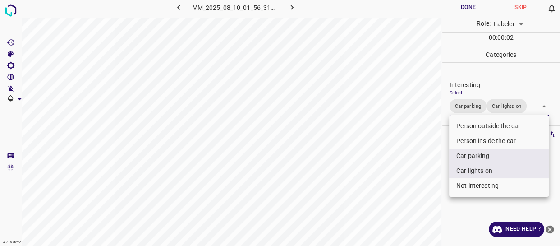
click at [385, 185] on div at bounding box center [280, 123] width 560 height 246
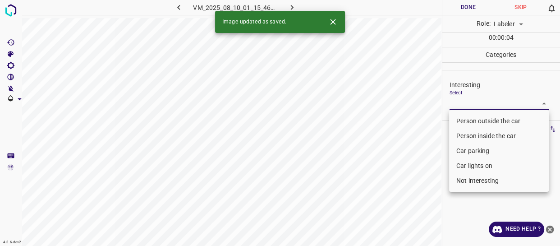
click at [475, 104] on body "4.3.6-dev2 VM_2025_08_10_01_15_46_846_06.gif Done Skip 0 Role: Labeler labeler …" at bounding box center [280, 123] width 560 height 246
click at [464, 148] on li "Car parking" at bounding box center [499, 150] width 100 height 15
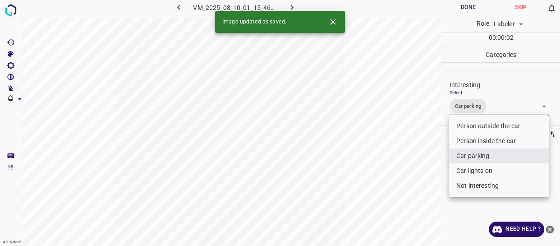
click at [462, 171] on li "Car lights on" at bounding box center [499, 170] width 100 height 15
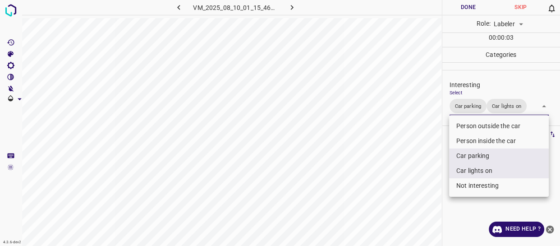
drag, startPoint x: 434, startPoint y: 188, endPoint x: 428, endPoint y: 190, distance: 6.7
click at [433, 188] on div at bounding box center [280, 123] width 560 height 246
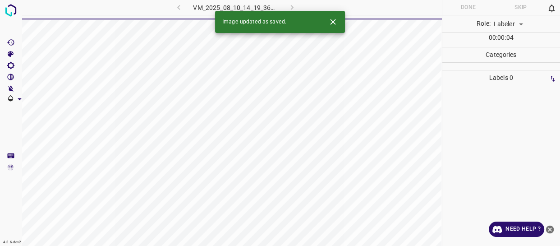
click at [177, 6] on div "VM_2025_08_10_14_19_36_619_03.gif" at bounding box center [235, 7] width 168 height 15
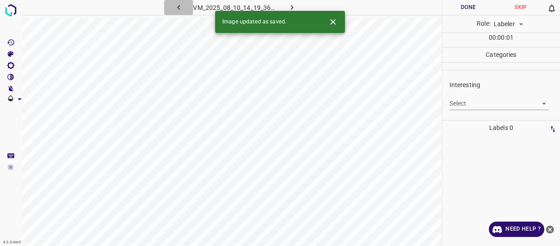
click at [178, 7] on icon "button" at bounding box center [178, 7] width 3 height 5
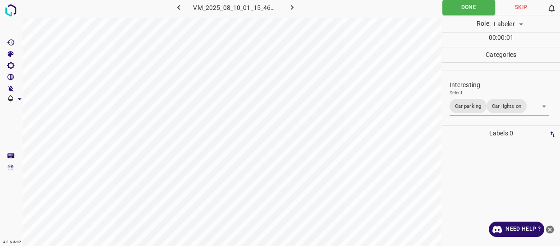
click at [488, 113] on body "4.3.6-dev2 VM_2025_08_10_01_15_46_846_06.gif Done Skip 0 Role: Labeler labeler …" at bounding box center [280, 123] width 560 height 246
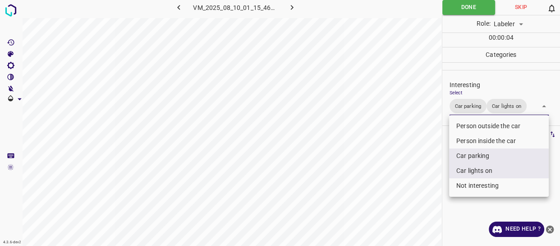
click at [486, 128] on li "Person outside the car" at bounding box center [499, 126] width 100 height 15
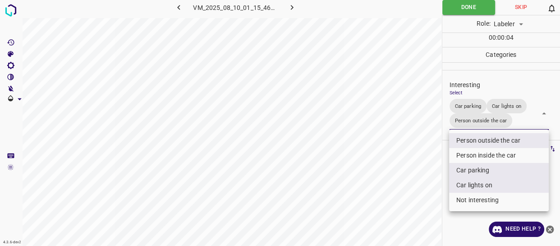
click at [355, 209] on div at bounding box center [280, 123] width 560 height 246
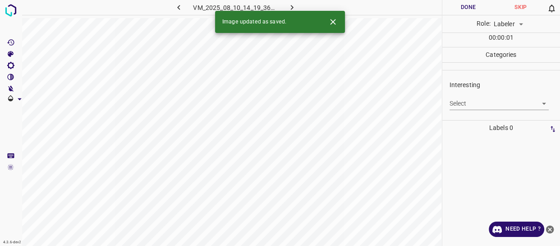
click at [468, 103] on body "4.3.6-dev2 VM_2025_08_10_14_19_36_619_03.gif Done Skip 0 Role: Labeler labeler …" at bounding box center [280, 123] width 560 height 246
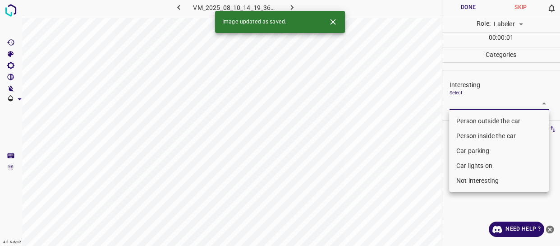
click at [463, 152] on li "Car parking" at bounding box center [499, 150] width 100 height 15
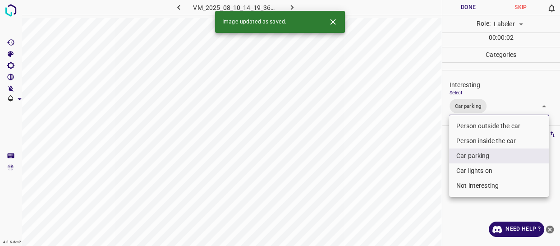
click at [466, 171] on li "Car lights on" at bounding box center [499, 170] width 100 height 15
click at [409, 195] on div at bounding box center [280, 123] width 560 height 246
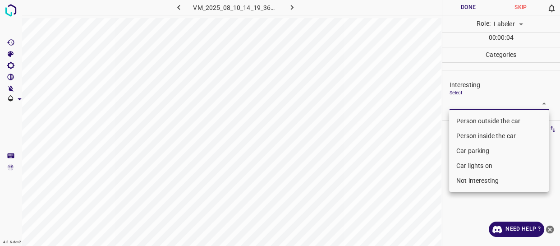
click at [481, 103] on body "4.3.6-dev2 VM_2025_08_10_14_19_36_619_01.gif Done Skip 0 Role: Labeler labeler …" at bounding box center [280, 123] width 560 height 246
click at [474, 152] on li "Car parking" at bounding box center [499, 150] width 100 height 15
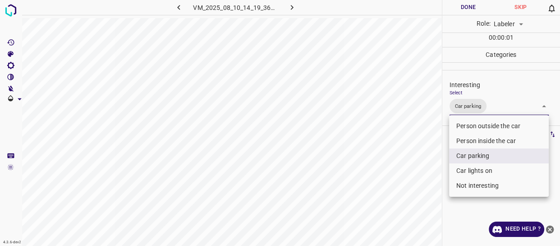
click at [471, 171] on li "Car lights on" at bounding box center [499, 170] width 100 height 15
click at [399, 189] on div at bounding box center [280, 123] width 560 height 246
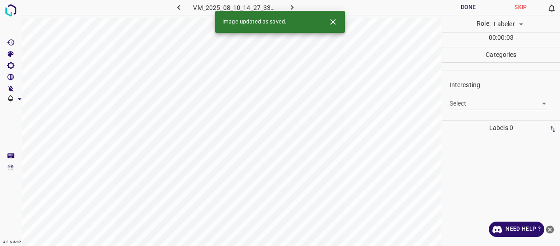
click at [478, 106] on body "4.3.6-dev2 VM_2025_08_10_14_27_33_167_00.gif Done Skip 0 Role: Labeler labeler …" at bounding box center [280, 123] width 560 height 246
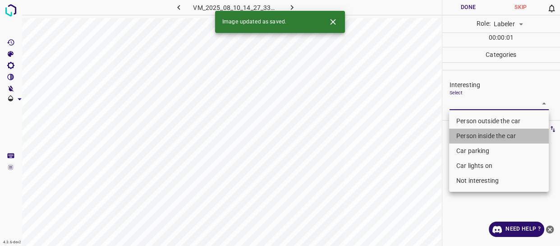
click at [466, 137] on li "Person inside the car" at bounding box center [499, 136] width 100 height 15
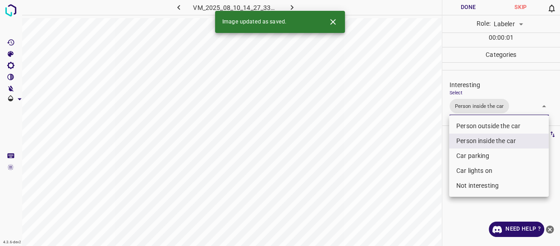
drag, startPoint x: 412, startPoint y: 181, endPoint x: 404, endPoint y: 202, distance: 22.0
click at [410, 193] on div at bounding box center [280, 123] width 560 height 246
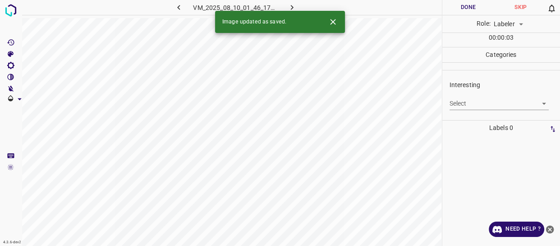
click at [497, 104] on body "4.3.6-dev2 VM_2025_08_10_01_46_17_143_10.gif Done Skip 0 Role: Labeler labeler …" at bounding box center [280, 123] width 560 height 246
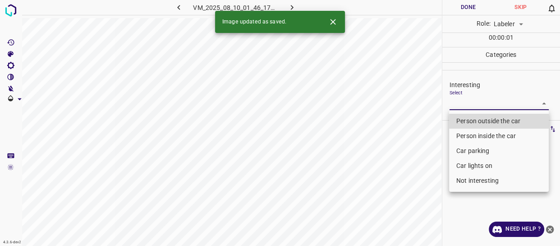
click at [469, 122] on li "Person outside the car" at bounding box center [499, 121] width 100 height 15
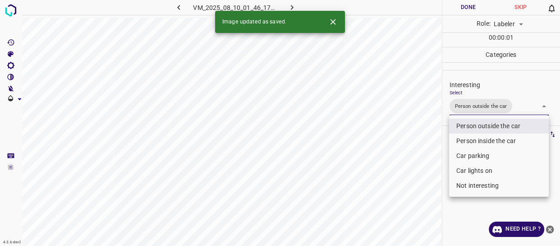
drag, startPoint x: 403, startPoint y: 200, endPoint x: 397, endPoint y: 217, distance: 17.4
click at [401, 209] on div at bounding box center [280, 123] width 560 height 246
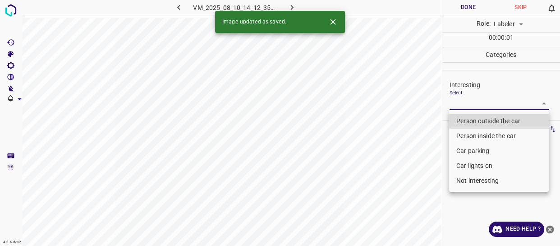
click at [471, 108] on body "4.3.6-dev2 VM_2025_08_10_14_12_35_477_00.gif Done Skip 0 Role: Labeler labeler …" at bounding box center [280, 123] width 560 height 246
click at [462, 124] on li "Person outside the car" at bounding box center [499, 121] width 100 height 15
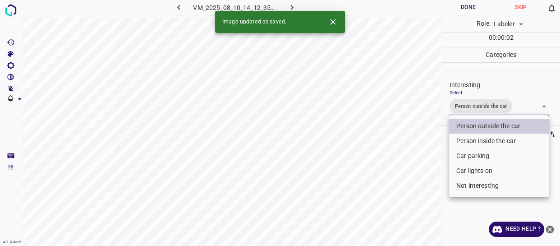
drag, startPoint x: 379, startPoint y: 194, endPoint x: 372, endPoint y: 212, distance: 19.3
click at [379, 199] on div at bounding box center [280, 123] width 560 height 246
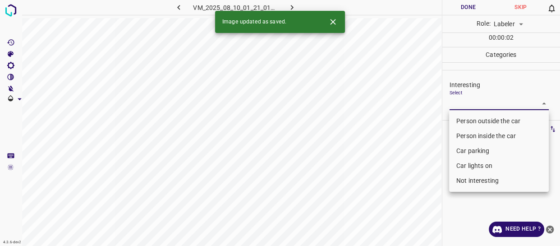
click at [477, 103] on body "4.3.6-dev2 VM_2025_08_10_01_21_01_643_13.gif Done Skip 0 Role: Labeler labeler …" at bounding box center [280, 123] width 560 height 246
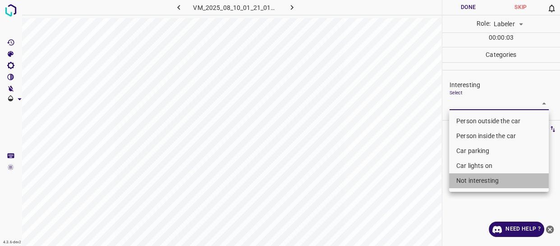
drag, startPoint x: 470, startPoint y: 179, endPoint x: 402, endPoint y: 205, distance: 72.5
click at [468, 179] on li "Not interesting" at bounding box center [499, 180] width 100 height 15
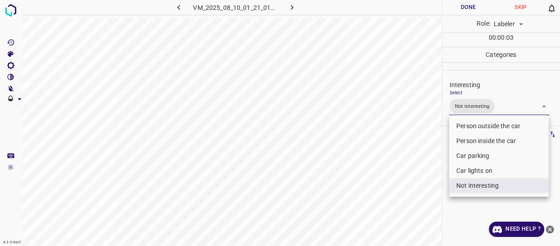
click at [392, 208] on div at bounding box center [280, 123] width 560 height 246
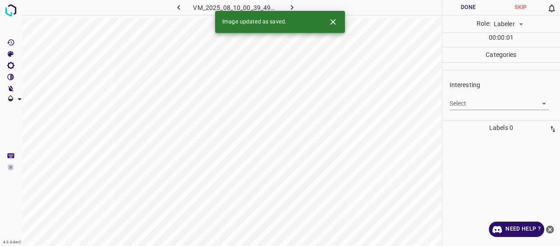
click at [461, 99] on body "4.3.6-dev2 VM_2025_08_10_00_39_49_471_03.gif Done Skip 0 Role: Labeler labeler …" at bounding box center [280, 123] width 560 height 246
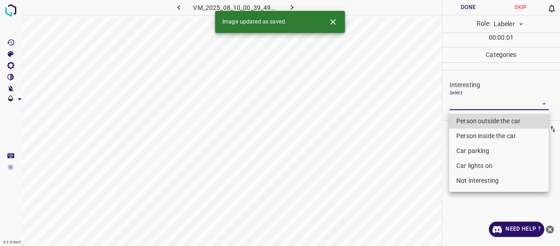
click at [469, 114] on li "Person outside the car" at bounding box center [499, 121] width 100 height 15
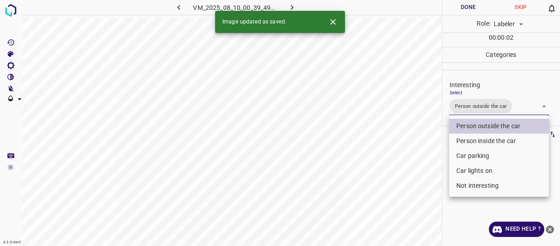
drag, startPoint x: 407, startPoint y: 183, endPoint x: 398, endPoint y: 203, distance: 22.0
click at [408, 187] on div at bounding box center [280, 123] width 560 height 246
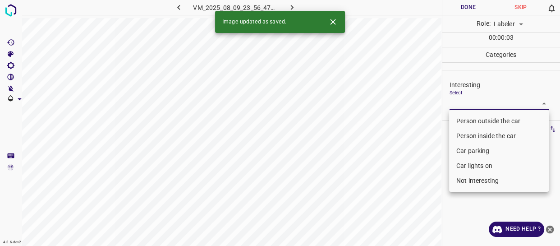
click at [471, 104] on body "4.3.6-dev2 VM_2025_08_09_23_56_47_275_00.gif Done Skip 0 Role: Labeler labeler …" at bounding box center [280, 123] width 560 height 246
click at [471, 118] on li "Person outside the car" at bounding box center [499, 121] width 100 height 15
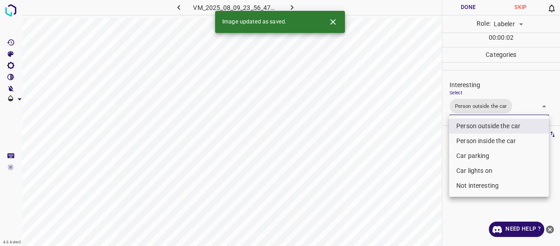
click at [418, 176] on div at bounding box center [280, 123] width 560 height 246
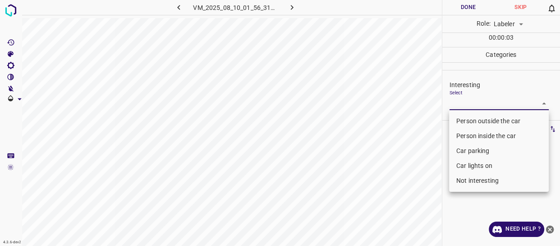
click at [478, 105] on body "4.3.6-dev2 VM_2025_08_10_01_56_31_476_07.gif Done Skip 0 Role: Labeler labeler …" at bounding box center [280, 123] width 560 height 246
click at [473, 152] on li "Car parking" at bounding box center [499, 150] width 100 height 15
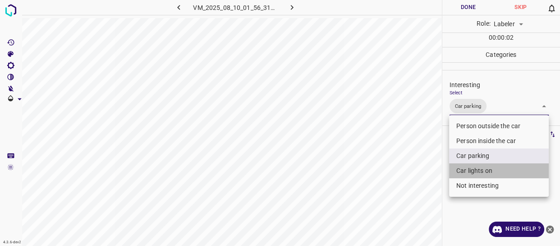
click at [475, 171] on li "Car lights on" at bounding box center [499, 170] width 100 height 15
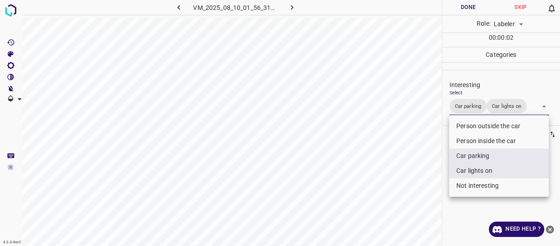
drag, startPoint x: 406, startPoint y: 189, endPoint x: 390, endPoint y: 210, distance: 26.1
click at [404, 198] on div at bounding box center [280, 123] width 560 height 246
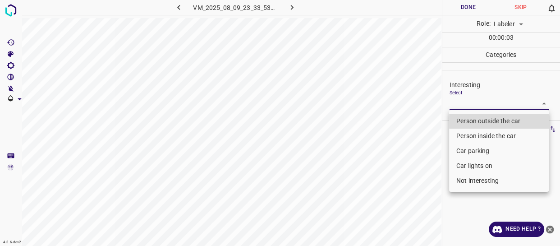
drag, startPoint x: 478, startPoint y: 103, endPoint x: 476, endPoint y: 121, distance: 17.7
click at [478, 105] on body "4.3.6-dev2 VM_2025_08_09_23_33_53_143_00.gif Done Skip 0 Role: Labeler labeler …" at bounding box center [280, 123] width 560 height 246
drag, startPoint x: 476, startPoint y: 121, endPoint x: 469, endPoint y: 122, distance: 7.3
click at [476, 120] on li "Person outside the car" at bounding box center [499, 121] width 100 height 15
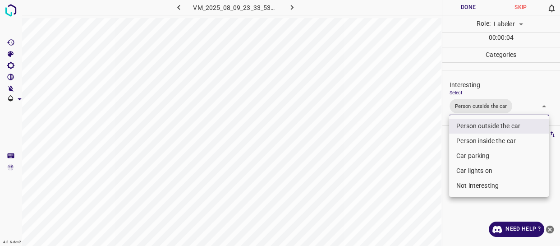
drag, startPoint x: 395, startPoint y: 192, endPoint x: 394, endPoint y: 209, distance: 17.6
click at [396, 198] on div at bounding box center [280, 123] width 560 height 246
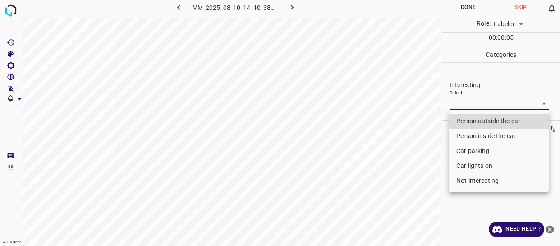
drag, startPoint x: 460, startPoint y: 98, endPoint x: 463, endPoint y: 120, distance: 21.9
click at [460, 99] on body "4.3.6-dev2 VM_2025_08_10_14_10_38_470_01.gif Done Skip 0 Role: Labeler labeler …" at bounding box center [280, 123] width 560 height 246
click at [463, 120] on li "Person outside the car" at bounding box center [499, 121] width 100 height 15
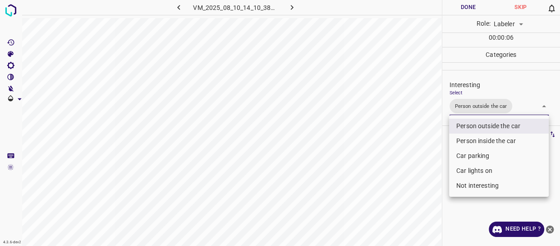
drag, startPoint x: 424, startPoint y: 158, endPoint x: 410, endPoint y: 177, distance: 23.9
click at [411, 175] on div at bounding box center [280, 123] width 560 height 246
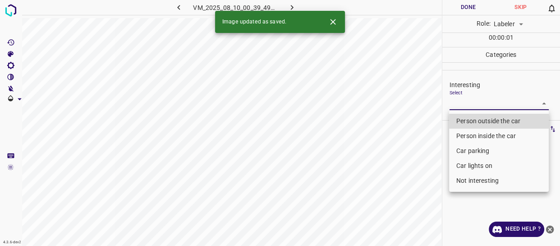
click at [476, 102] on body "4.3.6-dev2 VM_2025_08_10_00_39_49_471_06.gif Done Skip 0 Role: Labeler labeler …" at bounding box center [280, 123] width 560 height 246
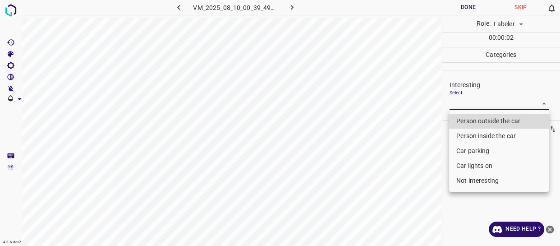
click at [467, 132] on li "Person inside the car" at bounding box center [499, 136] width 100 height 15
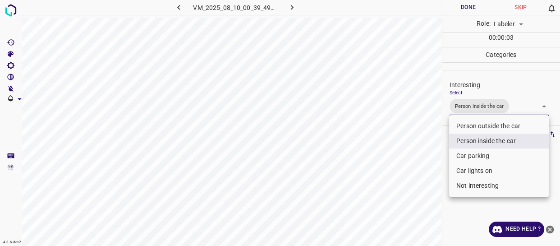
click at [383, 186] on div at bounding box center [280, 123] width 560 height 246
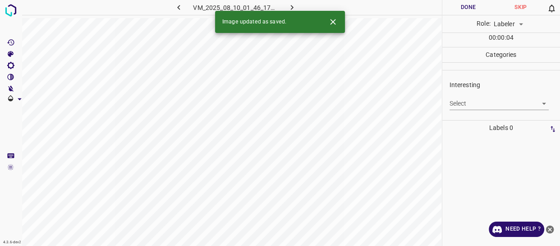
click at [485, 97] on body "4.3.6-dev2 VM_2025_08_10_01_46_17_143_06.gif Done Skip 0 Role: Labeler labeler …" at bounding box center [280, 123] width 560 height 246
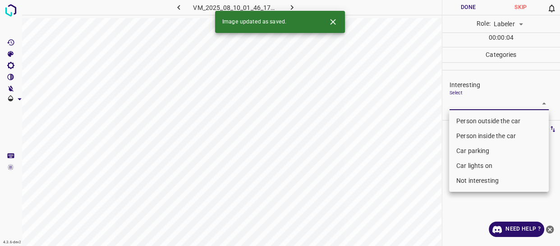
click at [480, 120] on li "Person outside the car" at bounding box center [499, 121] width 100 height 15
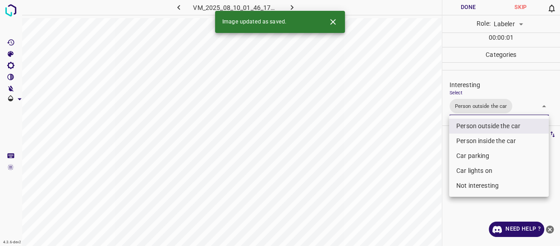
drag, startPoint x: 426, startPoint y: 160, endPoint x: 423, endPoint y: 171, distance: 11.4
click at [424, 166] on div at bounding box center [280, 123] width 560 height 246
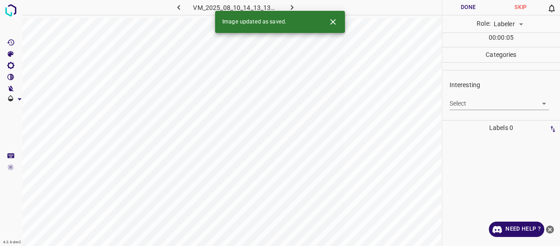
click at [481, 103] on body "4.3.6-dev2 VM_2025_08_10_14_13_13_931_01.gif Done Skip 0 Role: Labeler labeler …" at bounding box center [280, 123] width 560 height 246
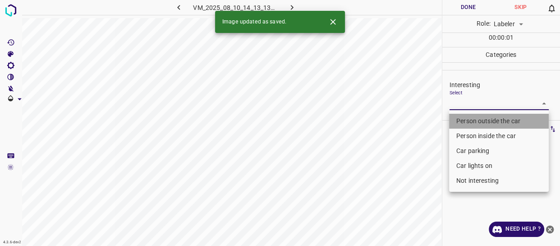
click at [481, 119] on li "Person outside the car" at bounding box center [499, 121] width 100 height 15
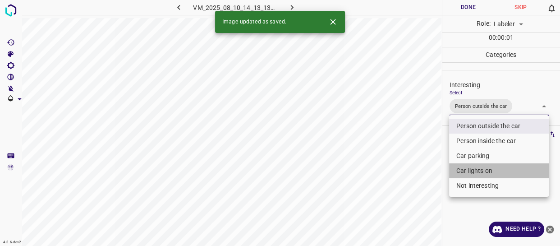
click at [469, 169] on li "Car lights on" at bounding box center [499, 170] width 100 height 15
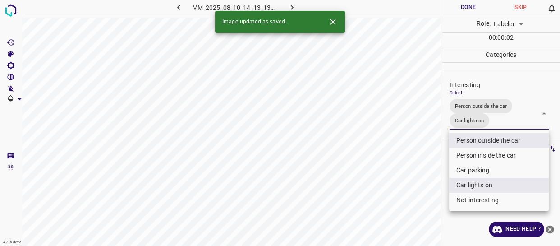
click at [413, 179] on div at bounding box center [280, 123] width 560 height 246
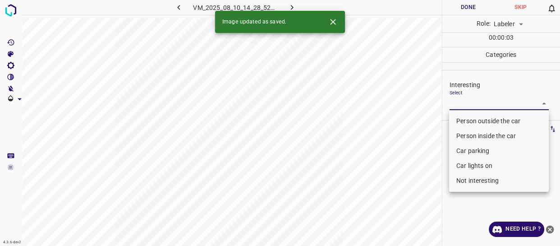
click at [482, 108] on body "4.3.6-dev2 VM_2025_08_10_14_28_52_827_07.gif Done Skip 0 Role: Labeler labeler …" at bounding box center [280, 123] width 560 height 246
click at [483, 120] on li "Person outside the car" at bounding box center [499, 121] width 100 height 15
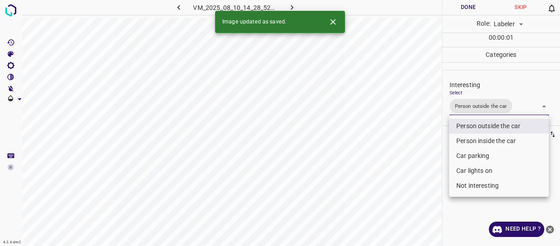
click at [400, 163] on div at bounding box center [280, 123] width 560 height 246
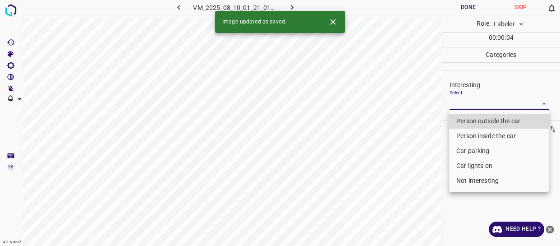
click at [471, 102] on body "4.3.6-dev2 VM_2025_08_10_01_21_01_643_04.gif Done Skip 0 Role: Labeler labeler …" at bounding box center [280, 123] width 560 height 246
click at [473, 118] on li "Person outside the car" at bounding box center [499, 121] width 100 height 15
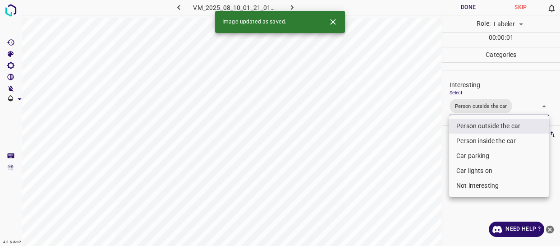
drag, startPoint x: 408, startPoint y: 166, endPoint x: 401, endPoint y: 179, distance: 14.2
click at [407, 170] on div at bounding box center [280, 123] width 560 height 246
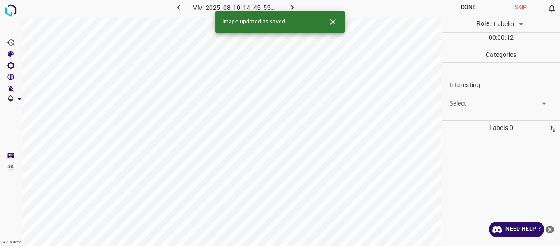
click at [478, 106] on body "4.3.6-dev2 VM_2025_08_10_14_45_55_776_07.gif Done Skip 0 Role: Labeler labeler …" at bounding box center [280, 123] width 560 height 246
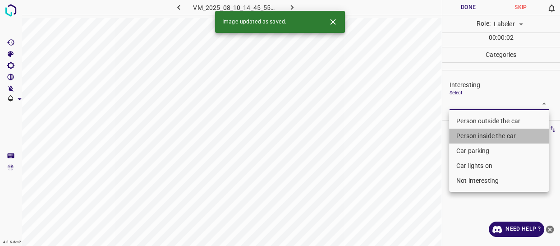
click at [472, 138] on li "Person inside the car" at bounding box center [499, 136] width 100 height 15
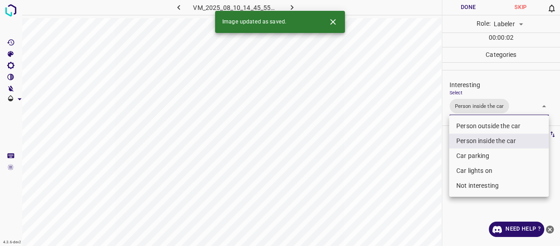
click at [470, 171] on li "Car lights on" at bounding box center [499, 170] width 100 height 15
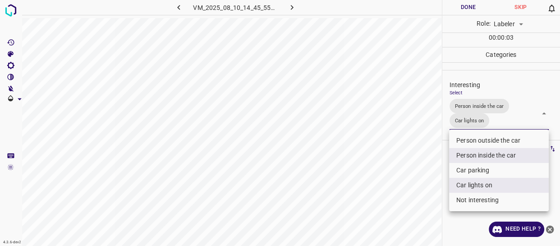
drag, startPoint x: 420, startPoint y: 190, endPoint x: 417, endPoint y: 195, distance: 6.1
click at [420, 190] on div at bounding box center [280, 123] width 560 height 246
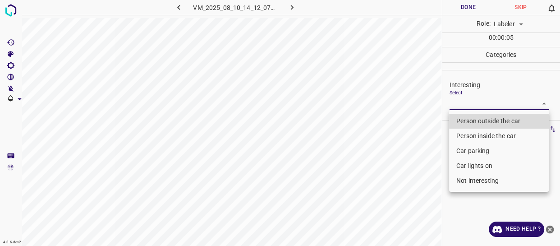
click at [473, 98] on body "4.3.6-dev2 VM_2025_08_10_14_12_07_208_02.gif Done Skip 0 Role: Labeler labeler …" at bounding box center [280, 123] width 560 height 246
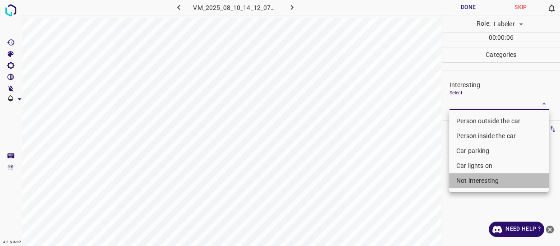
drag, startPoint x: 469, startPoint y: 183, endPoint x: 431, endPoint y: 211, distance: 47.2
click at [469, 184] on li "Not interesting" at bounding box center [499, 180] width 100 height 15
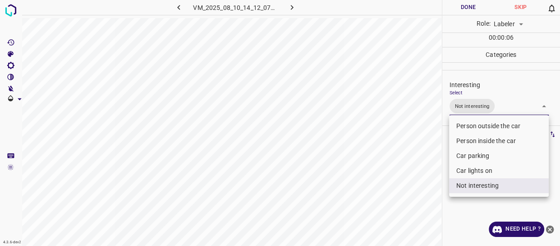
drag, startPoint x: 429, startPoint y: 211, endPoint x: 419, endPoint y: 219, distance: 13.5
click at [428, 212] on div at bounding box center [280, 123] width 560 height 246
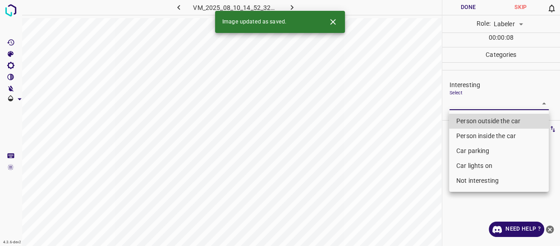
click at [482, 101] on body "4.3.6-dev2 VM_2025_08_10_14_52_32_333_05.gif Done Skip 0 Role: Labeler labeler …" at bounding box center [280, 123] width 560 height 246
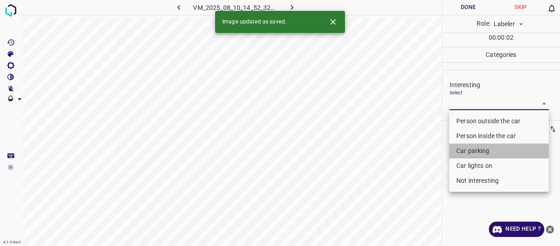
click at [461, 149] on li "Car parking" at bounding box center [499, 150] width 100 height 15
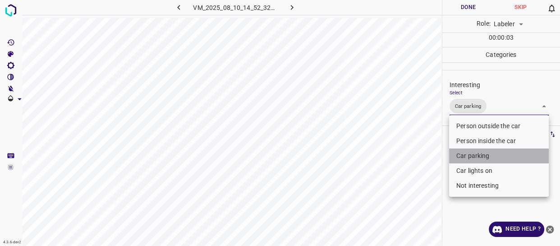
drag, startPoint x: 461, startPoint y: 153, endPoint x: 460, endPoint y: 143, distance: 10.9
click at [460, 153] on li "Car parking" at bounding box center [499, 155] width 100 height 15
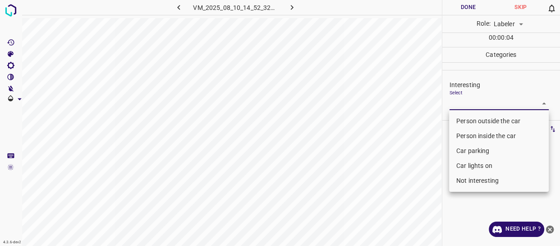
click at [461, 136] on li "Person inside the car" at bounding box center [499, 136] width 100 height 15
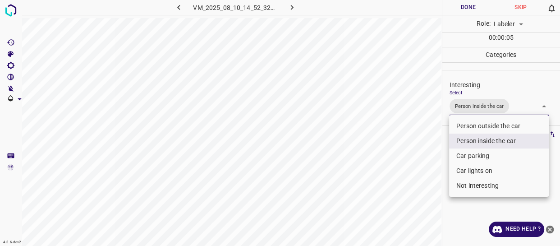
click at [420, 154] on div at bounding box center [280, 123] width 560 height 246
click at [483, 107] on body "4.3.6-dev2 VM_2025_08_10_14_52_32_333_05.gif Done Skip 0 Role: Labeler labeler …" at bounding box center [280, 123] width 560 height 246
click at [476, 142] on li "Person inside the car" at bounding box center [499, 141] width 100 height 15
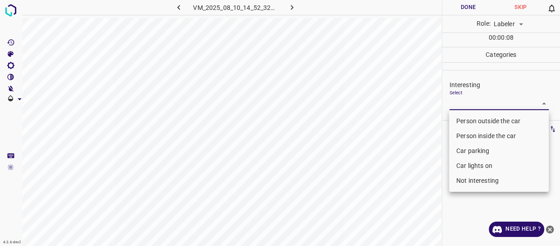
click at [437, 171] on div at bounding box center [280, 123] width 560 height 246
click at [489, 99] on body "4.3.6-dev2 VM_2025_08_10_14_52_32_333_05.gif Done Skip 0 Role: Labeler labeler …" at bounding box center [280, 123] width 560 height 246
click at [475, 180] on li "Not interesting" at bounding box center [499, 180] width 100 height 15
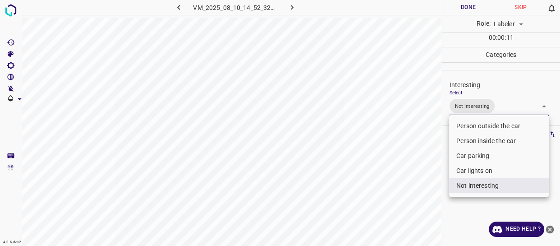
drag, startPoint x: 410, startPoint y: 203, endPoint x: 394, endPoint y: 226, distance: 28.9
click at [404, 214] on div at bounding box center [280, 123] width 560 height 246
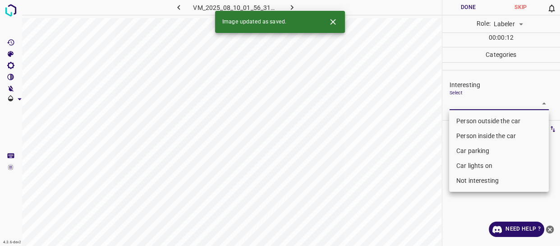
click at [495, 103] on body "4.3.6-dev2 VM_2025_08_10_01_56_31_476_12.gif Done Skip 0 Role: Labeler labeler …" at bounding box center [280, 123] width 560 height 246
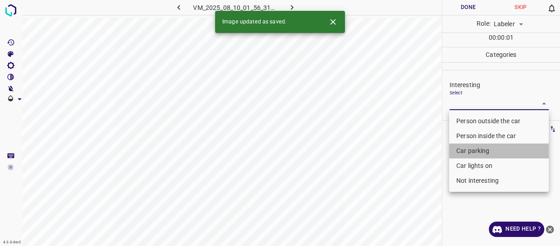
click at [478, 149] on li "Car parking" at bounding box center [499, 150] width 100 height 15
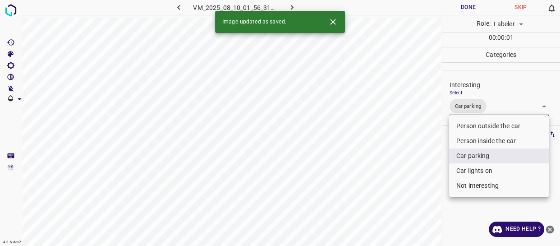
click at [476, 171] on li "Car lights on" at bounding box center [499, 170] width 100 height 15
drag, startPoint x: 394, startPoint y: 205, endPoint x: 366, endPoint y: 216, distance: 30.0
click at [387, 211] on div at bounding box center [280, 123] width 560 height 246
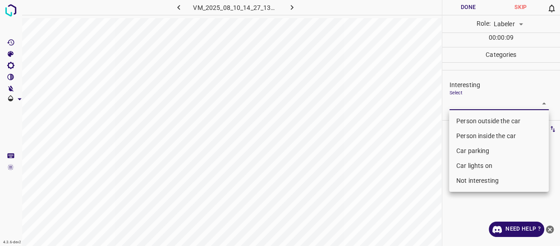
click at [489, 103] on body "4.3.6-dev2 VM_2025_08_10_14_27_13_693_01.gif Done Skip 0 Role: Labeler labeler …" at bounding box center [280, 123] width 560 height 246
click at [473, 149] on li "Car parking" at bounding box center [499, 150] width 100 height 15
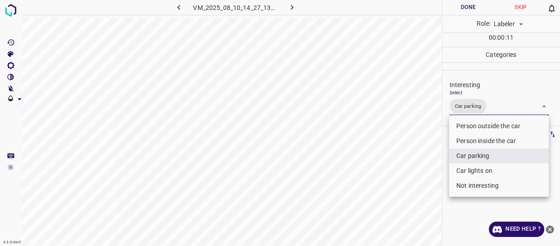
drag, startPoint x: 471, startPoint y: 170, endPoint x: 445, endPoint y: 178, distance: 27.4
click at [471, 168] on li "Car lights on" at bounding box center [499, 170] width 100 height 15
drag, startPoint x: 426, startPoint y: 193, endPoint x: 415, endPoint y: 199, distance: 13.3
click at [425, 193] on div at bounding box center [280, 123] width 560 height 246
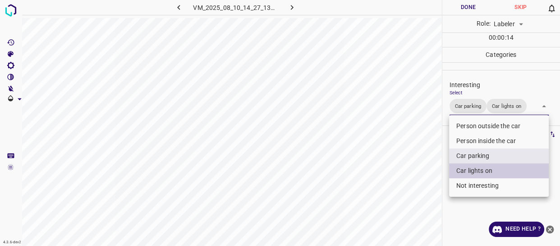
click at [538, 110] on body "4.3.6-dev2 VM_2025_08_10_14_27_13_693_01.gif Done Skip 0 Role: Labeler labeler …" at bounding box center [280, 123] width 560 height 246
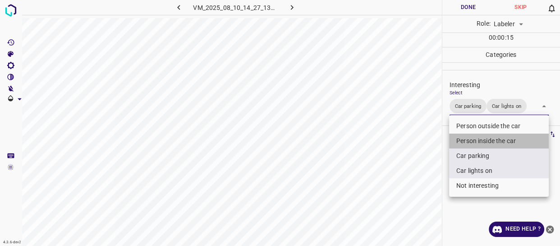
drag, startPoint x: 496, startPoint y: 137, endPoint x: 420, endPoint y: 169, distance: 82.9
click at [495, 137] on li "Person inside the car" at bounding box center [499, 141] width 100 height 15
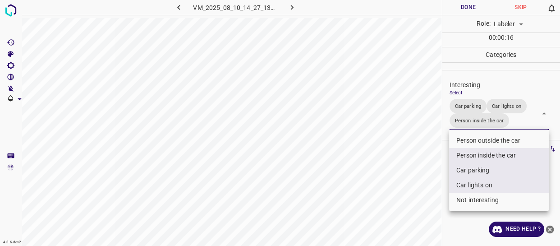
drag, startPoint x: 412, startPoint y: 177, endPoint x: 403, endPoint y: 186, distance: 12.4
click at [412, 178] on div at bounding box center [280, 123] width 560 height 246
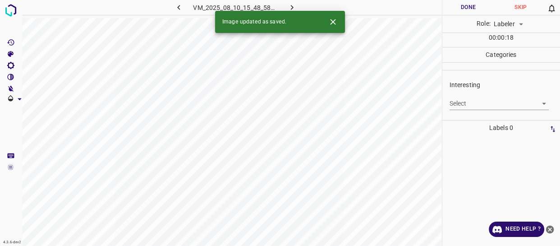
click at [485, 104] on body "4.3.6-dev2 VM_2025_08_10_15_48_58_308_13.gif Done Skip 0 Role: Labeler labeler …" at bounding box center [280, 123] width 560 height 246
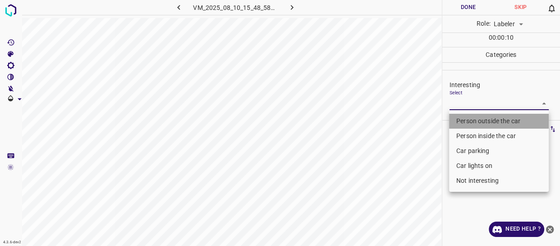
drag, startPoint x: 480, startPoint y: 122, endPoint x: 386, endPoint y: 175, distance: 107.9
click at [479, 122] on li "Person outside the car" at bounding box center [499, 121] width 100 height 15
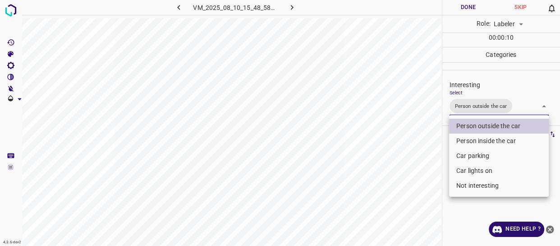
drag, startPoint x: 385, startPoint y: 179, endPoint x: 376, endPoint y: 201, distance: 23.7
click at [382, 192] on div at bounding box center [280, 123] width 560 height 246
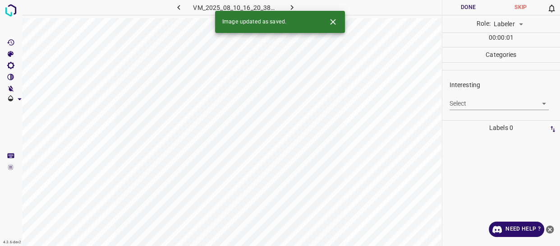
click at [465, 103] on body "4.3.6-dev2 VM_2025_08_10_16_20_38_987_02.gif Done Skip 0 Role: Labeler labeler …" at bounding box center [280, 123] width 560 height 246
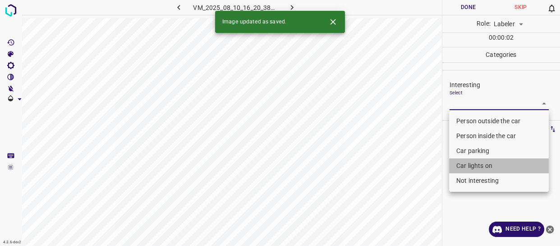
drag, startPoint x: 479, startPoint y: 166, endPoint x: 466, endPoint y: 172, distance: 14.7
click at [478, 166] on li "Car lights on" at bounding box center [499, 165] width 100 height 15
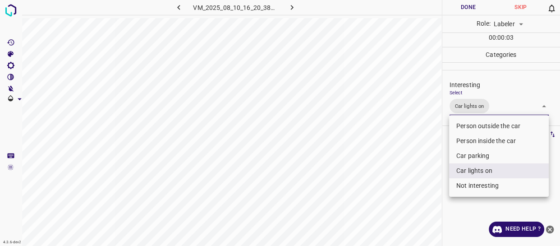
click at [401, 180] on div at bounding box center [280, 123] width 560 height 246
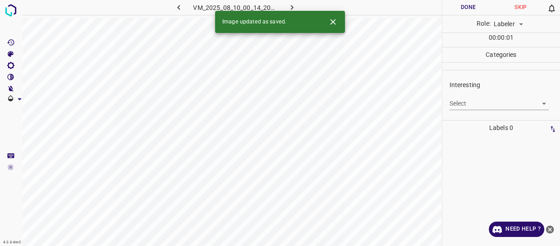
click at [462, 103] on body "4.3.6-dev2 VM_2025_08_10_00_14_20_784_06.gif Done Skip 0 Role: Labeler labeler …" at bounding box center [280, 123] width 560 height 246
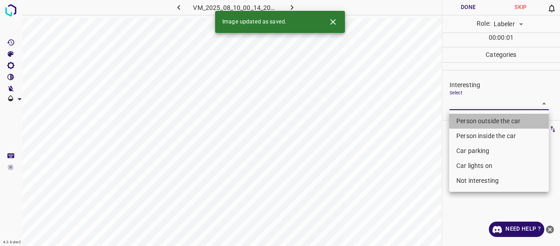
click at [465, 121] on li "Person outside the car" at bounding box center [499, 121] width 100 height 15
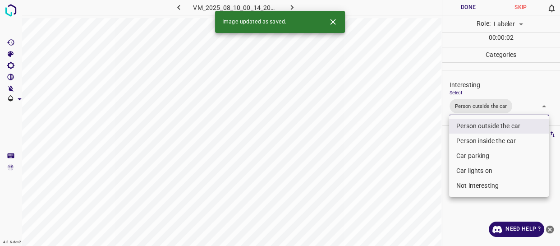
click at [428, 180] on div at bounding box center [280, 123] width 560 height 246
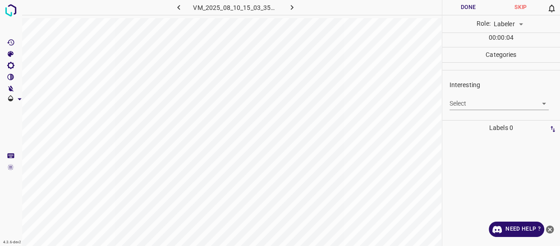
click at [474, 99] on body "4.3.6-dev2 VM_2025_08_10_15_03_35_286_02.gif Done Skip 0 Role: Labeler labeler …" at bounding box center [280, 123] width 560 height 246
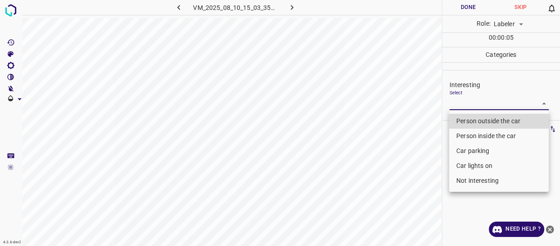
click at [471, 118] on li "Person outside the car" at bounding box center [499, 121] width 100 height 15
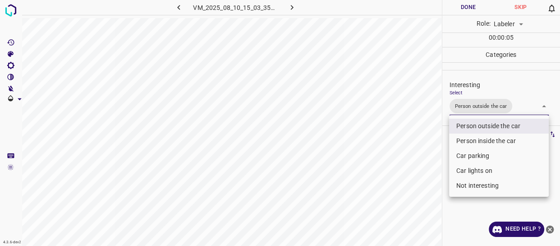
drag, startPoint x: 421, startPoint y: 162, endPoint x: 417, endPoint y: 165, distance: 4.9
click at [420, 162] on div at bounding box center [280, 123] width 560 height 246
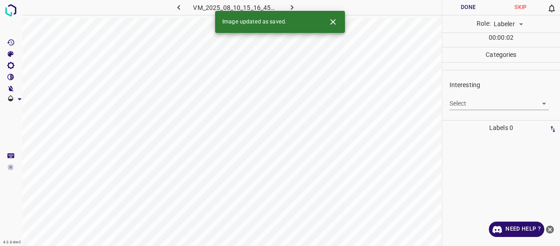
click at [472, 104] on body "4.3.6-dev2 VM_2025_08_10_15_16_45_206_06.gif Done Skip 0 Role: Labeler labeler …" at bounding box center [280, 123] width 560 height 246
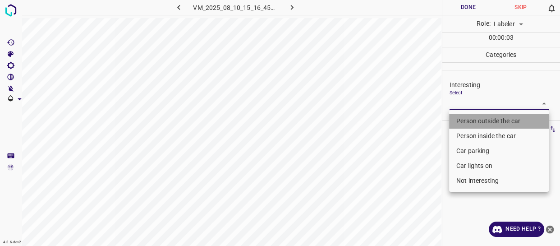
click at [469, 119] on li "Person outside the car" at bounding box center [499, 121] width 100 height 15
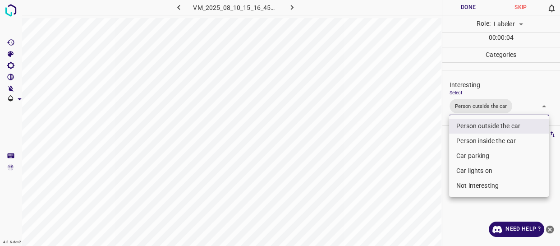
drag, startPoint x: 414, startPoint y: 158, endPoint x: 406, endPoint y: 166, distance: 11.5
click at [412, 160] on div at bounding box center [280, 123] width 560 height 246
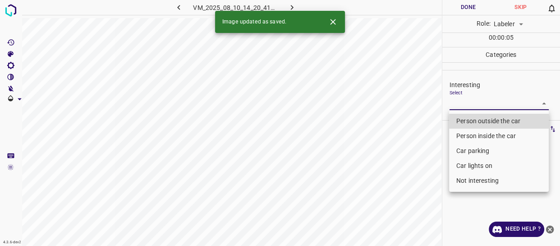
click at [474, 103] on body "4.3.6-dev2 VM_2025_08_10_14_20_41_531_08.gif Done Skip 0 Role: Labeler labeler …" at bounding box center [280, 123] width 560 height 246
click at [474, 120] on li "Person outside the car" at bounding box center [499, 121] width 100 height 15
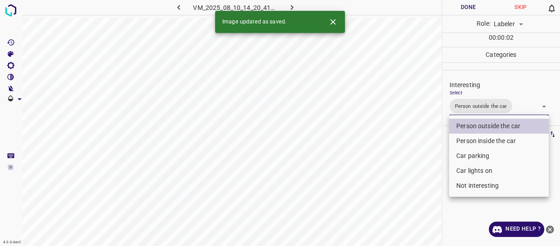
click at [463, 167] on li "Car lights on" at bounding box center [499, 170] width 100 height 15
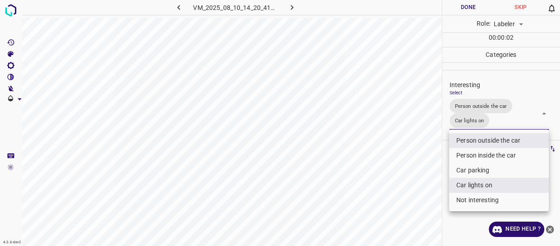
drag, startPoint x: 419, startPoint y: 190, endPoint x: 366, endPoint y: 210, distance: 56.4
click at [387, 205] on div at bounding box center [280, 123] width 560 height 246
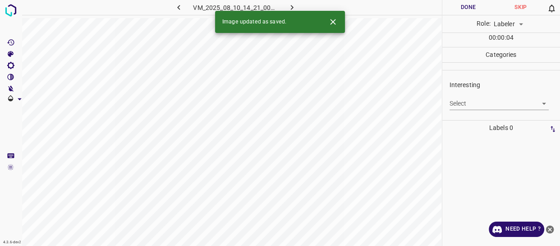
click at [481, 104] on body "4.3.6-dev2 VM_2025_08_10_14_21_00_144_05.gif Done Skip 0 Role: Labeler labeler …" at bounding box center [280, 123] width 560 height 246
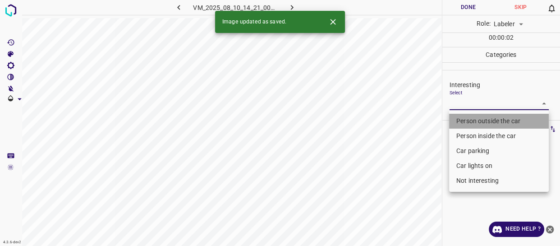
click at [480, 120] on li "Person outside the car" at bounding box center [499, 121] width 100 height 15
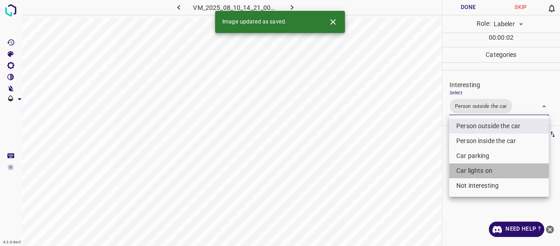
drag, startPoint x: 471, startPoint y: 171, endPoint x: 422, endPoint y: 186, distance: 50.8
click at [471, 171] on li "Car lights on" at bounding box center [499, 170] width 100 height 15
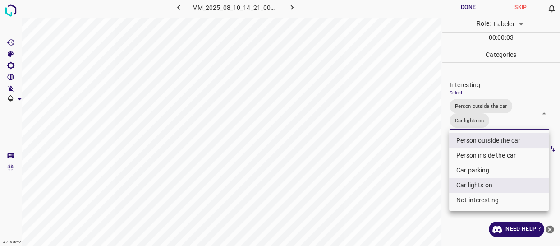
drag, startPoint x: 419, startPoint y: 189, endPoint x: 414, endPoint y: 200, distance: 11.7
click at [418, 193] on div at bounding box center [280, 123] width 560 height 246
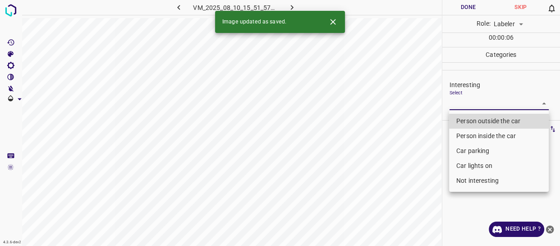
click at [458, 102] on body "4.3.6-dev2 VM_2025_08_10_15_51_57_187_03.gif Done Skip 0 Role: Labeler labeler …" at bounding box center [280, 123] width 560 height 246
click at [459, 118] on li "Person outside the car" at bounding box center [499, 121] width 100 height 15
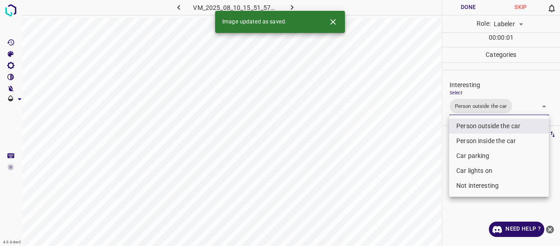
drag, startPoint x: 426, startPoint y: 171, endPoint x: 419, endPoint y: 185, distance: 16.3
click at [424, 176] on div at bounding box center [280, 123] width 560 height 246
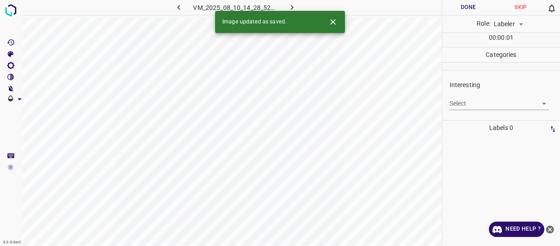
click at [466, 101] on body "4.3.6-dev2 VM_2025_08_10_14_28_52_827_08.gif Done Skip 0 Role: Labeler labeler …" at bounding box center [280, 123] width 560 height 246
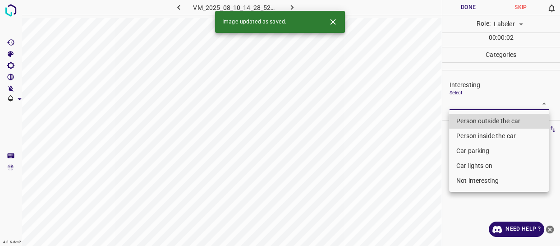
click at [463, 117] on li "Person outside the car" at bounding box center [499, 121] width 100 height 15
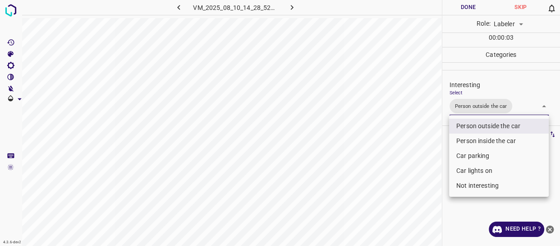
click at [424, 171] on div at bounding box center [280, 123] width 560 height 246
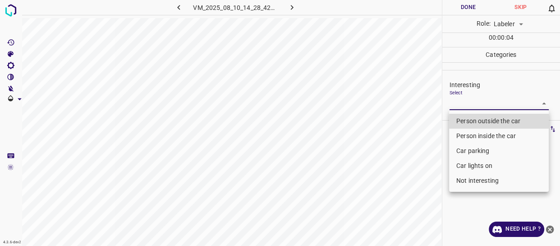
click at [476, 105] on body "4.3.6-dev2 VM_2025_08_10_14_28_42_008_00.gif Done Skip 0 Role: Labeler labeler …" at bounding box center [280, 123] width 560 height 246
click at [472, 119] on li "Person outside the car" at bounding box center [499, 121] width 100 height 15
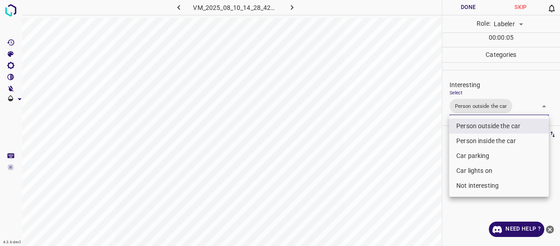
drag, startPoint x: 422, startPoint y: 185, endPoint x: 417, endPoint y: 193, distance: 9.5
click at [421, 186] on div at bounding box center [280, 123] width 560 height 246
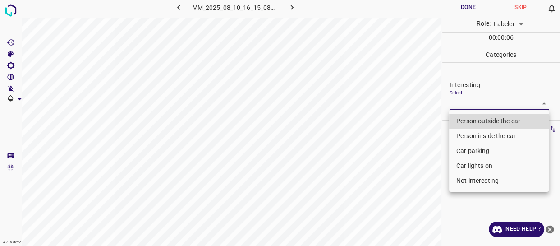
drag, startPoint x: 475, startPoint y: 105, endPoint x: 474, endPoint y: 112, distance: 7.8
click at [475, 104] on body "4.3.6-dev2 VM_2025_08_10_16_15_08_070_05.gif Done Skip 0 Role: Labeler labeler …" at bounding box center [280, 123] width 560 height 246
click at [483, 150] on li "Car parking" at bounding box center [499, 150] width 100 height 15
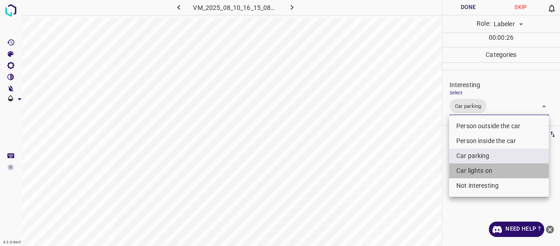
drag, startPoint x: 478, startPoint y: 169, endPoint x: 434, endPoint y: 187, distance: 47.7
click at [478, 169] on li "Car lights on" at bounding box center [499, 170] width 100 height 15
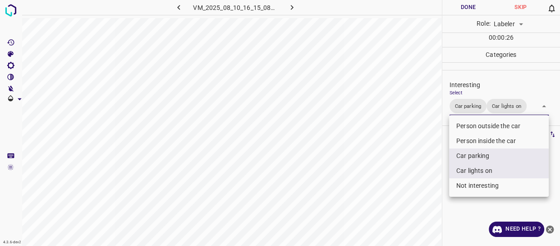
click at [408, 196] on div at bounding box center [280, 123] width 560 height 246
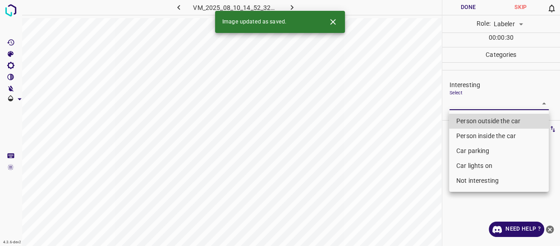
click at [472, 102] on body "4.3.6-dev2 VM_2025_08_10_14_52_32_333_01.gif Done Skip 0 Role: Labeler labeler …" at bounding box center [280, 123] width 560 height 246
click at [478, 120] on li "Person outside the car" at bounding box center [499, 121] width 100 height 15
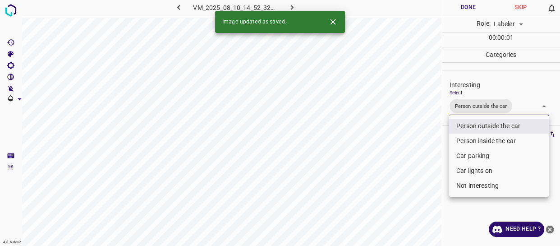
drag, startPoint x: 383, startPoint y: 195, endPoint x: 390, endPoint y: 198, distance: 7.6
click at [379, 198] on div at bounding box center [280, 123] width 560 height 246
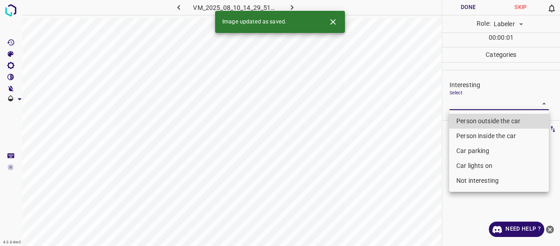
drag, startPoint x: 458, startPoint y: 100, endPoint x: 455, endPoint y: 148, distance: 47.9
click at [459, 101] on body "4.3.6-dev2 VM_2025_08_10_14_29_51_313_07.gif Done Skip 0 Role: Labeler labeler …" at bounding box center [280, 123] width 560 height 246
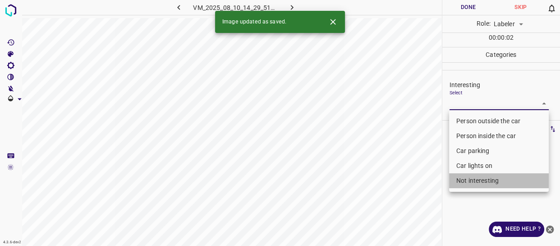
drag, startPoint x: 467, startPoint y: 177, endPoint x: 438, endPoint y: 185, distance: 30.9
click at [467, 177] on li "Not interesting" at bounding box center [499, 180] width 100 height 15
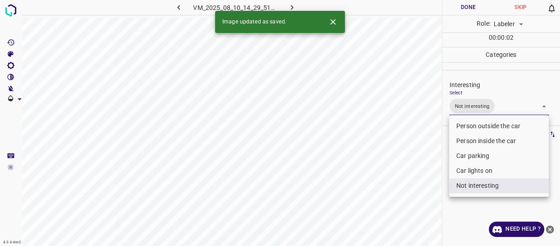
drag, startPoint x: 433, startPoint y: 185, endPoint x: 429, endPoint y: 189, distance: 5.8
click at [429, 189] on div at bounding box center [280, 123] width 560 height 246
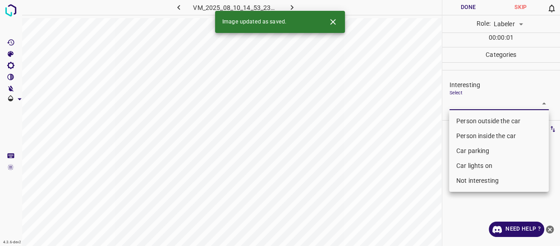
click at [471, 100] on body "4.3.6-dev2 VM_2025_08_10_14_53_23_083_04.gif Done Skip 0 Role: Labeler labeler …" at bounding box center [280, 123] width 560 height 246
click at [460, 152] on li "Car parking" at bounding box center [499, 150] width 100 height 15
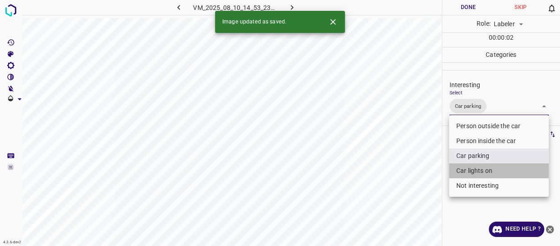
click at [462, 171] on li "Car lights on" at bounding box center [499, 170] width 100 height 15
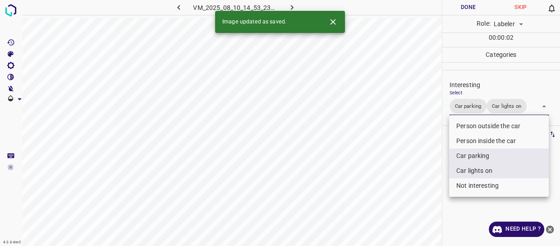
drag, startPoint x: 385, startPoint y: 203, endPoint x: 378, endPoint y: 210, distance: 10.5
click at [380, 207] on div at bounding box center [280, 123] width 560 height 246
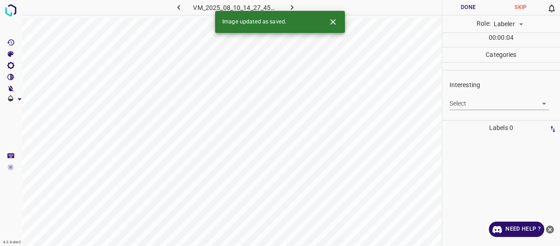
click at [458, 102] on body "4.3.6-dev2 VM_2025_08_10_14_27_45_091_04.gif Done Skip 0 Role: Labeler labeler …" at bounding box center [280, 123] width 560 height 246
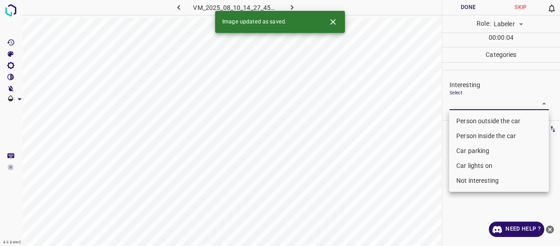
click at [462, 119] on li "Person outside the car" at bounding box center [499, 121] width 100 height 15
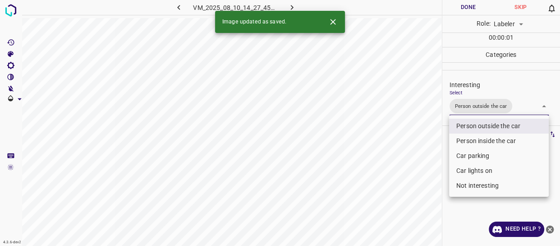
drag, startPoint x: 422, startPoint y: 162, endPoint x: 405, endPoint y: 185, distance: 28.7
click at [420, 167] on div at bounding box center [280, 123] width 560 height 246
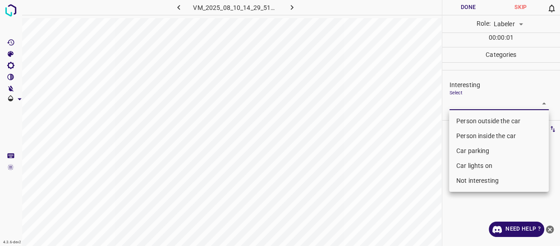
click at [473, 103] on body "4.3.6-dev2 VM_2025_08_10_14_29_51_313_02.gif Done Skip 0 Role: Labeler labeler …" at bounding box center [280, 123] width 560 height 246
click at [469, 150] on li "Car parking" at bounding box center [499, 150] width 100 height 15
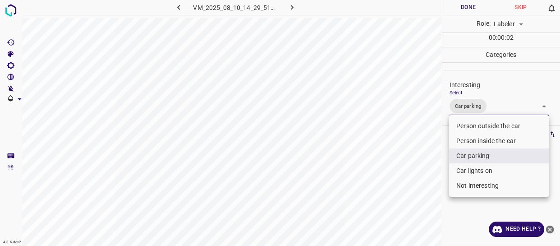
drag, startPoint x: 424, startPoint y: 196, endPoint x: 422, endPoint y: 203, distance: 7.6
click at [424, 198] on div at bounding box center [280, 123] width 560 height 246
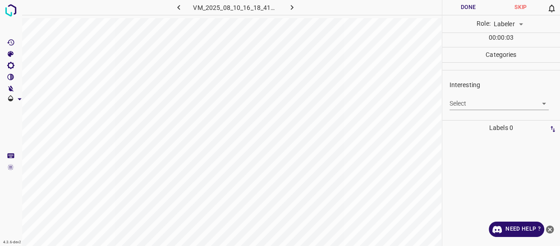
click at [461, 100] on body "4.3.6-dev2 VM_2025_08_10_16_18_41_586_00.gif Done Skip 0 Role: Labeler labeler …" at bounding box center [280, 123] width 560 height 246
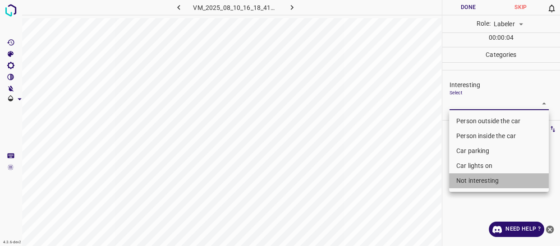
click at [469, 182] on li "Not interesting" at bounding box center [499, 180] width 100 height 15
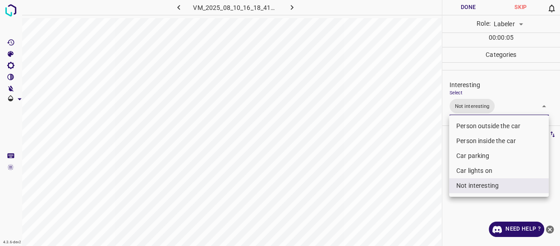
drag, startPoint x: 397, startPoint y: 205, endPoint x: 394, endPoint y: 211, distance: 6.7
click at [397, 207] on div at bounding box center [280, 123] width 560 height 246
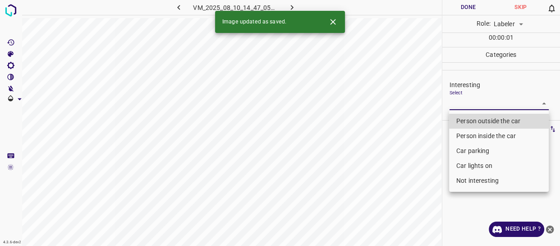
click at [472, 104] on body "4.3.6-dev2 VM_2025_08_10_14_47_05_540_00.gif Done Skip 0 Role: Labeler labeler …" at bounding box center [280, 123] width 560 height 246
click at [466, 122] on li "Person outside the car" at bounding box center [499, 121] width 100 height 15
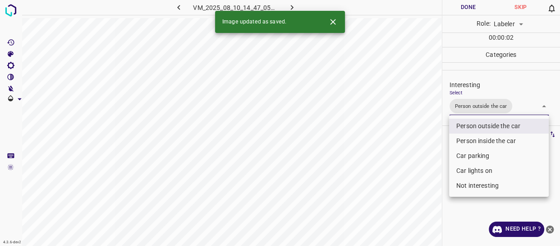
drag, startPoint x: 392, startPoint y: 171, endPoint x: 383, endPoint y: 190, distance: 20.6
click at [388, 182] on div at bounding box center [280, 123] width 560 height 246
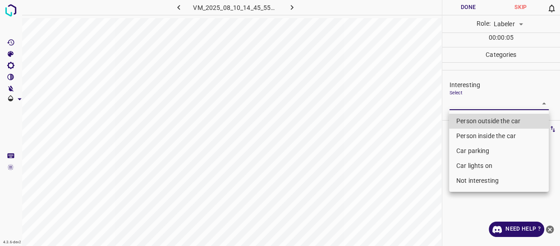
click at [475, 101] on body "4.3.6-dev2 VM_2025_08_10_14_45_55_776_04.gif Done Skip 0 Role: Labeler labeler …" at bounding box center [280, 123] width 560 height 246
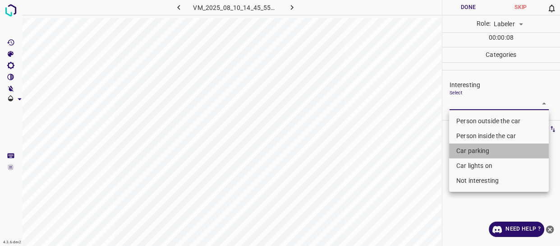
click at [474, 150] on li "Car parking" at bounding box center [499, 150] width 100 height 15
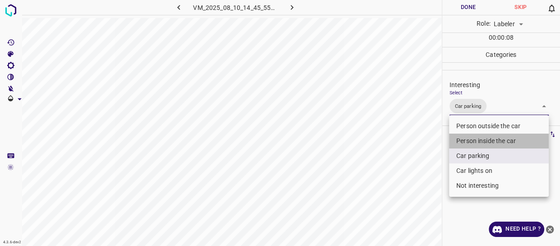
click at [474, 140] on li "Person inside the car" at bounding box center [499, 141] width 100 height 15
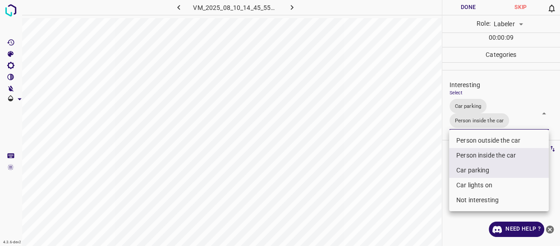
drag, startPoint x: 424, startPoint y: 170, endPoint x: 409, endPoint y: 202, distance: 35.1
click at [420, 185] on div at bounding box center [280, 123] width 560 height 246
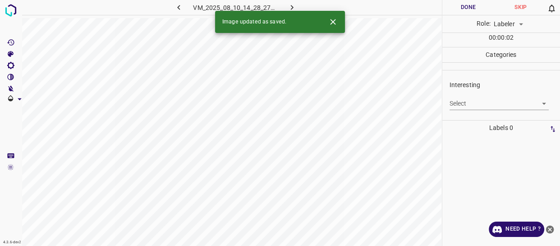
click at [469, 103] on body "4.3.6-dev2 VM_2025_08_10_14_28_27_620_02.gif Done Skip 0 Role: Labeler labeler …" at bounding box center [280, 123] width 560 height 246
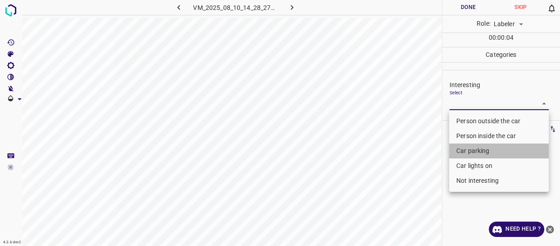
click at [487, 150] on li "Car parking" at bounding box center [499, 150] width 100 height 15
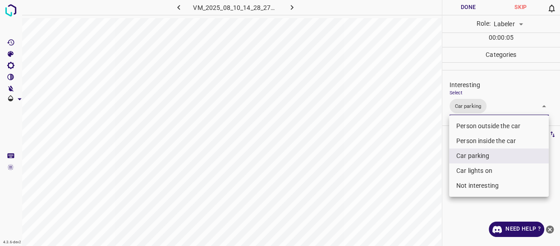
click at [473, 170] on li "Car lights on" at bounding box center [499, 170] width 100 height 15
drag, startPoint x: 371, startPoint y: 197, endPoint x: 368, endPoint y: 201, distance: 4.9
click at [369, 201] on div at bounding box center [280, 123] width 560 height 246
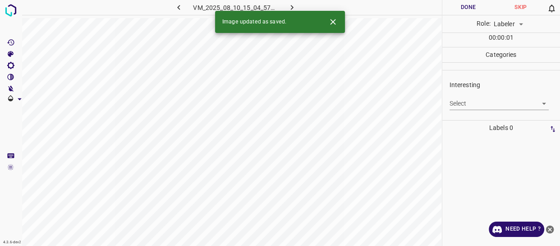
click at [508, 103] on body "4.3.6-dev2 VM_2025_08_10_15_04_57_719_04.gif Done Skip 0 Role: Labeler labeler …" at bounding box center [280, 123] width 560 height 246
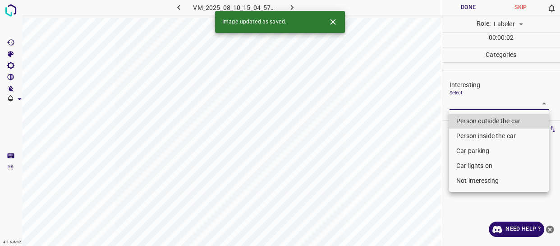
click at [470, 149] on li "Car parking" at bounding box center [499, 150] width 100 height 15
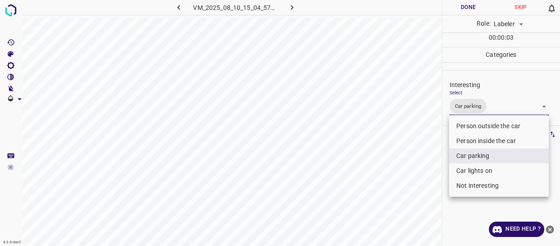
drag, startPoint x: 427, startPoint y: 186, endPoint x: 422, endPoint y: 192, distance: 7.0
click at [425, 189] on div at bounding box center [280, 123] width 560 height 246
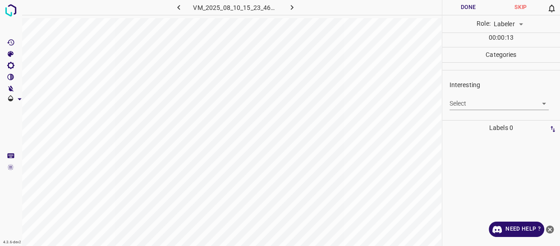
click at [473, 98] on body "4.3.6-dev2 VM_2025_08_10_15_23_46_370_02.gif Done Skip 0 Role: Labeler labeler …" at bounding box center [280, 123] width 560 height 246
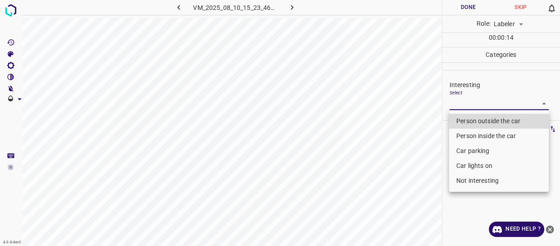
click at [482, 184] on li "Not interesting" at bounding box center [499, 180] width 100 height 15
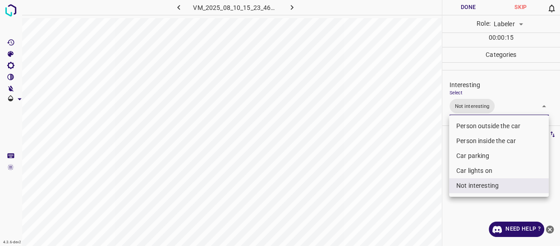
click at [415, 193] on div at bounding box center [280, 123] width 560 height 246
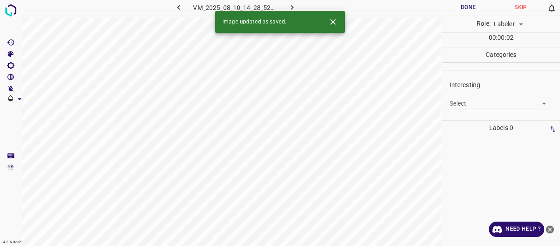
click at [465, 102] on body "4.3.6-dev2 VM_2025_08_10_14_28_52_827_03.gif Done Skip 0 Role: Labeler labeler …" at bounding box center [280, 123] width 560 height 246
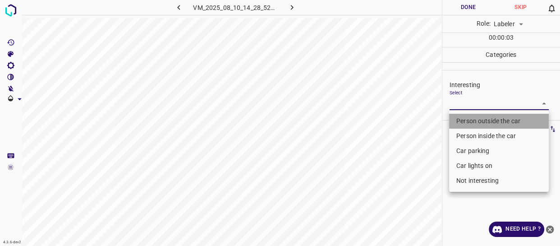
click at [466, 119] on li "Person outside the car" at bounding box center [499, 121] width 100 height 15
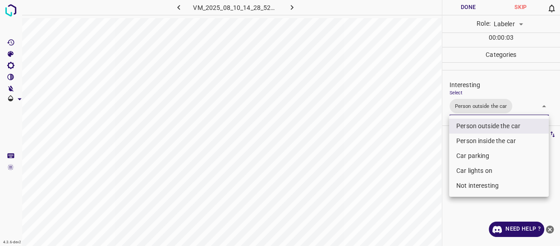
drag, startPoint x: 401, startPoint y: 177, endPoint x: 397, endPoint y: 184, distance: 8.1
click at [401, 178] on div at bounding box center [280, 123] width 560 height 246
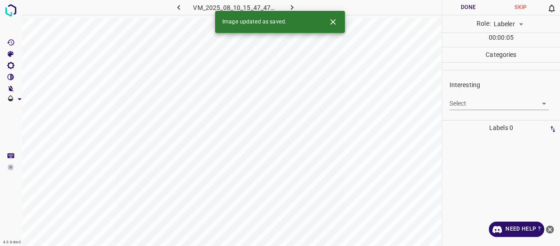
click at [461, 103] on body "4.3.6-dev2 VM_2025_08_10_15_47_47_124_02.gif Done Skip 0 Role: Labeler labeler …" at bounding box center [280, 123] width 560 height 246
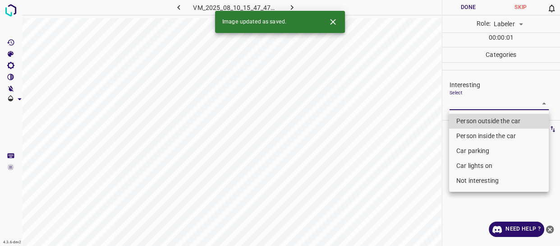
click at [462, 118] on li "Person outside the car" at bounding box center [499, 121] width 100 height 15
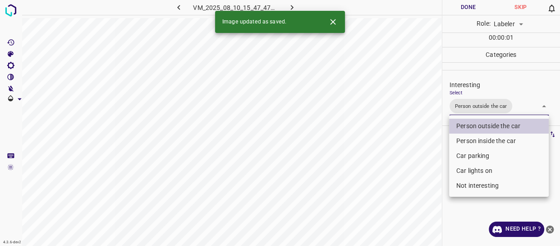
click at [458, 169] on li "Car lights on" at bounding box center [499, 170] width 100 height 15
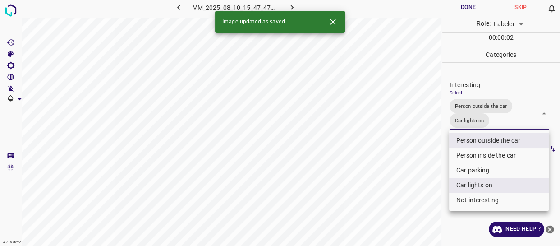
drag, startPoint x: 419, startPoint y: 189, endPoint x: 414, endPoint y: 191, distance: 5.5
click at [416, 190] on div at bounding box center [280, 123] width 560 height 246
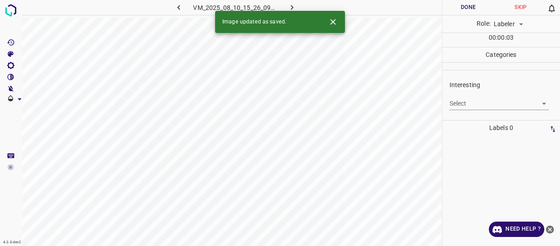
click at [457, 99] on body "4.3.6-dev2 VM_2025_08_10_15_26_09_397_04.gif Done Skip 0 Role: Labeler labeler …" at bounding box center [280, 123] width 560 height 246
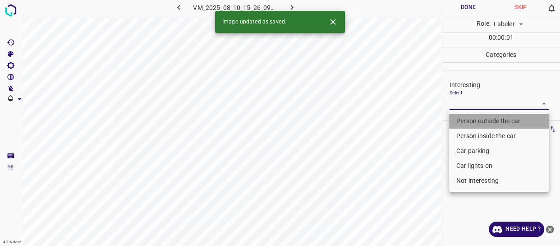
click at [461, 115] on li "Person outside the car" at bounding box center [499, 121] width 100 height 15
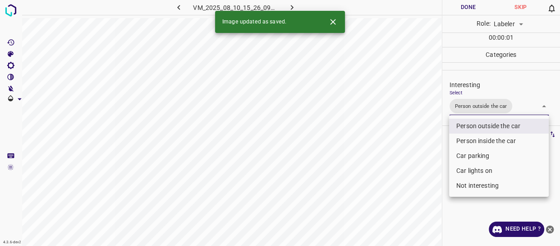
drag, startPoint x: 424, startPoint y: 171, endPoint x: 417, endPoint y: 193, distance: 23.3
click at [422, 183] on div at bounding box center [280, 123] width 560 height 246
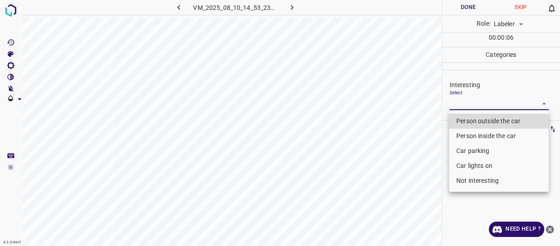
click at [489, 107] on body "4.3.6-dev2 VM_2025_08_10_14_53_23_083_08.gif Done Skip 0 Role: Labeler labeler …" at bounding box center [280, 123] width 560 height 246
click at [470, 152] on li "Car parking" at bounding box center [499, 150] width 100 height 15
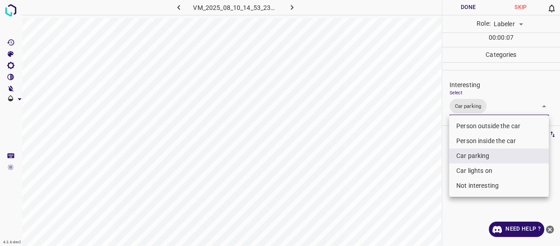
drag, startPoint x: 392, startPoint y: 189, endPoint x: 391, endPoint y: 198, distance: 10.0
click at [391, 198] on div at bounding box center [280, 123] width 560 height 246
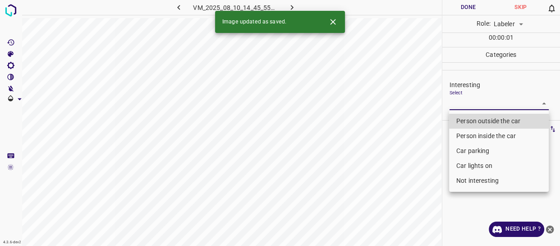
click at [466, 103] on body "4.3.6-dev2 VM_2025_08_10_14_45_55_776_02.gif Done Skip 0 Role: Labeler labeler …" at bounding box center [280, 123] width 560 height 246
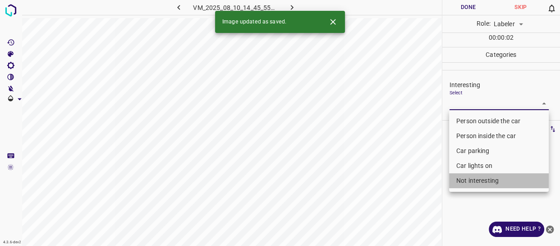
click at [466, 184] on li "Not interesting" at bounding box center [499, 180] width 100 height 15
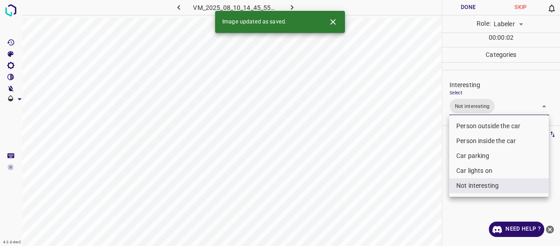
drag, startPoint x: 407, startPoint y: 203, endPoint x: 399, endPoint y: 212, distance: 12.1
click at [401, 209] on div at bounding box center [280, 123] width 560 height 246
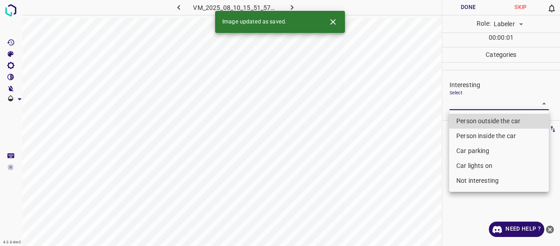
click at [458, 106] on body "4.3.6-dev2 VM_2025_08_10_15_51_57_187_00.gif Done Skip 0 Role: Labeler labeler …" at bounding box center [280, 123] width 560 height 246
click at [465, 180] on li "Not interesting" at bounding box center [499, 180] width 100 height 15
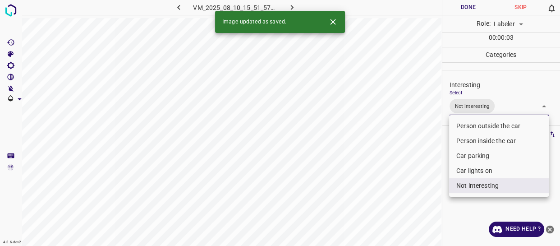
drag, startPoint x: 406, startPoint y: 199, endPoint x: 406, endPoint y: 219, distance: 20.3
click at [409, 213] on div at bounding box center [280, 123] width 560 height 246
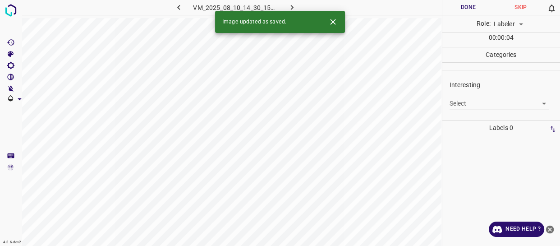
click at [486, 104] on body "4.3.6-dev2 VM_2025_08_10_14_30_15_904_00.gif Done Skip 0 Role: Labeler labeler …" at bounding box center [280, 123] width 560 height 246
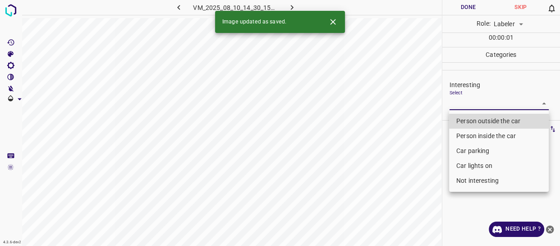
click at [481, 121] on li "Person outside the car" at bounding box center [499, 121] width 100 height 15
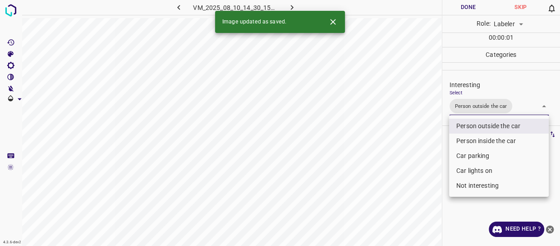
click at [391, 210] on div at bounding box center [280, 123] width 560 height 246
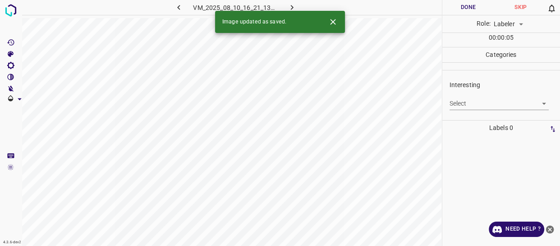
click at [466, 104] on body "4.3.6-dev2 VM_2025_08_10_16_21_13_897_00.gif Done Skip 0 Role: Labeler labeler …" at bounding box center [280, 123] width 560 height 246
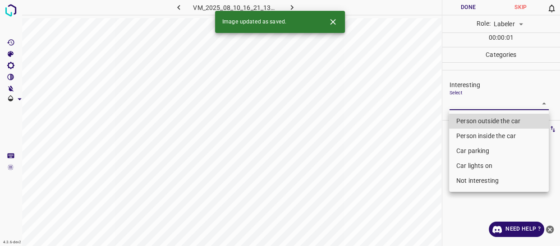
click at [461, 181] on li "Not interesting" at bounding box center [499, 180] width 100 height 15
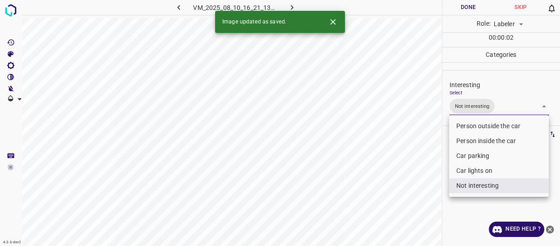
drag, startPoint x: 404, startPoint y: 208, endPoint x: 397, endPoint y: 214, distance: 9.6
click at [397, 214] on div at bounding box center [280, 123] width 560 height 246
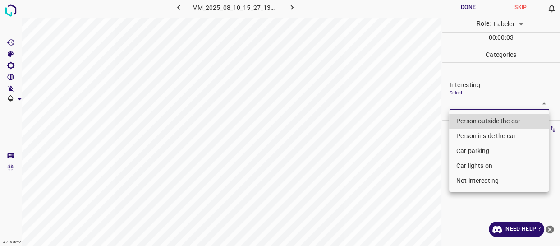
click at [472, 102] on body "4.3.6-dev2 VM_2025_08_10_15_27_13_910_06.gif Done Skip 0 Role: Labeler labeler …" at bounding box center [280, 123] width 560 height 246
click at [471, 151] on li "Car parking" at bounding box center [499, 150] width 100 height 15
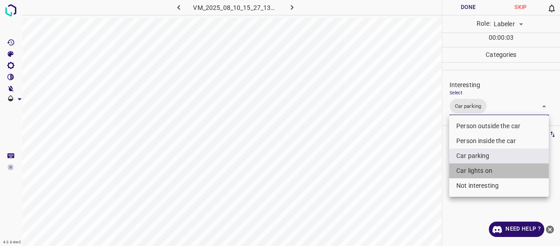
click at [476, 171] on li "Car lights on" at bounding box center [499, 170] width 100 height 15
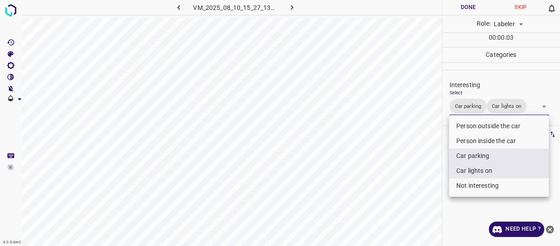
drag, startPoint x: 413, startPoint y: 198, endPoint x: 410, endPoint y: 217, distance: 18.8
click at [410, 214] on div at bounding box center [280, 123] width 560 height 246
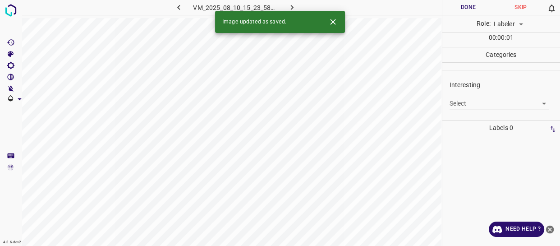
click at [491, 98] on body "4.3.6-dev2 VM_2025_08_10_15_23_58_504_01.gif Done Skip 0 Role: Labeler labeler …" at bounding box center [280, 123] width 560 height 246
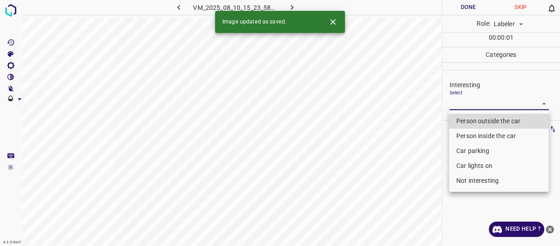
drag, startPoint x: 475, startPoint y: 120, endPoint x: 452, endPoint y: 135, distance: 27.7
click at [475, 120] on li "Person outside the car" at bounding box center [499, 121] width 100 height 15
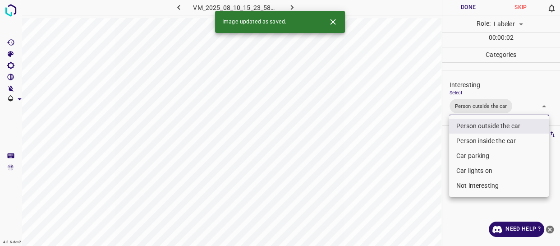
drag, startPoint x: 383, startPoint y: 167, endPoint x: 372, endPoint y: 195, distance: 30.2
click at [378, 188] on div at bounding box center [280, 123] width 560 height 246
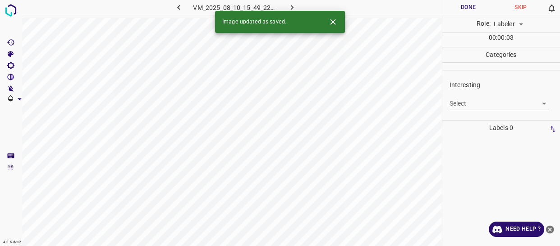
click at [478, 99] on body "4.3.6-dev2 VM_2025_08_10_15_49_22_161_04.gif Done Skip 0 Role: Labeler labeler …" at bounding box center [280, 123] width 560 height 246
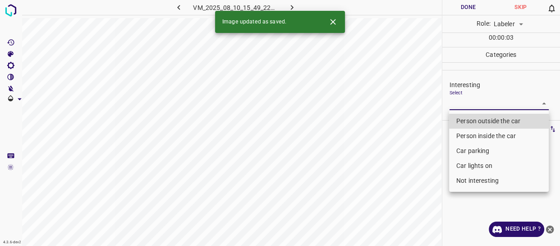
click at [470, 119] on li "Person outside the car" at bounding box center [499, 121] width 100 height 15
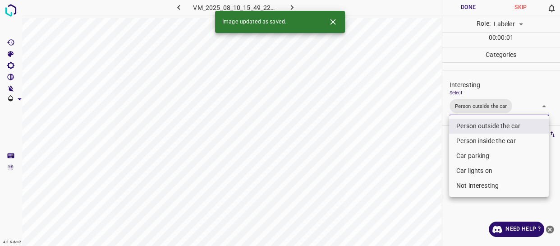
drag, startPoint x: 412, startPoint y: 166, endPoint x: 391, endPoint y: 200, distance: 40.3
click at [401, 190] on div at bounding box center [280, 123] width 560 height 246
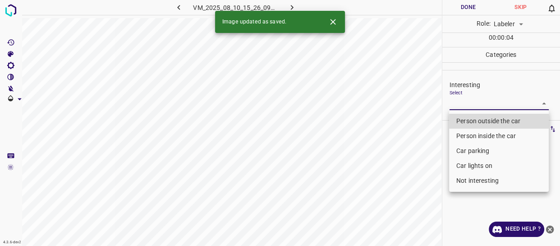
drag, startPoint x: 487, startPoint y: 102, endPoint x: 478, endPoint y: 122, distance: 22.4
click at [487, 101] on body "4.3.6-dev2 VM_2025_08_10_15_26_09_397_03.gif Done Skip 0 Role: Labeler labeler …" at bounding box center [280, 123] width 560 height 246
click at [477, 120] on li "Person outside the car" at bounding box center [499, 121] width 100 height 15
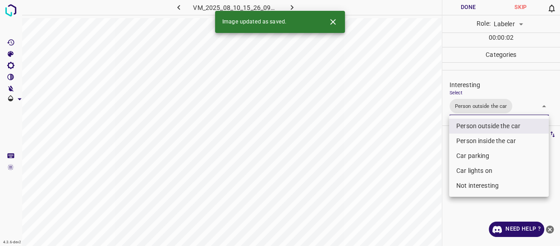
click at [398, 180] on div at bounding box center [280, 123] width 560 height 246
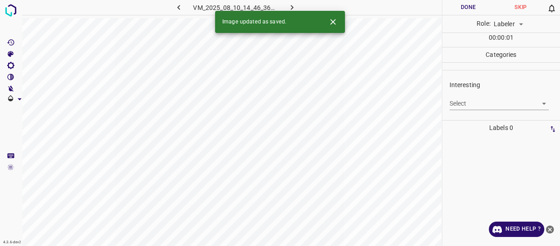
click at [484, 101] on body "4.3.6-dev2 VM_2025_08_10_14_46_36_386_01.gif Done Skip 0 Role: Labeler labeler …" at bounding box center [280, 123] width 560 height 246
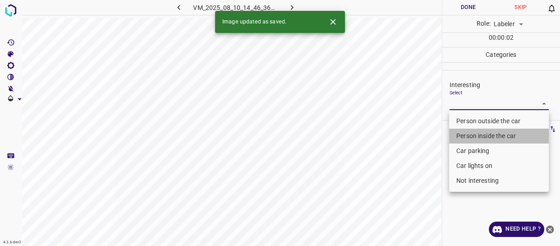
click at [470, 135] on li "Person inside the car" at bounding box center [499, 136] width 100 height 15
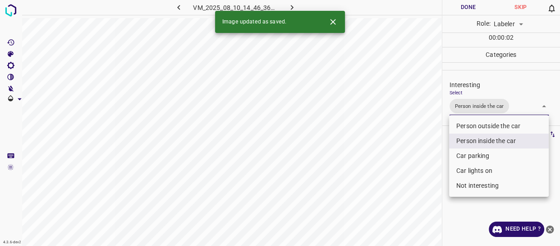
drag, startPoint x: 474, startPoint y: 172, endPoint x: 445, endPoint y: 177, distance: 29.4
click at [474, 169] on li "Car lights on" at bounding box center [499, 170] width 100 height 15
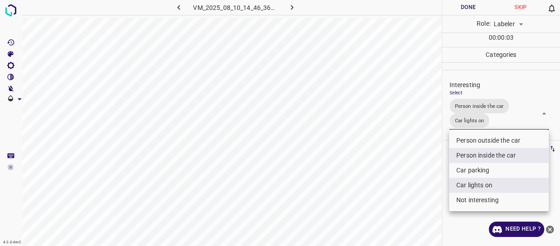
drag, startPoint x: 381, startPoint y: 199, endPoint x: 380, endPoint y: 213, distance: 14.0
click at [383, 211] on div at bounding box center [280, 123] width 560 height 246
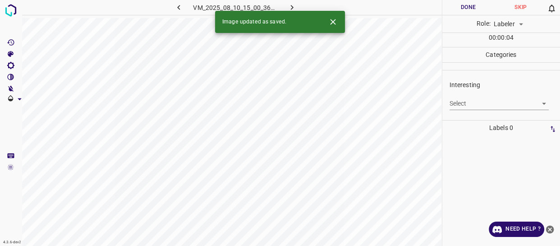
click at [483, 103] on body "4.3.6-dev2 VM_2025_08_10_15_00_36_575_01.gif Done Skip 0 Role: Labeler labeler …" at bounding box center [280, 123] width 560 height 246
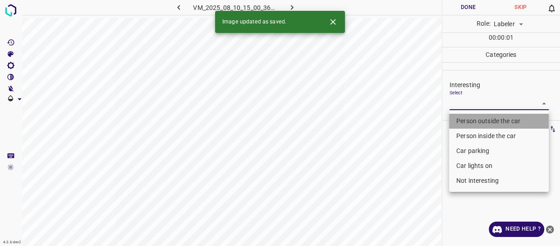
click at [478, 121] on li "Person outside the car" at bounding box center [499, 121] width 100 height 15
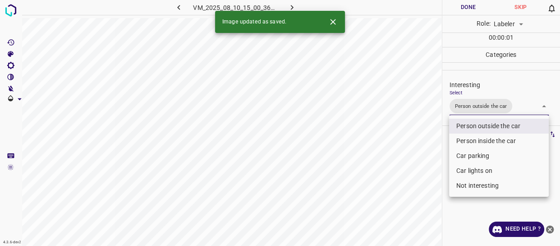
drag, startPoint x: 399, startPoint y: 175, endPoint x: 395, endPoint y: 186, distance: 12.4
click at [398, 180] on div at bounding box center [280, 123] width 560 height 246
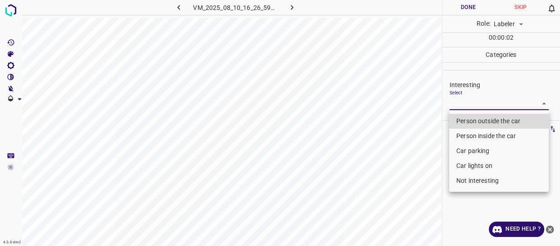
click at [474, 102] on body "4.3.6-dev2 VM_2025_08_10_16_26_59_332_00.gif Done Skip 0 Role: Labeler labeler …" at bounding box center [280, 123] width 560 height 246
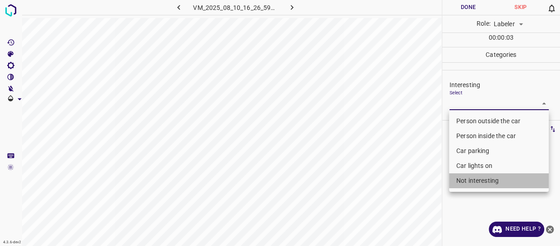
click at [469, 176] on li "Not interesting" at bounding box center [499, 180] width 100 height 15
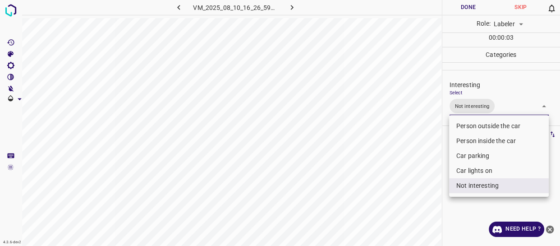
drag, startPoint x: 416, startPoint y: 200, endPoint x: 390, endPoint y: 208, distance: 26.8
click at [415, 203] on div at bounding box center [280, 123] width 560 height 246
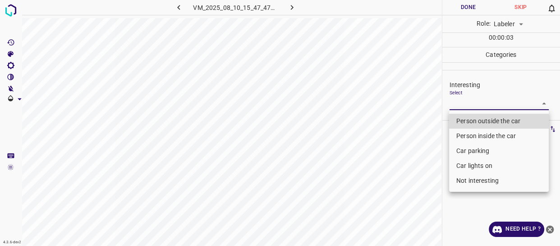
click at [477, 101] on body "4.3.6-dev2 VM_2025_08_10_15_47_47_124_08.gif Done Skip 0 Role: Labeler labeler …" at bounding box center [280, 123] width 560 height 246
click at [474, 122] on li "Person outside the car" at bounding box center [499, 121] width 100 height 15
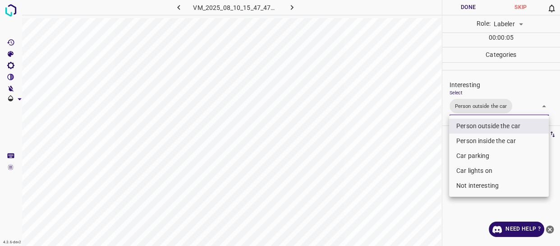
drag, startPoint x: 392, startPoint y: 180, endPoint x: 380, endPoint y: 186, distance: 13.5
click at [391, 181] on div at bounding box center [280, 123] width 560 height 246
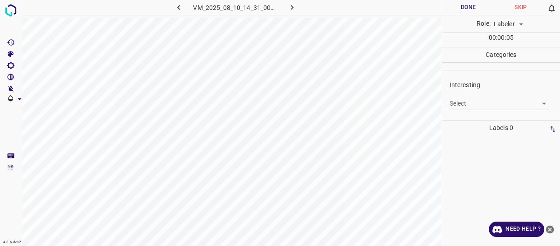
click at [466, 101] on body "4.3.6-dev2 VM_2025_08_10_14_31_00_609_07.gif Done Skip 0 Role: Labeler labeler …" at bounding box center [280, 123] width 560 height 246
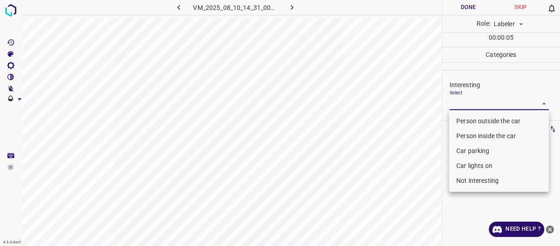
click at [469, 120] on li "Person outside the car" at bounding box center [499, 121] width 100 height 15
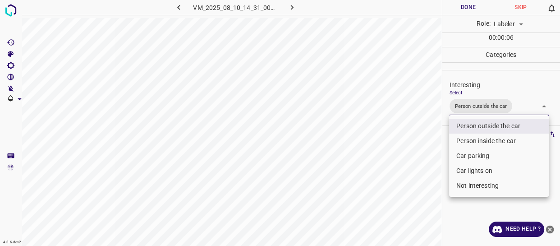
drag, startPoint x: 416, startPoint y: 152, endPoint x: 412, endPoint y: 169, distance: 17.7
click at [412, 167] on div at bounding box center [280, 123] width 560 height 246
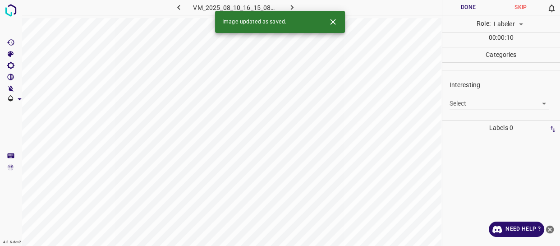
click at [471, 104] on body "4.3.6-dev2 VM_2025_08_10_16_15_08_070_01.gif Done Skip 0 Role: Labeler labeler …" at bounding box center [280, 123] width 560 height 246
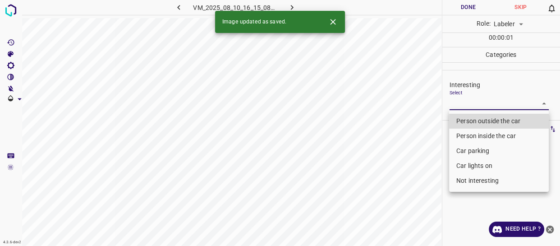
click at [467, 151] on li "Car parking" at bounding box center [499, 150] width 100 height 15
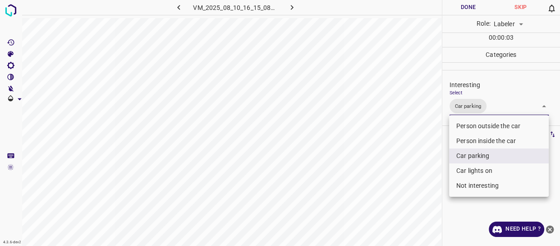
click at [419, 182] on div at bounding box center [280, 123] width 560 height 246
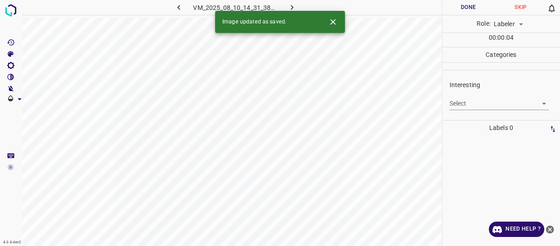
click at [469, 103] on body "4.3.6-dev2 VM_2025_08_10_14_31_38_235_07.gif Done Skip 0 Role: Labeler labeler …" at bounding box center [280, 123] width 560 height 246
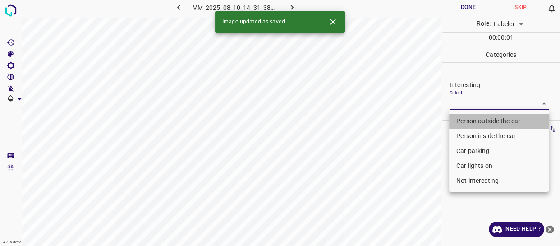
click at [466, 118] on li "Person outside the car" at bounding box center [499, 121] width 100 height 15
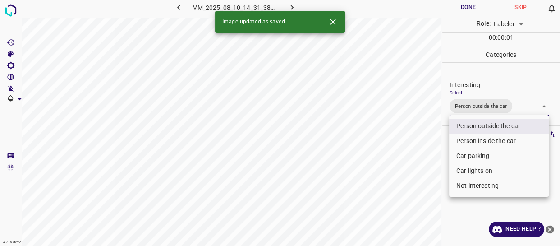
drag, startPoint x: 417, startPoint y: 170, endPoint x: 411, endPoint y: 175, distance: 7.7
click at [411, 175] on div at bounding box center [280, 123] width 560 height 246
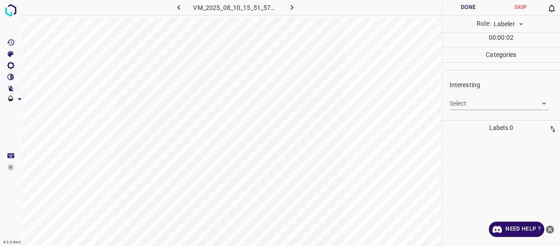
click at [467, 101] on body "4.3.6-dev2 VM_2025_08_10_15_51_57_187_01.gif Done Skip 0 Role: Labeler labeler …" at bounding box center [280, 123] width 560 height 246
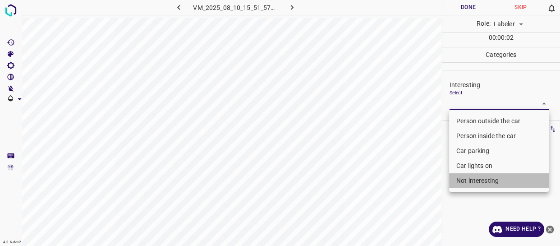
drag, startPoint x: 461, startPoint y: 176, endPoint x: 434, endPoint y: 185, distance: 28.8
click at [461, 176] on li "Not interesting" at bounding box center [499, 180] width 100 height 15
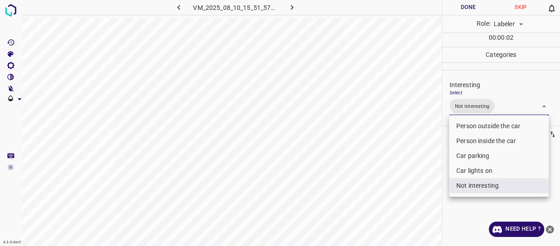
drag, startPoint x: 424, startPoint y: 185, endPoint x: 406, endPoint y: 189, distance: 19.0
click at [419, 186] on div at bounding box center [280, 123] width 560 height 246
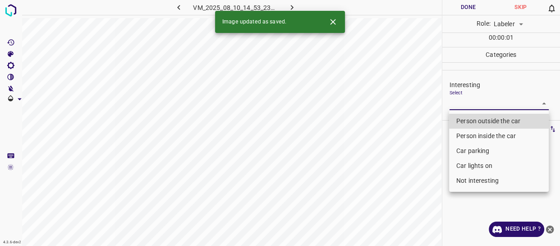
click at [468, 102] on body "4.3.6-dev2 VM_2025_08_10_14_53_23_083_02.gif Done Skip 0 Role: Labeler labeler …" at bounding box center [280, 123] width 560 height 246
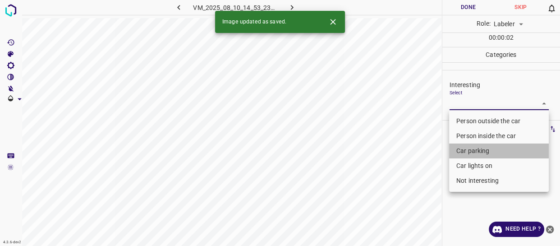
click at [465, 147] on li "Car parking" at bounding box center [499, 150] width 100 height 15
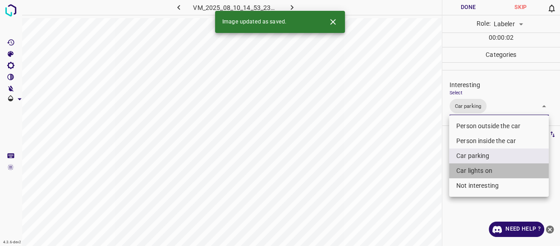
click at [463, 171] on li "Car lights on" at bounding box center [499, 170] width 100 height 15
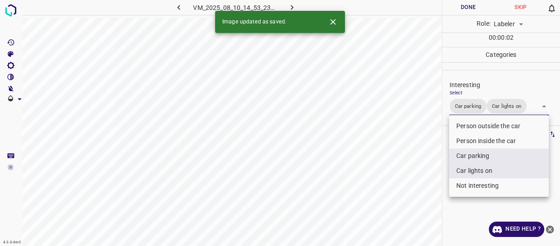
drag, startPoint x: 410, startPoint y: 198, endPoint x: 405, endPoint y: 208, distance: 11.5
click at [410, 200] on div at bounding box center [280, 123] width 560 height 246
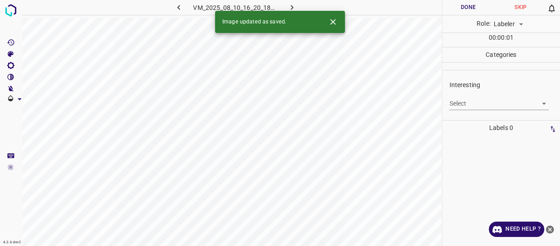
click at [462, 102] on body "4.3.6-dev2 VM_2025_08_10_16_20_18_974_00.gif Done Skip 0 Role: Labeler labeler …" at bounding box center [280, 123] width 560 height 246
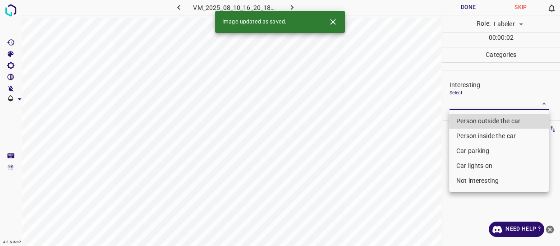
click at [467, 149] on li "Car parking" at bounding box center [499, 150] width 100 height 15
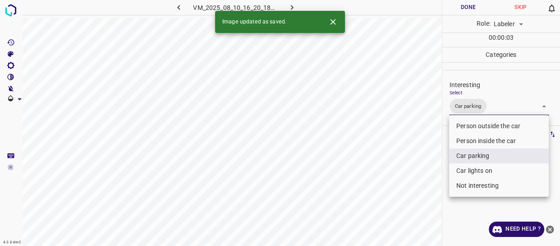
click at [419, 172] on div at bounding box center [280, 123] width 560 height 246
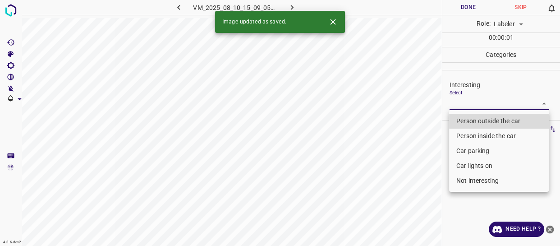
click at [473, 102] on body "4.3.6-dev2 VM_2025_08_10_15_09_05_971_02.gif Done Skip 0 Role: Labeler labeler …" at bounding box center [280, 123] width 560 height 246
click at [464, 177] on li "Not interesting" at bounding box center [499, 180] width 100 height 15
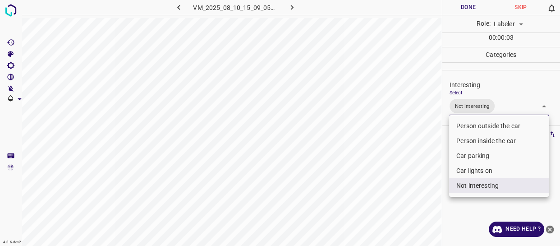
drag, startPoint x: 416, startPoint y: 178, endPoint x: 411, endPoint y: 180, distance: 6.1
click at [415, 179] on div at bounding box center [280, 123] width 560 height 246
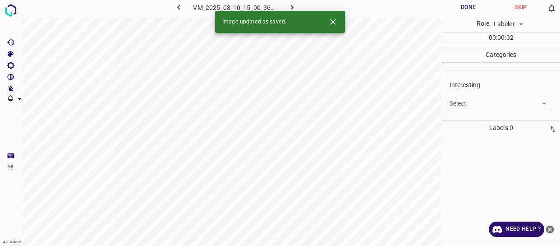
click at [452, 105] on body "4.3.6-dev2 VM_2025_08_10_15_00_36_575_02.gif Done Skip 0 Role: Labeler labeler …" at bounding box center [280, 123] width 560 height 246
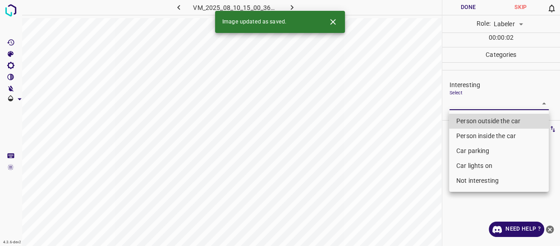
click at [466, 120] on li "Person outside the car" at bounding box center [499, 121] width 100 height 15
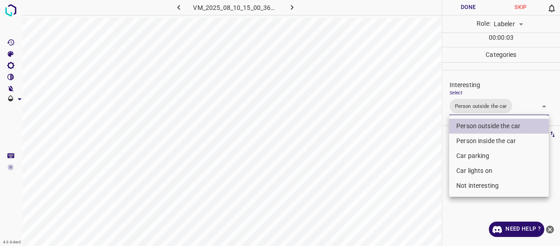
drag, startPoint x: 406, startPoint y: 171, endPoint x: 406, endPoint y: 179, distance: 7.7
click at [406, 175] on div at bounding box center [280, 123] width 560 height 246
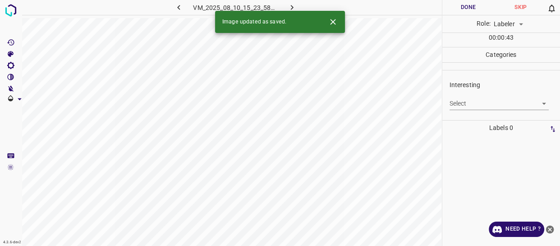
click at [477, 103] on body "4.3.6-dev2 VM_2025_08_10_15_23_58_504_02.gif Done Skip 0 Role: Labeler labeler …" at bounding box center [280, 123] width 560 height 246
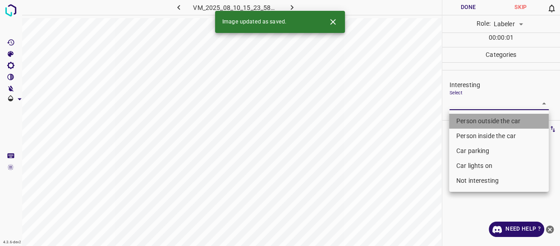
click at [476, 117] on li "Person outside the car" at bounding box center [499, 121] width 100 height 15
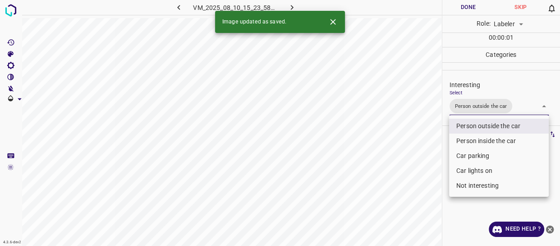
click at [403, 168] on div at bounding box center [280, 123] width 560 height 246
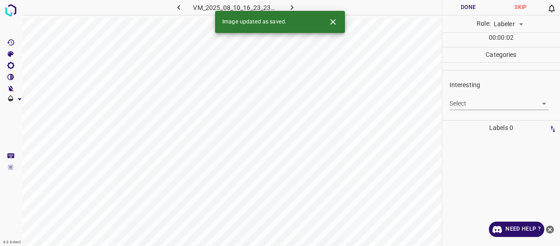
click at [471, 101] on body "4.3.6-dev2 VM_2025_08_10_16_23_23_425_00.gif Done Skip 0 Role: Labeler labeler …" at bounding box center [280, 123] width 560 height 246
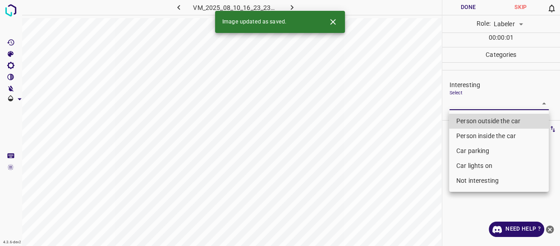
click at [466, 120] on li "Person outside the car" at bounding box center [499, 121] width 100 height 15
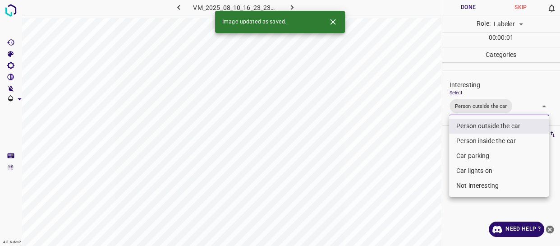
drag, startPoint x: 434, startPoint y: 167, endPoint x: 413, endPoint y: 184, distance: 26.6
click at [429, 175] on div at bounding box center [280, 123] width 560 height 246
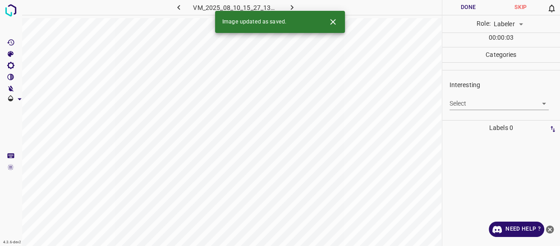
click at [461, 101] on body "4.3.6-dev2 VM_2025_08_10_15_27_13_910_04.gif Done Skip 0 Role: Labeler labeler …" at bounding box center [280, 123] width 560 height 246
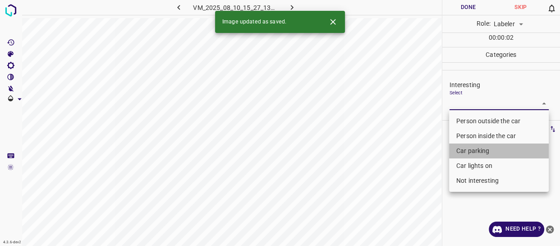
click at [470, 153] on li "Car parking" at bounding box center [499, 150] width 100 height 15
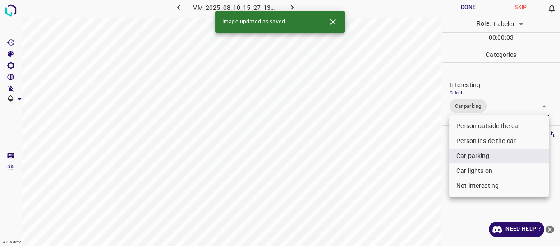
click at [464, 176] on li "Car lights on" at bounding box center [499, 170] width 100 height 15
drag, startPoint x: 385, startPoint y: 180, endPoint x: 383, endPoint y: 189, distance: 8.8
click at [383, 188] on div at bounding box center [280, 123] width 560 height 246
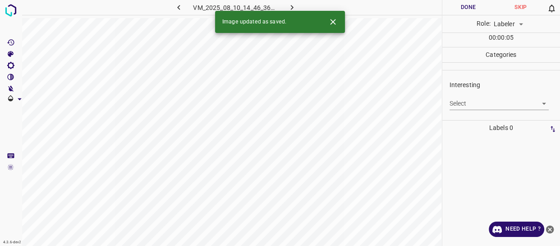
click at [466, 103] on body "4.3.6-dev2 VM_2025_08_10_14_46_36_386_00.gif Done Skip 0 Role: Labeler labeler …" at bounding box center [280, 123] width 560 height 246
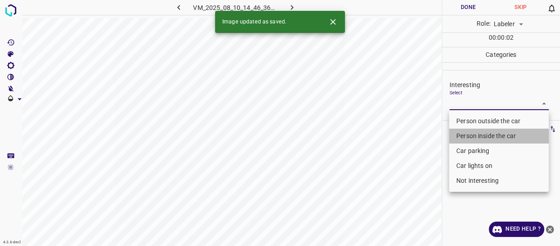
click at [469, 135] on li "Person inside the car" at bounding box center [499, 136] width 100 height 15
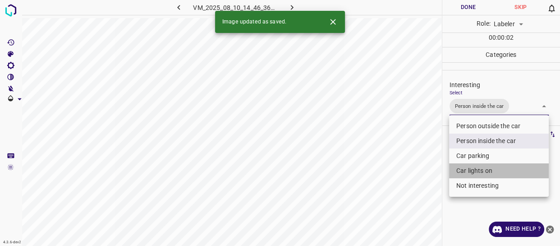
click at [465, 169] on li "Car lights on" at bounding box center [499, 170] width 100 height 15
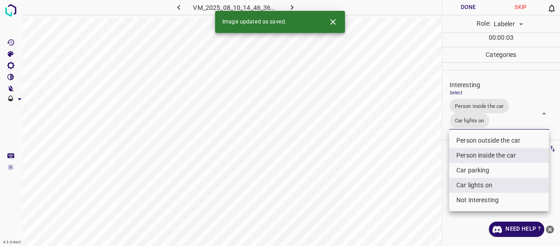
click at [412, 194] on div at bounding box center [280, 123] width 560 height 246
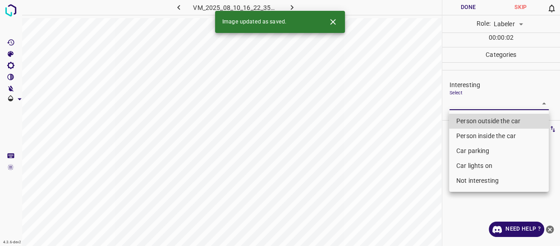
click at [457, 102] on body "4.3.6-dev2 VM_2025_08_10_16_22_35_376_05.gif Done Skip 0 Role: Labeler labeler …" at bounding box center [280, 123] width 560 height 246
click at [461, 120] on li "Person outside the car" at bounding box center [499, 121] width 100 height 15
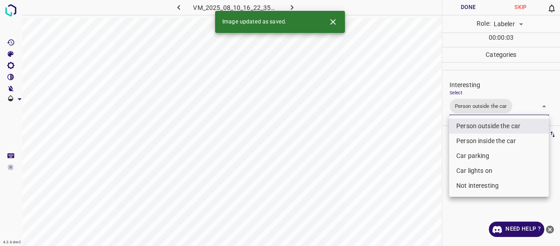
drag, startPoint x: 422, startPoint y: 167, endPoint x: 404, endPoint y: 180, distance: 21.8
click at [418, 170] on div at bounding box center [280, 123] width 560 height 246
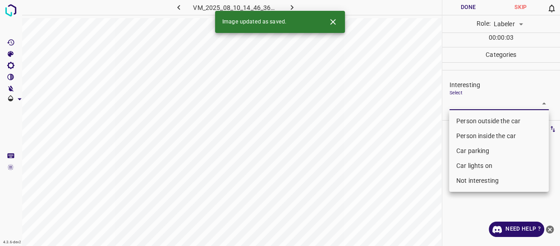
click at [476, 100] on body "4.3.6-dev2 VM_2025_08_10_14_46_36_386_02.gif Done Skip 0 Role: Labeler labeler …" at bounding box center [280, 123] width 560 height 246
click at [475, 120] on li "Person outside the car" at bounding box center [499, 121] width 100 height 15
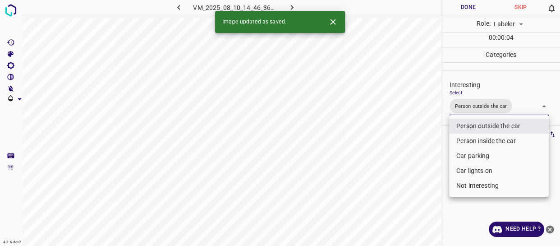
click at [474, 170] on li "Car lights on" at bounding box center [499, 170] width 100 height 15
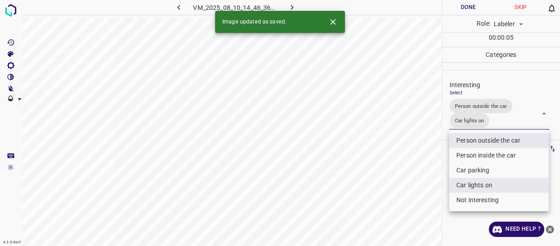
drag, startPoint x: 406, startPoint y: 194, endPoint x: 401, endPoint y: 198, distance: 6.7
click at [405, 195] on div at bounding box center [280, 123] width 560 height 246
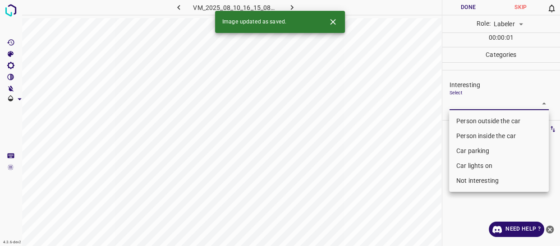
click at [456, 99] on body "4.3.6-dev2 VM_2025_08_10_16_15_08_070_07.gif Done Skip 0 Role: Labeler labeler …" at bounding box center [280, 123] width 560 height 246
drag, startPoint x: 474, startPoint y: 181, endPoint x: 468, endPoint y: 182, distance: 5.5
click at [474, 181] on li "Not interesting" at bounding box center [499, 180] width 100 height 15
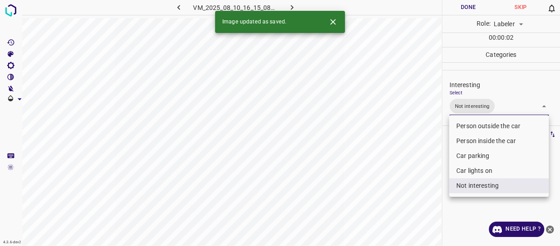
drag, startPoint x: 380, startPoint y: 214, endPoint x: 376, endPoint y: 217, distance: 4.9
click at [378, 216] on div at bounding box center [280, 123] width 560 height 246
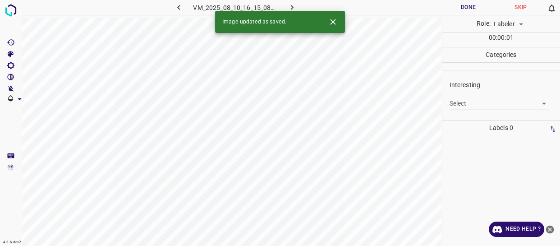
click at [478, 102] on body "4.3.6-dev2 VM_2025_08_10_16_15_08_070_06.gif Done Skip 0 Role: Labeler labeler …" at bounding box center [280, 123] width 560 height 246
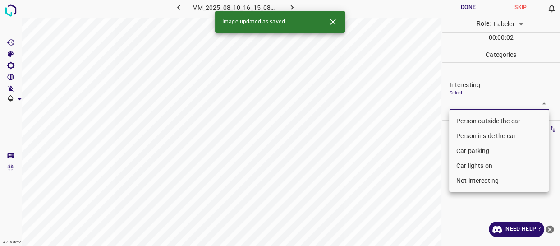
click at [479, 153] on li "Car parking" at bounding box center [499, 150] width 100 height 15
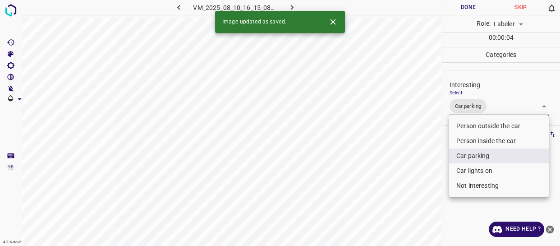
drag, startPoint x: 466, startPoint y: 168, endPoint x: 422, endPoint y: 198, distance: 53.6
click at [466, 168] on li "Car lights on" at bounding box center [499, 170] width 100 height 15
drag, startPoint x: 412, startPoint y: 202, endPoint x: 399, endPoint y: 211, distance: 16.0
click at [407, 207] on div at bounding box center [280, 123] width 560 height 246
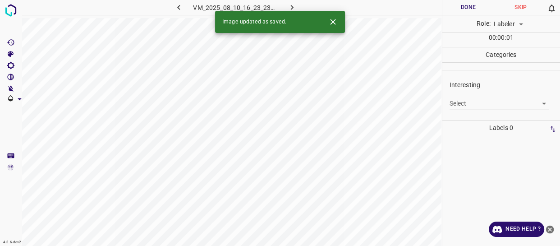
click at [455, 105] on body "4.3.6-dev2 VM_2025_08_10_16_23_23_425_12.gif Done Skip 0 Role: Labeler labeler …" at bounding box center [280, 123] width 560 height 246
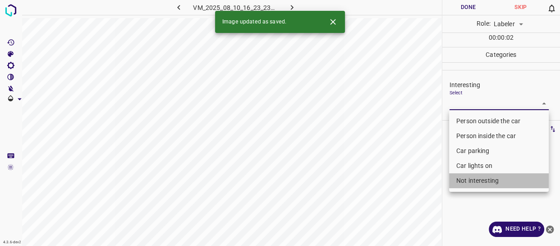
click at [464, 183] on li "Not interesting" at bounding box center [499, 180] width 100 height 15
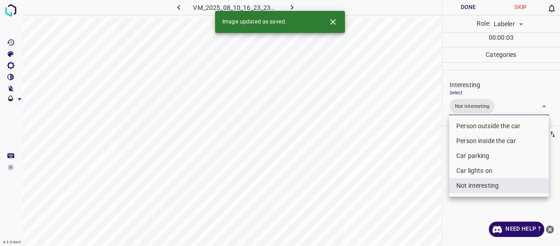
click at [402, 205] on div at bounding box center [280, 123] width 560 height 246
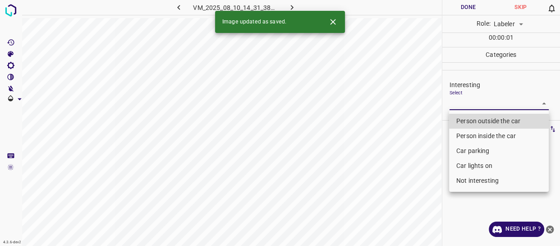
click at [461, 101] on body "4.3.6-dev2 VM_2025_08_10_14_31_38_235_06.gif Done Skip 0 Role: Labeler labeler …" at bounding box center [280, 123] width 560 height 246
drag, startPoint x: 468, startPoint y: 117, endPoint x: 446, endPoint y: 143, distance: 33.6
click at [468, 117] on li "Person outside the car" at bounding box center [499, 121] width 100 height 15
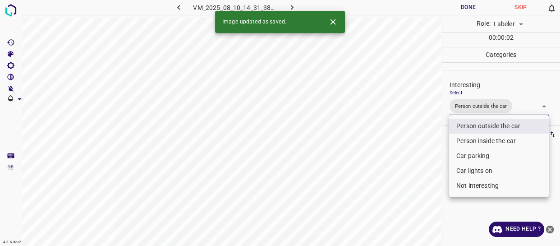
drag, startPoint x: 415, startPoint y: 169, endPoint x: 401, endPoint y: 197, distance: 30.9
click at [415, 175] on div at bounding box center [280, 123] width 560 height 246
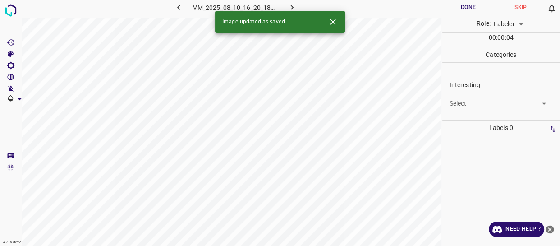
click at [465, 99] on body "4.3.6-dev2 VM_2025_08_10_16_20_18_974_01.gif Done Skip 0 Role: Labeler labeler …" at bounding box center [280, 123] width 560 height 246
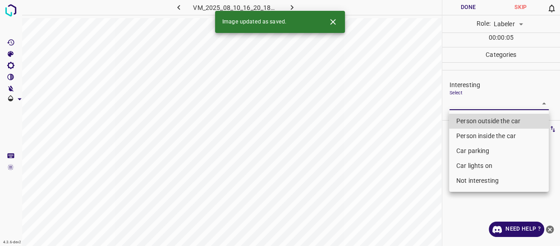
click at [471, 180] on li "Not interesting" at bounding box center [499, 180] width 100 height 15
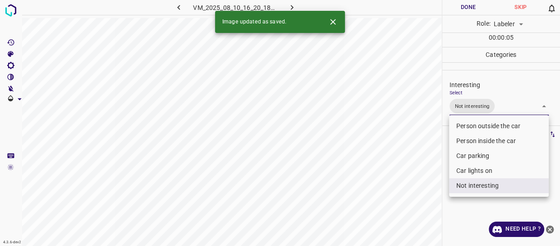
drag, startPoint x: 404, startPoint y: 206, endPoint x: 397, endPoint y: 208, distance: 8.0
click at [400, 207] on div at bounding box center [280, 123] width 560 height 246
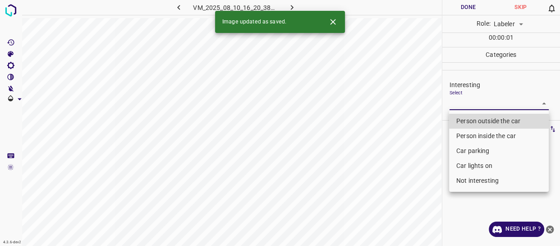
click at [470, 103] on body "4.3.6-dev2 VM_2025_08_10_16_20_38_987_03.gif Done Skip 0 Role: Labeler labeler …" at bounding box center [280, 123] width 560 height 246
click at [478, 181] on li "Not interesting" at bounding box center [499, 180] width 100 height 15
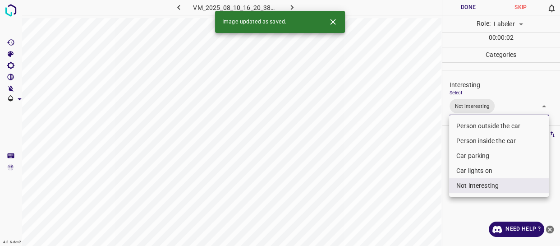
drag, startPoint x: 428, startPoint y: 204, endPoint x: 423, endPoint y: 215, distance: 11.9
click at [425, 210] on div at bounding box center [280, 123] width 560 height 246
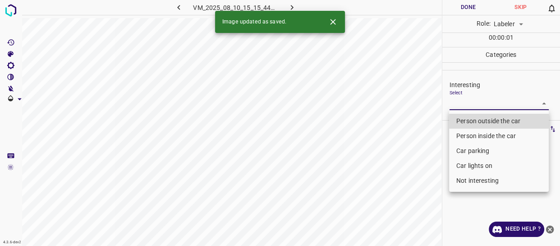
click at [469, 100] on body "4.3.6-dev2 VM_2025_08_10_15_15_44_344_02.gif Done Skip 0 Role: Labeler labeler …" at bounding box center [280, 123] width 560 height 246
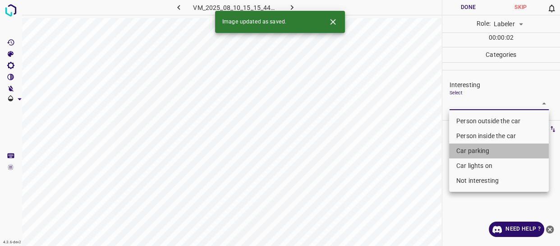
click at [469, 152] on li "Car parking" at bounding box center [499, 150] width 100 height 15
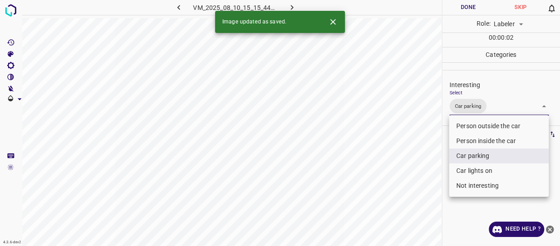
drag, startPoint x: 409, startPoint y: 202, endPoint x: 402, endPoint y: 211, distance: 10.9
click at [406, 207] on div at bounding box center [280, 123] width 560 height 246
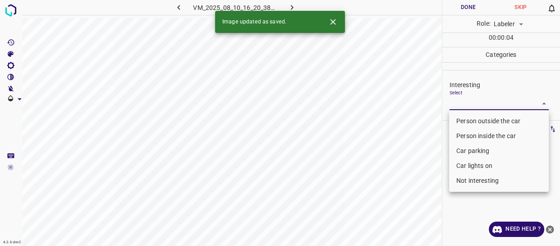
click at [462, 102] on body "4.3.6-dev2 VM_2025_08_10_16_20_38_987_04.gif Done Skip 0 Role: Labeler labeler …" at bounding box center [280, 123] width 560 height 246
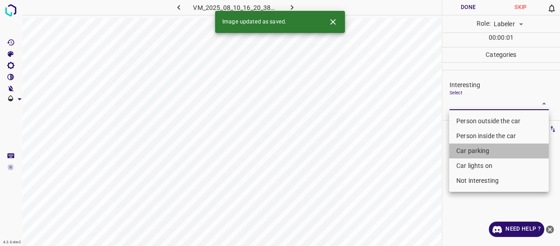
click at [464, 152] on li "Car parking" at bounding box center [499, 150] width 100 height 15
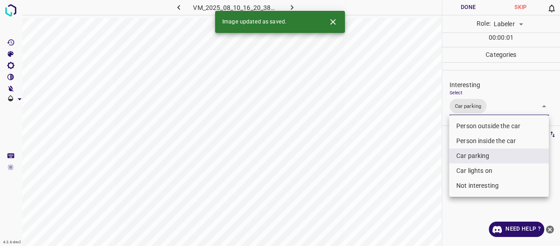
click at [434, 185] on div at bounding box center [280, 123] width 560 height 246
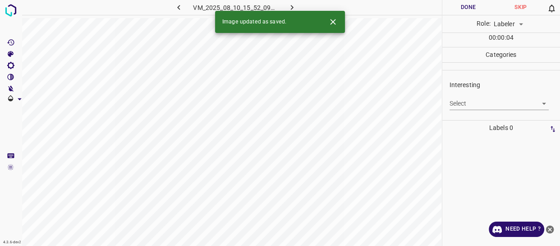
click at [478, 103] on body "4.3.6-dev2 VM_2025_08_10_15_52_09_525_01.gif Done Skip 0 Role: Labeler labeler …" at bounding box center [280, 123] width 560 height 246
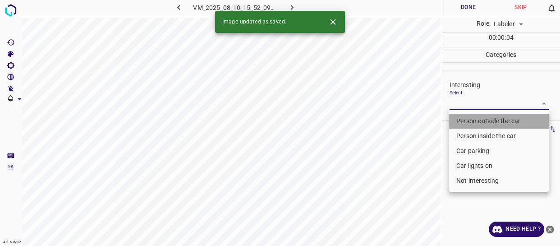
drag, startPoint x: 469, startPoint y: 119, endPoint x: 416, endPoint y: 138, distance: 56.2
click at [469, 118] on li "Person outside the car" at bounding box center [499, 121] width 100 height 15
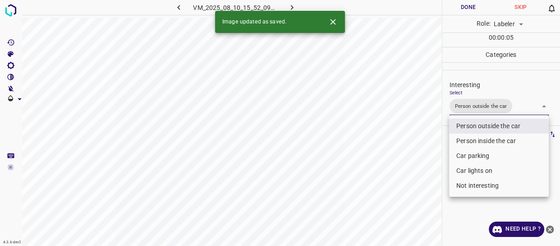
click at [409, 140] on div at bounding box center [280, 123] width 560 height 246
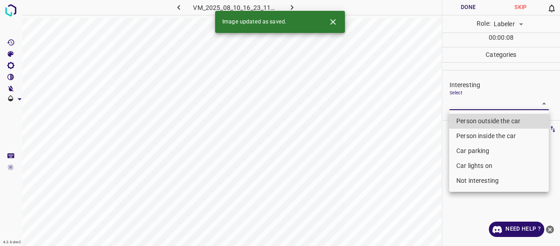
drag, startPoint x: 462, startPoint y: 103, endPoint x: 466, endPoint y: 125, distance: 22.0
click at [462, 104] on body "4.3.6-dev2 VM_2025_08_10_16_23_11_401_10.gif Done Skip 0 Role: Labeler labeler …" at bounding box center [280, 123] width 560 height 246
click at [466, 121] on li "Person outside the car" at bounding box center [499, 121] width 100 height 15
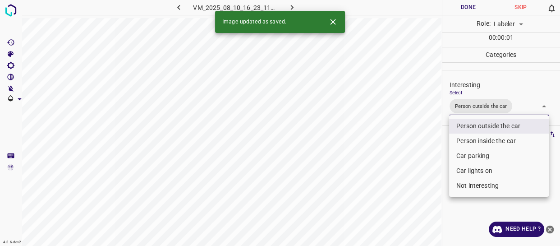
drag, startPoint x: 423, startPoint y: 153, endPoint x: 401, endPoint y: 151, distance: 22.2
click at [423, 153] on div at bounding box center [280, 123] width 560 height 246
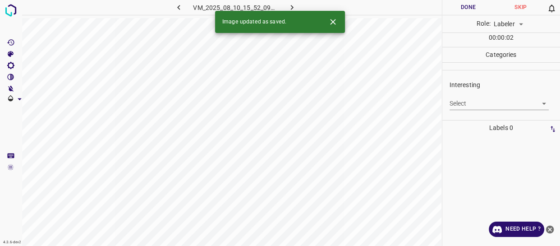
click at [466, 103] on body "4.3.6-dev2 VM_2025_08_10_15_52_09_525_06.gif Done Skip 0 Role: Labeler labeler …" at bounding box center [280, 123] width 560 height 246
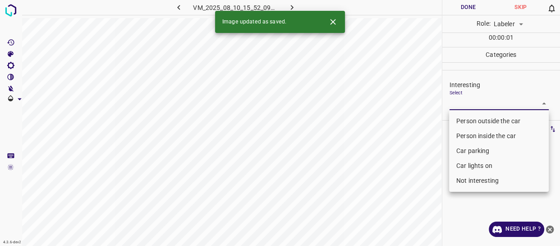
drag, startPoint x: 460, startPoint y: 120, endPoint x: 442, endPoint y: 140, distance: 26.5
click at [460, 120] on li "Person outside the car" at bounding box center [499, 121] width 100 height 15
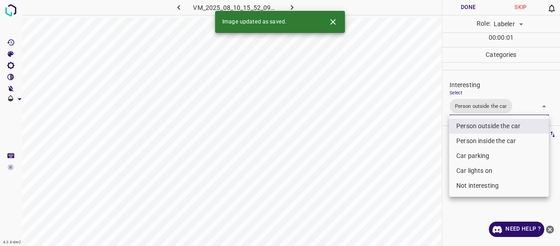
click at [421, 153] on div at bounding box center [280, 123] width 560 height 246
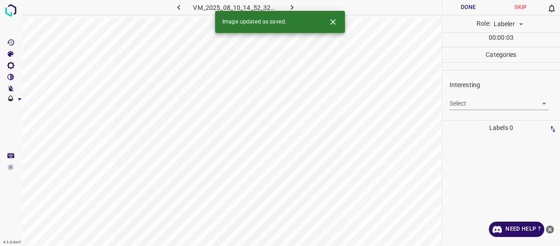
click at [471, 103] on body "4.3.6-dev2 VM_2025_08_10_14_52_32_333_04.gif Done Skip 0 Role: Labeler labeler …" at bounding box center [280, 123] width 560 height 246
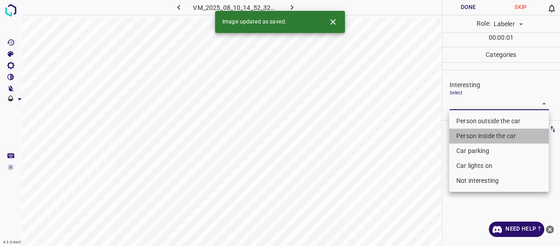
click at [471, 138] on li "Person inside the car" at bounding box center [499, 136] width 100 height 15
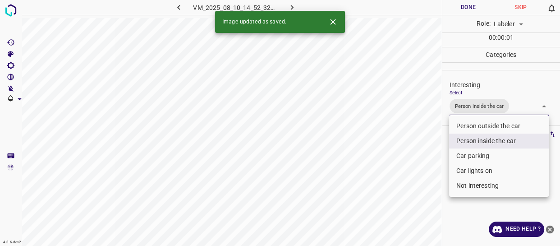
drag, startPoint x: 423, startPoint y: 178, endPoint x: 411, endPoint y: 194, distance: 19.0
click at [417, 189] on div at bounding box center [280, 123] width 560 height 246
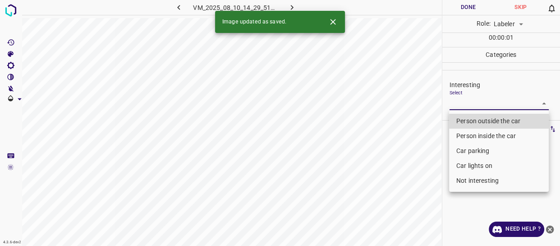
click at [466, 104] on body "4.3.6-dev2 VM_2025_08_10_14_29_51_313_05.gif Done Skip 0 Role: Labeler labeler …" at bounding box center [280, 123] width 560 height 246
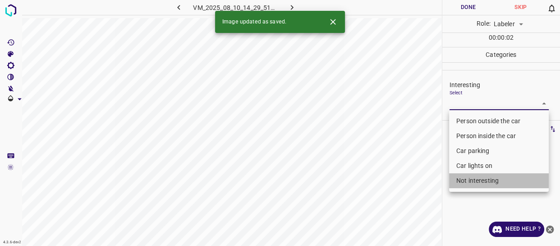
click at [458, 180] on li "Not interesting" at bounding box center [499, 180] width 100 height 15
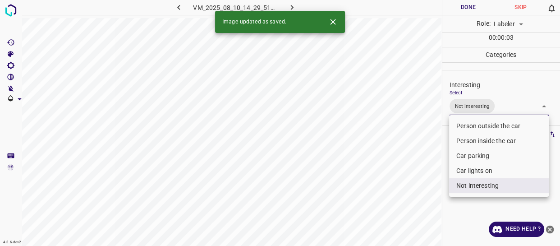
click at [400, 186] on div at bounding box center [280, 123] width 560 height 246
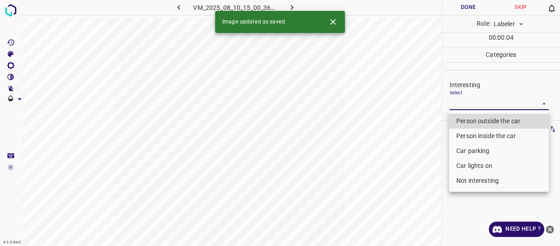
click at [471, 101] on body "4.3.6-dev2 VM_2025_08_10_15_00_36_575_06.gif Done Skip 0 Role: Labeler labeler …" at bounding box center [280, 123] width 560 height 246
click at [472, 119] on li "Person outside the car" at bounding box center [499, 121] width 100 height 15
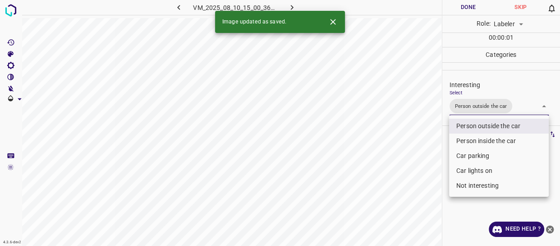
drag, startPoint x: 411, startPoint y: 166, endPoint x: 401, endPoint y: 177, distance: 15.0
click at [410, 171] on div at bounding box center [280, 123] width 560 height 246
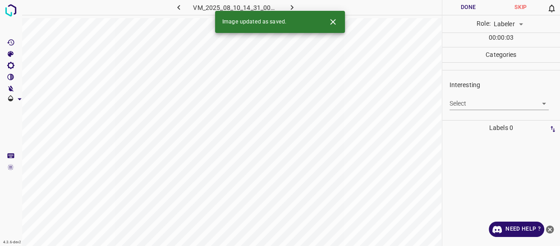
click at [483, 101] on body "4.3.6-dev2 VM_2025_08_10_14_31_00_609_00.gif Done Skip 0 Role: Labeler labeler …" at bounding box center [280, 123] width 560 height 246
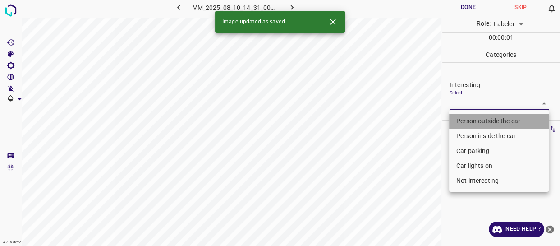
drag, startPoint x: 474, startPoint y: 118, endPoint x: 415, endPoint y: 158, distance: 71.4
click at [473, 118] on li "Person outside the car" at bounding box center [499, 121] width 100 height 15
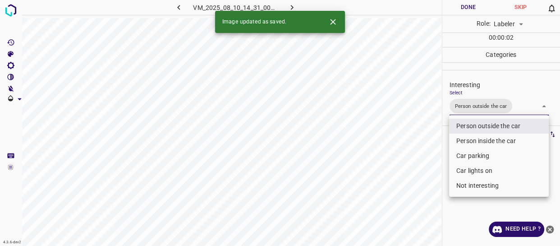
click at [397, 184] on div at bounding box center [280, 123] width 560 height 246
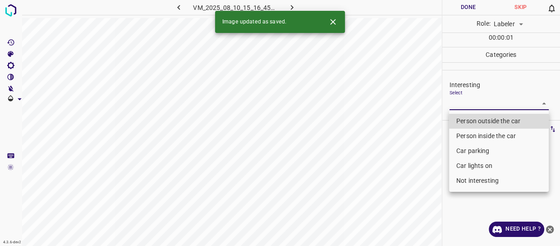
click at [458, 103] on body "4.3.6-dev2 VM_2025_08_10_15_16_45_206_10.gif Done Skip 0 Role: Labeler labeler …" at bounding box center [280, 123] width 560 height 246
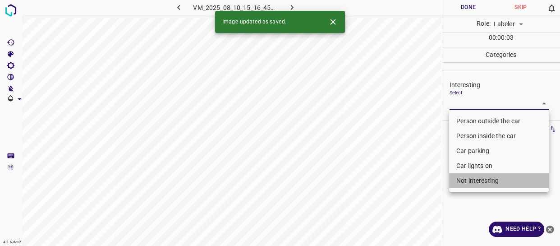
click at [469, 178] on li "Not interesting" at bounding box center [499, 180] width 100 height 15
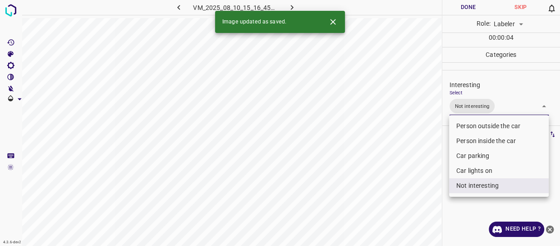
drag, startPoint x: 424, startPoint y: 202, endPoint x: 412, endPoint y: 199, distance: 11.9
click at [420, 202] on div at bounding box center [280, 123] width 560 height 246
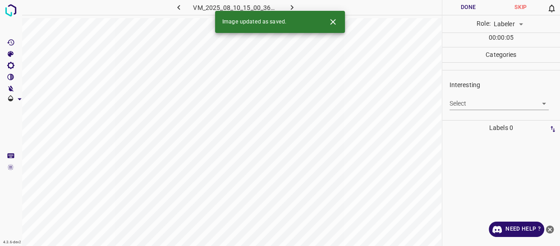
click at [469, 103] on body "4.3.6-dev2 VM_2025_08_10_15_00_36_575_07.gif Done Skip 0 Role: Labeler labeler …" at bounding box center [280, 123] width 560 height 246
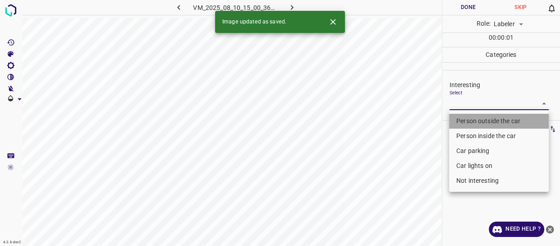
click at [469, 118] on li "Person outside the car" at bounding box center [499, 121] width 100 height 15
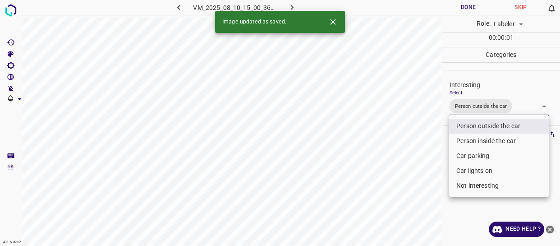
drag, startPoint x: 428, startPoint y: 161, endPoint x: 412, endPoint y: 188, distance: 31.3
click at [425, 171] on div at bounding box center [280, 123] width 560 height 246
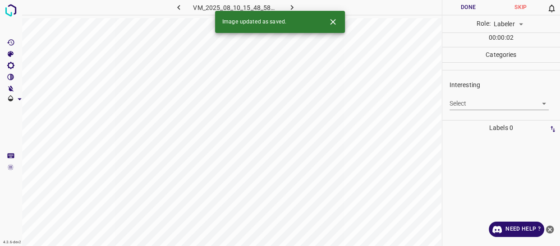
click at [451, 102] on body "4.3.6-dev2 VM_2025_08_10_15_48_58_308_06.gif Done Skip 0 Role: Labeler labeler …" at bounding box center [280, 123] width 560 height 246
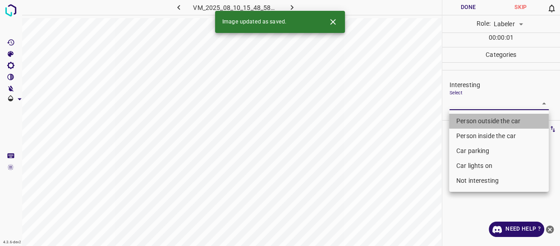
click at [460, 122] on li "Person outside the car" at bounding box center [499, 121] width 100 height 15
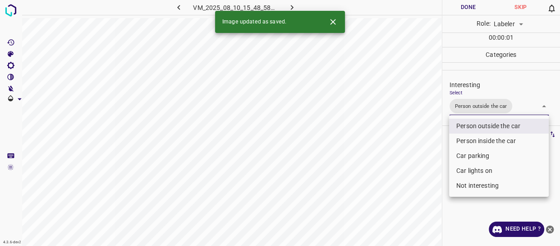
drag, startPoint x: 424, startPoint y: 171, endPoint x: 421, endPoint y: 185, distance: 13.8
click at [422, 184] on div at bounding box center [280, 123] width 560 height 246
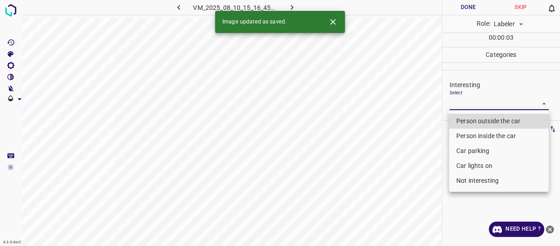
click at [474, 102] on body "4.3.6-dev2 VM_2025_08_10_15_16_45_206_01.gif Done Skip 0 Role: Labeler labeler …" at bounding box center [280, 123] width 560 height 246
click at [469, 119] on li "Person outside the car" at bounding box center [499, 121] width 100 height 15
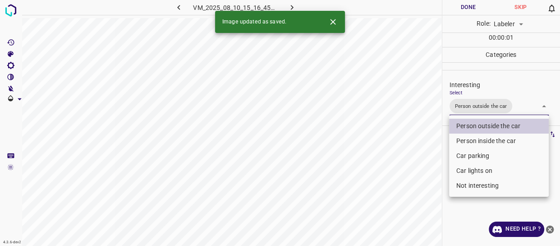
drag, startPoint x: 422, startPoint y: 176, endPoint x: 420, endPoint y: 184, distance: 7.9
click at [421, 180] on div at bounding box center [280, 123] width 560 height 246
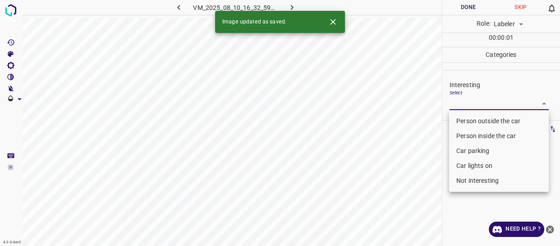
click at [487, 103] on body "4.3.6-dev2 VM_2025_08_10_16_32_59_617_08.gif Done Skip 0 Role: Labeler labeler …" at bounding box center [280, 123] width 560 height 246
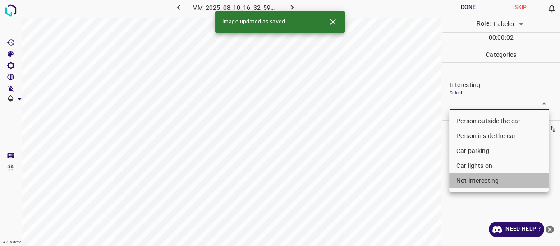
click at [487, 182] on li "Not interesting" at bounding box center [499, 180] width 100 height 15
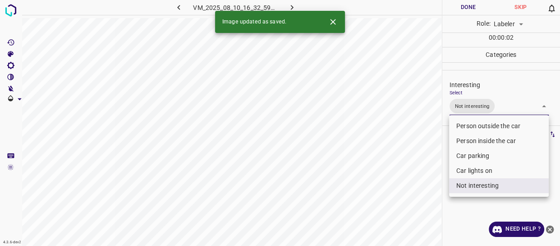
drag, startPoint x: 413, startPoint y: 190, endPoint x: 408, endPoint y: 196, distance: 8.0
click at [410, 195] on div at bounding box center [280, 123] width 560 height 246
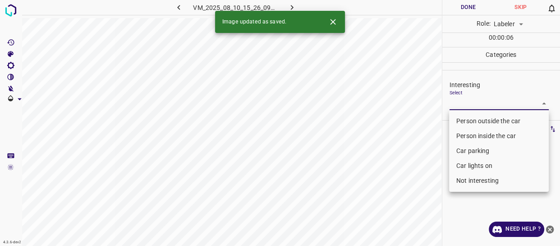
drag, startPoint x: 471, startPoint y: 100, endPoint x: 474, endPoint y: 115, distance: 15.6
click at [472, 100] on body "4.3.6-dev2 VM_2025_08_10_15_26_09_397_05.gif Done Skip 0 Role: Labeler labeler …" at bounding box center [280, 123] width 560 height 246
click at [474, 121] on li "Person outside the car" at bounding box center [499, 121] width 100 height 15
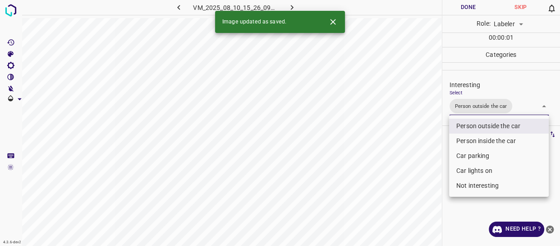
drag, startPoint x: 398, startPoint y: 178, endPoint x: 396, endPoint y: 184, distance: 6.5
click at [397, 182] on div at bounding box center [280, 123] width 560 height 246
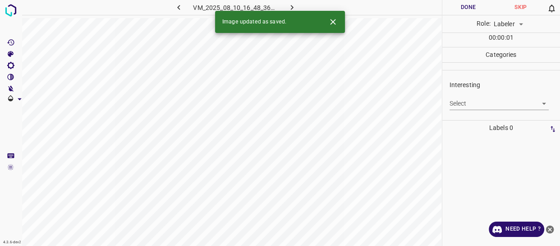
click at [463, 102] on body "4.3.6-dev2 VM_2025_08_10_16_48_36_674_08.gif Done Skip 0 Role: Labeler labeler …" at bounding box center [280, 123] width 560 height 246
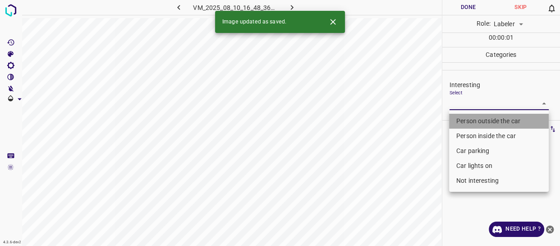
drag, startPoint x: 463, startPoint y: 120, endPoint x: 403, endPoint y: 168, distance: 76.4
click at [463, 120] on li "Person outside the car" at bounding box center [499, 121] width 100 height 15
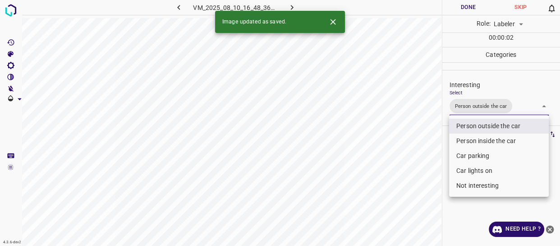
drag, startPoint x: 403, startPoint y: 171, endPoint x: 383, endPoint y: 190, distance: 27.1
click at [396, 182] on div at bounding box center [280, 123] width 560 height 246
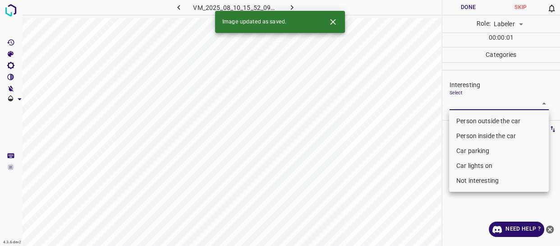
click at [475, 99] on body "4.3.6-dev2 VM_2025_08_10_15_52_09_525_04.gif Done Skip 0 Role: Labeler labeler …" at bounding box center [280, 123] width 560 height 246
drag, startPoint x: 474, startPoint y: 122, endPoint x: 461, endPoint y: 128, distance: 13.5
click at [474, 122] on li "Person outside the car" at bounding box center [499, 121] width 100 height 15
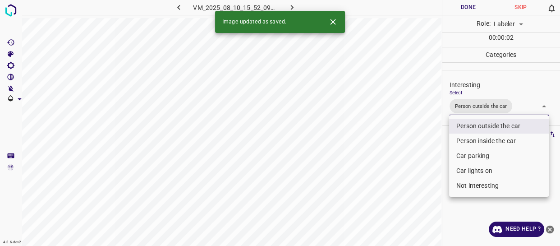
drag, startPoint x: 377, startPoint y: 192, endPoint x: 375, endPoint y: 204, distance: 11.9
click at [377, 195] on div at bounding box center [280, 123] width 560 height 246
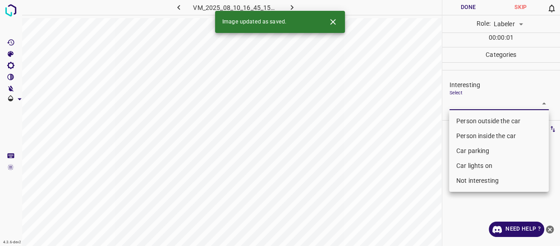
click at [461, 102] on body "4.3.6-dev2 VM_2025_08_10_16_45_15_320_02.gif Done Skip 0 Role: Labeler labeler …" at bounding box center [280, 123] width 560 height 246
click at [464, 151] on li "Car parking" at bounding box center [499, 150] width 100 height 15
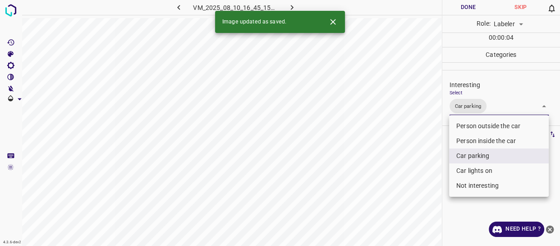
click at [464, 166] on li "Car lights on" at bounding box center [499, 170] width 100 height 15
drag, startPoint x: 424, startPoint y: 192, endPoint x: 420, endPoint y: 197, distance: 6.4
click at [425, 193] on div at bounding box center [280, 123] width 560 height 246
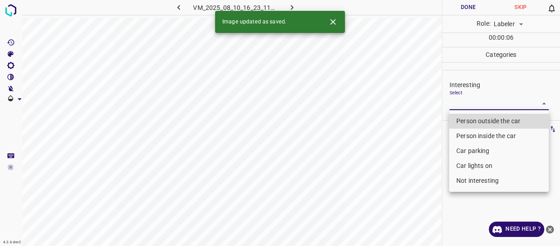
click at [485, 103] on body "4.3.6-dev2 VM_2025_08_10_16_23_11_401_12.gif Done Skip 0 Role: Labeler labeler …" at bounding box center [280, 123] width 560 height 246
drag, startPoint x: 481, startPoint y: 117, endPoint x: 459, endPoint y: 136, distance: 28.5
click at [480, 118] on li "Person outside the car" at bounding box center [499, 121] width 100 height 15
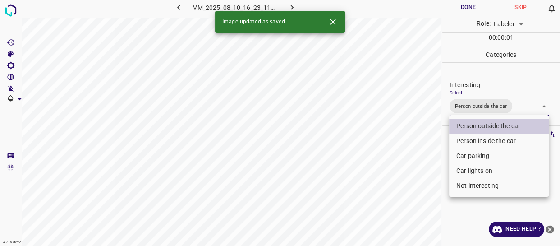
click at [410, 180] on div at bounding box center [280, 123] width 560 height 246
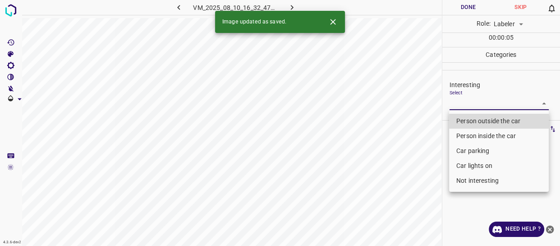
click at [464, 104] on body "4.3.6-dev2 VM_2025_08_10_16_32_47_468_03.gif Done Skip 0 Role: Labeler labeler …" at bounding box center [280, 123] width 560 height 246
click at [461, 119] on li "Person outside the car" at bounding box center [499, 121] width 100 height 15
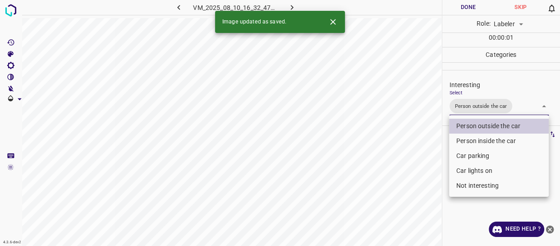
drag, startPoint x: 403, startPoint y: 179, endPoint x: 401, endPoint y: 183, distance: 4.6
click at [403, 180] on div at bounding box center [280, 123] width 560 height 246
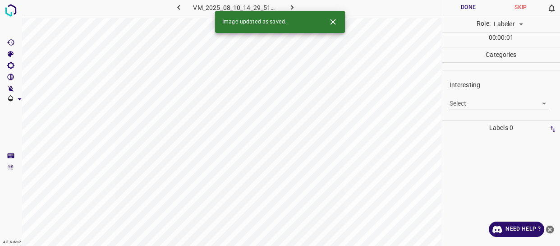
click at [485, 98] on body "4.3.6-dev2 VM_2025_08_10_14_29_51_313_03.gif Done Skip 0 Role: Labeler labeler …" at bounding box center [280, 123] width 560 height 246
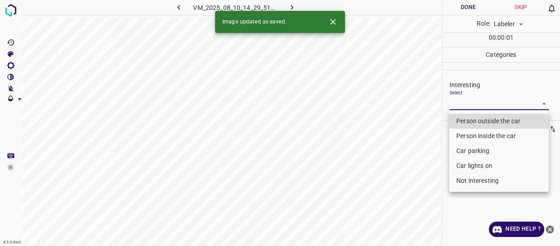
click at [477, 153] on li "Car parking" at bounding box center [499, 150] width 100 height 15
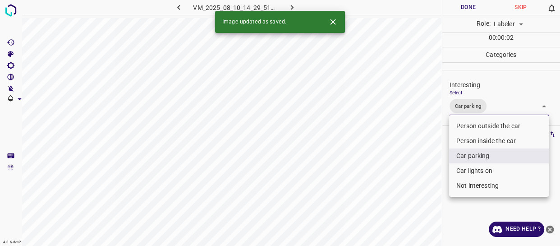
drag, startPoint x: 423, startPoint y: 183, endPoint x: 406, endPoint y: 194, distance: 19.7
click at [416, 188] on div at bounding box center [280, 123] width 560 height 246
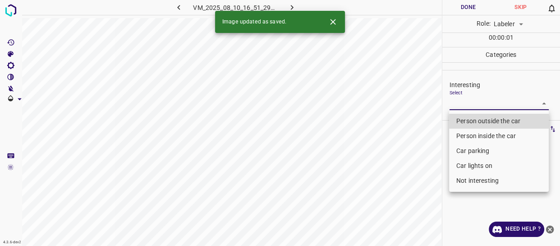
click at [470, 101] on body "4.3.6-dev2 VM_2025_08_10_16_51_29_162_04.gif Done Skip 0 Role: Labeler labeler …" at bounding box center [280, 123] width 560 height 246
click at [474, 120] on li "Person outside the car" at bounding box center [499, 121] width 100 height 15
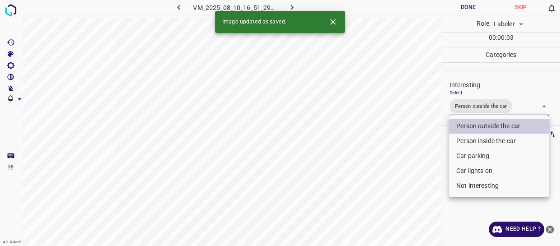
drag, startPoint x: 410, startPoint y: 160, endPoint x: 402, endPoint y: 180, distance: 21.4
click at [404, 177] on div at bounding box center [280, 123] width 560 height 246
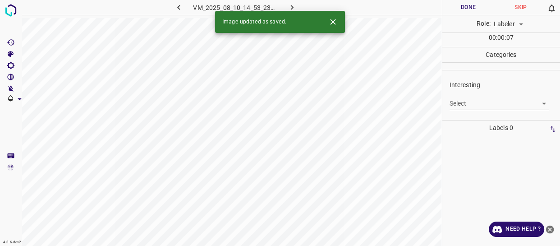
click at [469, 100] on body "4.3.6-dev2 VM_2025_08_10_14_53_23_083_05.gif Done Skip 0 Role: Labeler labeler …" at bounding box center [280, 123] width 560 height 246
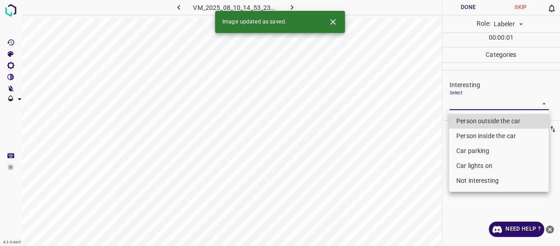
click at [467, 146] on li "Car parking" at bounding box center [499, 150] width 100 height 15
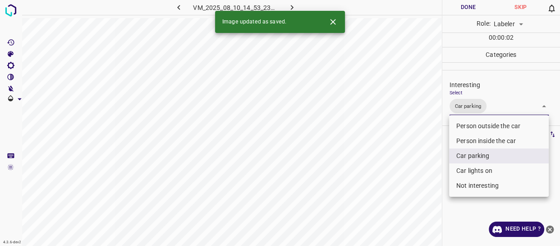
drag, startPoint x: 415, startPoint y: 176, endPoint x: 411, endPoint y: 180, distance: 5.7
click at [415, 176] on div at bounding box center [280, 123] width 560 height 246
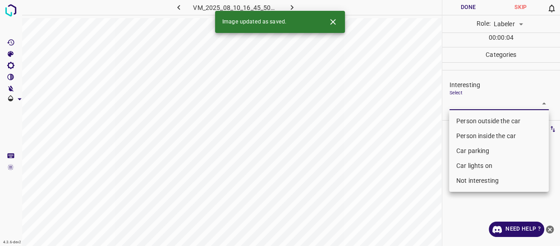
click at [466, 105] on body "4.3.6-dev2 VM_2025_08_10_16_45_50_741_12.gif Done Skip 0 Role: Labeler labeler …" at bounding box center [280, 123] width 560 height 246
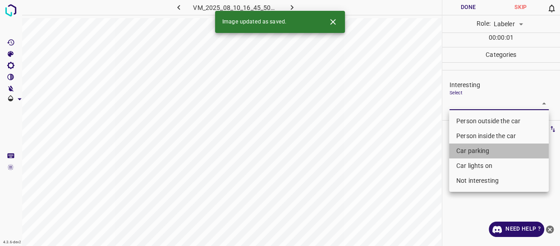
click at [471, 151] on li "Car parking" at bounding box center [499, 150] width 100 height 15
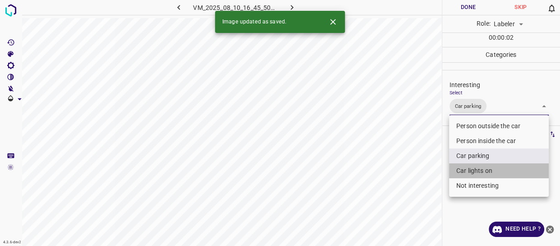
click at [466, 170] on li "Car lights on" at bounding box center [499, 170] width 100 height 15
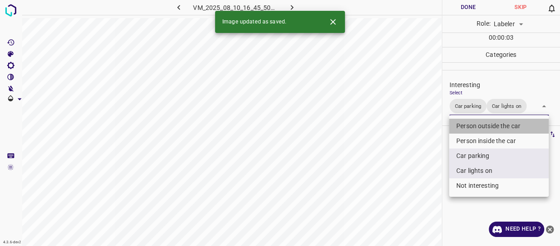
click at [461, 121] on li "Person outside the car" at bounding box center [499, 126] width 100 height 15
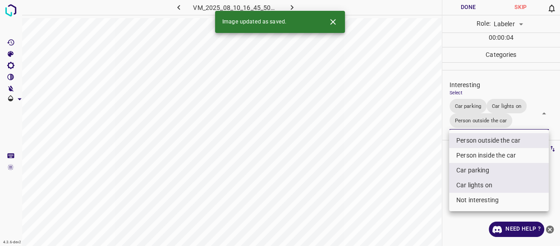
drag, startPoint x: 424, startPoint y: 169, endPoint x: 415, endPoint y: 181, distance: 15.4
click at [420, 176] on div at bounding box center [280, 123] width 560 height 246
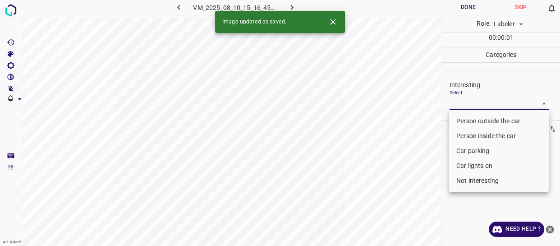
click at [489, 106] on body "4.3.6-dev2 VM_2025_08_10_15_16_45_206_00.gif Done Skip 0 Role: Labeler labeler …" at bounding box center [280, 123] width 560 height 246
click at [479, 121] on li "Person outside the car" at bounding box center [499, 121] width 100 height 15
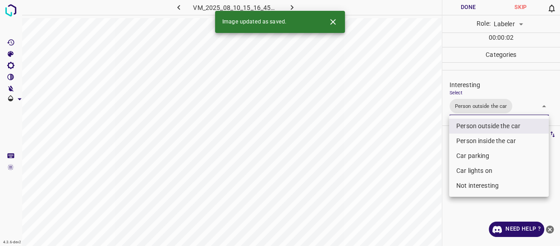
drag, startPoint x: 432, startPoint y: 175, endPoint x: 420, endPoint y: 188, distance: 18.5
click at [427, 183] on div at bounding box center [280, 123] width 560 height 246
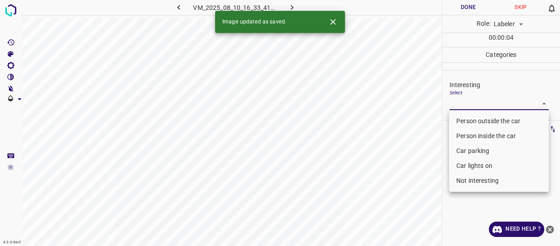
drag, startPoint x: 462, startPoint y: 103, endPoint x: 461, endPoint y: 117, distance: 14.0
click at [463, 103] on body "4.3.6-dev2 VM_2025_08_10_16_33_41_499_01.gif Done Skip 0 Role: Labeler labeler …" at bounding box center [280, 123] width 560 height 246
click at [461, 117] on li "Person outside the car" at bounding box center [499, 121] width 100 height 15
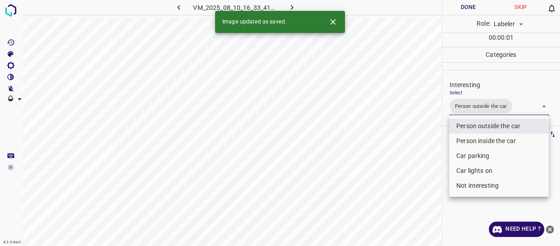
drag, startPoint x: 408, startPoint y: 169, endPoint x: 406, endPoint y: 188, distance: 19.1
click at [407, 178] on div at bounding box center [280, 123] width 560 height 246
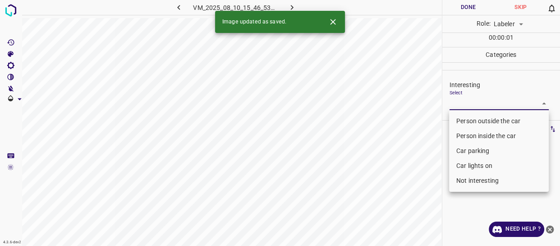
click at [478, 105] on body "4.3.6-dev2 VM_2025_08_10_15_46_53_836_01.gif Done Skip 0 Role: Labeler labeler …" at bounding box center [280, 123] width 560 height 246
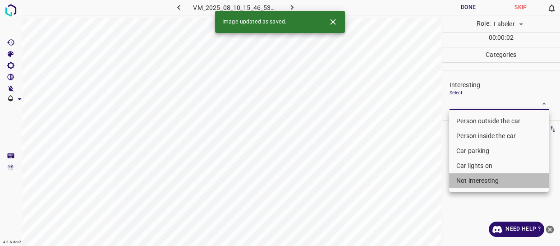
click at [486, 183] on li "Not interesting" at bounding box center [499, 180] width 100 height 15
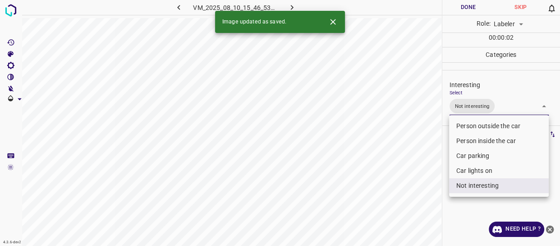
drag, startPoint x: 405, startPoint y: 212, endPoint x: 397, endPoint y: 216, distance: 8.5
click at [403, 214] on div at bounding box center [280, 123] width 560 height 246
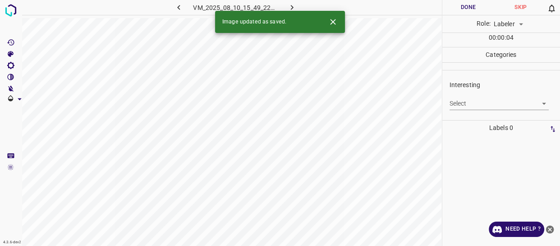
click at [456, 101] on body "4.3.6-dev2 VM_2025_08_10_15_49_22_161_05.gif Done Skip 0 Role: Labeler labeler …" at bounding box center [280, 123] width 560 height 246
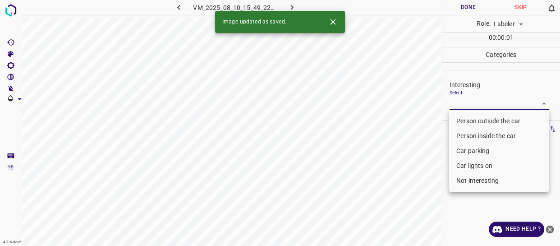
click at [461, 119] on li "Person outside the car" at bounding box center [499, 121] width 100 height 15
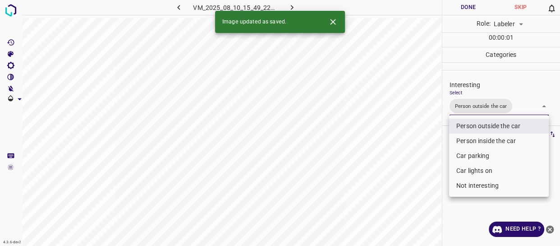
click at [415, 158] on div at bounding box center [280, 123] width 560 height 246
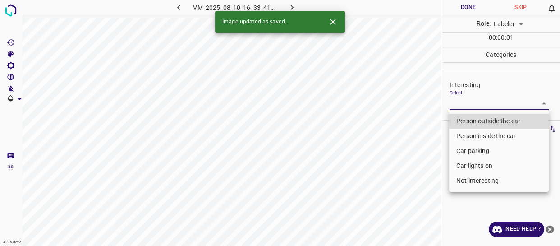
click at [472, 103] on body "4.3.6-dev2 VM_2025_08_10_16_33_41_499_00.gif Done Skip 0 Role: Labeler labeler …" at bounding box center [280, 123] width 560 height 246
click at [463, 122] on li "Person outside the car" at bounding box center [499, 121] width 100 height 15
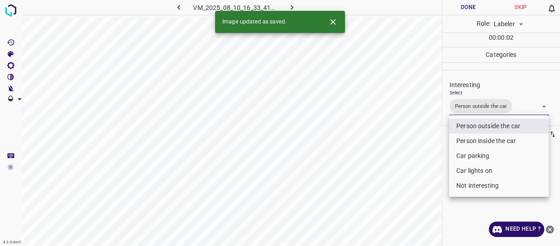
drag, startPoint x: 405, startPoint y: 169, endPoint x: 388, endPoint y: 180, distance: 20.5
click at [401, 172] on div at bounding box center [280, 123] width 560 height 246
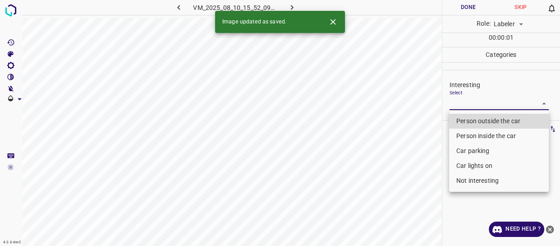
click at [468, 101] on body "4.3.6-dev2 VM_2025_08_10_15_52_09_525_10.gif Done Skip 0 Role: Labeler labeler …" at bounding box center [280, 123] width 560 height 246
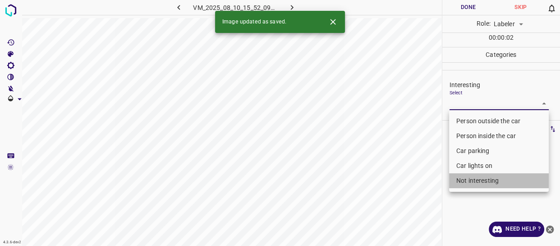
drag, startPoint x: 473, startPoint y: 175, endPoint x: 388, endPoint y: 189, distance: 85.6
click at [472, 175] on li "Not interesting" at bounding box center [499, 180] width 100 height 15
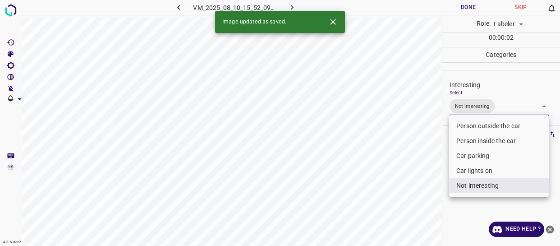
drag, startPoint x: 385, startPoint y: 190, endPoint x: 381, endPoint y: 194, distance: 5.5
click at [384, 192] on div at bounding box center [280, 123] width 560 height 246
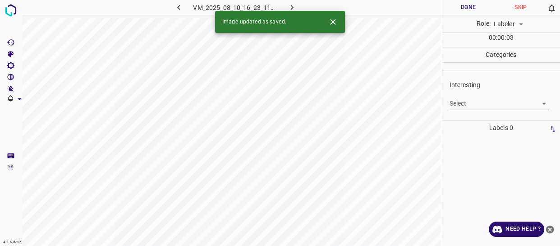
click at [471, 102] on body "4.3.6-dev2 VM_2025_08_10_16_23_11_401_02.gif Done Skip 0 Role: Labeler labeler …" at bounding box center [280, 123] width 560 height 246
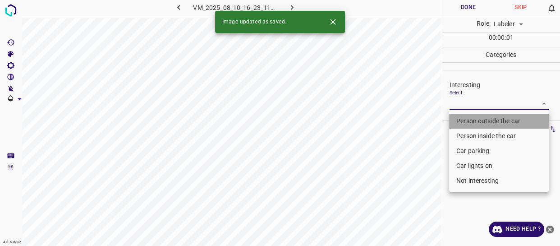
click at [472, 122] on li "Person outside the car" at bounding box center [499, 121] width 100 height 15
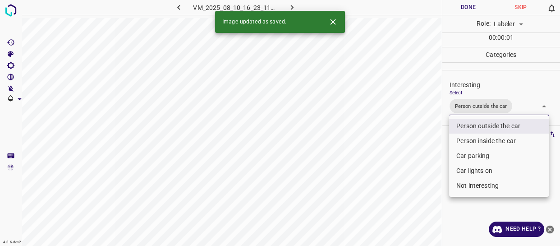
drag, startPoint x: 415, startPoint y: 171, endPoint x: 406, endPoint y: 173, distance: 9.2
click at [411, 172] on div at bounding box center [280, 123] width 560 height 246
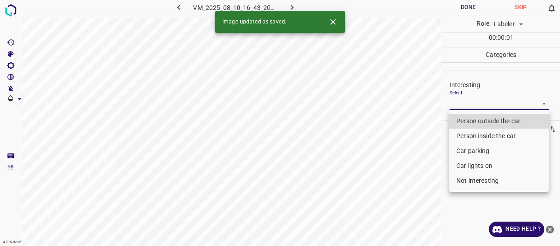
click at [474, 103] on body "4.3.6-dev2 VM_2025_08_10_16_43_20_430_03.gif Done Skip 0 Role: Labeler labeler …" at bounding box center [280, 123] width 560 height 246
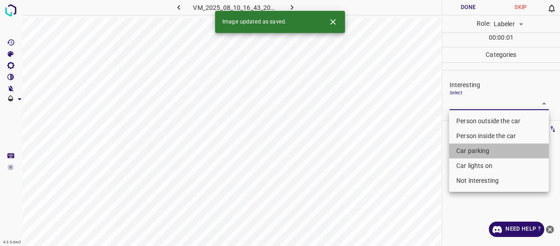
click at [475, 150] on li "Car parking" at bounding box center [499, 150] width 100 height 15
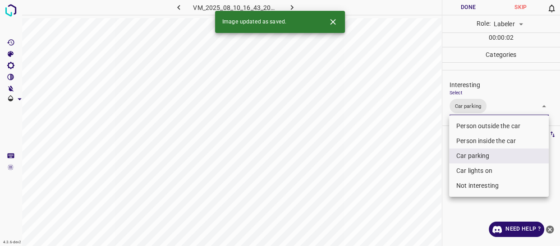
drag, startPoint x: 468, startPoint y: 170, endPoint x: 429, endPoint y: 189, distance: 43.0
click at [466, 171] on li "Car lights on" at bounding box center [499, 170] width 100 height 15
drag, startPoint x: 402, startPoint y: 207, endPoint x: 393, endPoint y: 210, distance: 9.6
click at [400, 207] on div at bounding box center [280, 123] width 560 height 246
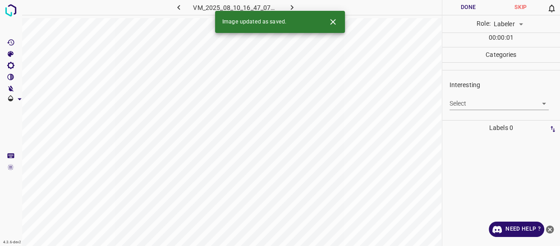
click at [466, 102] on body "4.3.6-dev2 VM_2025_08_10_16_47_07_342_01.gif Done Skip 0 Role: Labeler labeler …" at bounding box center [280, 123] width 560 height 246
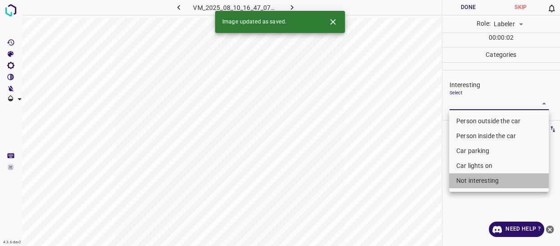
click at [476, 179] on li "Not interesting" at bounding box center [499, 180] width 100 height 15
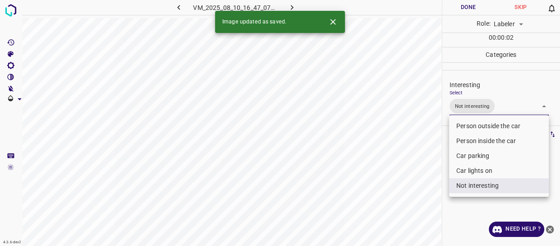
drag, startPoint x: 407, startPoint y: 196, endPoint x: 403, endPoint y: 199, distance: 5.3
click at [406, 198] on div at bounding box center [280, 123] width 560 height 246
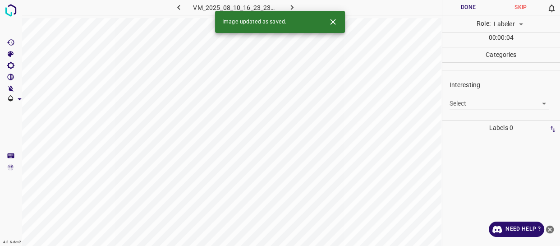
click at [482, 102] on body "4.3.6-dev2 VM_2025_08_10_16_23_23_425_02.gif Done Skip 0 Role: Labeler labeler …" at bounding box center [280, 123] width 560 height 246
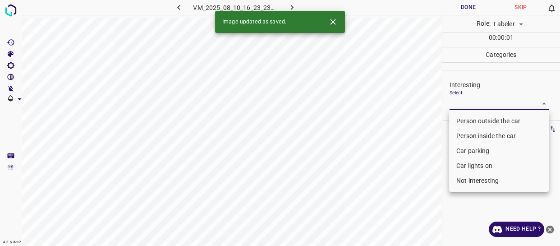
drag, startPoint x: 480, startPoint y: 118, endPoint x: 474, endPoint y: 120, distance: 6.7
click at [480, 118] on li "Person outside the car" at bounding box center [499, 121] width 100 height 15
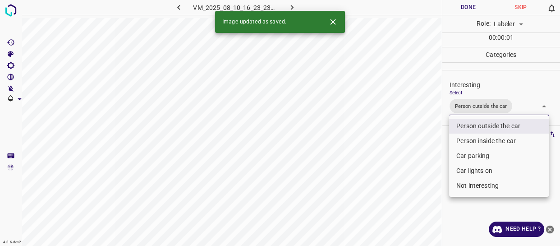
click at [423, 172] on div at bounding box center [280, 123] width 560 height 246
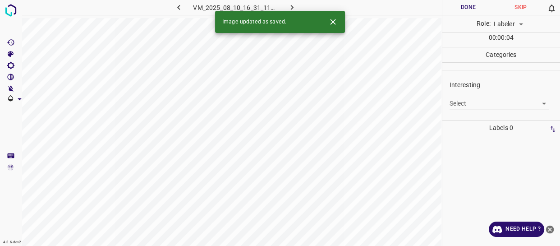
click at [474, 103] on body "4.3.6-dev2 VM_2025_08_10_16_31_11_161_03.gif Done Skip 0 Role: Labeler labeler …" at bounding box center [280, 123] width 560 height 246
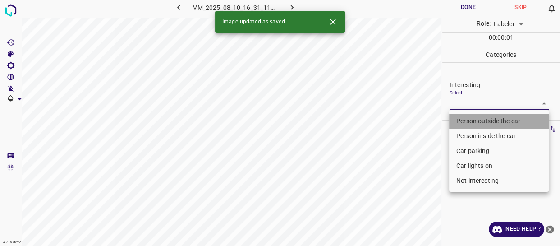
click at [475, 120] on li "Person outside the car" at bounding box center [499, 121] width 100 height 15
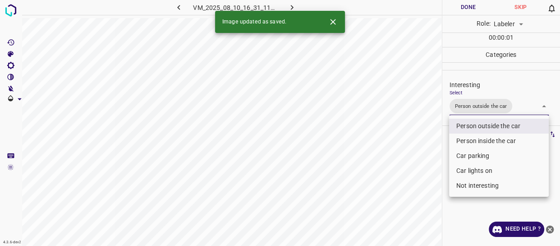
drag, startPoint x: 412, startPoint y: 186, endPoint x: 402, endPoint y: 195, distance: 13.4
click at [408, 191] on div at bounding box center [280, 123] width 560 height 246
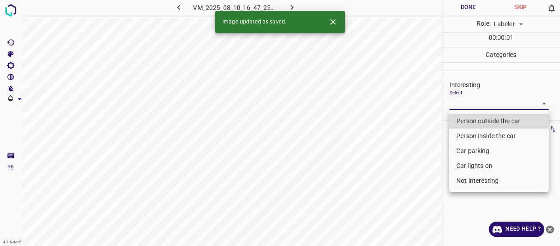
click at [472, 101] on body "4.3.6-dev2 VM_2025_08_10_16_47_25_935_01.gif Done Skip 0 Role: Labeler labeler …" at bounding box center [280, 123] width 560 height 246
drag, startPoint x: 461, startPoint y: 181, endPoint x: 430, endPoint y: 187, distance: 32.1
click at [460, 180] on li "Not interesting" at bounding box center [499, 180] width 100 height 15
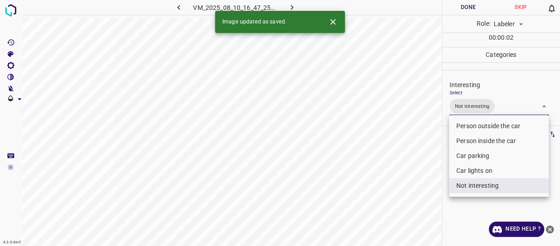
click at [400, 205] on div at bounding box center [280, 123] width 560 height 246
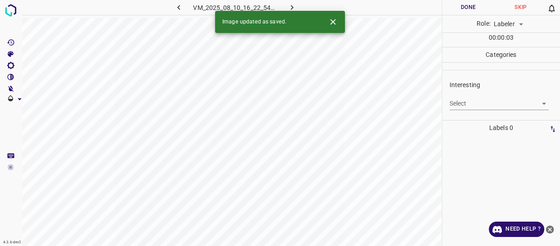
click at [454, 100] on body "4.3.6-dev2 VM_2025_08_10_16_22_54_534_02.gif Done Skip 0 Role: Labeler labeler …" at bounding box center [280, 123] width 560 height 246
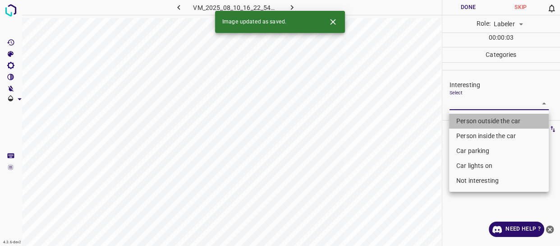
click at [463, 120] on li "Person outside the car" at bounding box center [499, 121] width 100 height 15
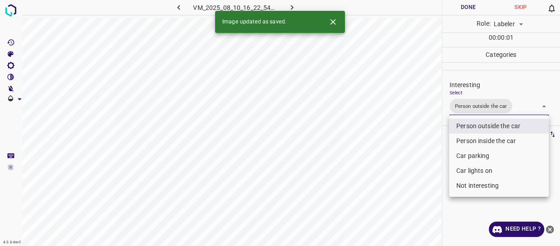
drag, startPoint x: 427, startPoint y: 188, endPoint x: 420, endPoint y: 194, distance: 9.3
click at [422, 192] on div at bounding box center [280, 123] width 560 height 246
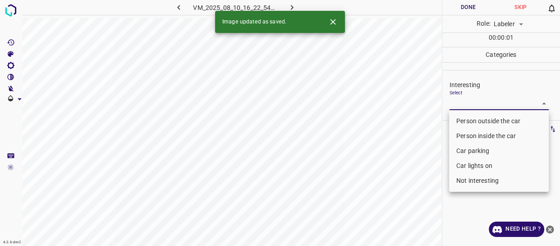
click at [474, 105] on body "4.3.6-dev2 VM_2025_08_10_16_22_54_534_03.gif Done Skip 0 Role: Labeler labeler …" at bounding box center [280, 123] width 560 height 246
click at [477, 121] on li "Person outside the car" at bounding box center [499, 121] width 100 height 15
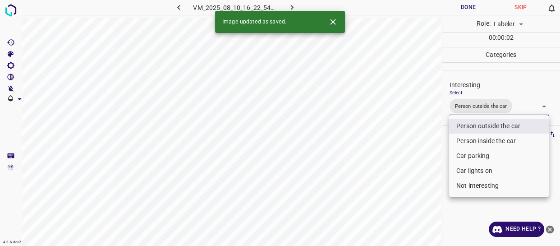
click at [424, 201] on div at bounding box center [280, 123] width 560 height 246
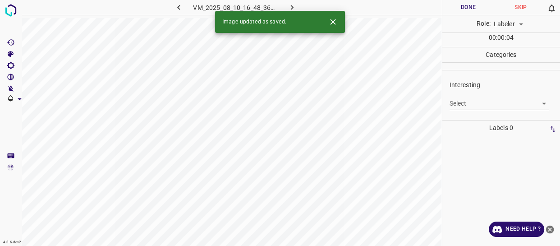
click at [479, 105] on body "4.3.6-dev2 VM_2025_08_10_16_48_36_674_00.gif Done Skip 0 Role: Labeler labeler …" at bounding box center [280, 123] width 560 height 246
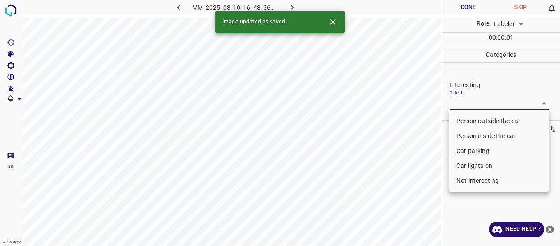
click at [474, 122] on li "Person outside the car" at bounding box center [499, 121] width 100 height 15
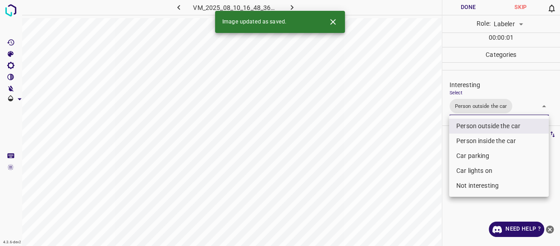
drag, startPoint x: 414, startPoint y: 192, endPoint x: 407, endPoint y: 202, distance: 11.6
click at [412, 195] on div at bounding box center [280, 123] width 560 height 246
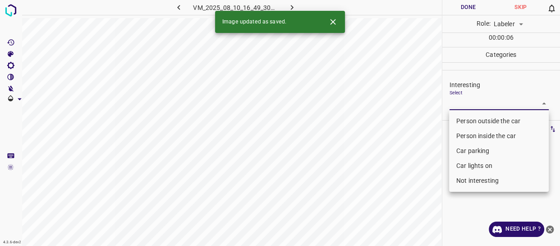
click at [484, 102] on body "4.3.6-dev2 VM_2025_08_10_16_49_30_134_03.gif Done Skip 0 Role: Labeler labeler …" at bounding box center [280, 123] width 560 height 246
click at [475, 180] on li "Not interesting" at bounding box center [499, 180] width 100 height 15
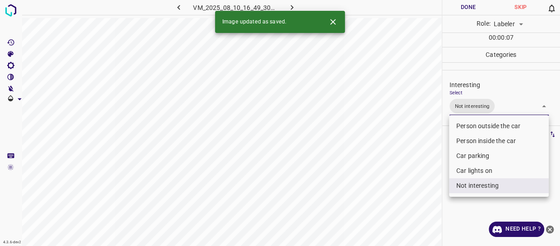
click at [398, 194] on div at bounding box center [280, 123] width 560 height 246
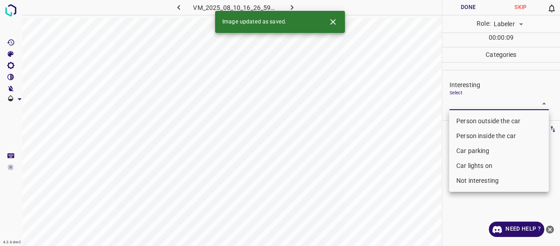
click at [482, 103] on body "4.3.6-dev2 VM_2025_08_10_16_26_59_332_03.gif Done Skip 0 Role: Labeler labeler …" at bounding box center [280, 123] width 560 height 246
click at [468, 150] on li "Car parking" at bounding box center [499, 150] width 100 height 15
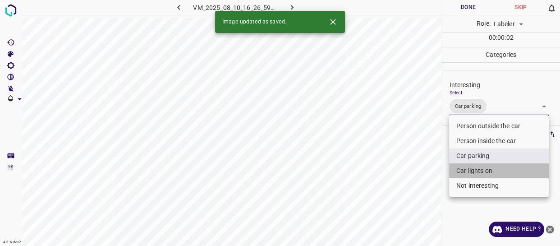
click at [470, 167] on li "Car lights on" at bounding box center [499, 170] width 100 height 15
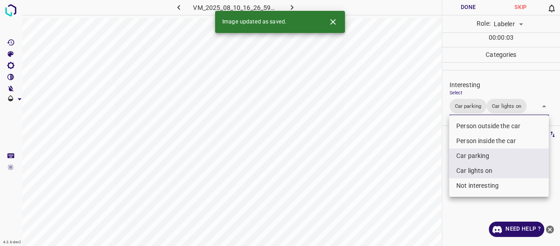
click at [406, 196] on div at bounding box center [280, 123] width 560 height 246
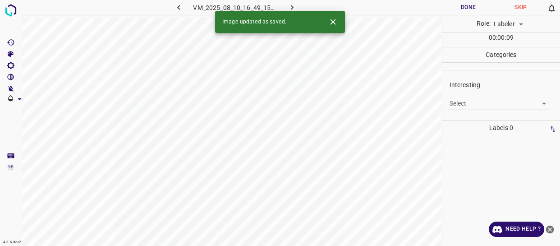
click at [468, 102] on body "4.3.6-dev2 VM_2025_08_10_16_49_15_235_01.gif Done Skip 0 Role: Labeler labeler …" at bounding box center [280, 123] width 560 height 246
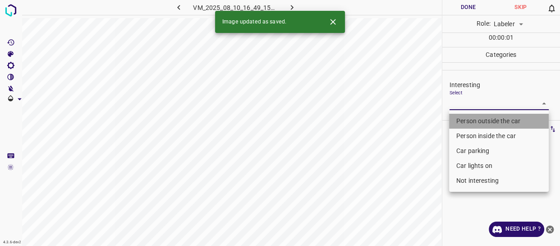
drag, startPoint x: 471, startPoint y: 119, endPoint x: 414, endPoint y: 168, distance: 74.9
click at [470, 120] on li "Person outside the car" at bounding box center [499, 121] width 100 height 15
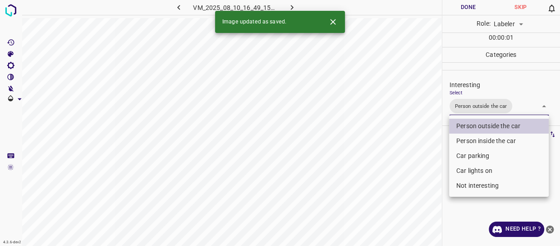
drag, startPoint x: 412, startPoint y: 169, endPoint x: 410, endPoint y: 182, distance: 13.8
click at [411, 176] on div at bounding box center [280, 123] width 560 height 246
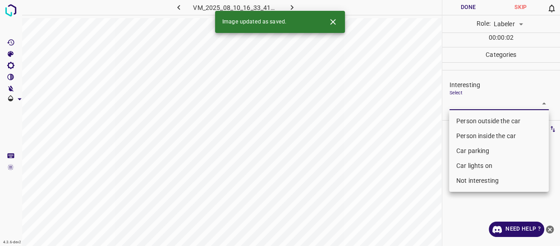
click at [463, 98] on body "4.3.6-dev2 VM_2025_08_10_16_33_41_499_08.gif Done Skip 0 Role: Labeler labeler …" at bounding box center [280, 123] width 560 height 246
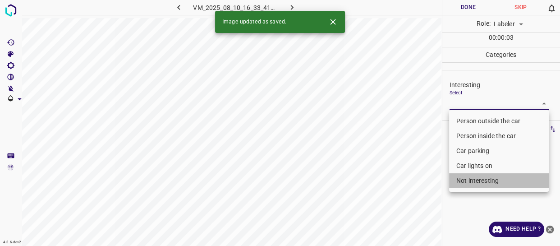
drag, startPoint x: 468, startPoint y: 179, endPoint x: 417, endPoint y: 192, distance: 53.0
click at [468, 178] on li "Not interesting" at bounding box center [499, 180] width 100 height 15
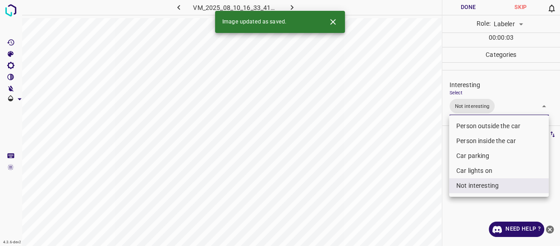
drag, startPoint x: 415, startPoint y: 192, endPoint x: 405, endPoint y: 205, distance: 17.3
click at [413, 198] on div at bounding box center [280, 123] width 560 height 246
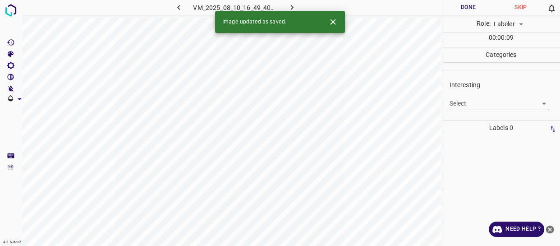
click at [463, 104] on body "4.3.6-dev2 VM_2025_08_10_16_49_40_742_03.gif Done Skip 0 Role: Labeler labeler …" at bounding box center [280, 123] width 560 height 246
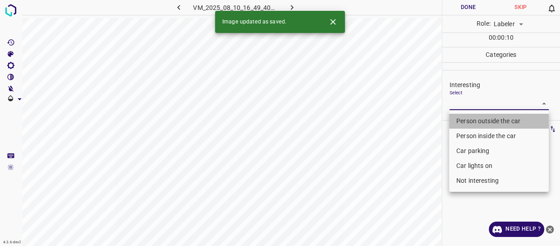
click at [460, 121] on li "Person outside the car" at bounding box center [499, 121] width 100 height 15
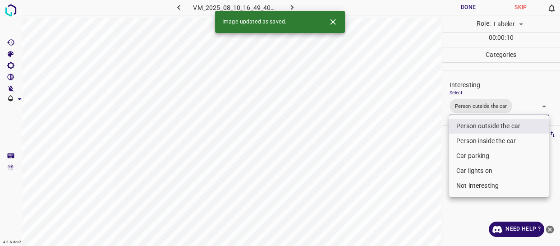
click at [361, 199] on div at bounding box center [280, 123] width 560 height 246
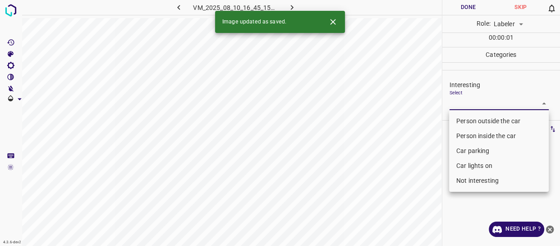
click at [473, 102] on body "4.3.6-dev2 VM_2025_08_10_16_45_15_320_04.gif Done Skip 0 Role: Labeler labeler …" at bounding box center [280, 123] width 560 height 246
click at [467, 120] on li "Person outside the car" at bounding box center [499, 121] width 100 height 15
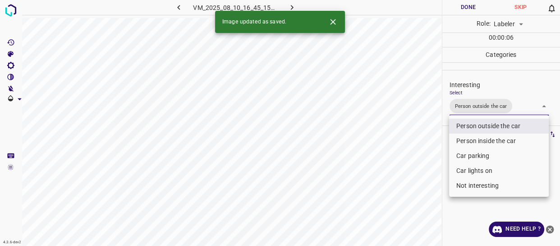
click at [464, 154] on li "Car parking" at bounding box center [499, 155] width 100 height 15
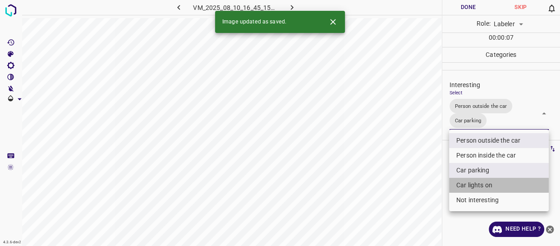
click at [464, 183] on li "Car lights on" at bounding box center [499, 185] width 100 height 15
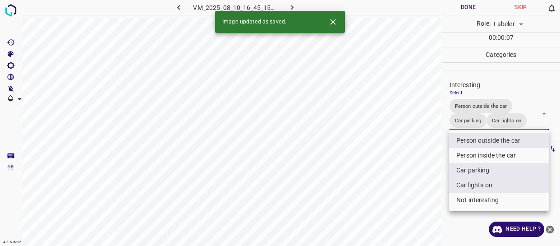
drag, startPoint x: 410, startPoint y: 199, endPoint x: 388, endPoint y: 221, distance: 31.3
click at [407, 204] on div at bounding box center [280, 123] width 560 height 246
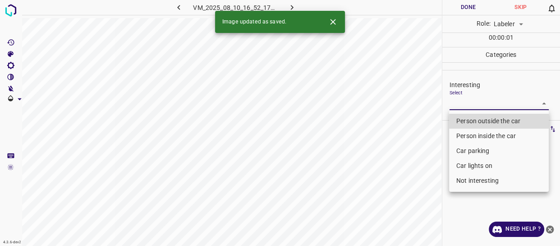
click at [472, 102] on body "4.3.6-dev2 VM_2025_08_10_16_52_17_586_00.gif Done Skip 0 Role: Labeler labeler …" at bounding box center [280, 123] width 560 height 246
click at [469, 120] on li "Person outside the car" at bounding box center [499, 121] width 100 height 15
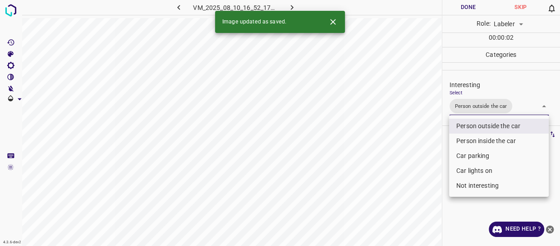
click at [431, 172] on div at bounding box center [280, 123] width 560 height 246
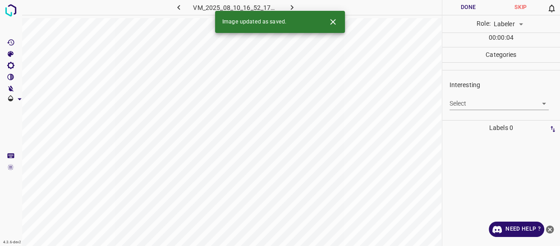
click at [461, 95] on div "Select ​" at bounding box center [500, 100] width 100 height 20
click at [463, 102] on body "4.3.6-dev2 VM_2025_08_10_16_52_17_586_02.gif Done Skip 0 Role: Labeler labeler …" at bounding box center [280, 123] width 560 height 246
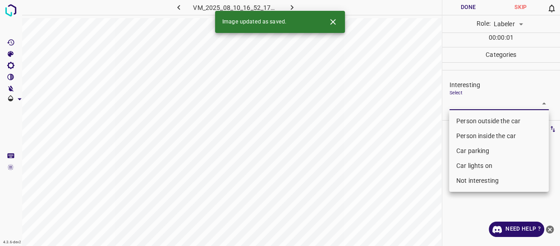
click at [468, 124] on li "Person outside the car" at bounding box center [499, 121] width 100 height 15
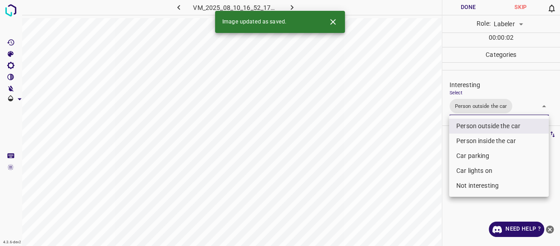
drag, startPoint x: 423, startPoint y: 189, endPoint x: 424, endPoint y: 201, distance: 11.8
click at [424, 199] on div at bounding box center [280, 123] width 560 height 246
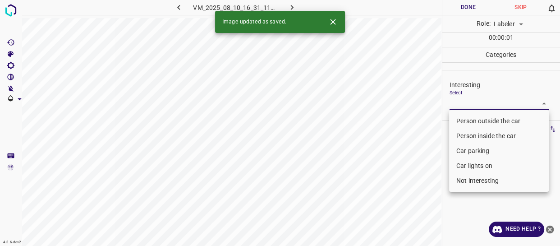
click at [479, 103] on body "4.3.6-dev2 VM_2025_08_10_16_31_11_161_00.gif Done Skip 0 Role: Labeler labeler …" at bounding box center [280, 123] width 560 height 246
click at [444, 164] on div at bounding box center [280, 123] width 560 height 246
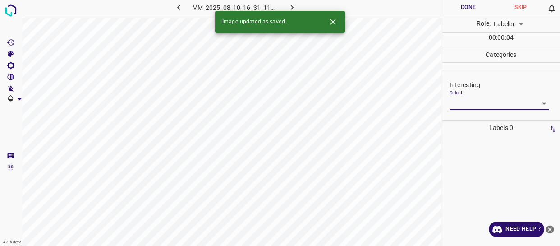
click at [506, 101] on body "4.3.6-dev2 VM_2025_08_10_16_31_11_161_00.gif Done Skip 0 Role: Labeler labeler …" at bounding box center [280, 123] width 560 height 246
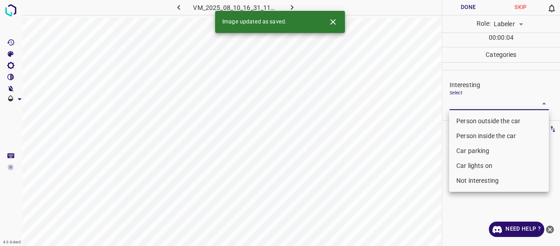
click at [483, 119] on li "Person outside the car" at bounding box center [499, 121] width 100 height 15
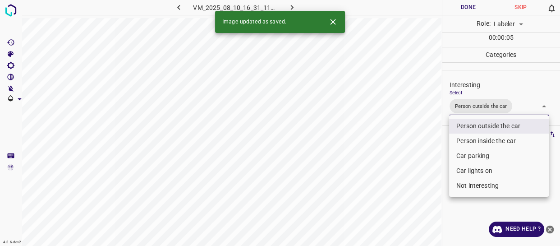
click at [418, 173] on div at bounding box center [280, 123] width 560 height 246
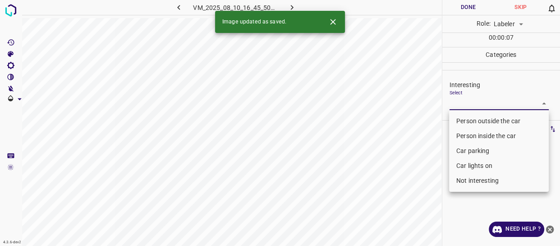
click at [475, 103] on body "4.3.6-dev2 VM_2025_08_10_16_45_50_741_03.gif Done Skip 0 Role: Labeler labeler …" at bounding box center [280, 123] width 560 height 246
click at [472, 121] on li "Person outside the car" at bounding box center [499, 121] width 100 height 15
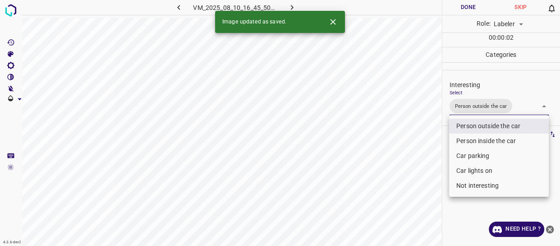
click at [431, 175] on div at bounding box center [280, 123] width 560 height 246
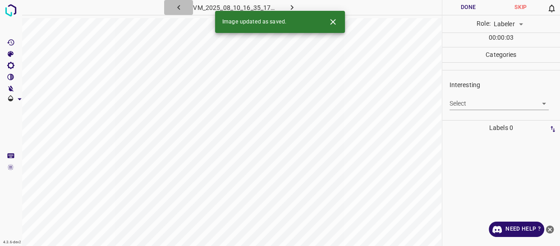
click at [177, 6] on icon "button" at bounding box center [178, 7] width 9 height 9
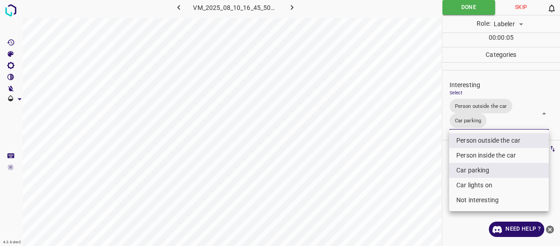
drag, startPoint x: 504, startPoint y: 125, endPoint x: 498, endPoint y: 132, distance: 8.7
click at [503, 125] on body "4.3.6-dev2 VM_2025_08_10_16_45_50_741_03.gif Done Skip 0 Role: Labeler labeler …" at bounding box center [280, 123] width 560 height 246
click at [461, 186] on li "Car lights on" at bounding box center [499, 185] width 100 height 15
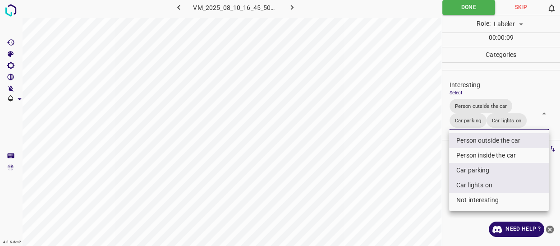
drag, startPoint x: 417, startPoint y: 202, endPoint x: 412, endPoint y: 211, distance: 10.5
click at [415, 204] on div at bounding box center [280, 123] width 560 height 246
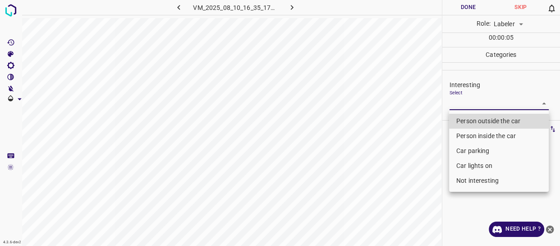
click at [483, 106] on body "4.3.6-dev2 VM_2025_08_10_16_35_17_727_02.gif Done Skip 0 Role: Labeler labeler …" at bounding box center [280, 123] width 560 height 246
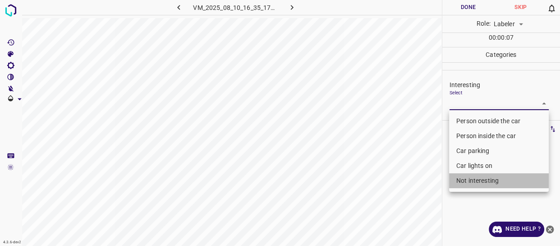
click at [473, 182] on li "Not interesting" at bounding box center [499, 180] width 100 height 15
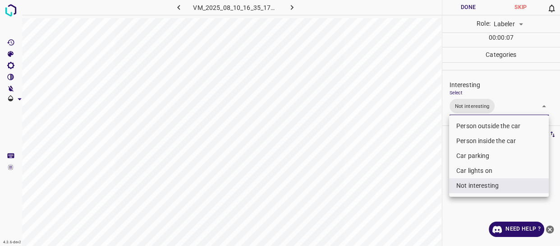
drag, startPoint x: 412, startPoint y: 201, endPoint x: 406, endPoint y: 209, distance: 10.6
click at [406, 209] on div at bounding box center [280, 123] width 560 height 246
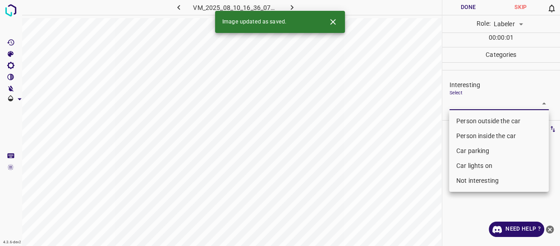
drag, startPoint x: 453, startPoint y: 102, endPoint x: 454, endPoint y: 108, distance: 5.4
click at [454, 102] on body "4.3.6-dev2 VM_2025_08_10_16_36_07_937_02.gif Done Skip 0 Role: Labeler labeler …" at bounding box center [280, 123] width 560 height 246
click at [454, 123] on li "Person outside the car" at bounding box center [499, 121] width 100 height 15
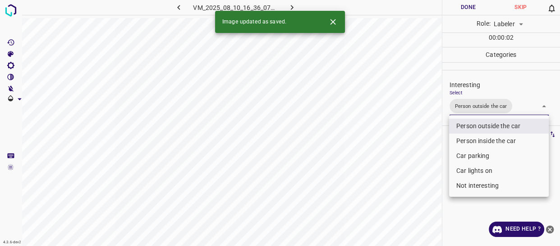
click at [412, 196] on div at bounding box center [280, 123] width 560 height 246
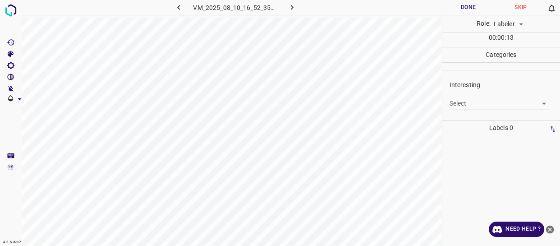
click at [463, 101] on body "4.3.6-dev2 VM_2025_08_10_16_52_35_382_03.gif Done Skip 0 Role: Labeler labeler …" at bounding box center [280, 123] width 560 height 246
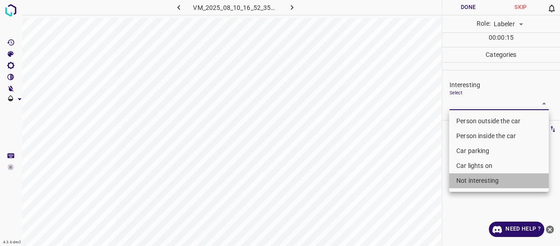
click at [473, 178] on li "Not interesting" at bounding box center [499, 180] width 100 height 15
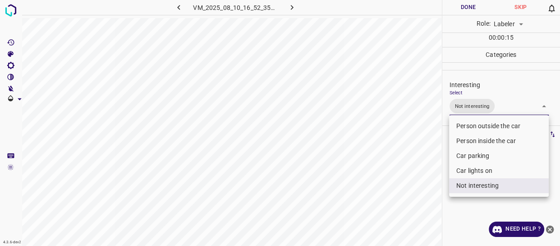
drag, startPoint x: 413, startPoint y: 190, endPoint x: 406, endPoint y: 198, distance: 10.5
click at [411, 195] on div at bounding box center [280, 123] width 560 height 246
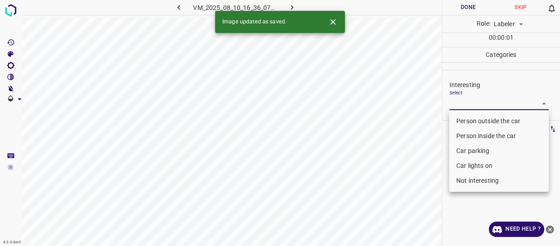
click at [461, 105] on body "4.3.6-dev2 VM_2025_08_10_16_36_07_937_00.gif Done Skip 0 Role: Labeler labeler …" at bounding box center [280, 123] width 560 height 246
click at [461, 117] on li "Person outside the car" at bounding box center [499, 121] width 100 height 15
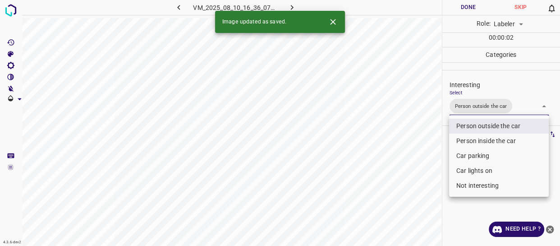
drag, startPoint x: 419, startPoint y: 167, endPoint x: 417, endPoint y: 198, distance: 31.2
click at [420, 180] on div at bounding box center [280, 123] width 560 height 246
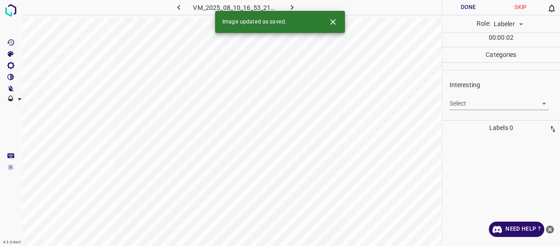
click at [460, 104] on body "4.3.6-dev2 VM_2025_08_10_16_53_21_122_02.gif Done Skip 0 Role: Labeler labeler …" at bounding box center [280, 123] width 560 height 246
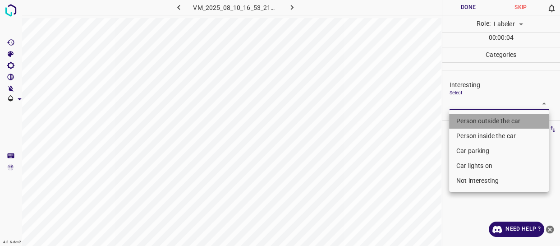
click at [462, 123] on li "Person outside the car" at bounding box center [499, 121] width 100 height 15
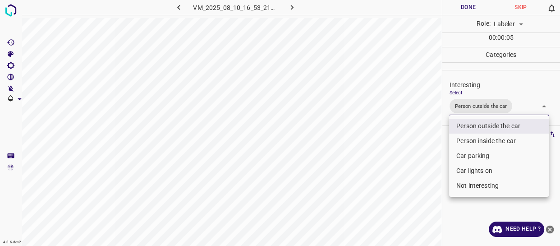
drag, startPoint x: 400, startPoint y: 186, endPoint x: 395, endPoint y: 194, distance: 9.0
click at [397, 191] on div at bounding box center [280, 123] width 560 height 246
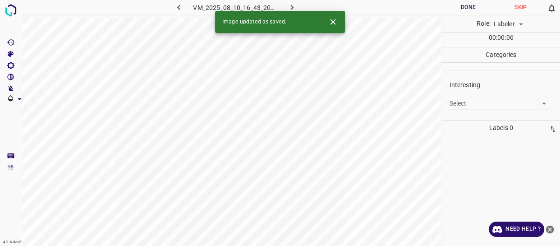
click at [458, 103] on body "4.3.6-dev2 VM_2025_08_10_16_43_20_430_06.gif Done Skip 0 Role: Labeler labeler …" at bounding box center [280, 123] width 560 height 246
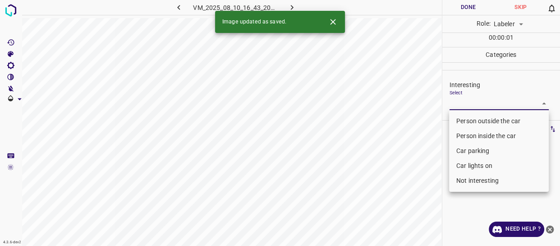
click at [465, 167] on li "Car lights on" at bounding box center [499, 165] width 100 height 15
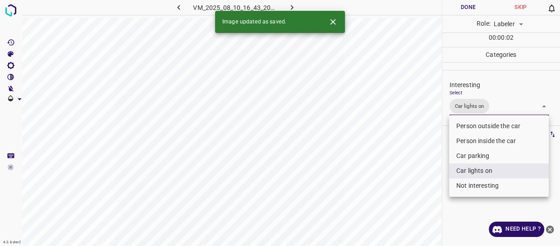
drag, startPoint x: 420, startPoint y: 193, endPoint x: 412, endPoint y: 198, distance: 9.3
click at [417, 196] on div at bounding box center [280, 123] width 560 height 246
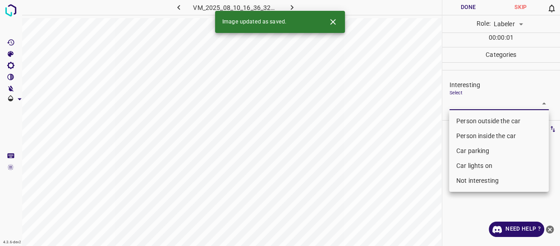
click at [472, 98] on body "4.3.6-dev2 VM_2025_08_10_16_36_32_371_07.gif Done Skip 0 Role: Labeler labeler …" at bounding box center [280, 123] width 560 height 246
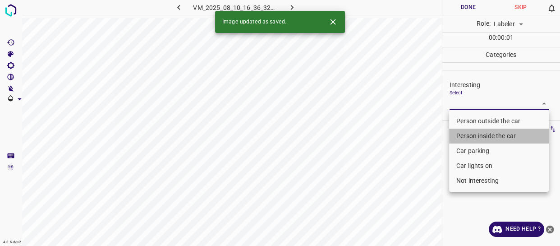
click at [475, 137] on li "Person inside the car" at bounding box center [499, 136] width 100 height 15
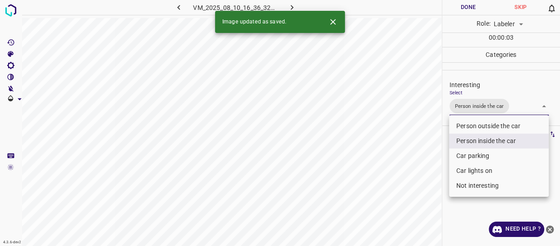
drag, startPoint x: 469, startPoint y: 171, endPoint x: 461, endPoint y: 176, distance: 9.7
click at [468, 171] on li "Car lights on" at bounding box center [499, 170] width 100 height 15
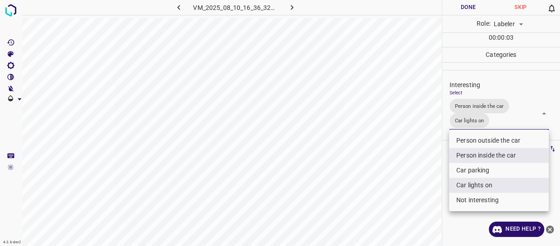
drag, startPoint x: 437, startPoint y: 192, endPoint x: 409, endPoint y: 208, distance: 32.1
click at [421, 206] on div at bounding box center [280, 123] width 560 height 246
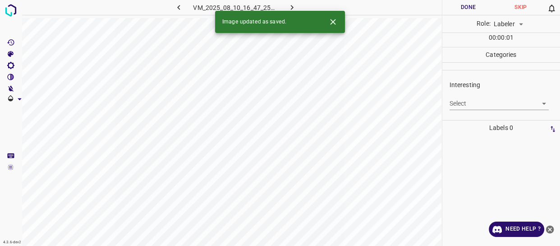
click at [464, 102] on body "4.3.6-dev2 VM_2025_08_10_16_47_25_935_02.gif Done Skip 0 Role: Labeler labeler …" at bounding box center [280, 123] width 560 height 246
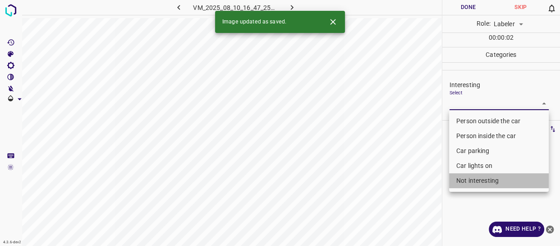
click at [466, 178] on li "Not interesting" at bounding box center [499, 180] width 100 height 15
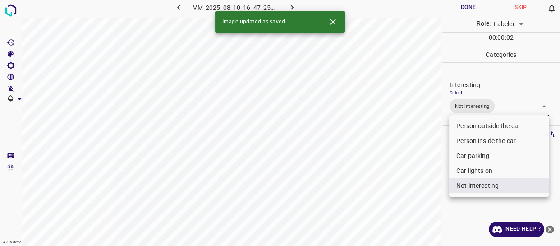
drag, startPoint x: 416, startPoint y: 203, endPoint x: 411, endPoint y: 205, distance: 5.3
click at [415, 204] on div at bounding box center [280, 123] width 560 height 246
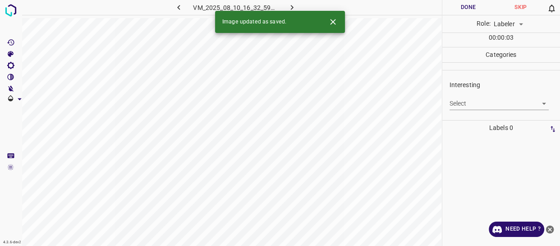
click at [467, 107] on body "4.3.6-dev2 VM_2025_08_10_16_32_59_617_05.gif Done Skip 0 Role: Labeler labeler …" at bounding box center [280, 123] width 560 height 246
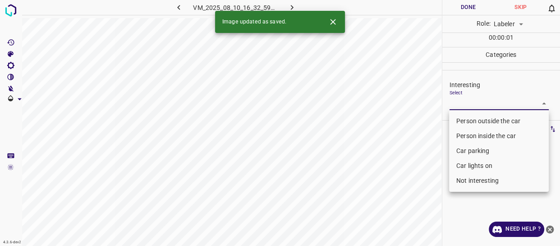
click at [466, 118] on li "Person outside the car" at bounding box center [499, 121] width 100 height 15
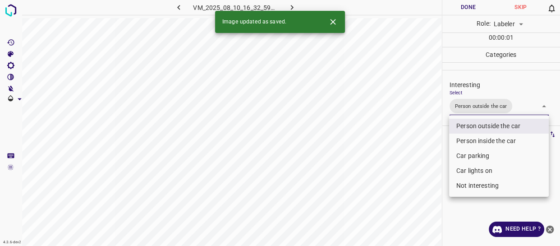
drag, startPoint x: 406, startPoint y: 182, endPoint x: 400, endPoint y: 192, distance: 11.8
click at [402, 188] on div at bounding box center [280, 123] width 560 height 246
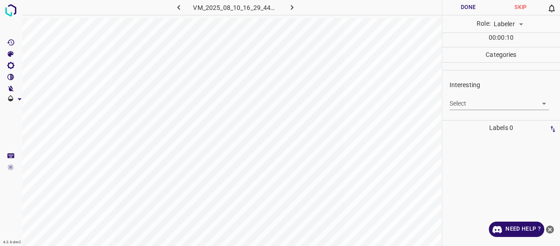
click at [478, 100] on body "4.3.6-dev2 VM_2025_08_10_16_29_44_526_04.gif Done Skip 0 Role: Labeler labeler …" at bounding box center [280, 123] width 560 height 246
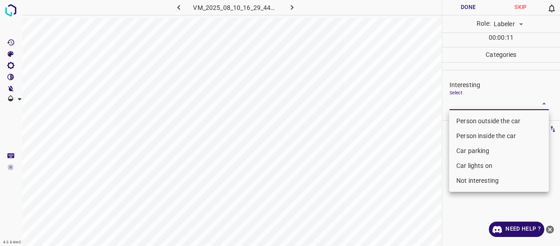
click at [478, 120] on li "Person outside the car" at bounding box center [499, 121] width 100 height 15
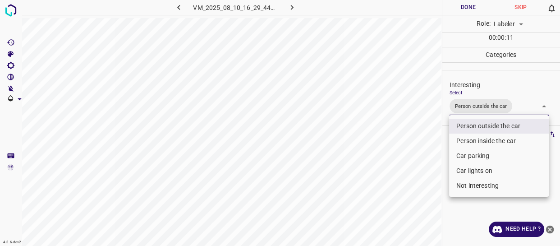
drag, startPoint x: 411, startPoint y: 176, endPoint x: 403, endPoint y: 195, distance: 20.6
click at [407, 190] on div at bounding box center [280, 123] width 560 height 246
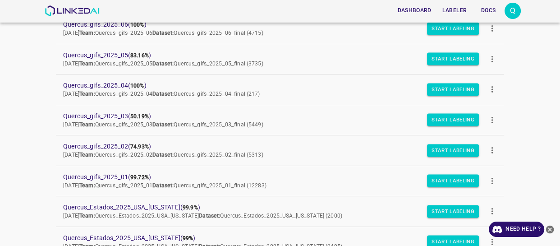
scroll to position [82, 0]
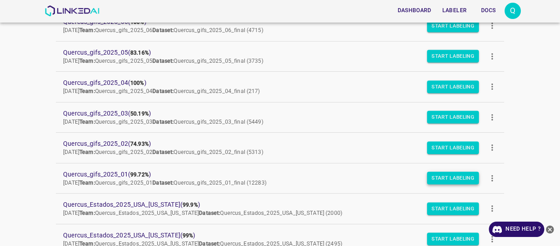
click at [452, 176] on button "Start Labeling" at bounding box center [453, 178] width 52 height 13
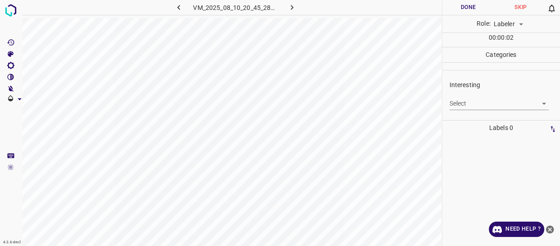
click at [481, 107] on body "4.3.6-dev2 VM_2025_08_10_20_45_28_995_00.gif Done Skip 0 Role: Labeler labeler …" at bounding box center [280, 123] width 560 height 246
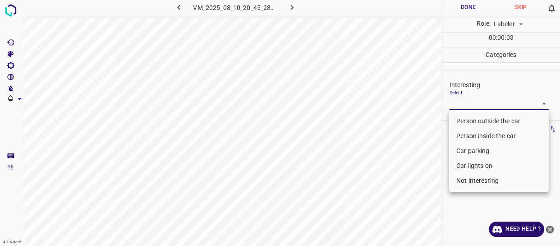
drag, startPoint x: 482, startPoint y: 180, endPoint x: 417, endPoint y: 195, distance: 66.5
click at [481, 180] on li "Not interesting" at bounding box center [499, 180] width 100 height 15
type input "Not interesting"
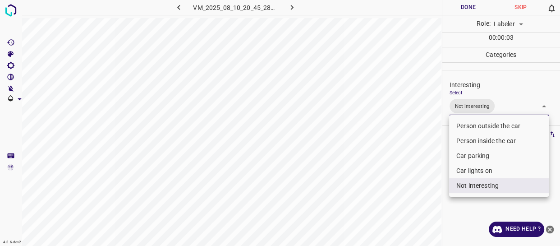
click at [403, 198] on div at bounding box center [280, 123] width 560 height 246
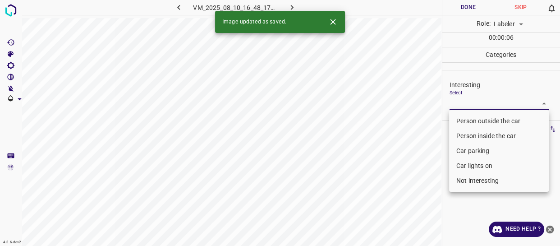
click at [471, 103] on body "4.3.6-dev2 VM_2025_08_10_16_48_17_767_02.gif Done Skip 0 Role: Labeler labeler …" at bounding box center [280, 123] width 560 height 246
click at [465, 123] on li "Person outside the car" at bounding box center [499, 121] width 100 height 15
type input "Person outside the car"
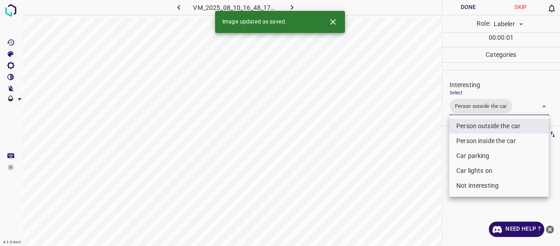
drag, startPoint x: 424, startPoint y: 184, endPoint x: 411, endPoint y: 191, distance: 14.5
click at [423, 185] on div at bounding box center [280, 123] width 560 height 246
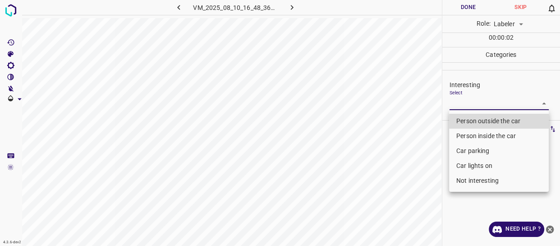
click at [463, 100] on body "4.3.6-dev2 VM_2025_08_10_16_48_36_674_02.gif Done Skip 0 Role: Labeler labeler …" at bounding box center [280, 123] width 560 height 246
click at [462, 122] on li "Person outside the car" at bounding box center [499, 121] width 100 height 15
type input "Person outside the car"
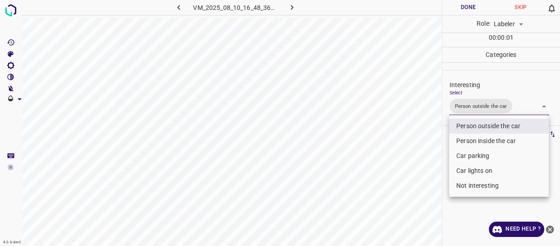
click at [431, 173] on div at bounding box center [280, 123] width 560 height 246
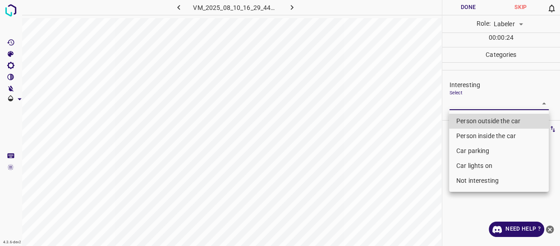
click at [468, 97] on body "4.3.6-dev2 VM_2025_08_10_16_29_44_526_03.gif Done Skip 0 Role: Labeler labeler …" at bounding box center [280, 123] width 560 height 246
click at [469, 116] on li "Person outside the car" at bounding box center [499, 121] width 100 height 15
type input "Person outside the car"
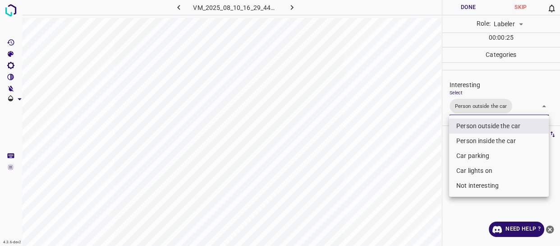
drag, startPoint x: 401, startPoint y: 168, endPoint x: 397, endPoint y: 175, distance: 8.1
click at [400, 168] on div at bounding box center [280, 123] width 560 height 246
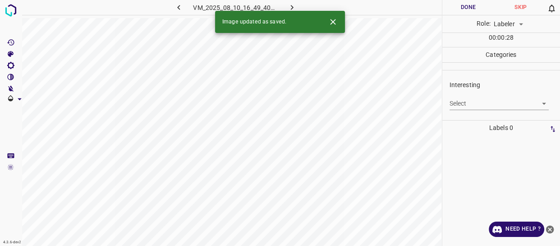
click at [465, 104] on body "4.3.6-dev2 VM_2025_08_10_16_49_40_742_05.gif Done Skip 0 Role: Labeler labeler …" at bounding box center [280, 123] width 560 height 246
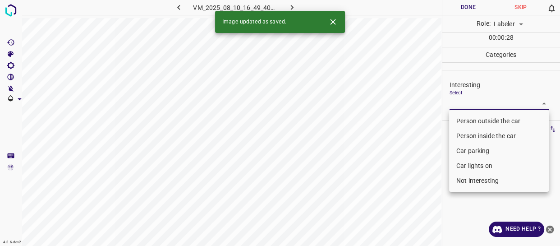
click at [469, 123] on li "Person outside the car" at bounding box center [499, 121] width 100 height 15
type input "Person outside the car"
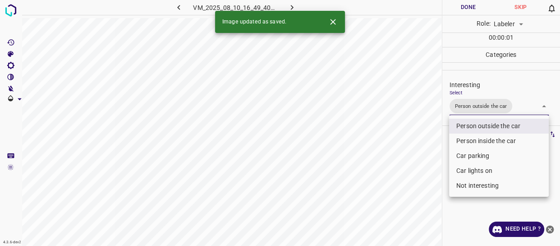
drag, startPoint x: 409, startPoint y: 180, endPoint x: 362, endPoint y: 211, distance: 56.2
click at [397, 194] on div at bounding box center [280, 123] width 560 height 246
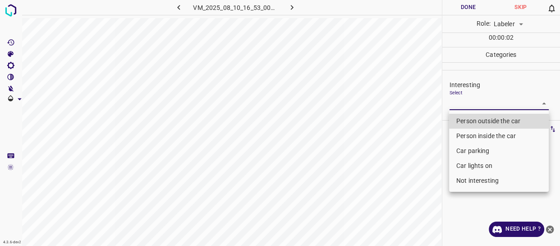
click at [461, 99] on body "4.3.6-dev2 VM_2025_08_10_16_53_00_069_05.gif Done Skip 0 Role: Labeler labeler …" at bounding box center [280, 123] width 560 height 246
drag, startPoint x: 457, startPoint y: 119, endPoint x: 441, endPoint y: 149, distance: 34.1
click at [457, 120] on li "Person outside the car" at bounding box center [499, 121] width 100 height 15
type input "Person outside the car"
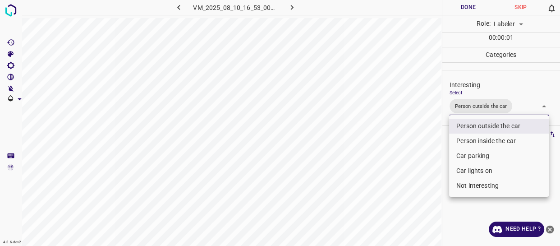
drag, startPoint x: 427, startPoint y: 164, endPoint x: 420, endPoint y: 175, distance: 13.3
click at [426, 170] on div at bounding box center [280, 123] width 560 height 246
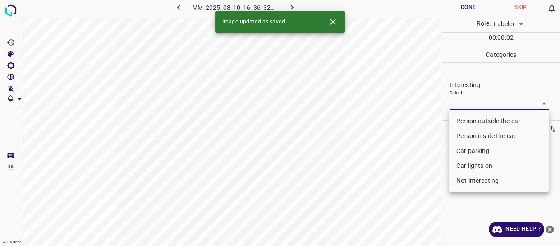
drag, startPoint x: 477, startPoint y: 103, endPoint x: 476, endPoint y: 122, distance: 19.0
click at [477, 103] on body "4.3.6-dev2 VM_2025_08_10_16_36_32_371_03.gif Done Skip 0 Role: Labeler labeler …" at bounding box center [280, 123] width 560 height 246
click at [474, 118] on li "Person outside the car" at bounding box center [499, 121] width 100 height 15
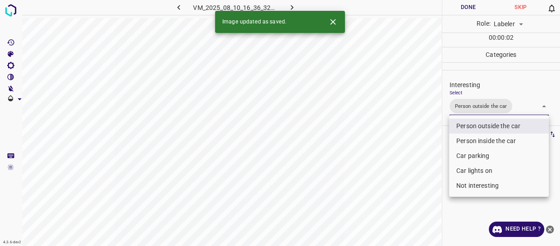
drag, startPoint x: 465, startPoint y: 170, endPoint x: 441, endPoint y: 181, distance: 26.2
click at [464, 170] on li "Car lights on" at bounding box center [499, 170] width 100 height 15
type input "Person outside the car,Car lights on"
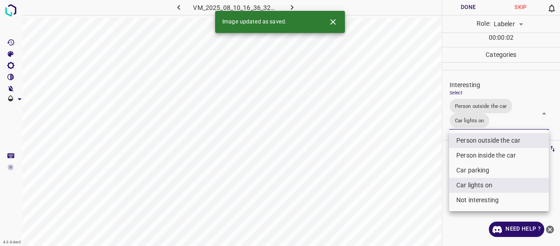
click at [416, 203] on div at bounding box center [280, 123] width 560 height 246
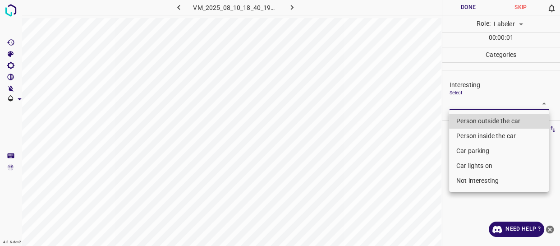
click at [484, 101] on body "4.3.6-dev2 VM_2025_08_10_18_40_19_117_05.gif Done Skip 0 Role: Labeler labeler …" at bounding box center [280, 123] width 560 height 246
click at [469, 151] on li "Car parking" at bounding box center [499, 150] width 100 height 15
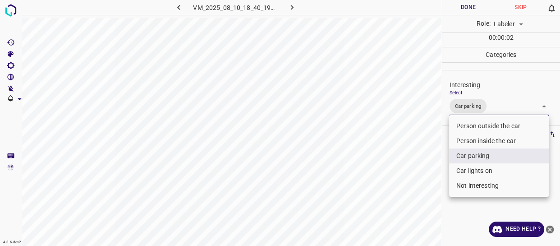
type input "Car parking"
click at [424, 185] on div at bounding box center [280, 123] width 560 height 246
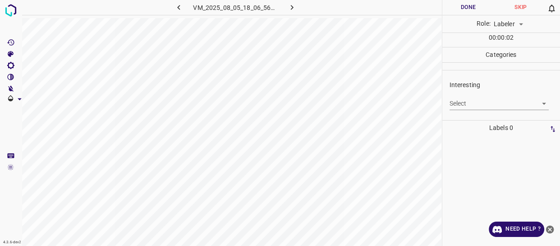
click at [473, 104] on body "4.3.6-dev2 VM_2025_08_05_18_06_56_608_01.gif Done Skip 0 Role: Labeler labeler …" at bounding box center [280, 123] width 560 height 246
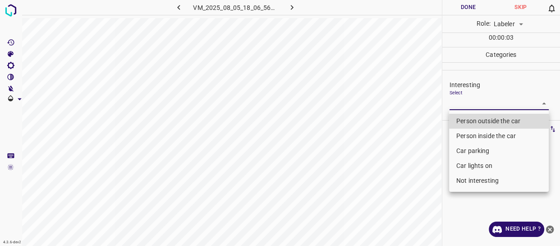
click at [463, 121] on li "Person outside the car" at bounding box center [499, 121] width 100 height 15
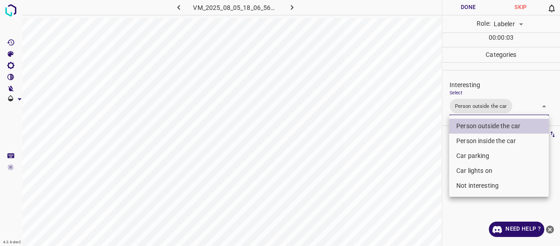
type input "Person outside the car"
drag, startPoint x: 409, startPoint y: 164, endPoint x: 395, endPoint y: 194, distance: 32.7
click at [404, 174] on div at bounding box center [280, 123] width 560 height 246
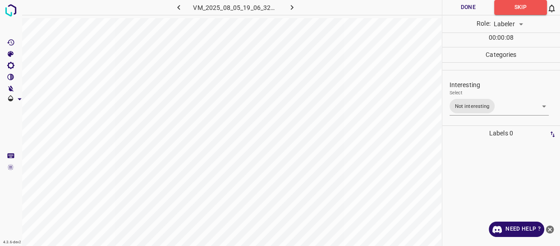
click at [469, 143] on ul at bounding box center [499, 144] width 108 height 7
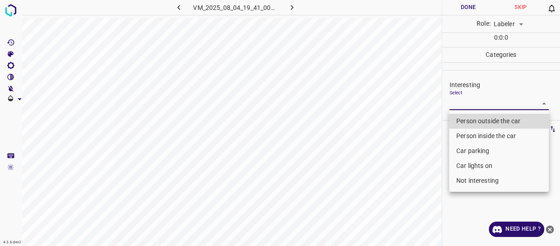
click at [459, 102] on body "4.3.6-dev2 VM_2025_08_04_19_41_00_790_03.gif Done Skip 0 Role: Labeler labeler …" at bounding box center [280, 123] width 560 height 246
drag, startPoint x: 462, startPoint y: 125, endPoint x: 424, endPoint y: 157, distance: 50.5
click at [461, 124] on li "Person outside the car" at bounding box center [499, 121] width 100 height 15
type input "Person outside the car"
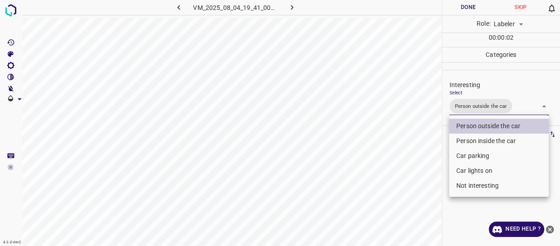
click at [418, 167] on div at bounding box center [280, 123] width 560 height 246
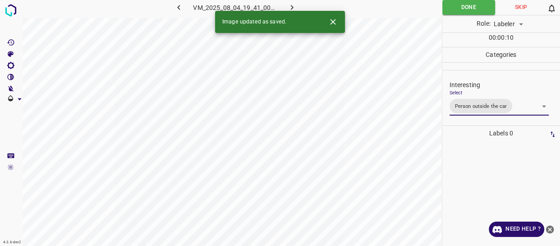
click at [291, 5] on icon "button" at bounding box center [291, 7] width 9 height 9
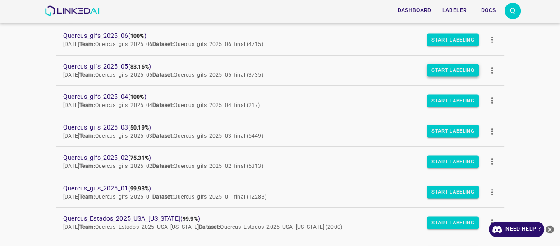
scroll to position [82, 0]
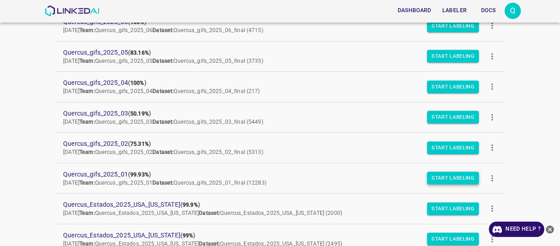
click at [430, 175] on button "Start Labeling" at bounding box center [453, 178] width 52 height 13
